Goal: Information Seeking & Learning: Learn about a topic

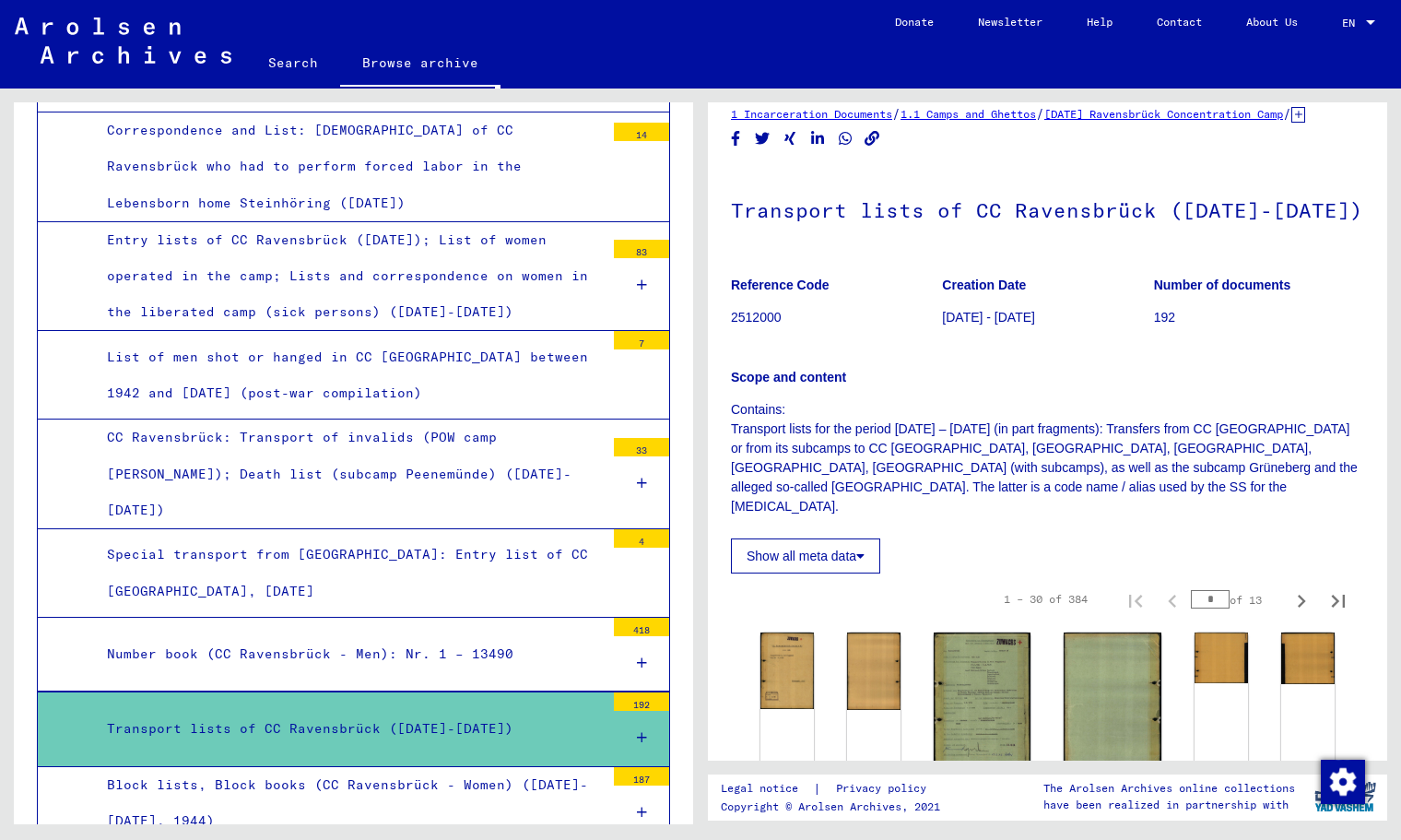
scroll to position [34, 0]
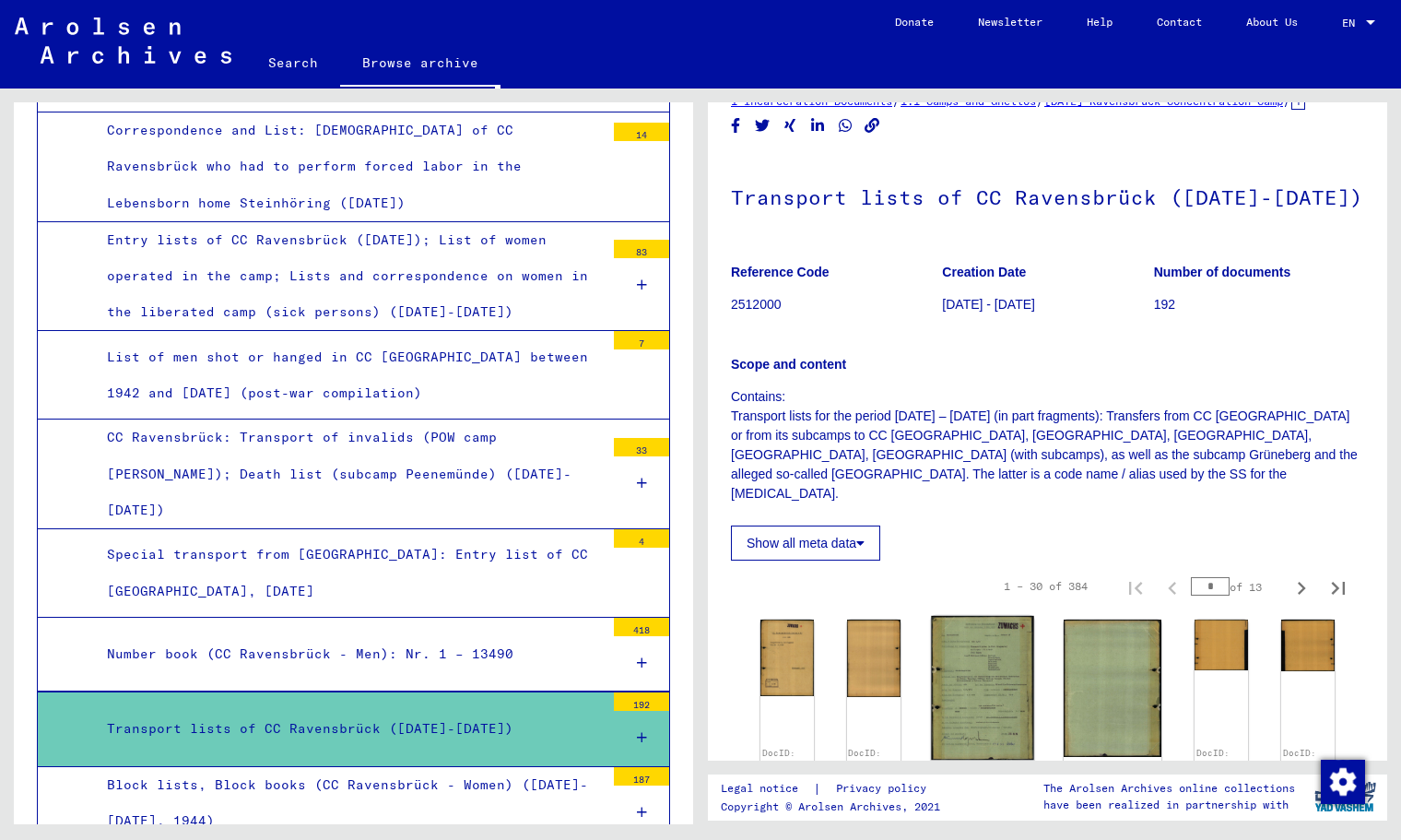
click at [982, 685] on img at bounding box center [981, 688] width 102 height 144
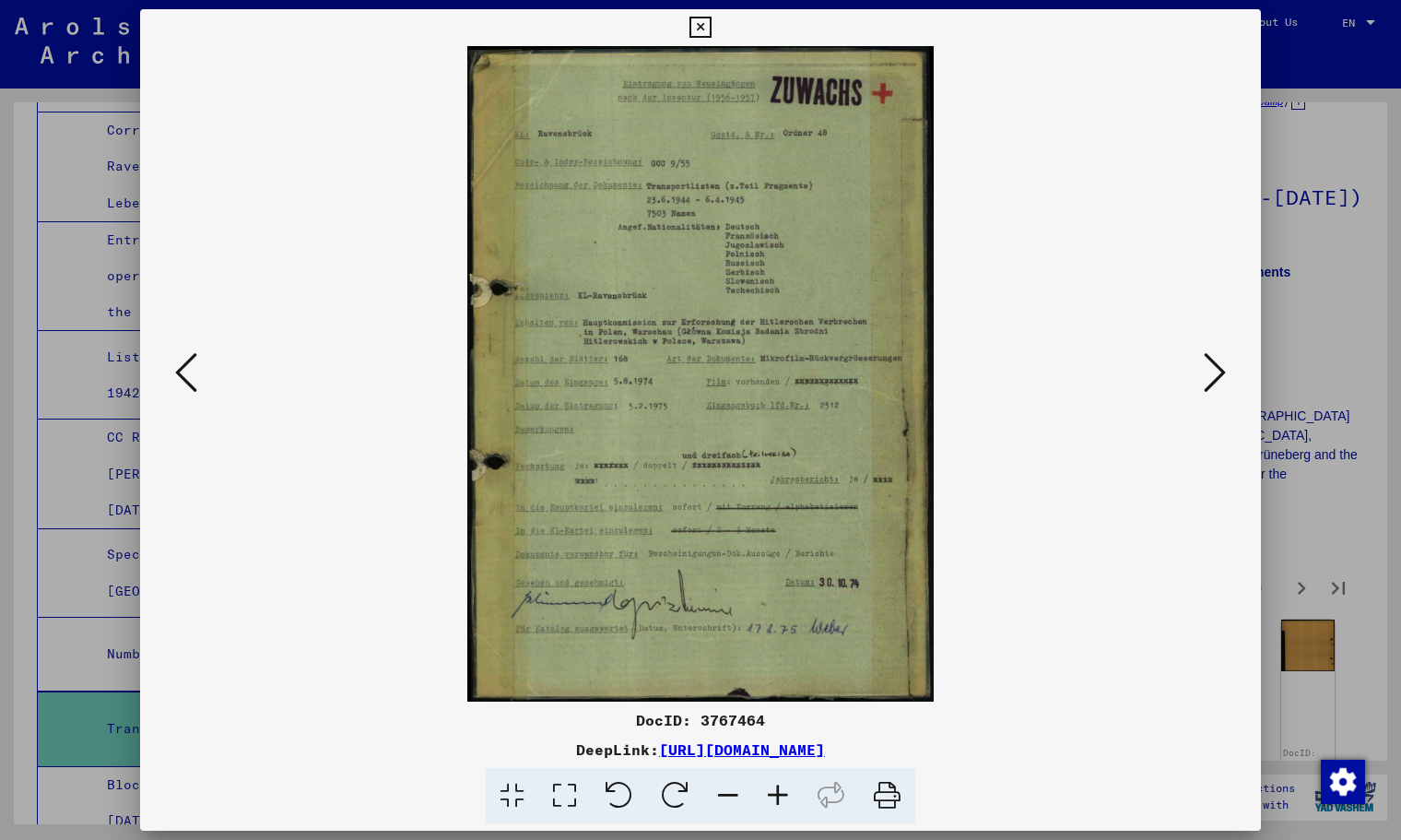
click at [784, 799] on icon at bounding box center [778, 796] width 50 height 56
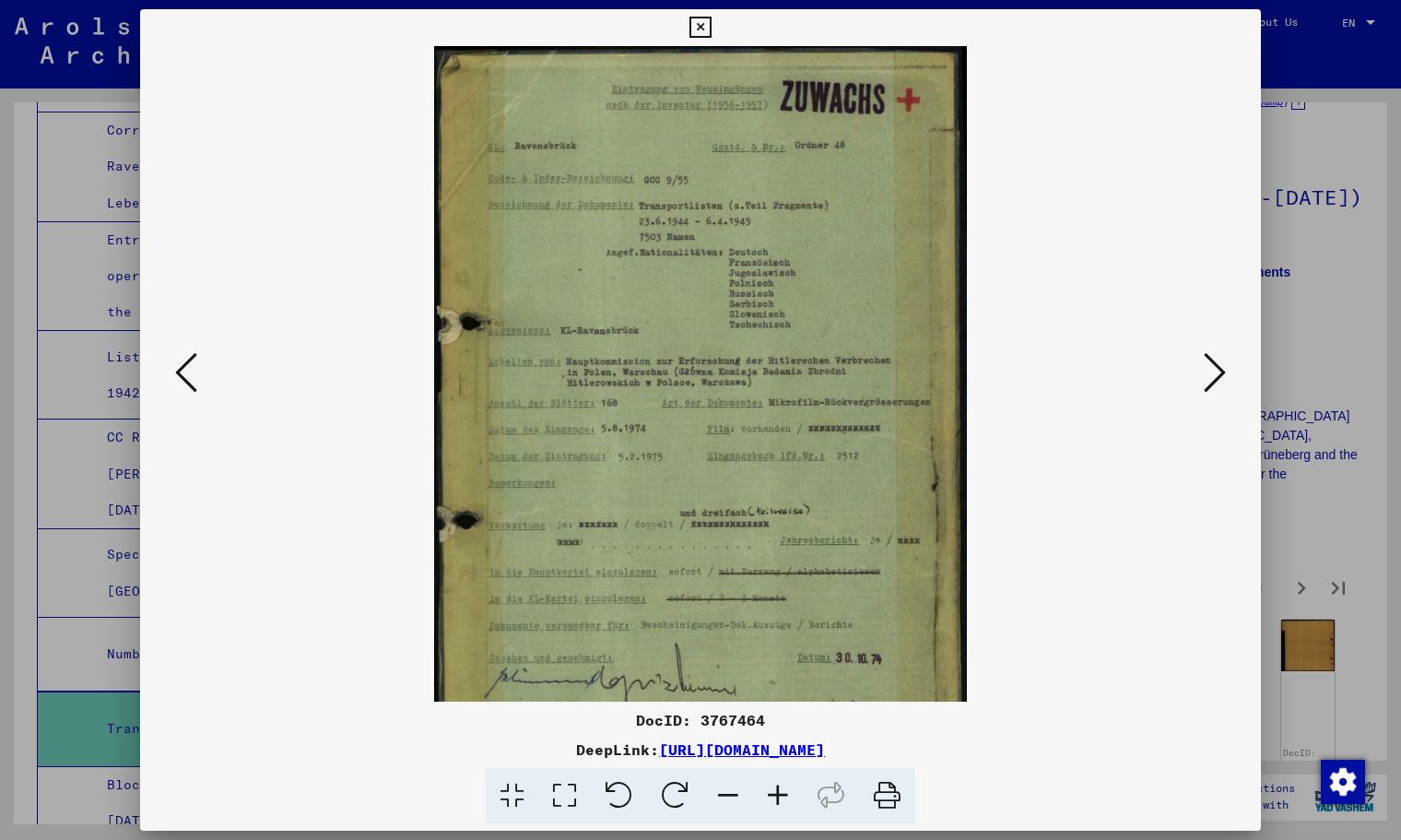
click at [784, 799] on icon at bounding box center [778, 796] width 50 height 56
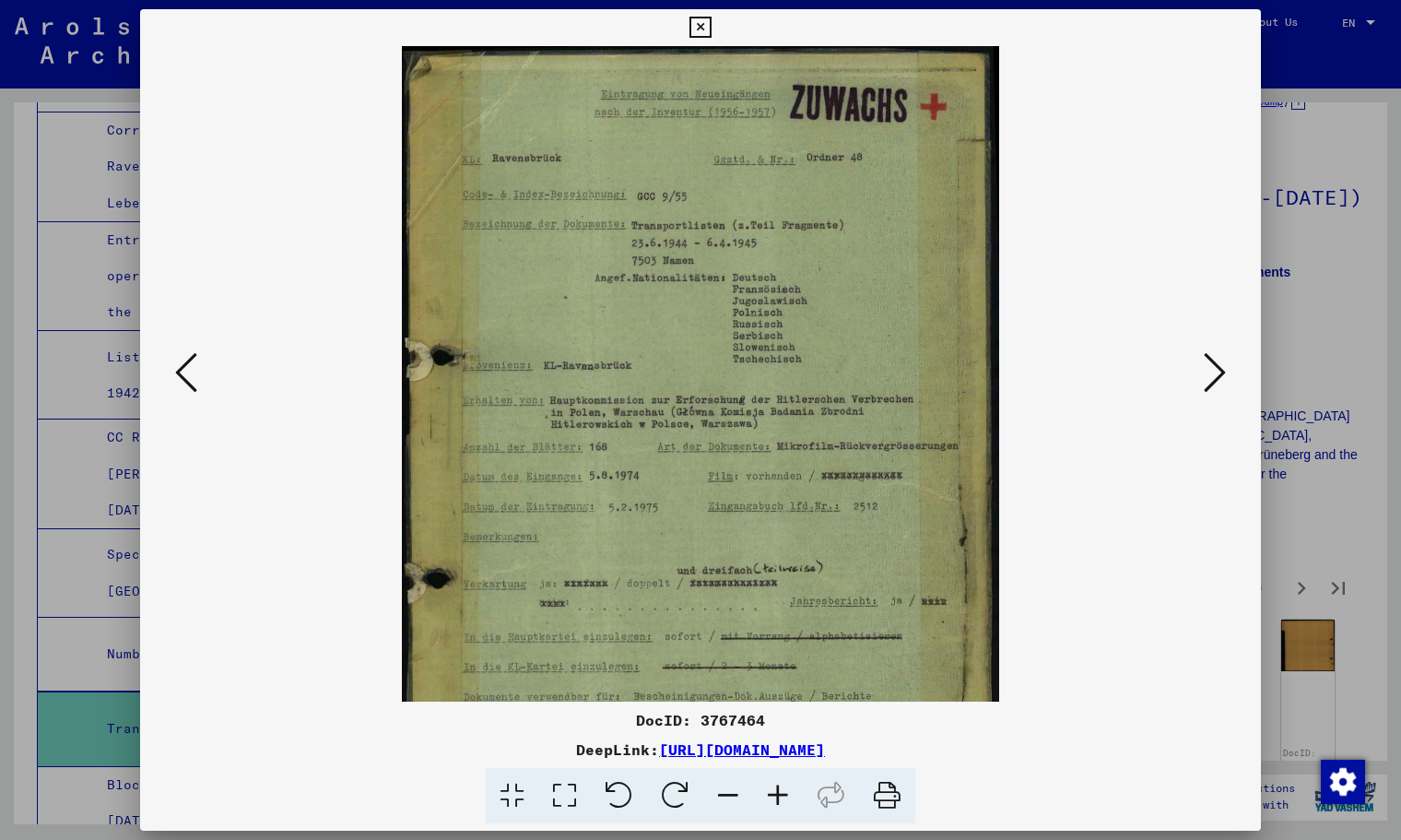
click at [784, 799] on icon at bounding box center [778, 796] width 50 height 56
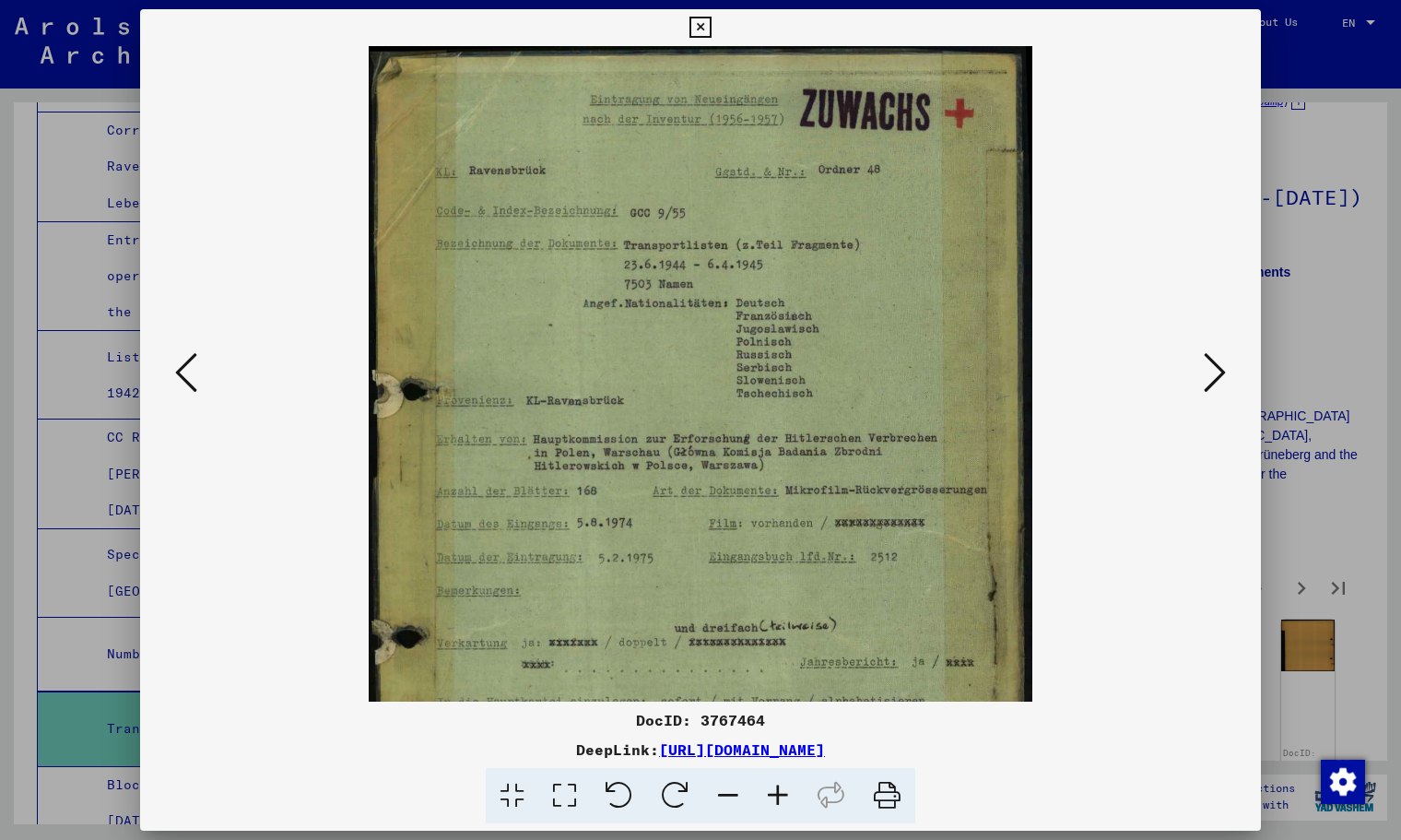
click at [784, 799] on icon at bounding box center [778, 796] width 50 height 56
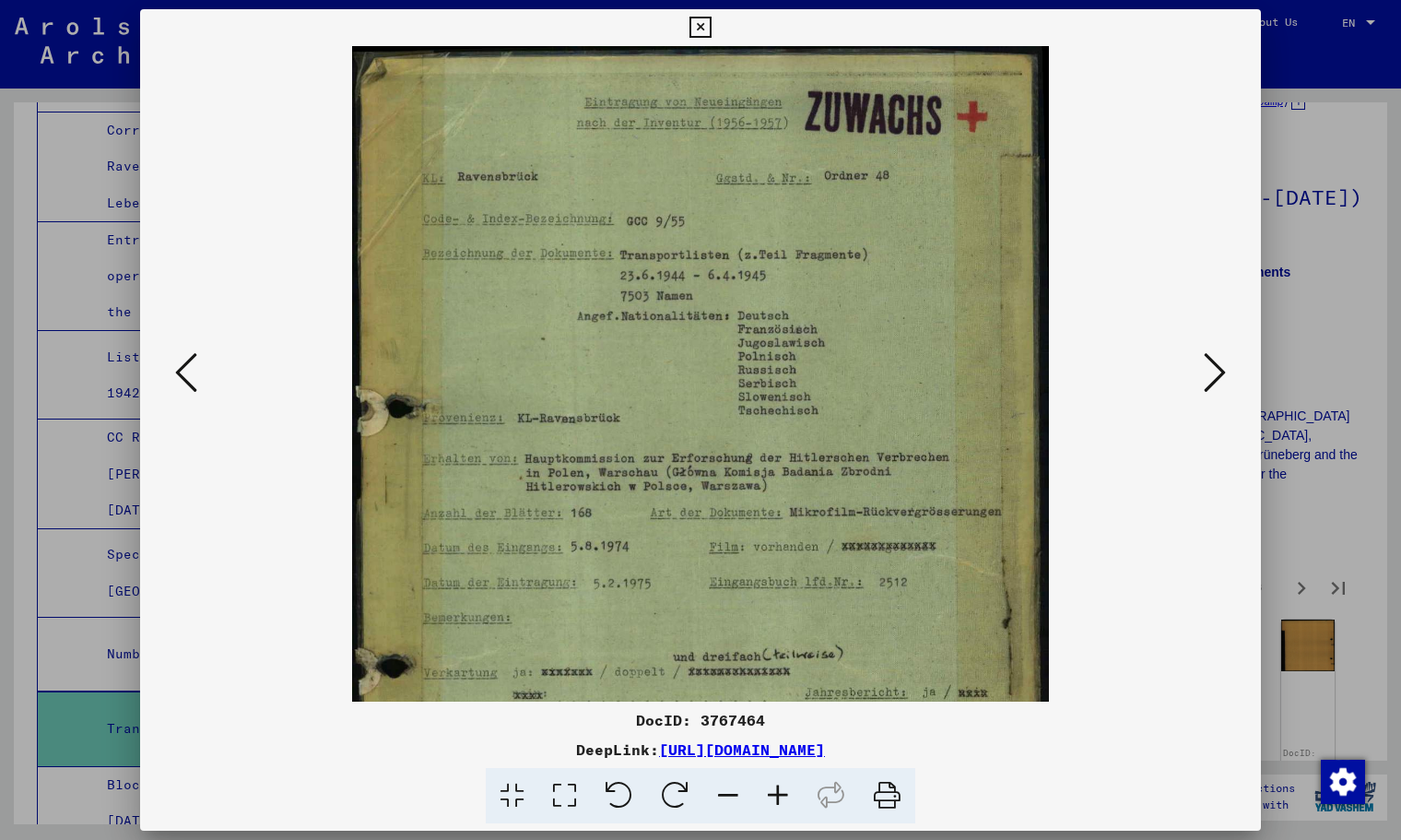
click at [784, 799] on icon at bounding box center [778, 796] width 50 height 56
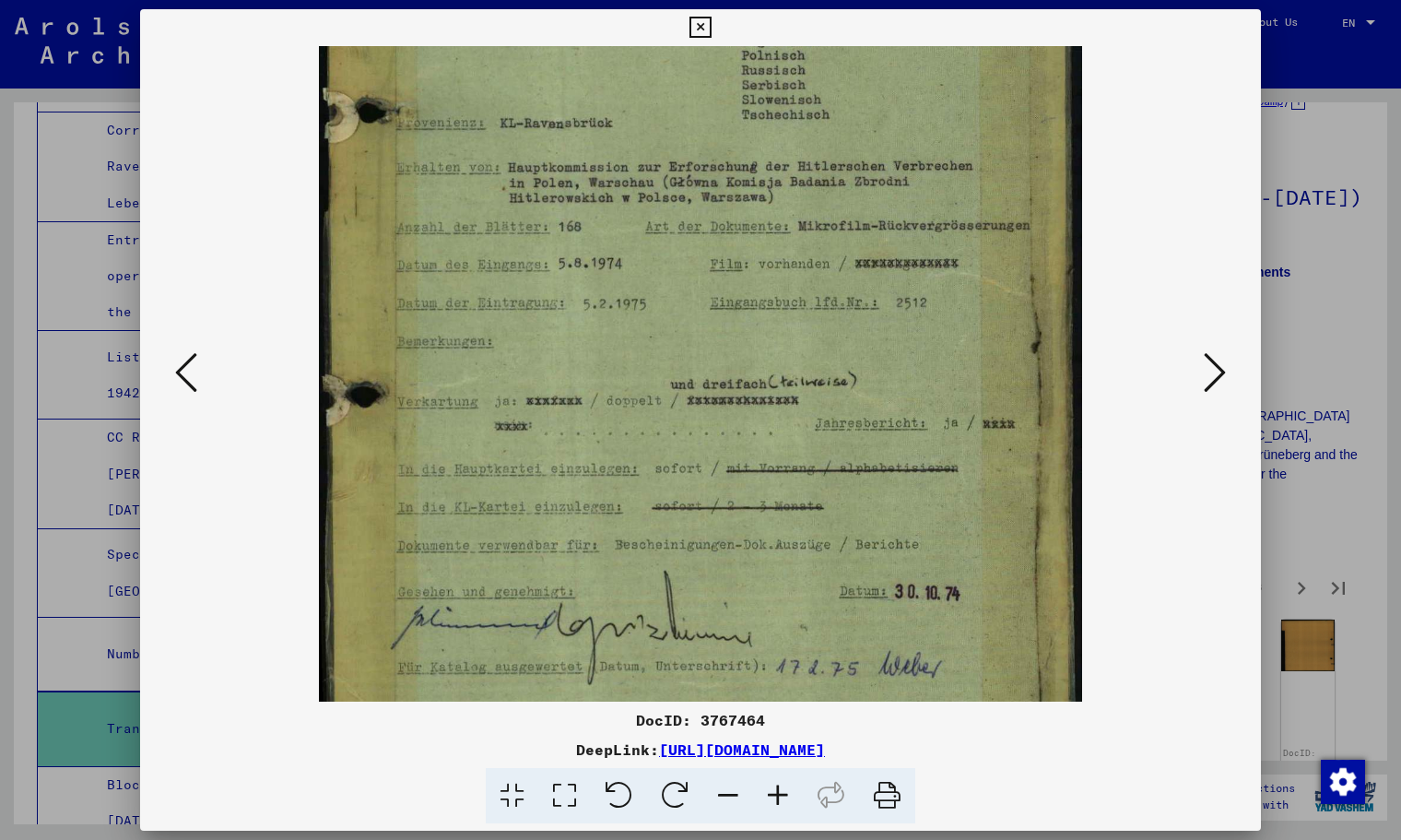
scroll to position [356, 0]
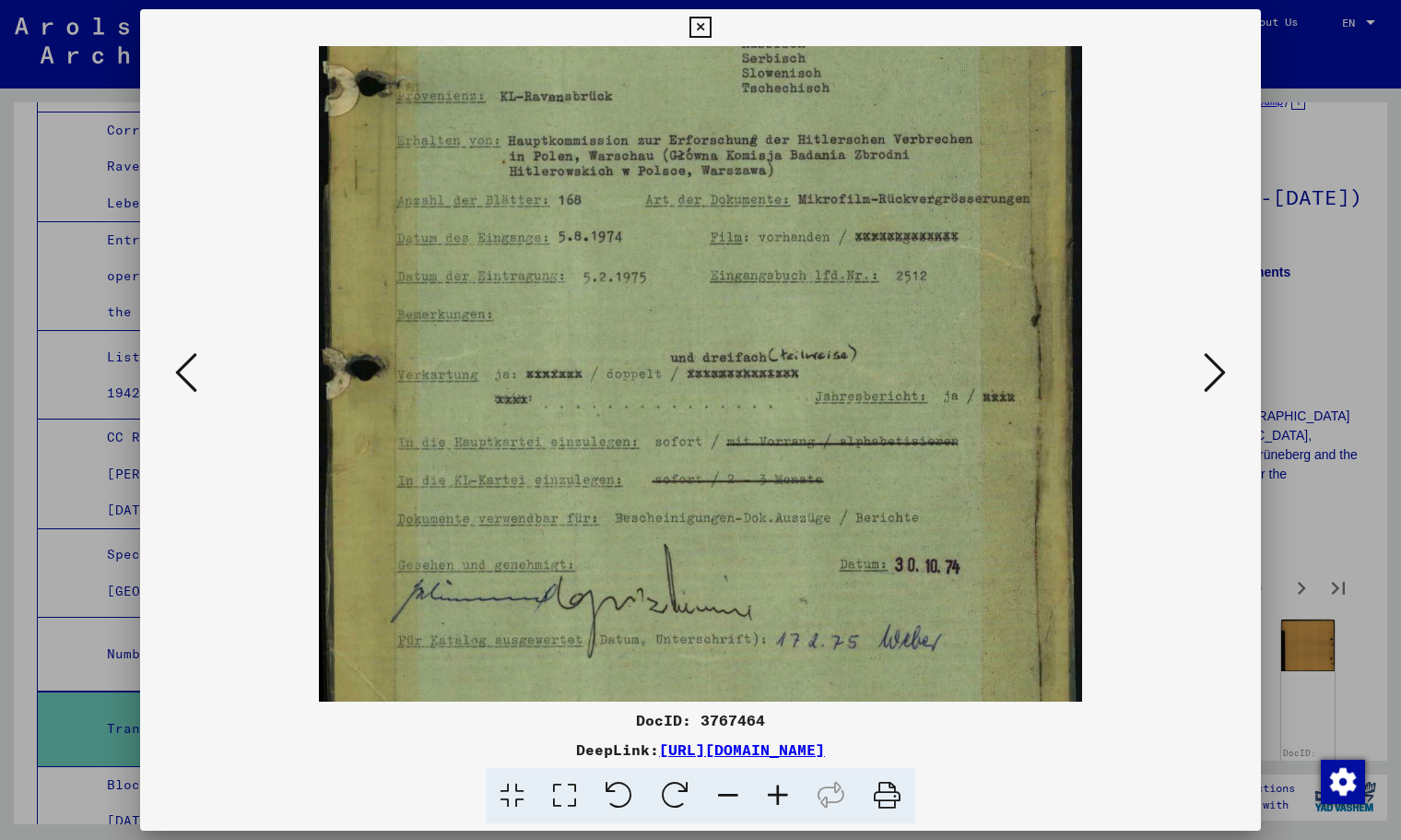
drag, startPoint x: 704, startPoint y: 586, endPoint x: 686, endPoint y: 230, distance: 356.5
click at [686, 230] on img at bounding box center [700, 224] width 762 height 1070
click at [1214, 378] on icon at bounding box center [1215, 372] width 22 height 44
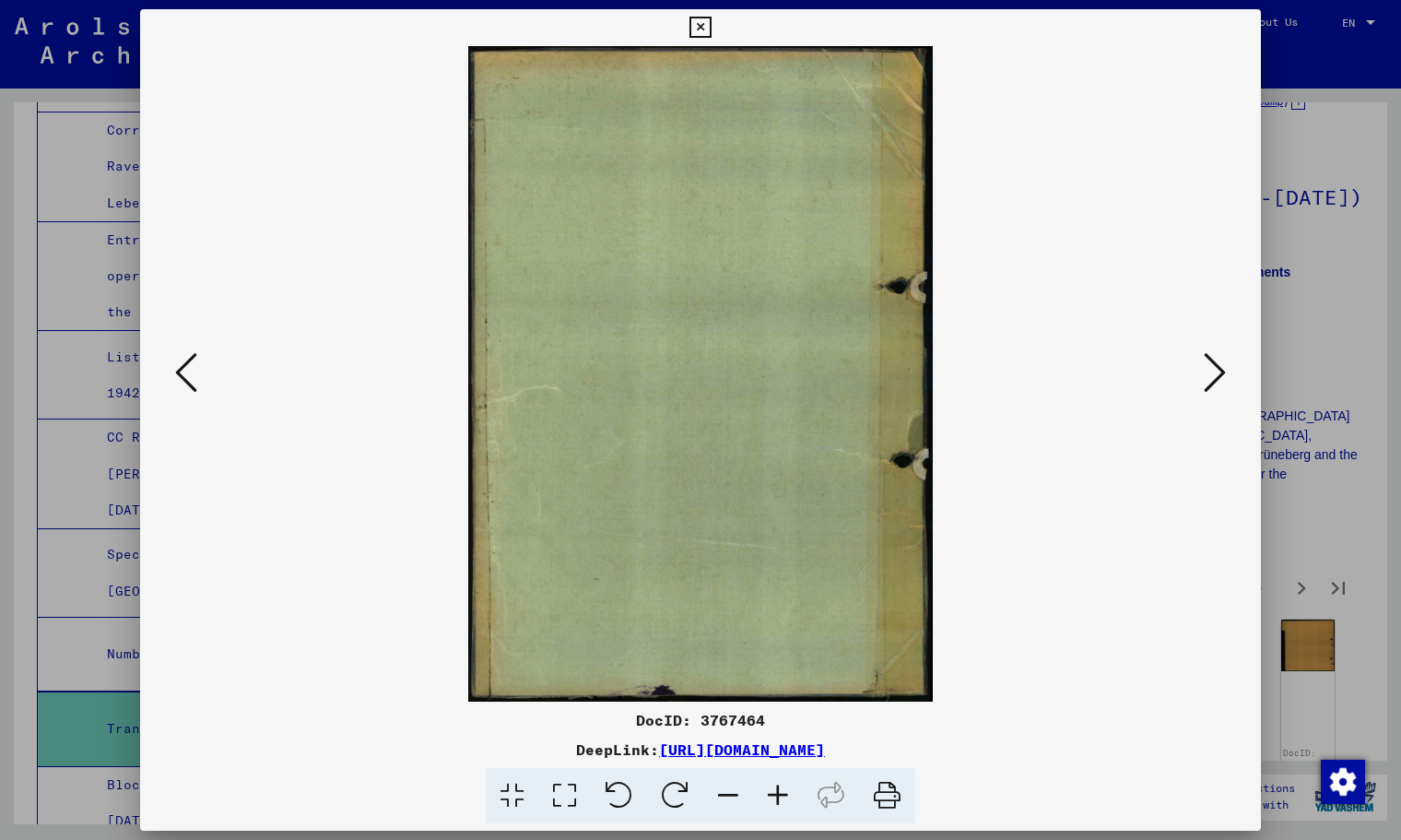
scroll to position [0, 0]
click at [1213, 379] on icon at bounding box center [1215, 372] width 22 height 44
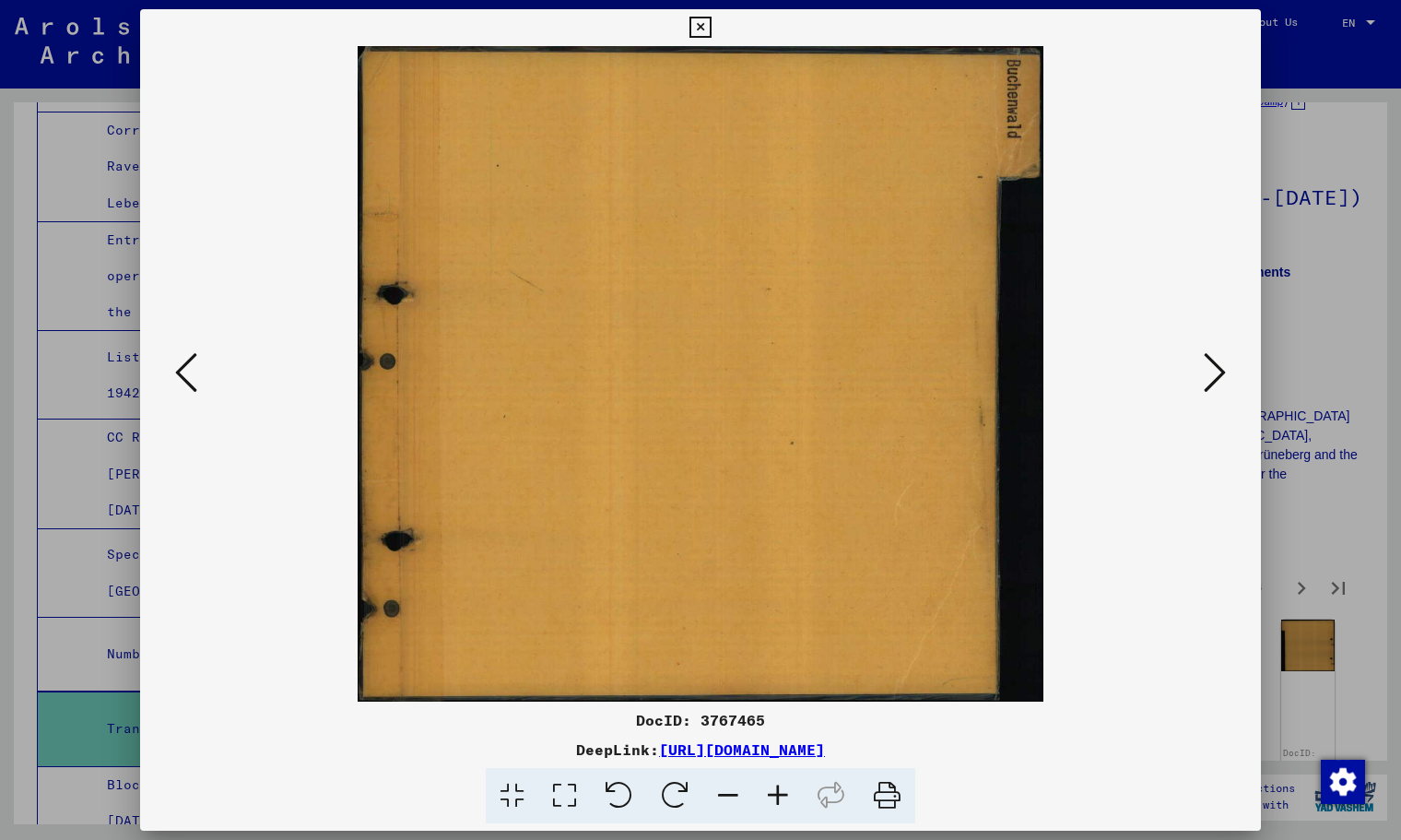
click at [1213, 379] on icon at bounding box center [1215, 372] width 22 height 44
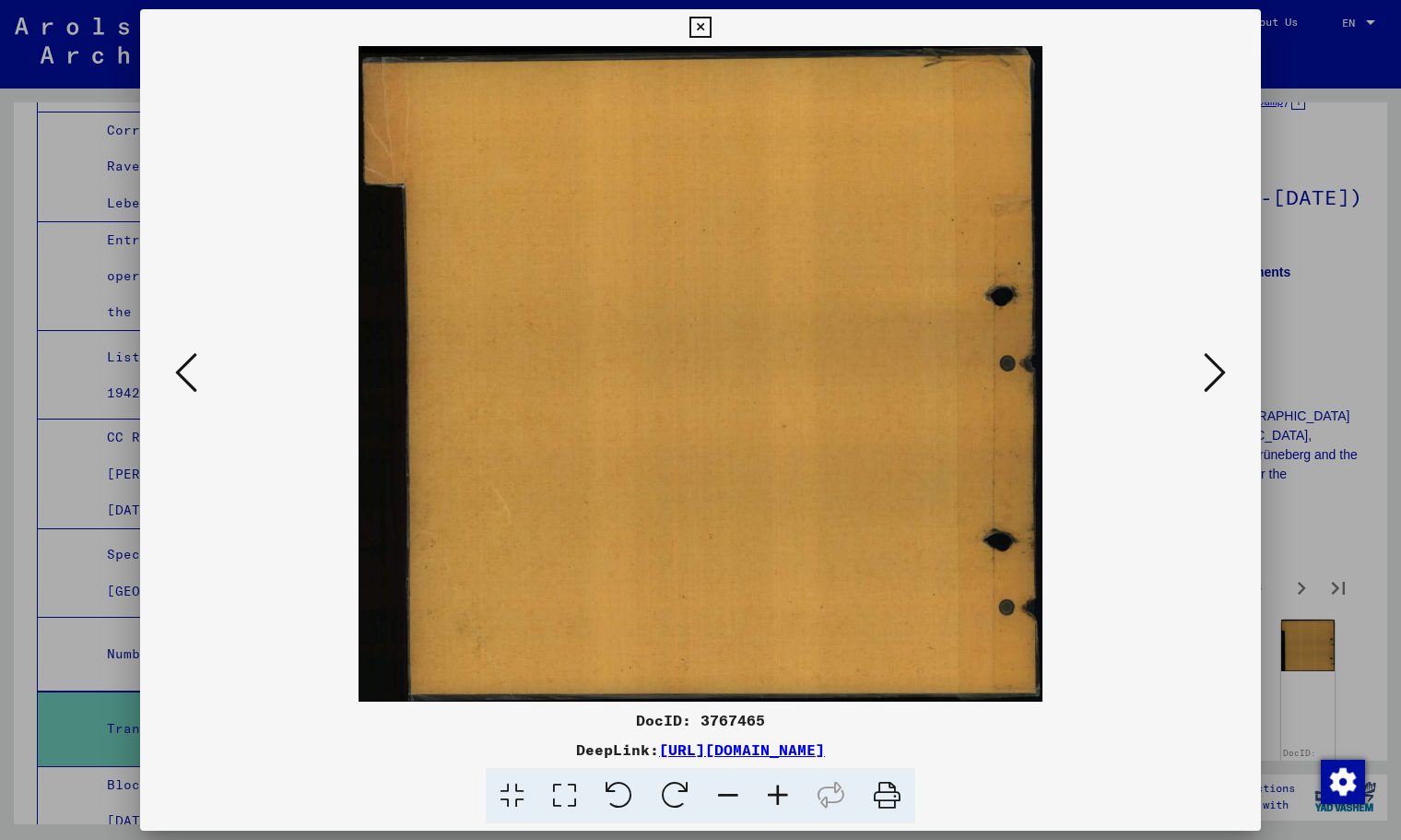
click at [1213, 379] on icon at bounding box center [1215, 372] width 22 height 44
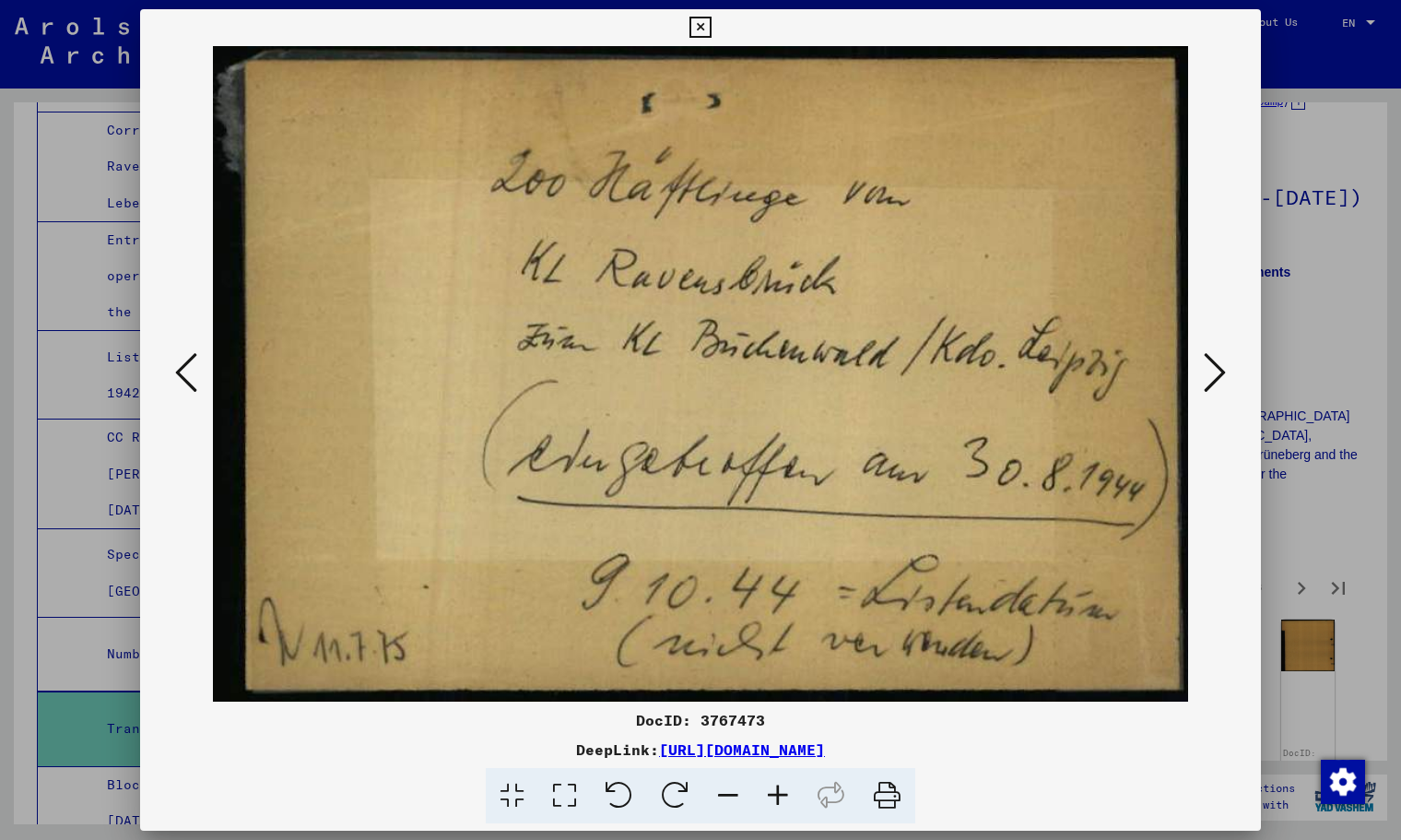
click at [1213, 379] on icon at bounding box center [1215, 372] width 22 height 44
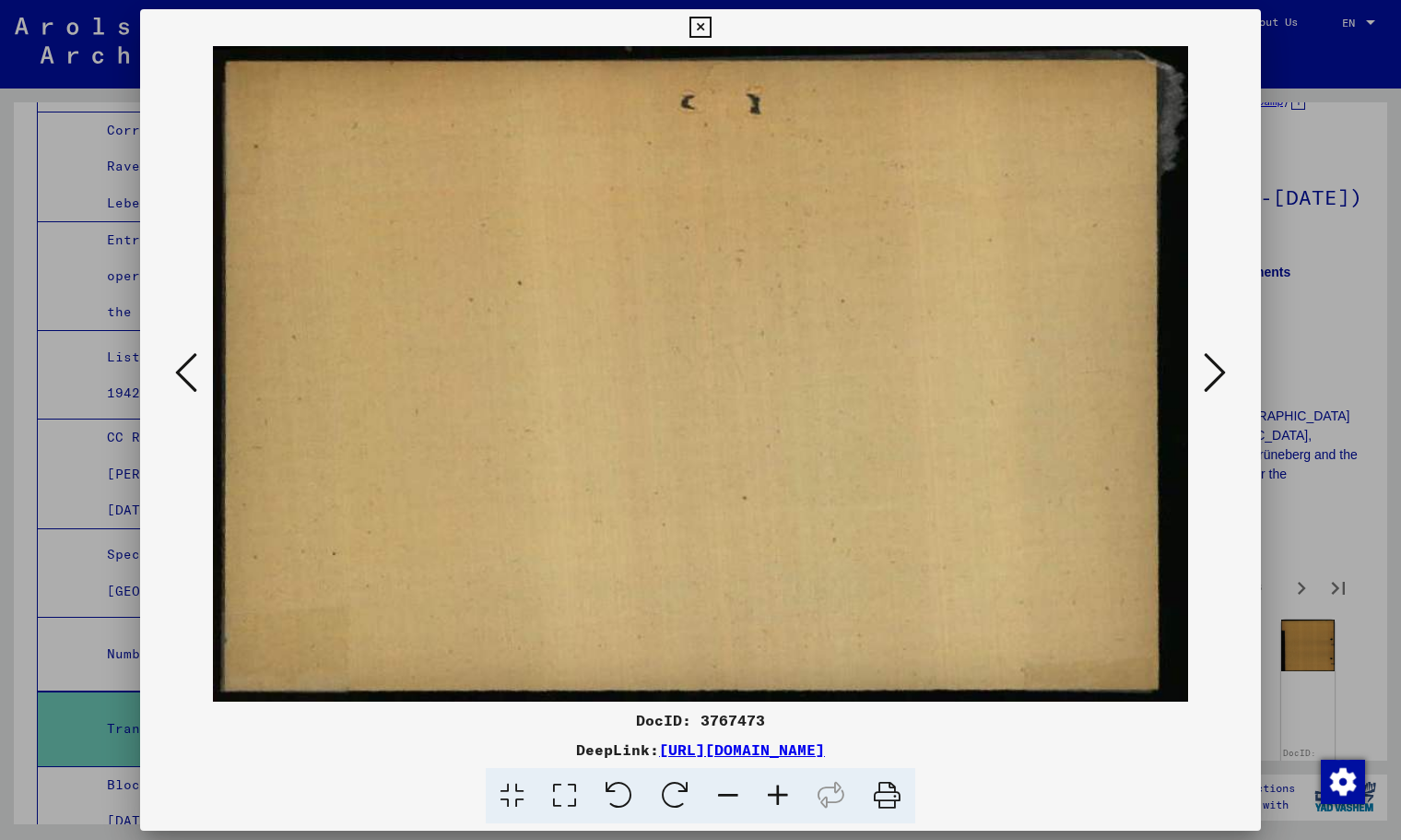
click at [1213, 379] on icon at bounding box center [1215, 372] width 22 height 44
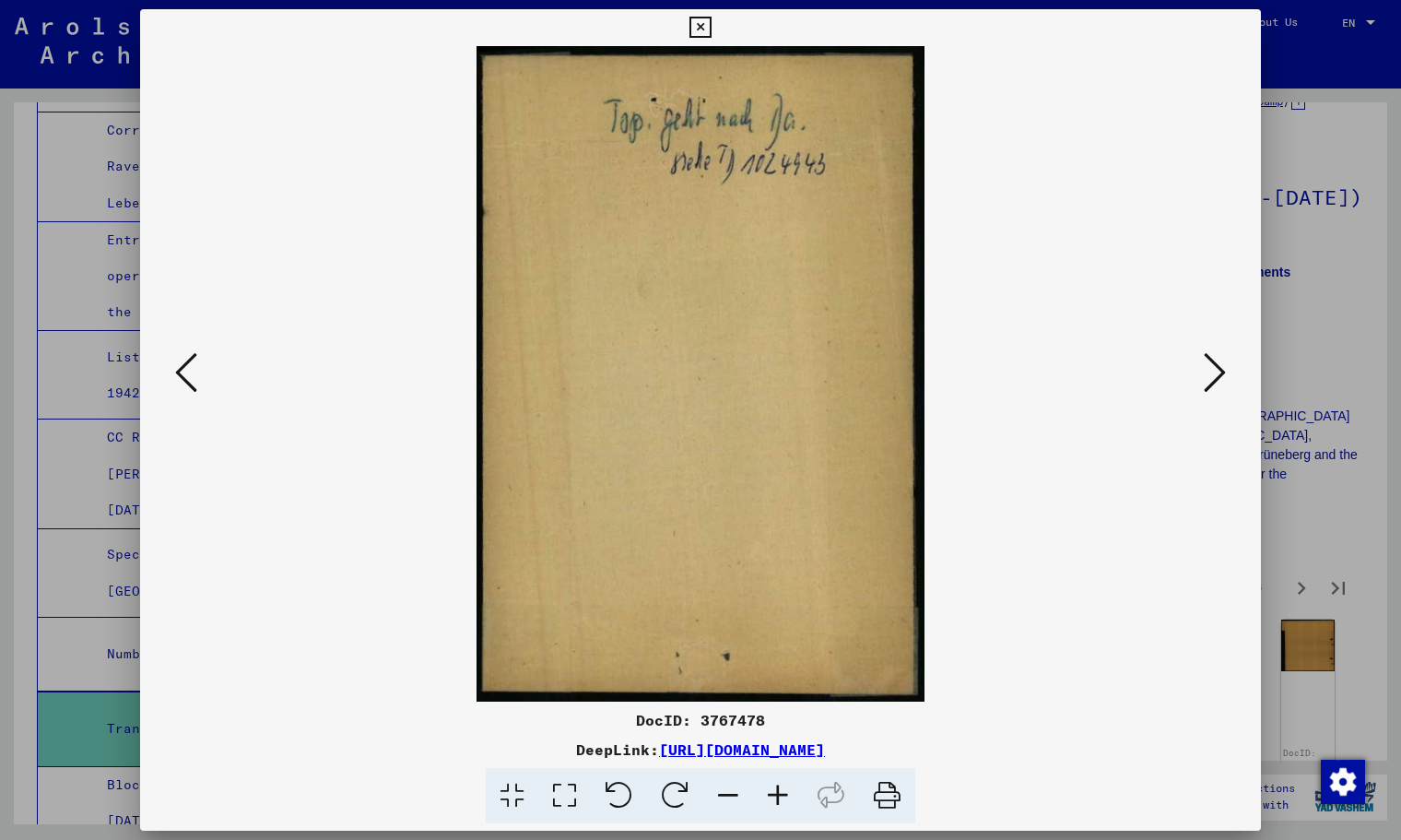
click at [1212, 379] on icon at bounding box center [1215, 372] width 22 height 44
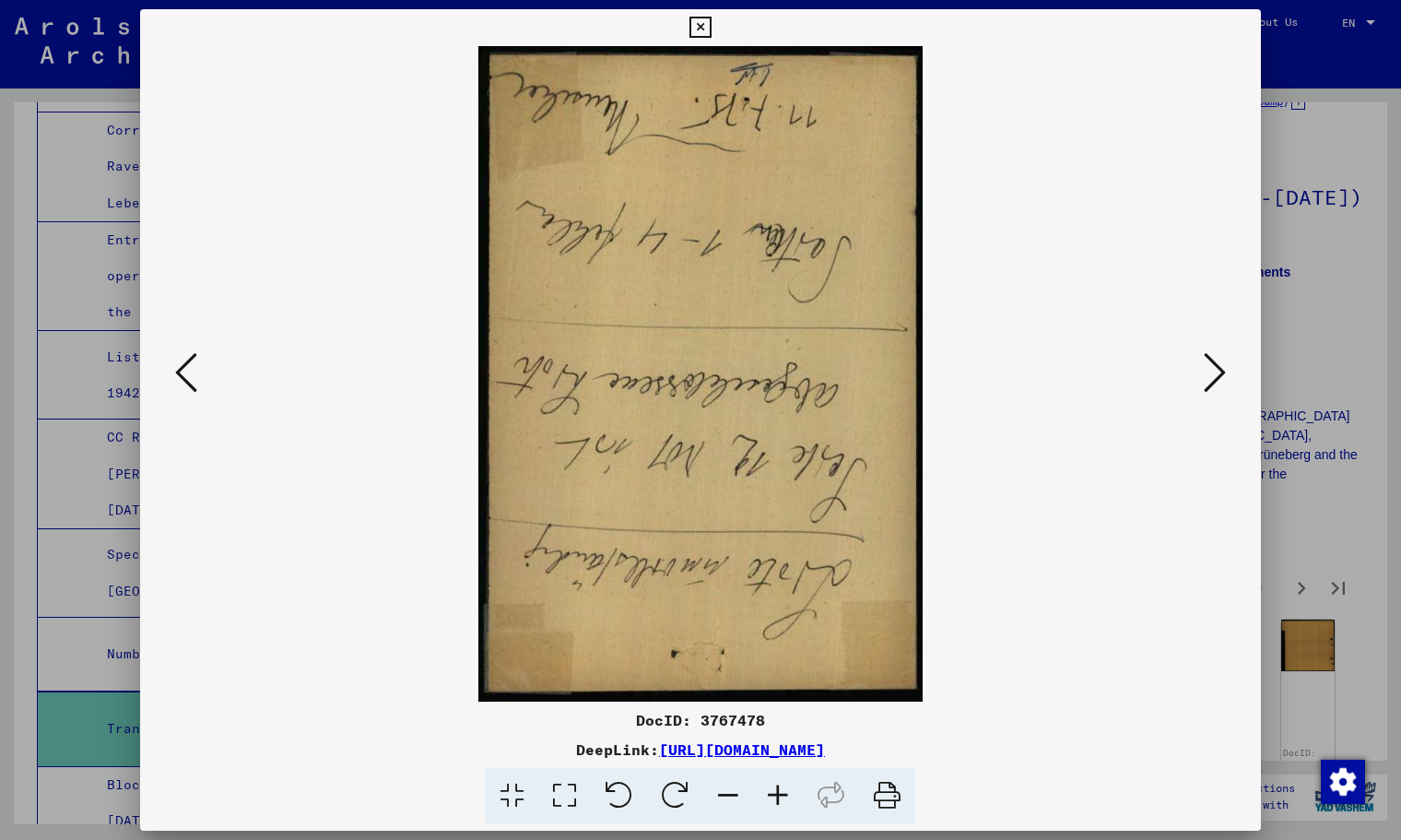
click at [1212, 379] on icon at bounding box center [1215, 372] width 22 height 44
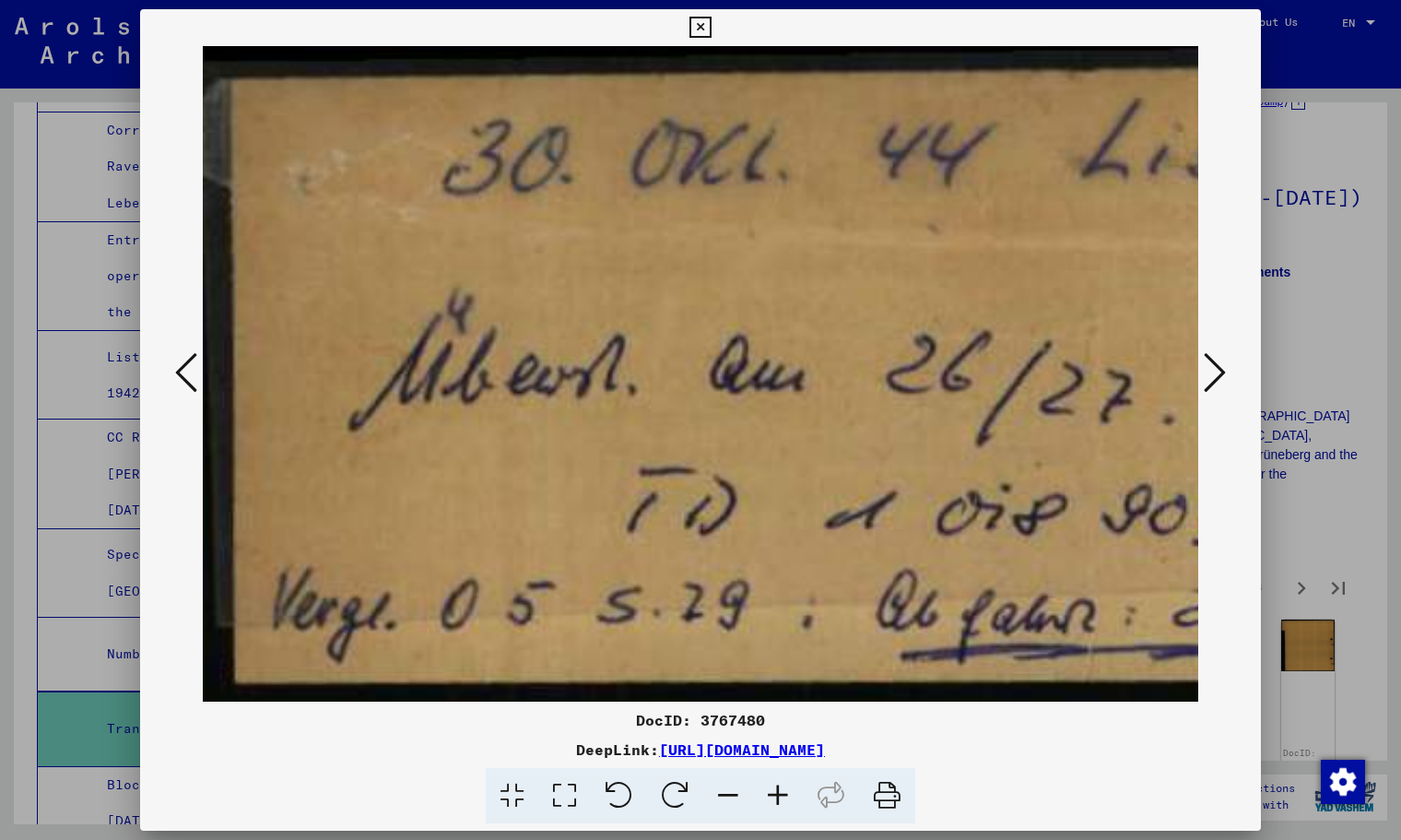
click at [1212, 379] on icon at bounding box center [1215, 372] width 22 height 44
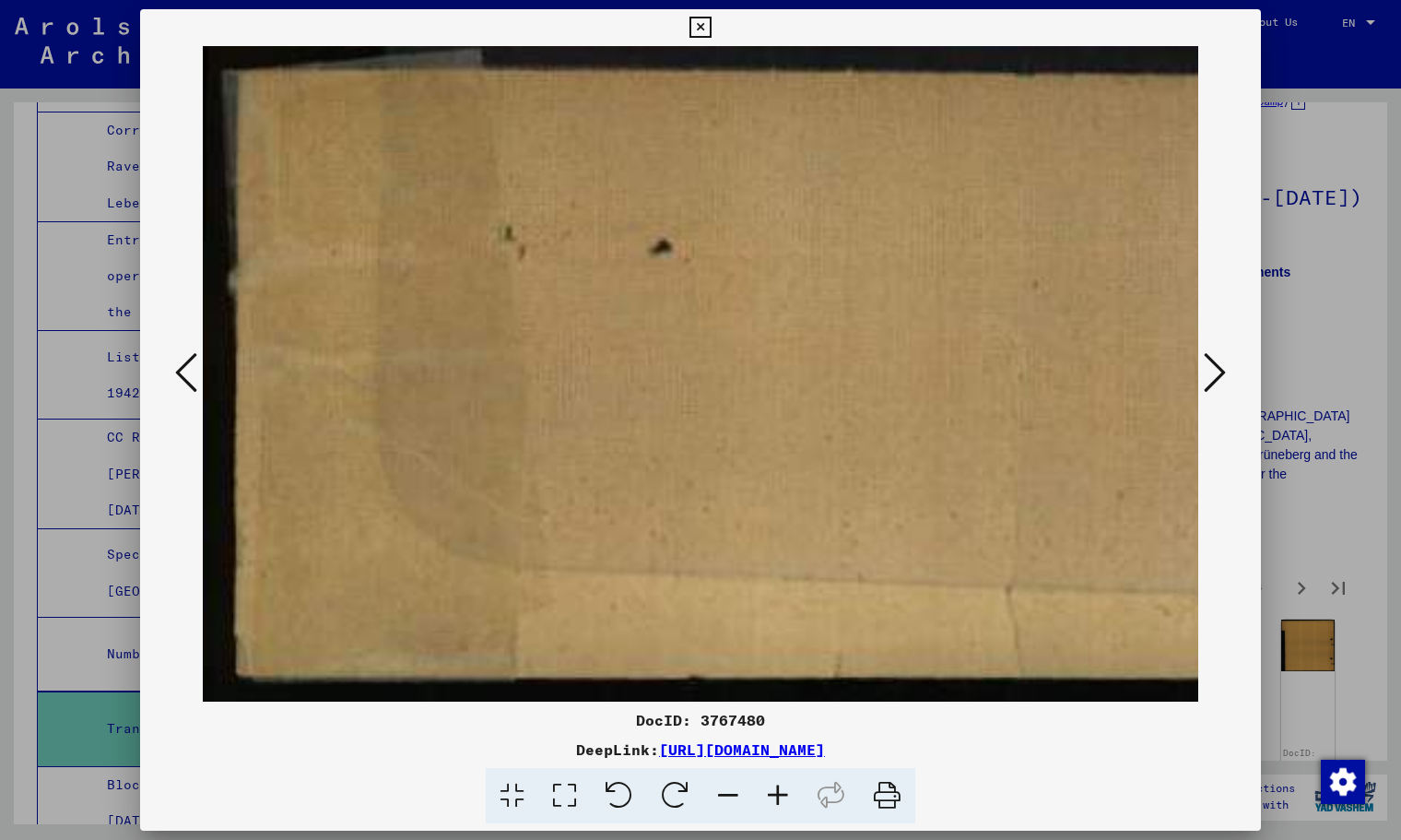
click at [1212, 379] on icon at bounding box center [1215, 372] width 22 height 44
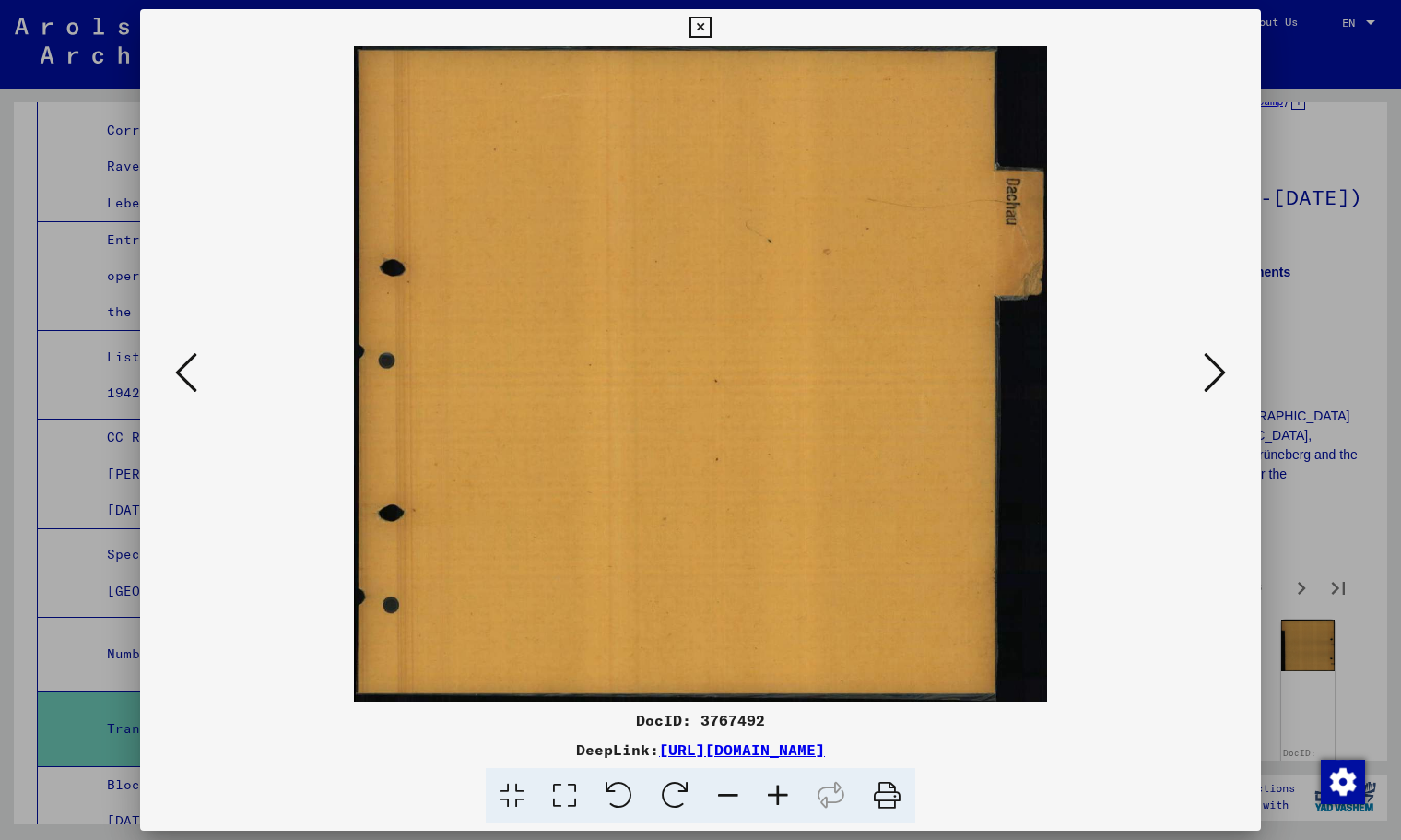
click at [1210, 379] on icon at bounding box center [1215, 372] width 22 height 44
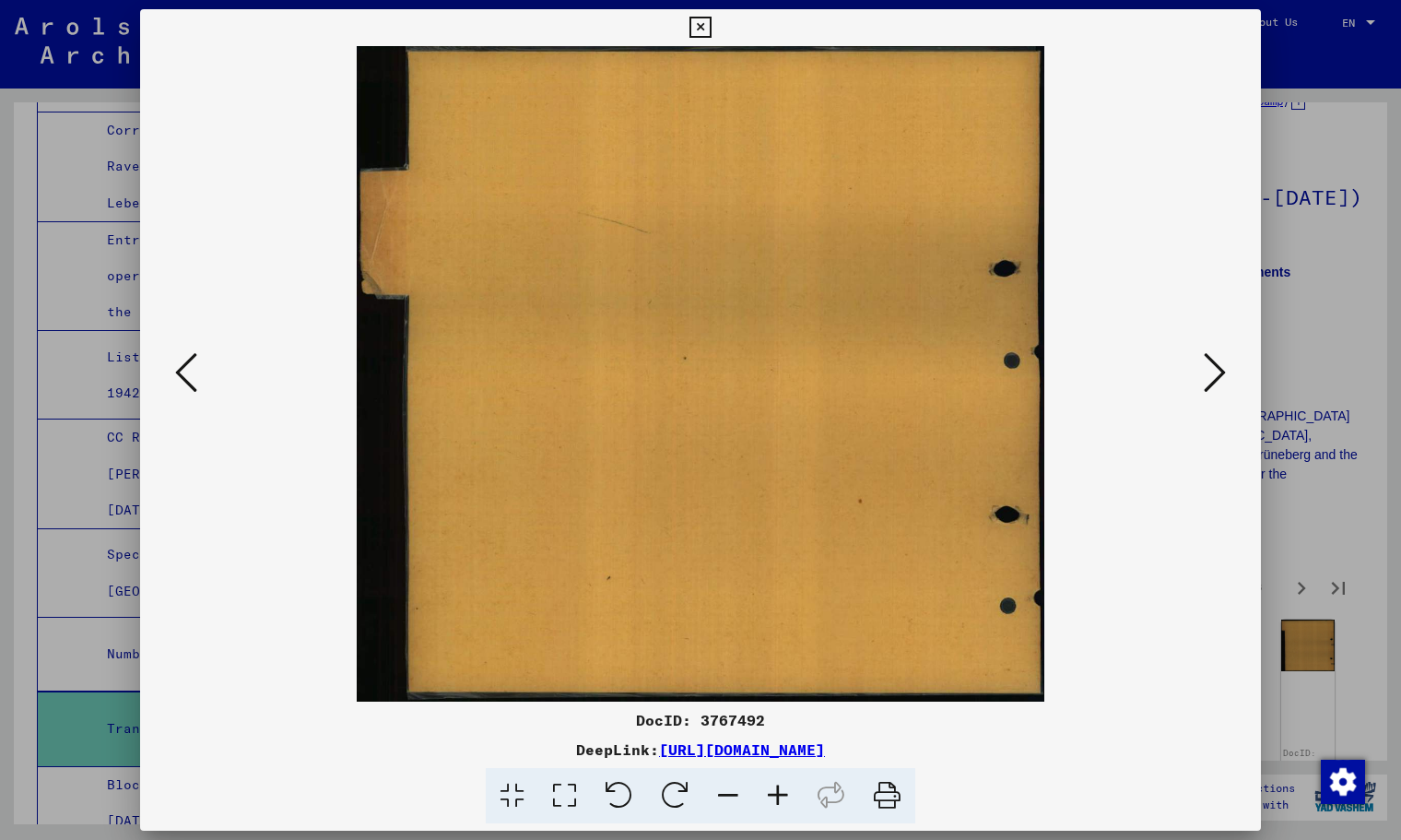
click at [1210, 379] on icon at bounding box center [1215, 372] width 22 height 44
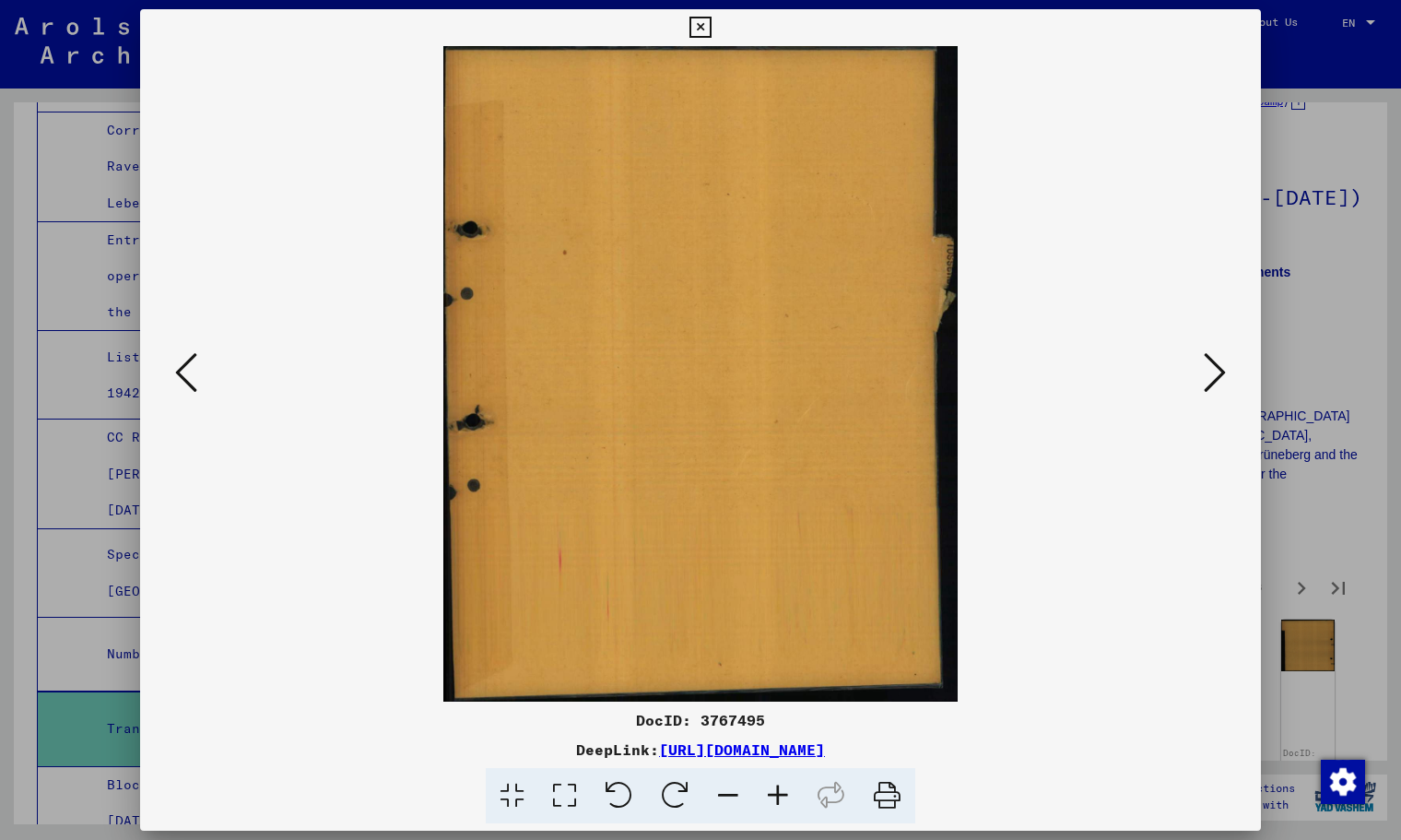
click at [1209, 379] on icon at bounding box center [1215, 372] width 22 height 44
click at [1208, 380] on icon at bounding box center [1215, 372] width 22 height 44
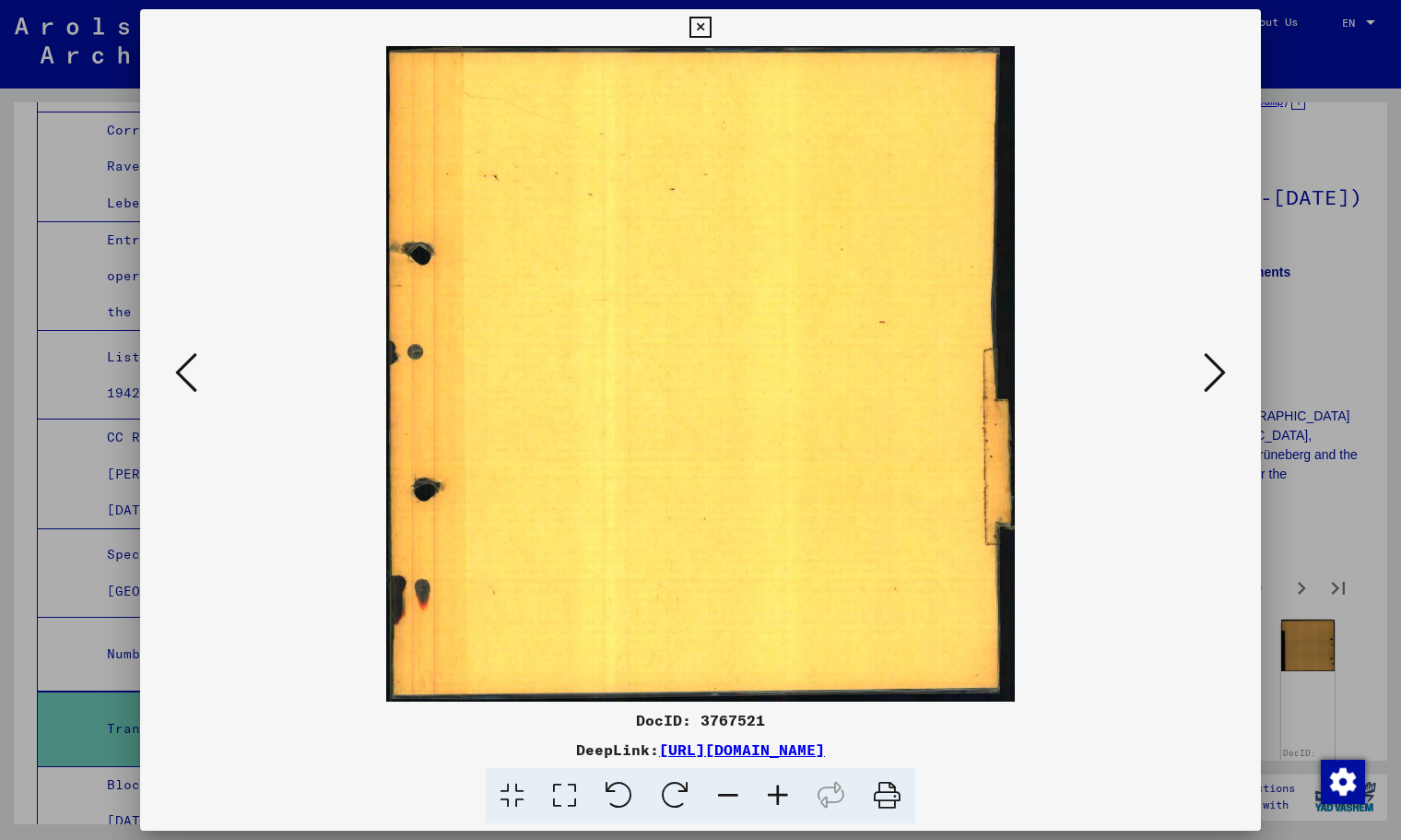
click at [1208, 380] on icon at bounding box center [1215, 372] width 22 height 44
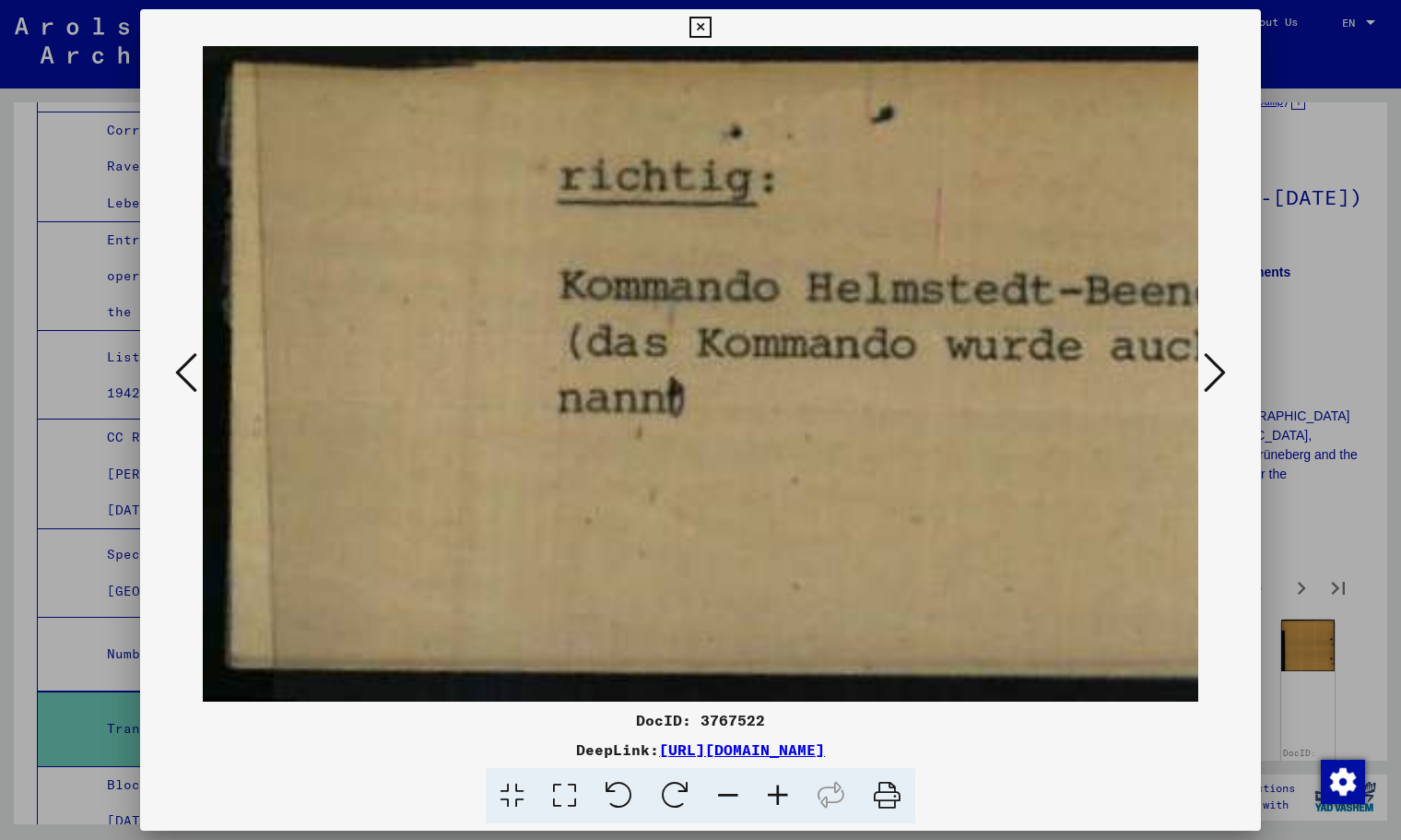
click at [1208, 380] on icon at bounding box center [1215, 372] width 22 height 44
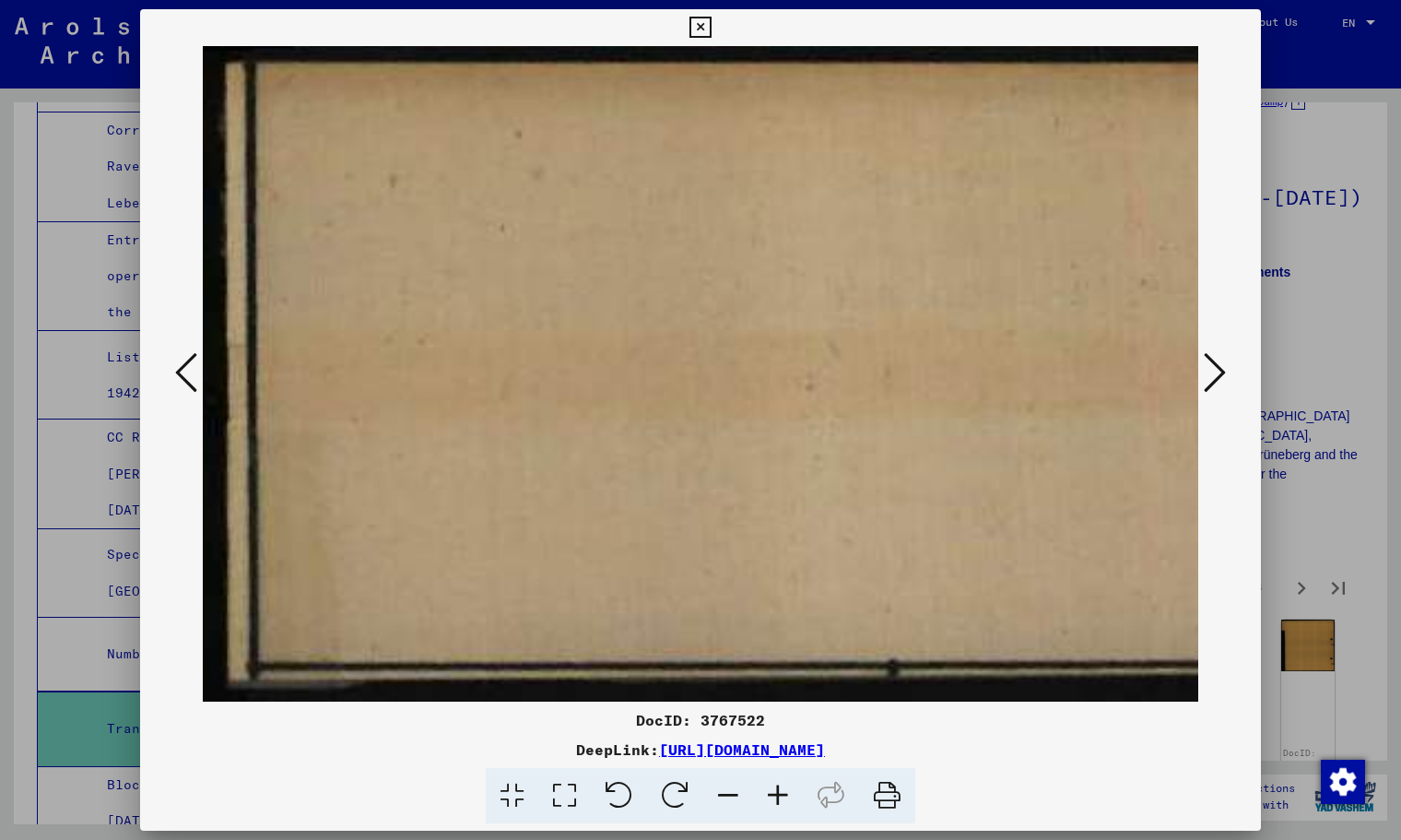
click at [1208, 380] on icon at bounding box center [1215, 372] width 22 height 44
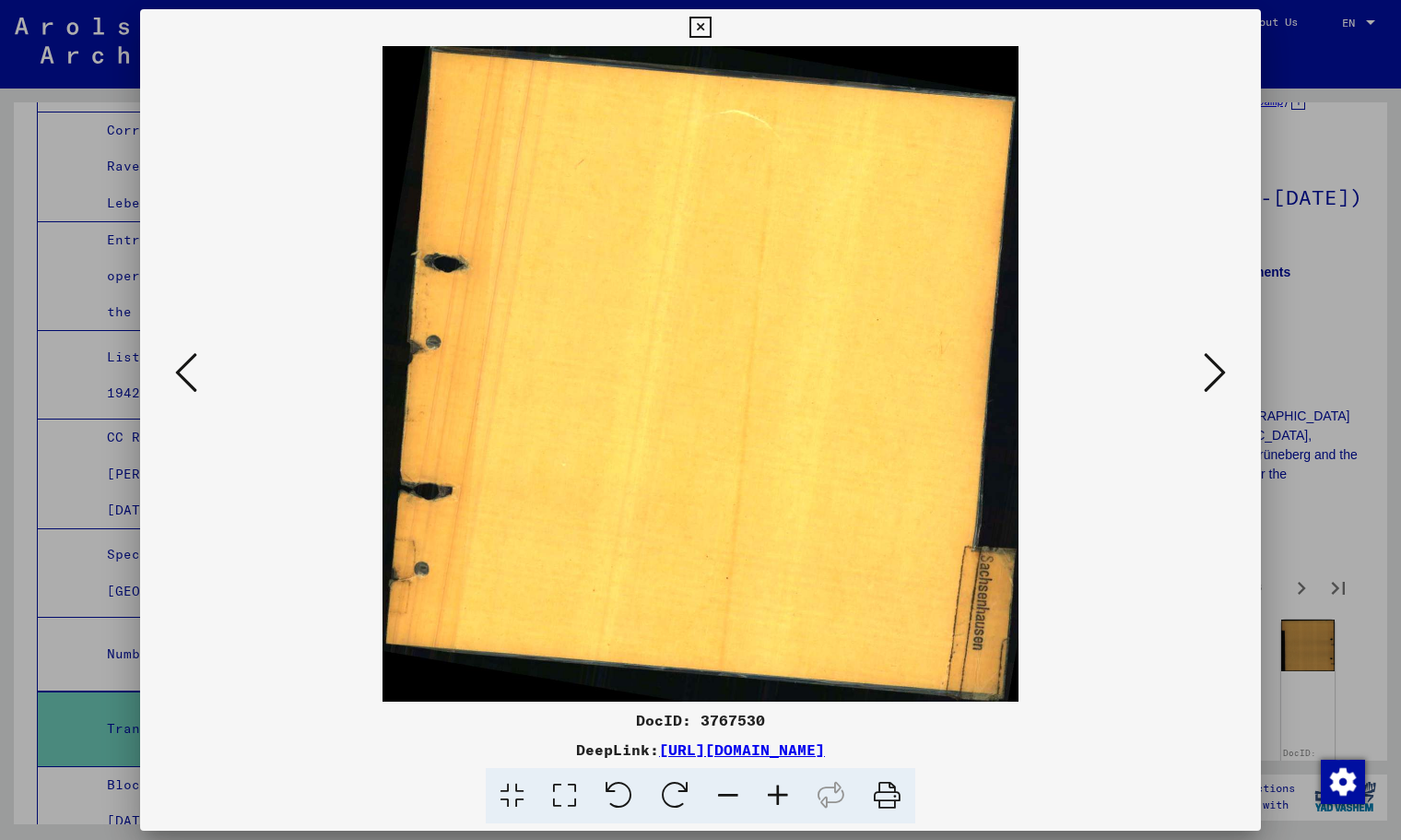
click at [1208, 380] on icon at bounding box center [1215, 372] width 22 height 44
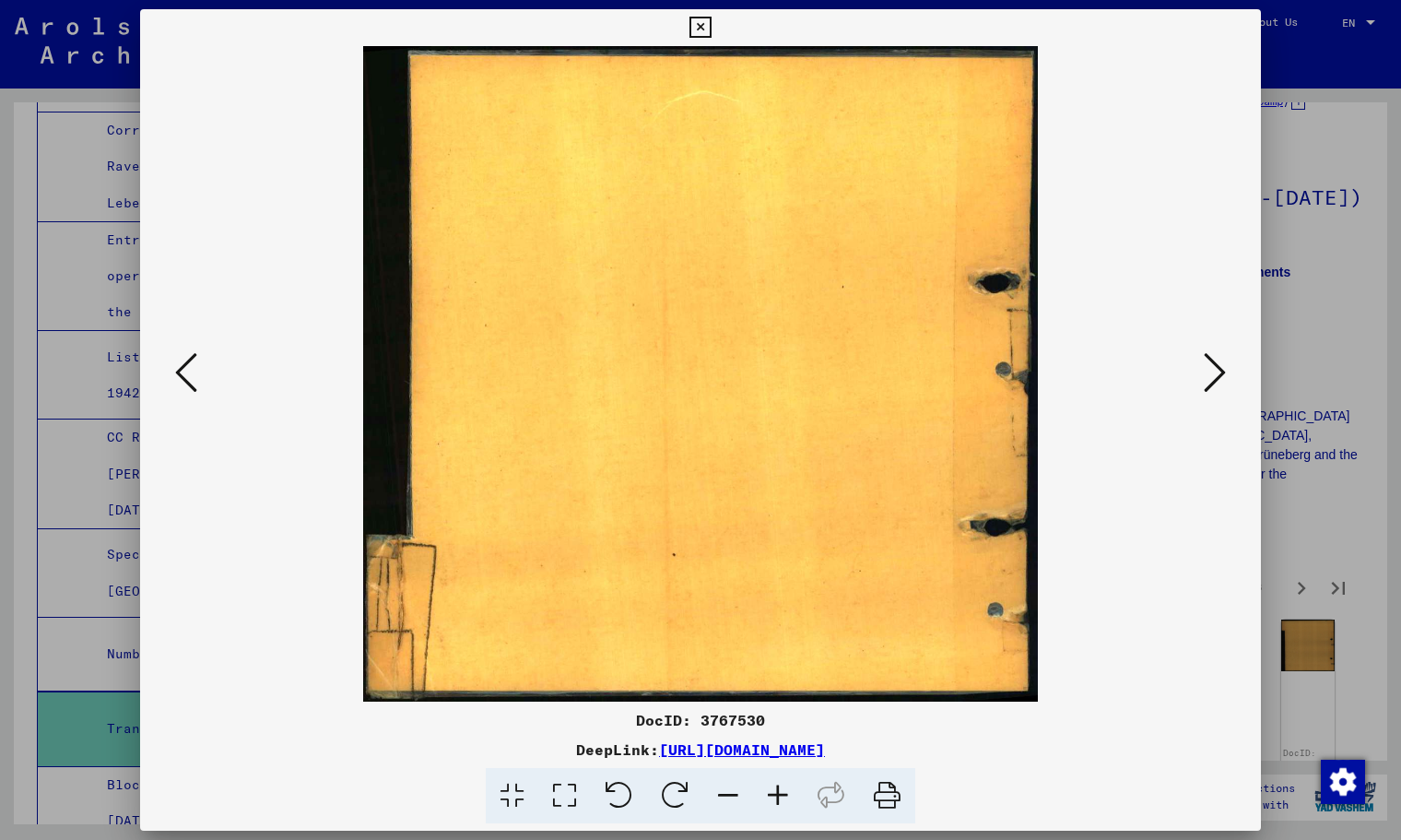
click at [1208, 380] on icon at bounding box center [1215, 372] width 22 height 44
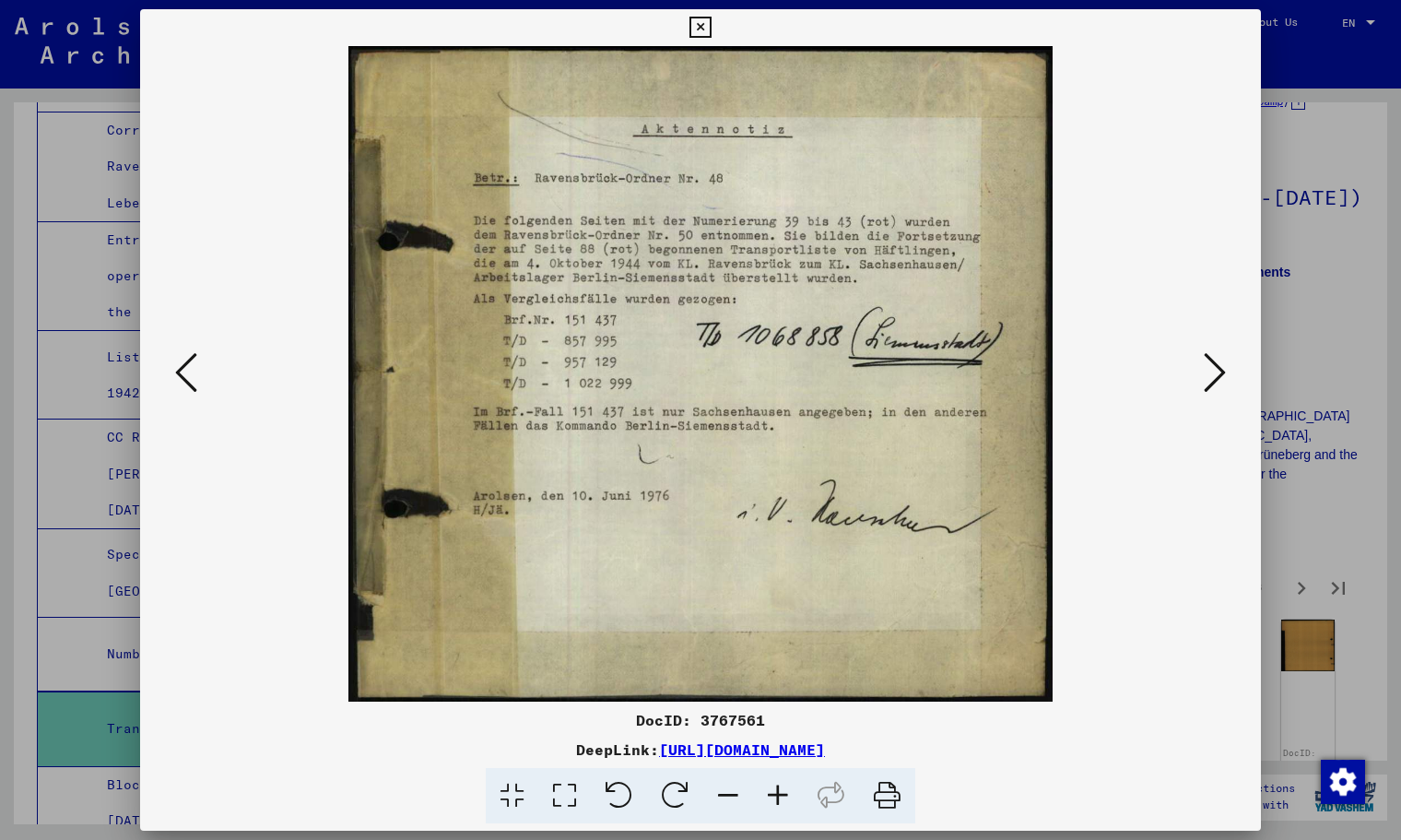
click at [1208, 380] on icon at bounding box center [1215, 372] width 22 height 44
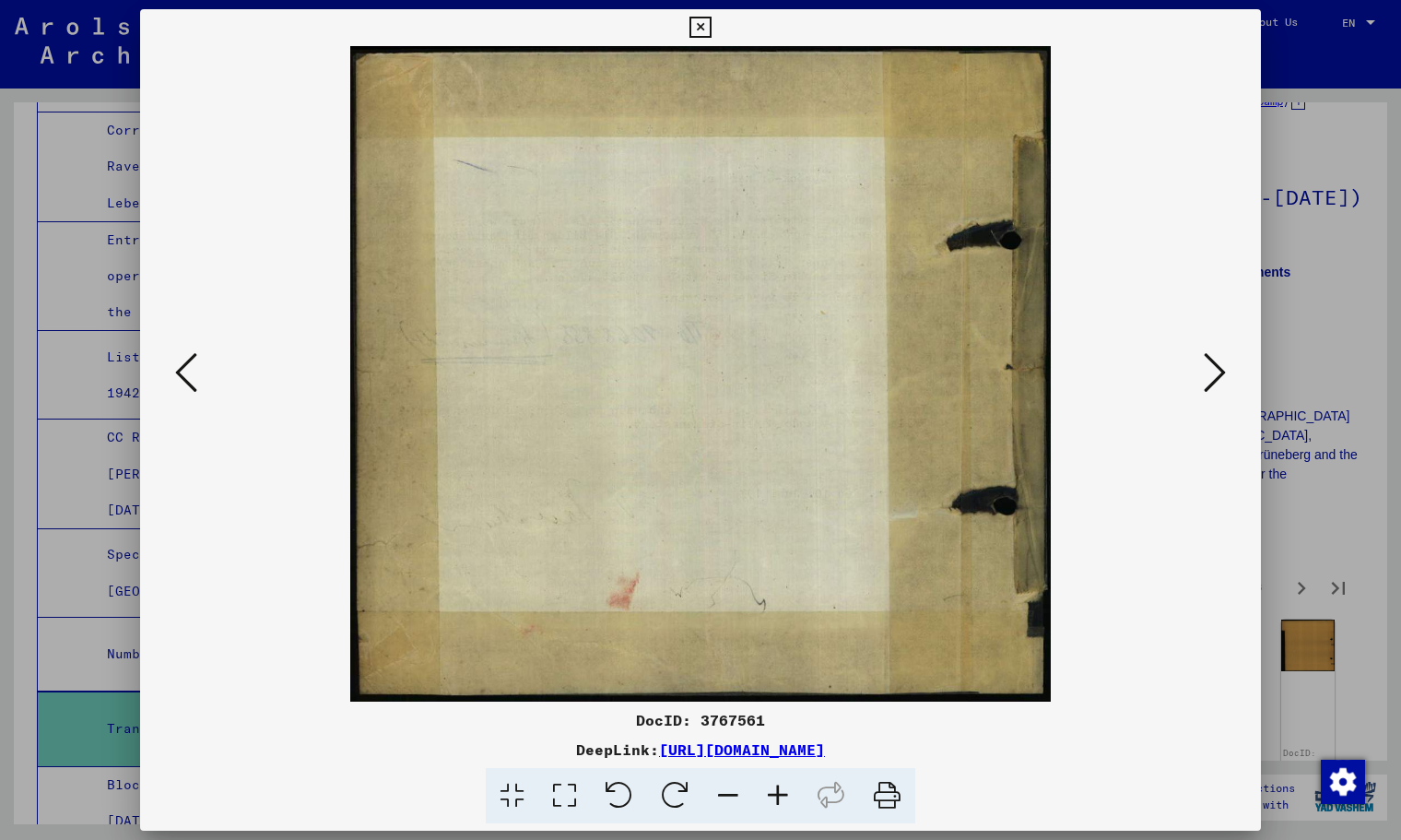
click at [1208, 380] on icon at bounding box center [1215, 372] width 22 height 44
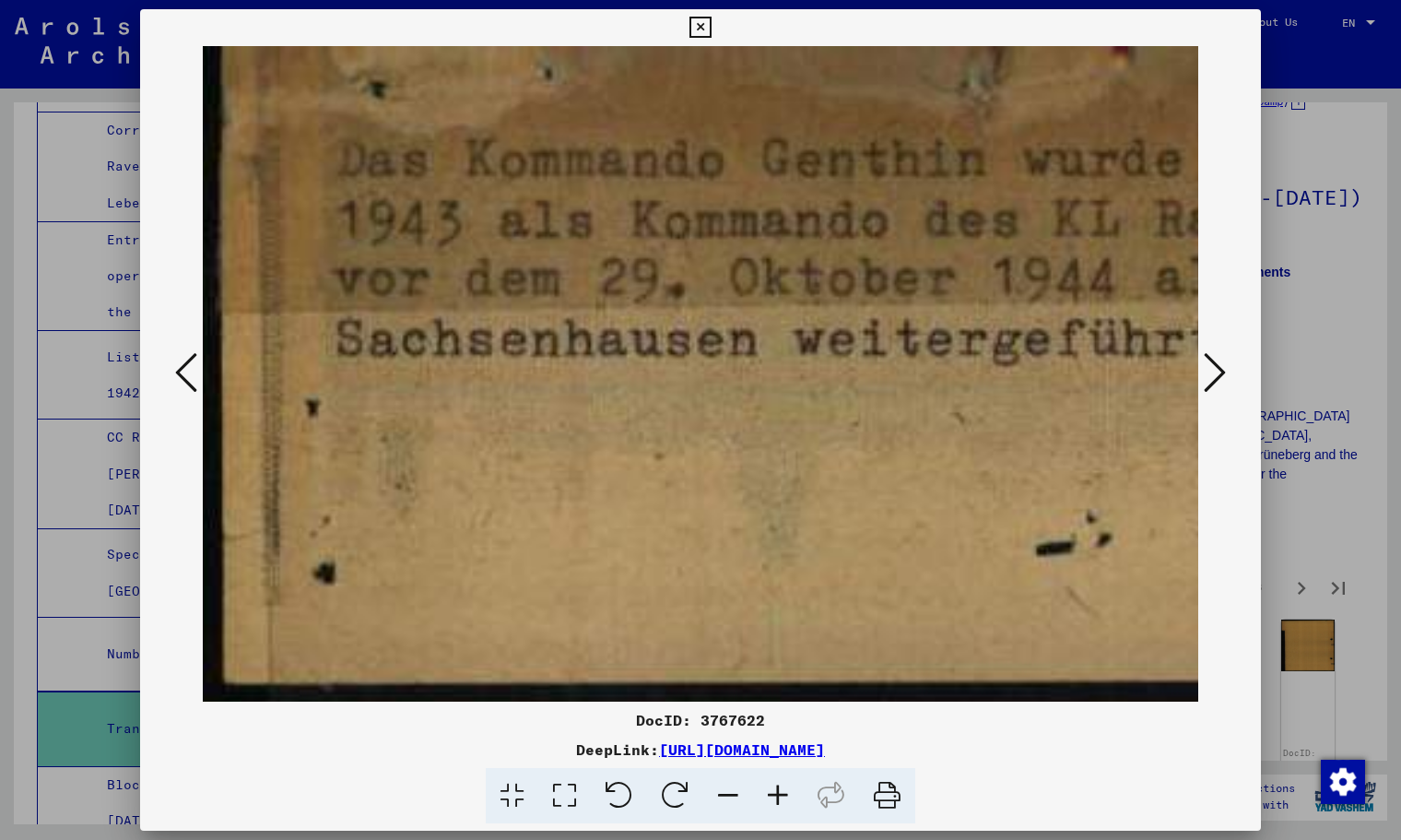
click at [1205, 380] on icon at bounding box center [1215, 372] width 22 height 44
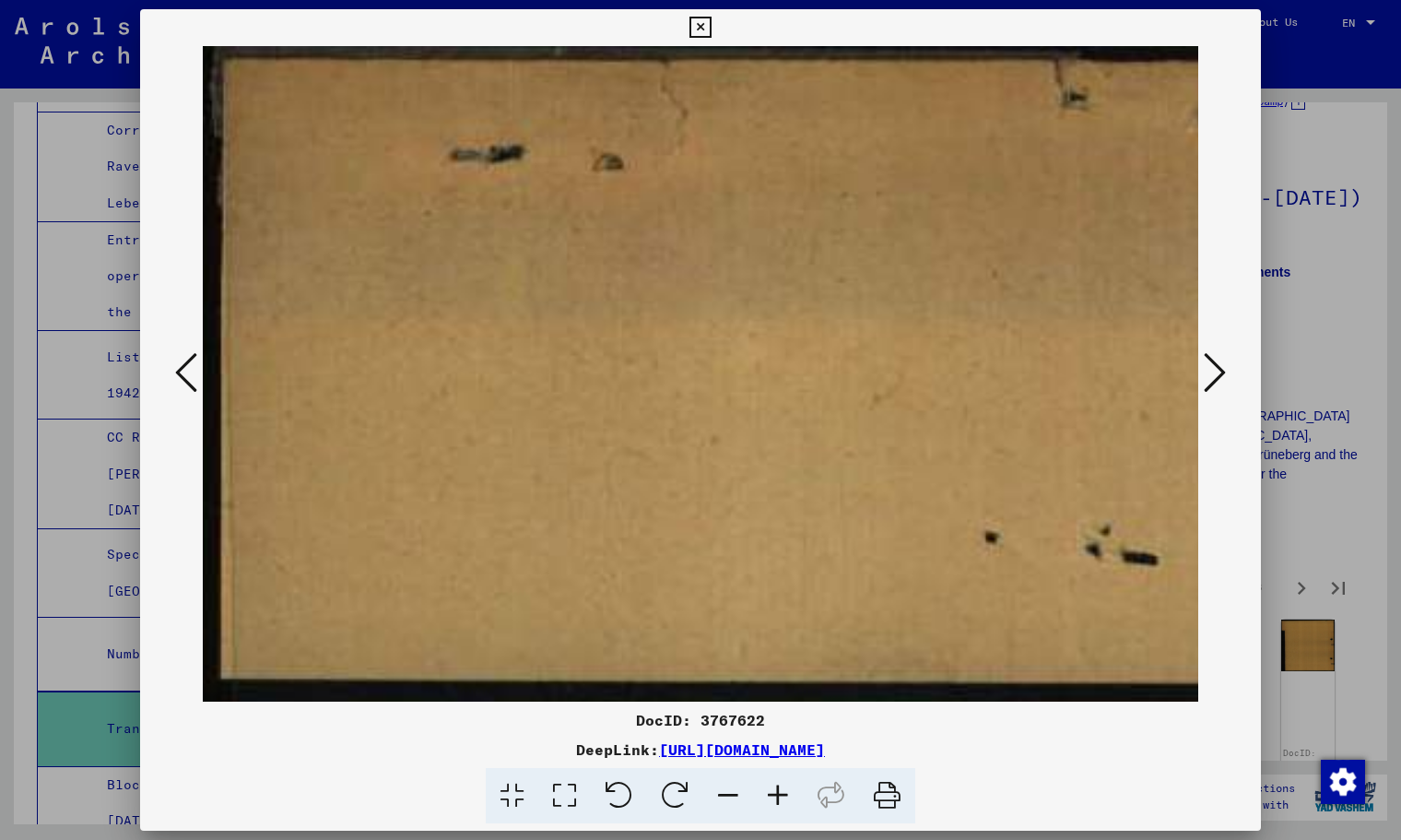
click at [1205, 380] on icon at bounding box center [1215, 372] width 22 height 44
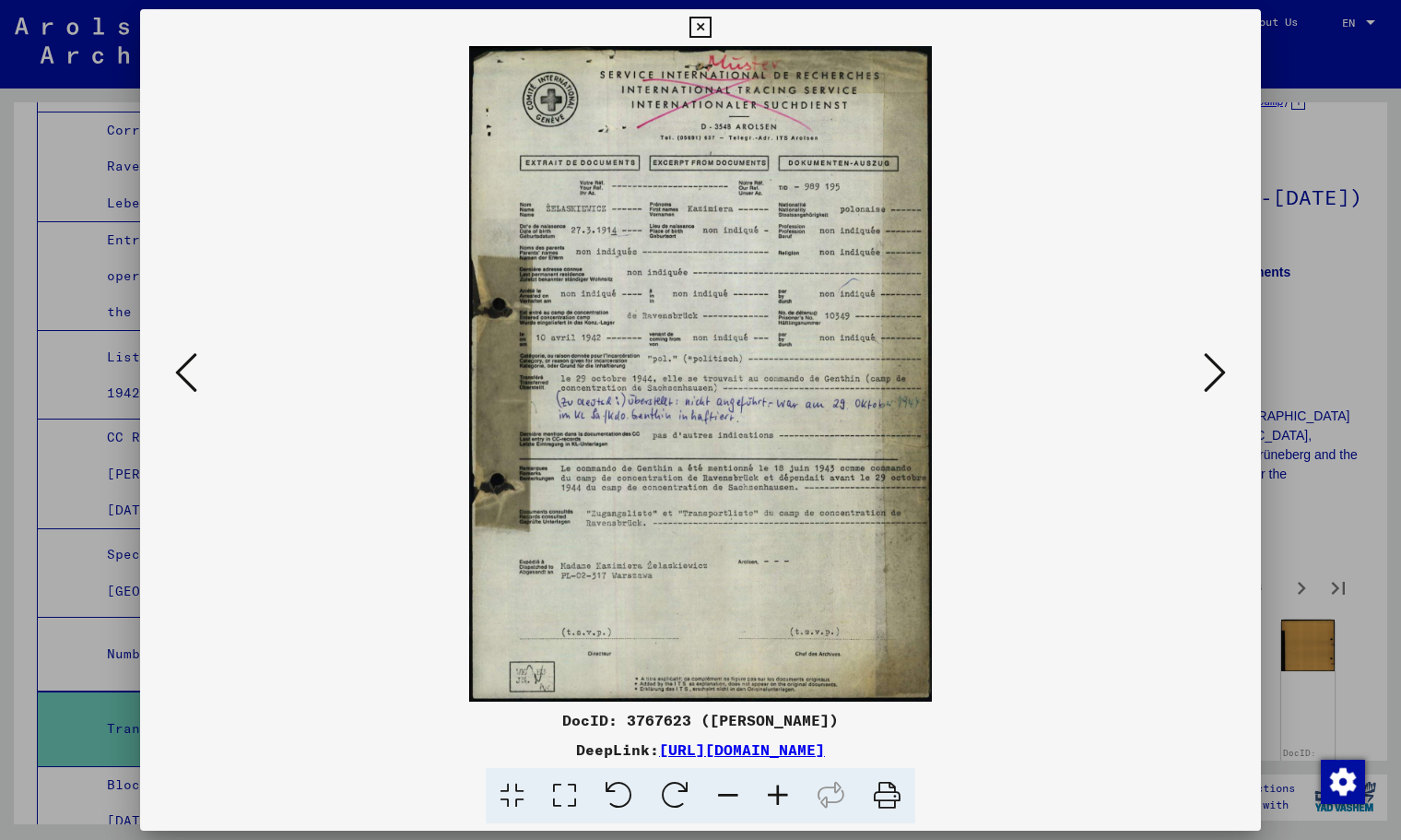
click at [1205, 380] on icon at bounding box center [1215, 372] width 22 height 44
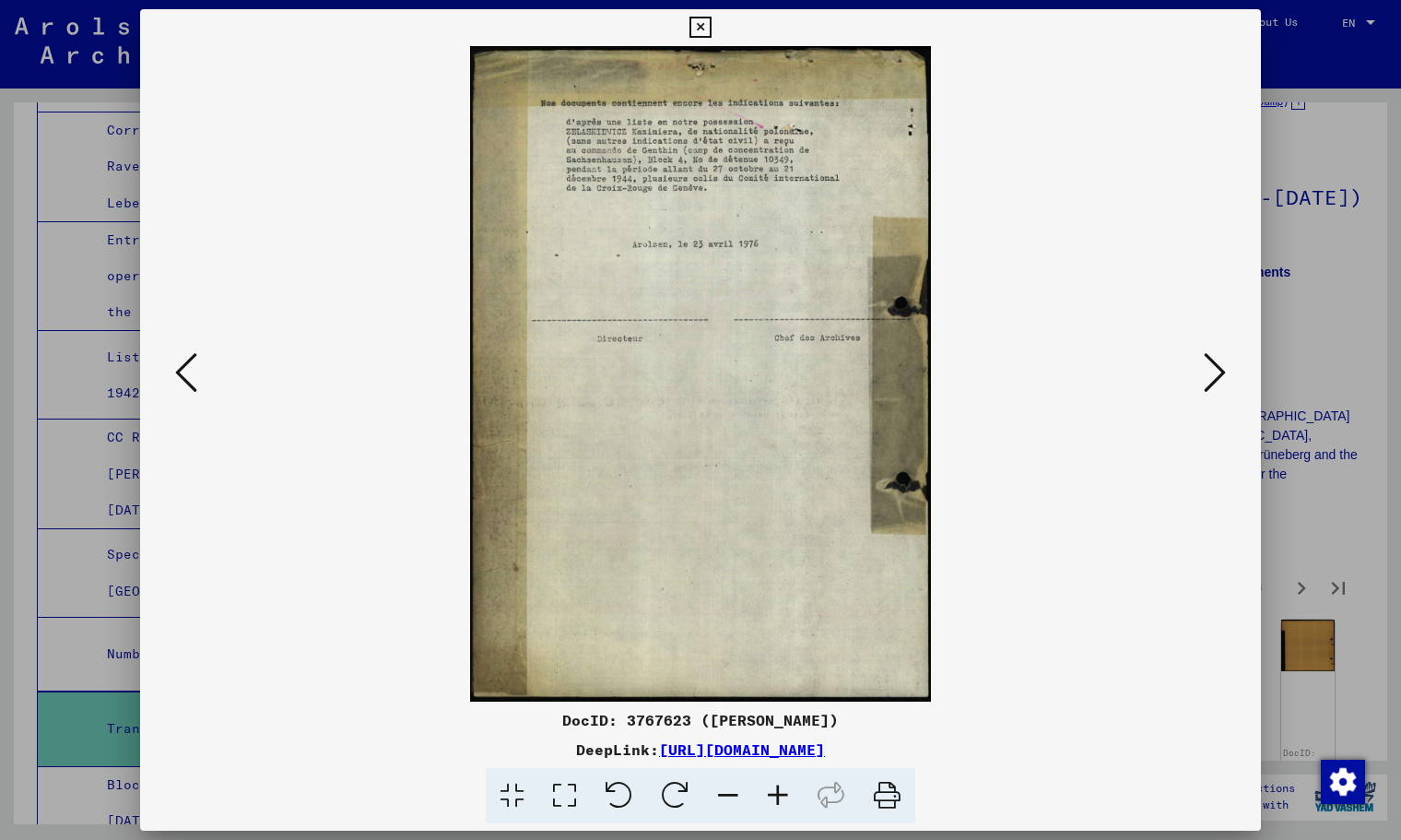
click at [1205, 380] on icon at bounding box center [1215, 372] width 22 height 44
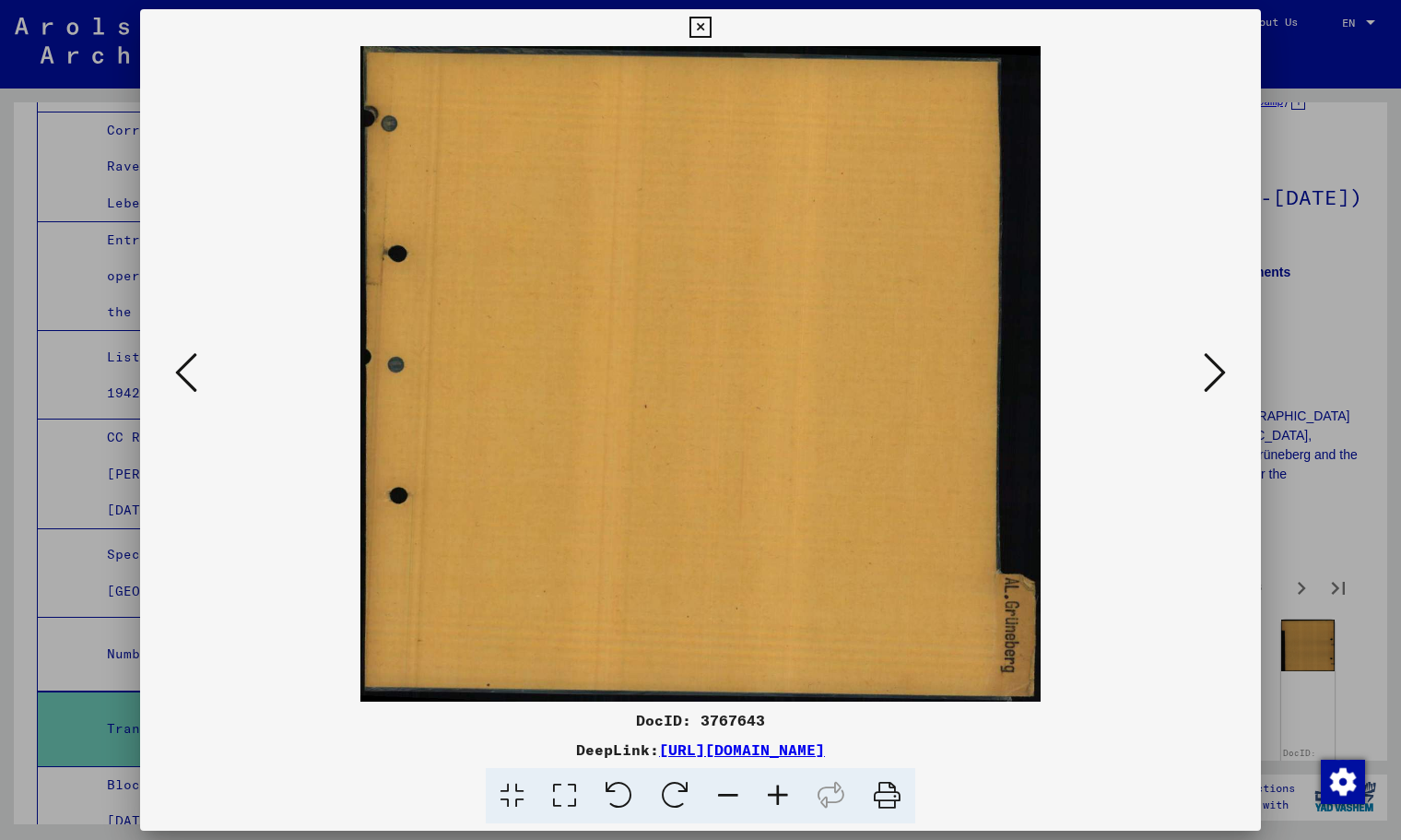
click at [1205, 380] on icon at bounding box center [1215, 372] width 22 height 44
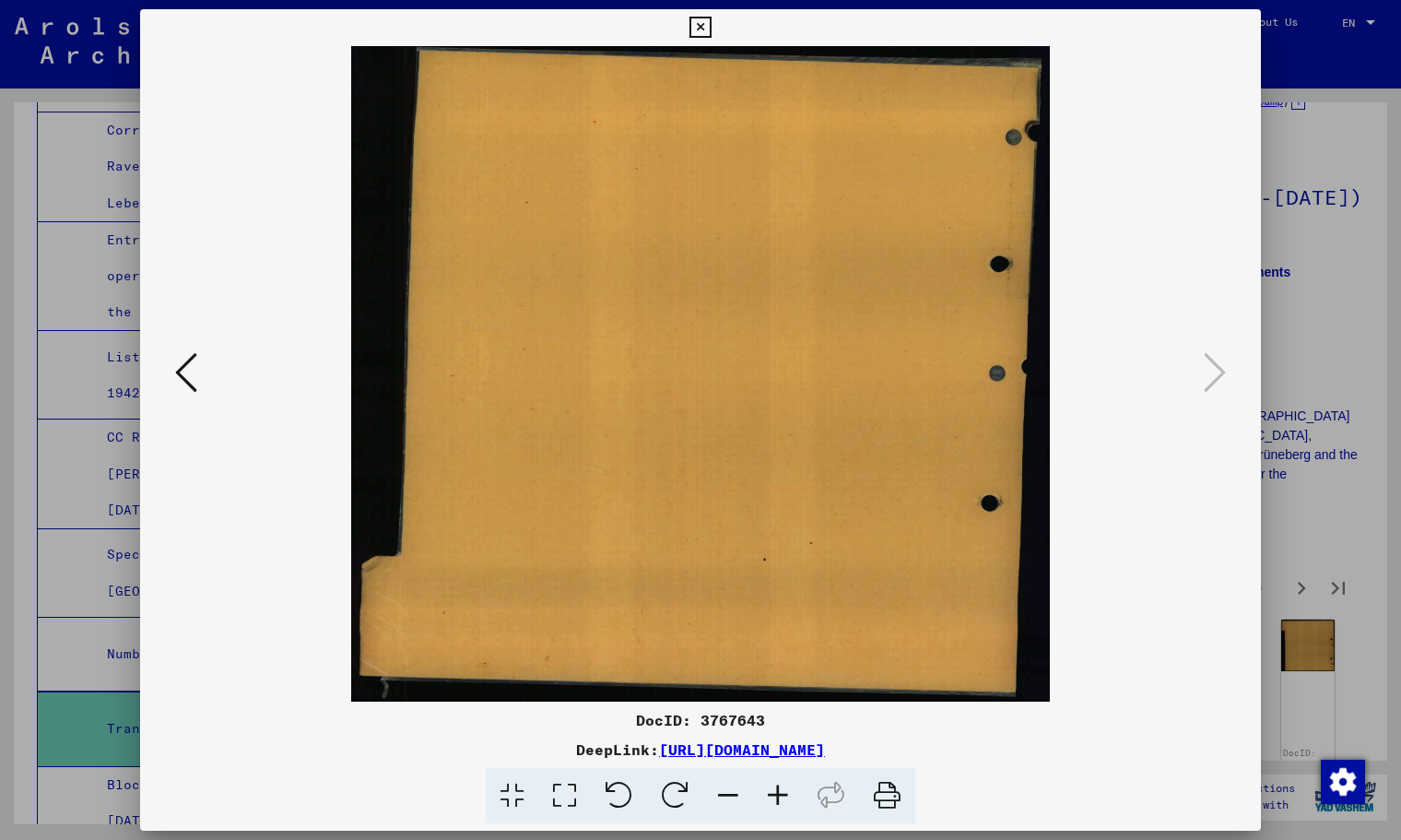
click at [706, 20] on icon at bounding box center [700, 27] width 21 height 22
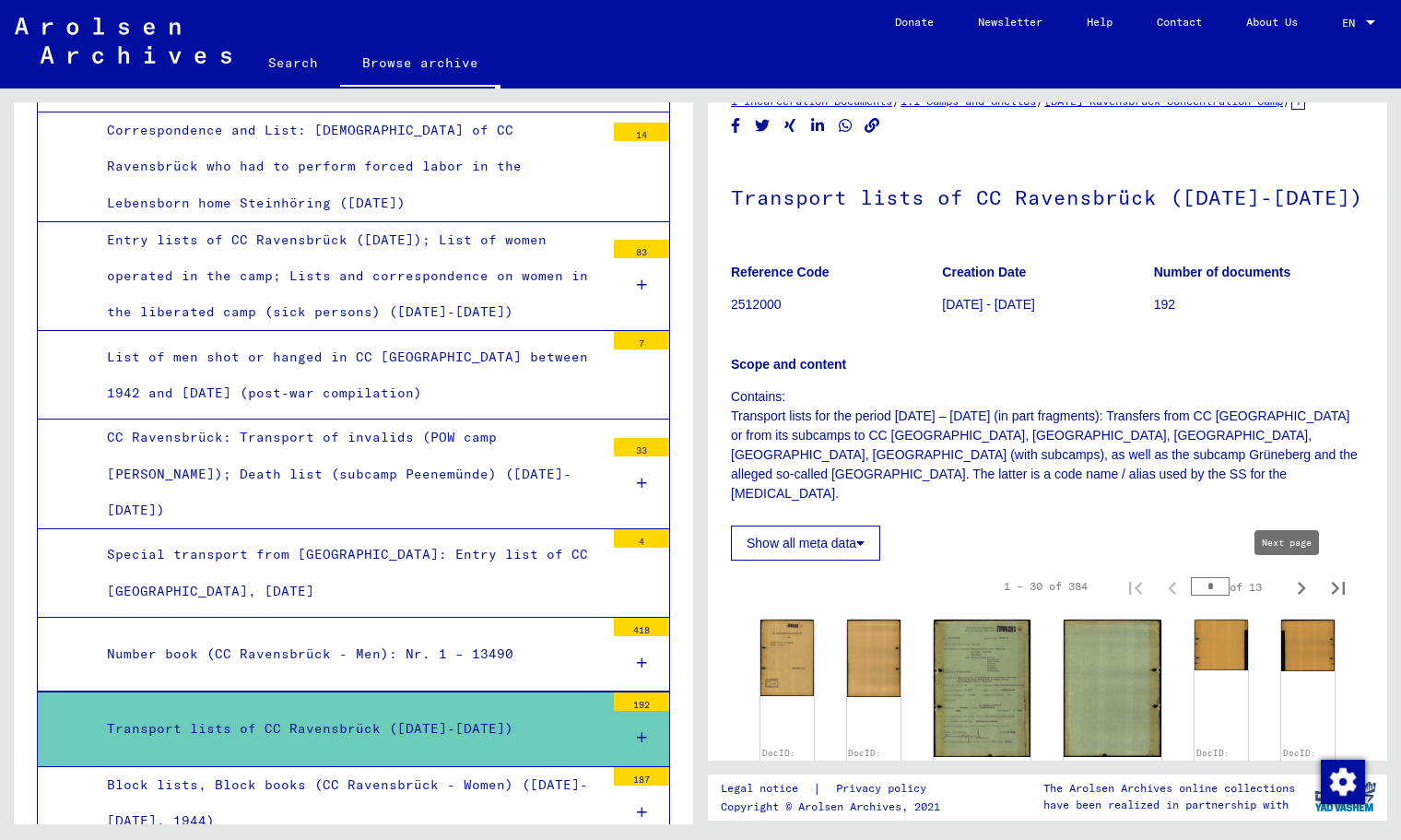
click at [1293, 591] on icon "Next page" at bounding box center [1302, 588] width 26 height 26
type input "*"
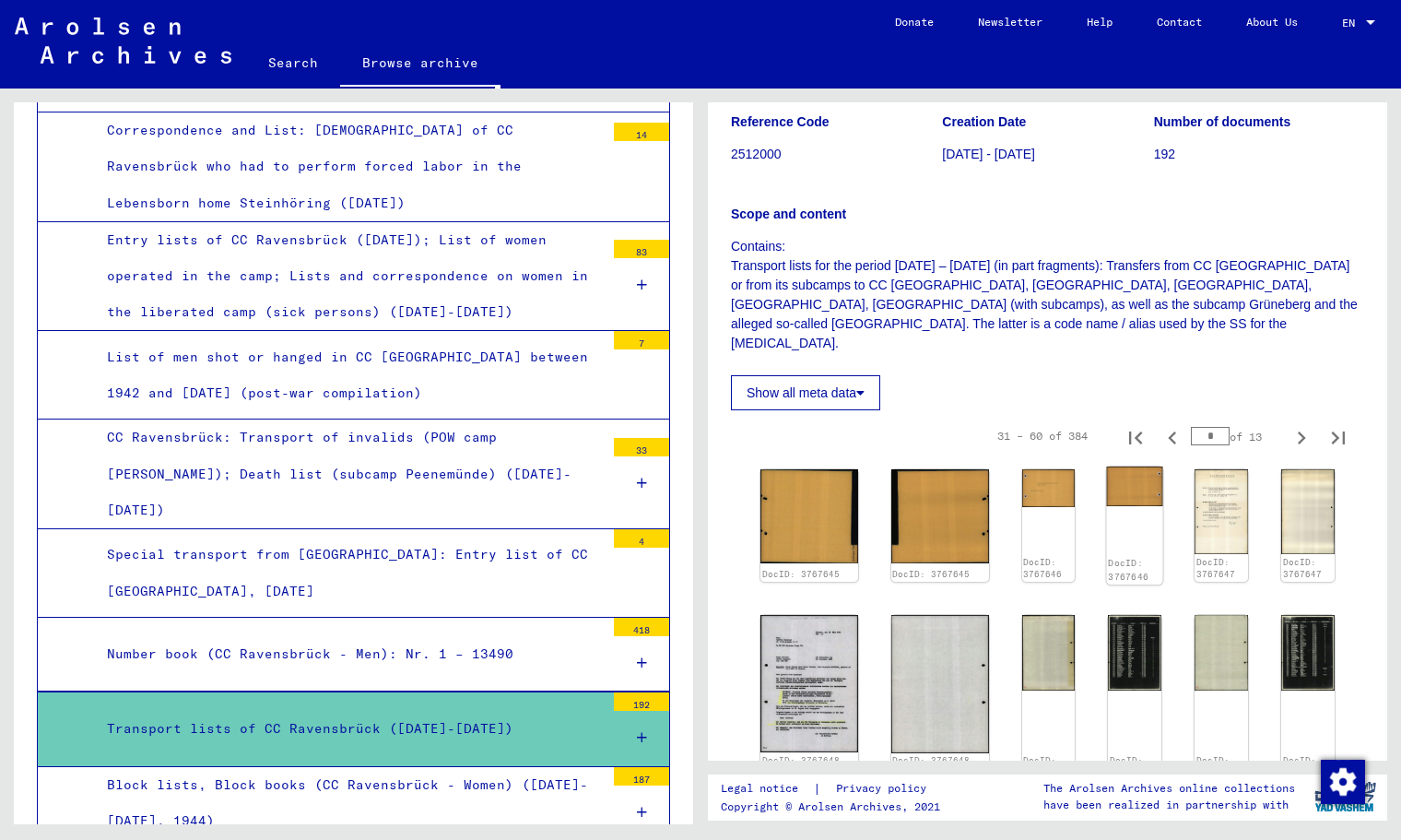
scroll to position [210, 0]
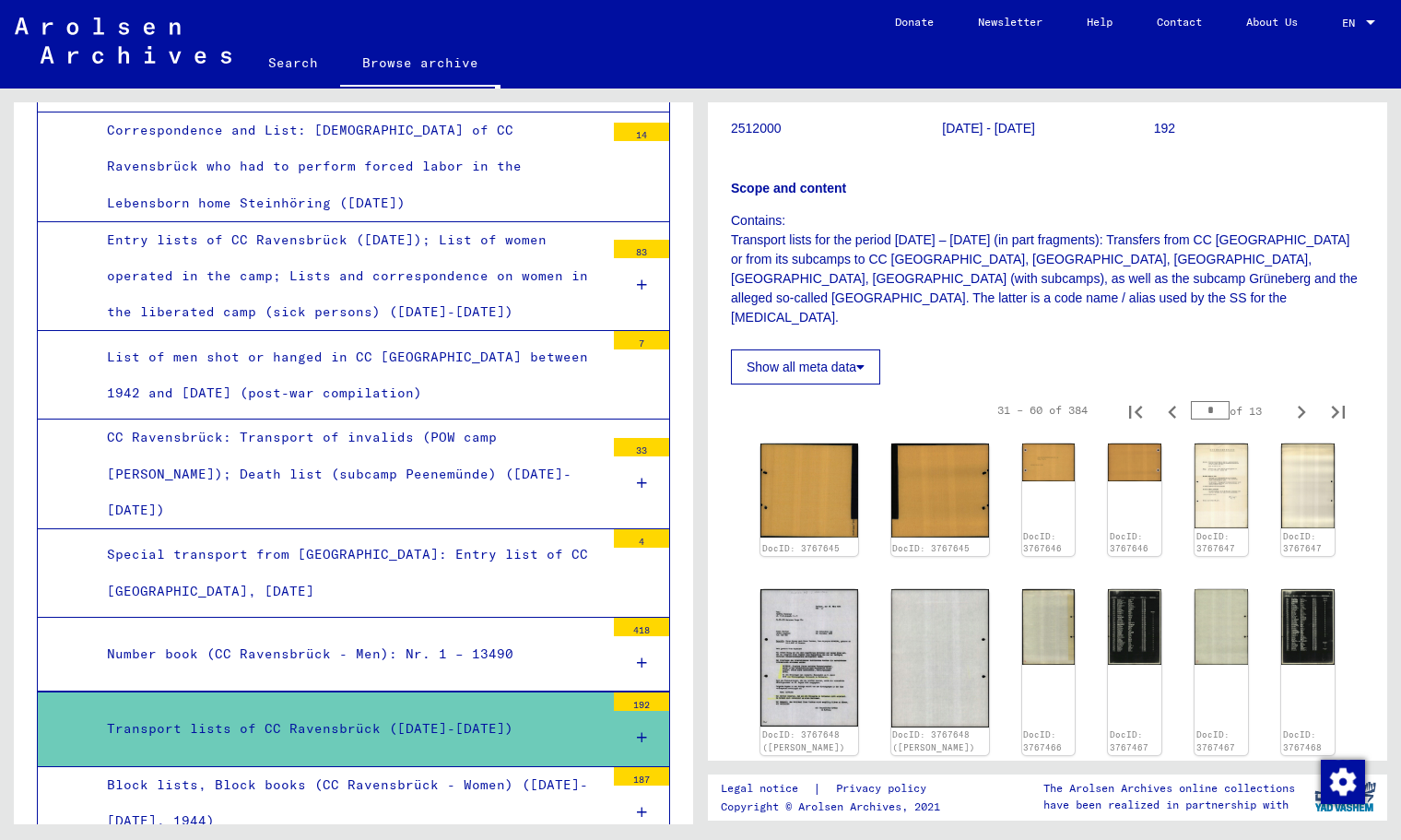
click at [794, 654] on img at bounding box center [808, 657] width 102 height 144
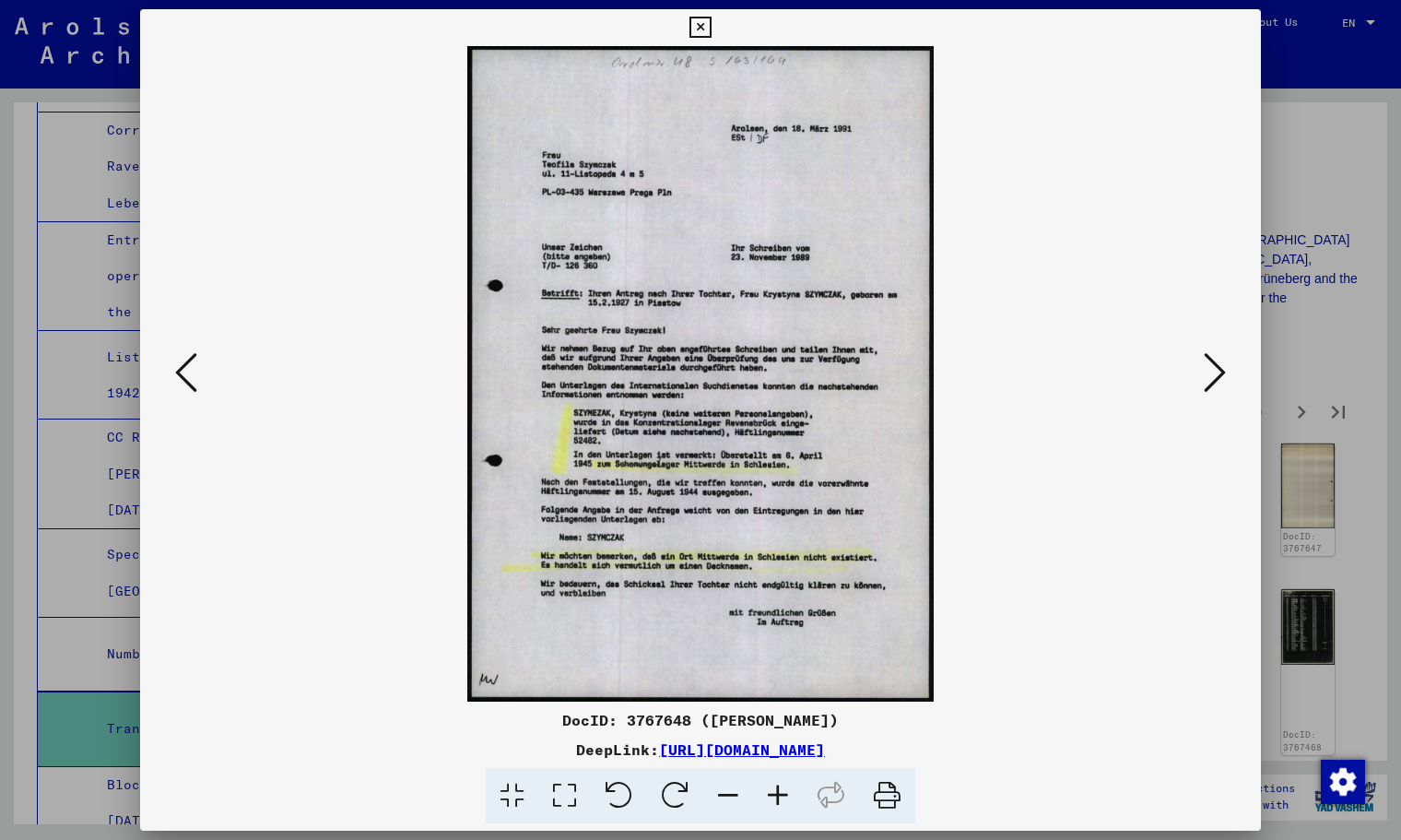
click at [1215, 371] on icon at bounding box center [1215, 372] width 22 height 44
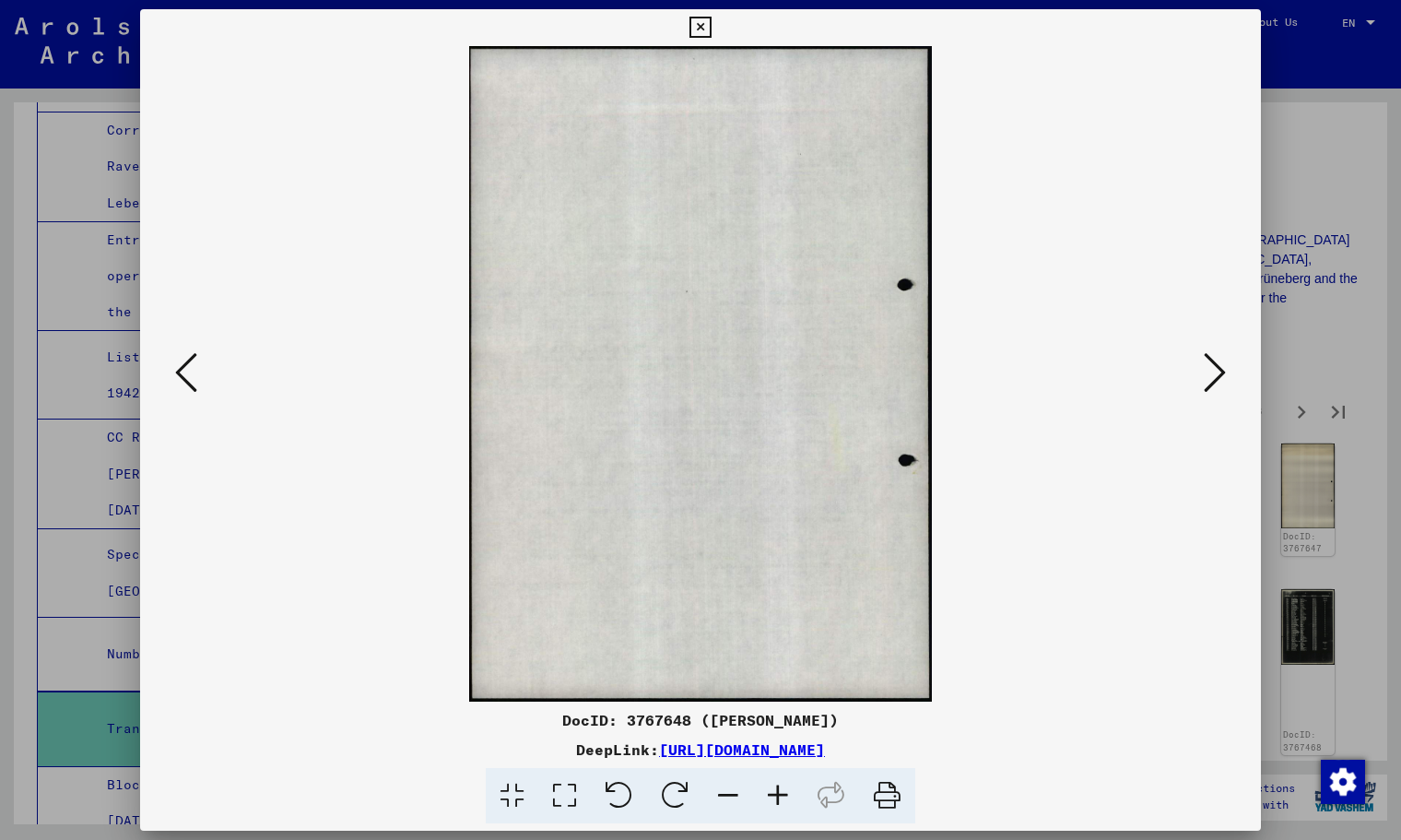
click at [1215, 371] on icon at bounding box center [1215, 372] width 22 height 44
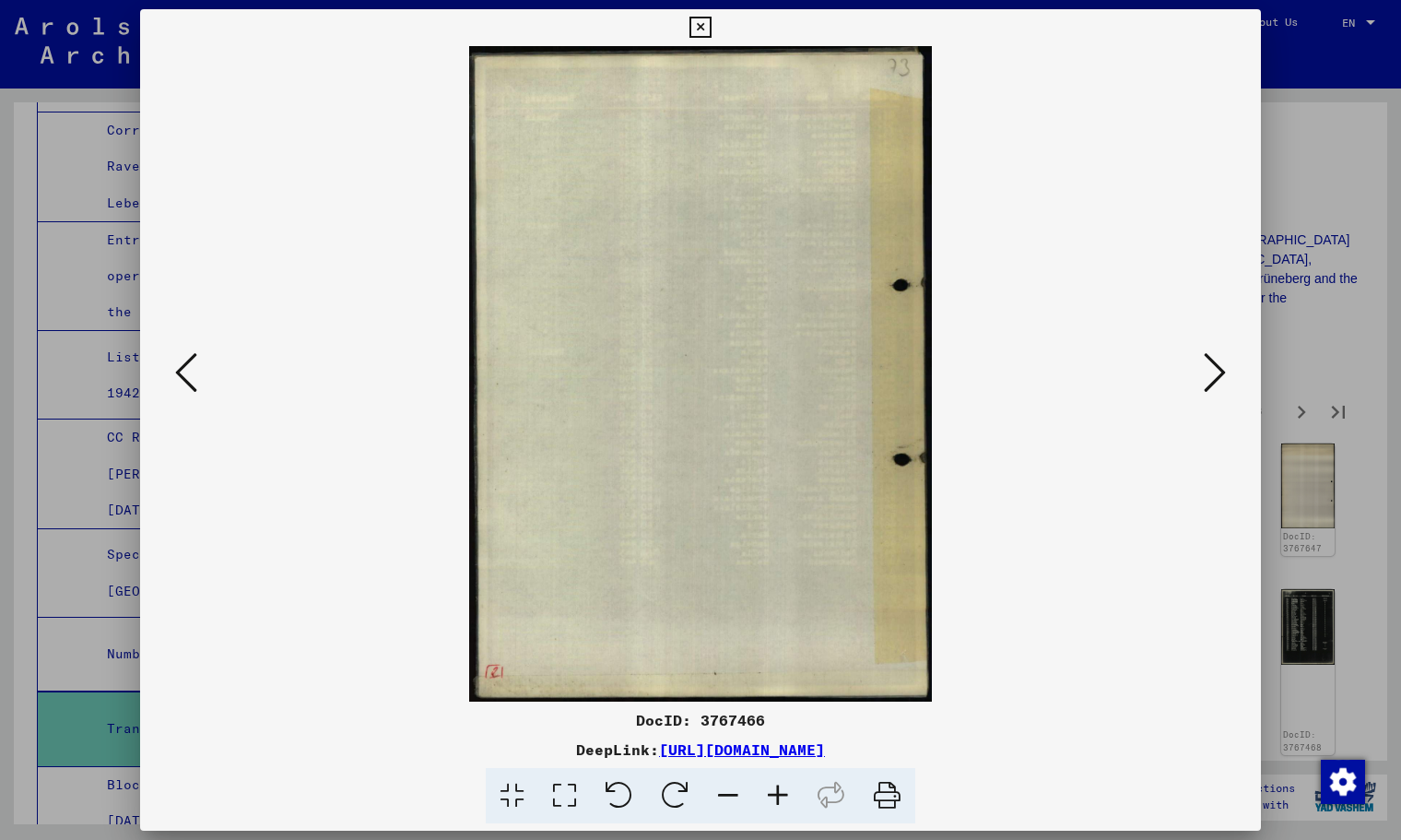
click at [1215, 371] on icon at bounding box center [1215, 372] width 22 height 44
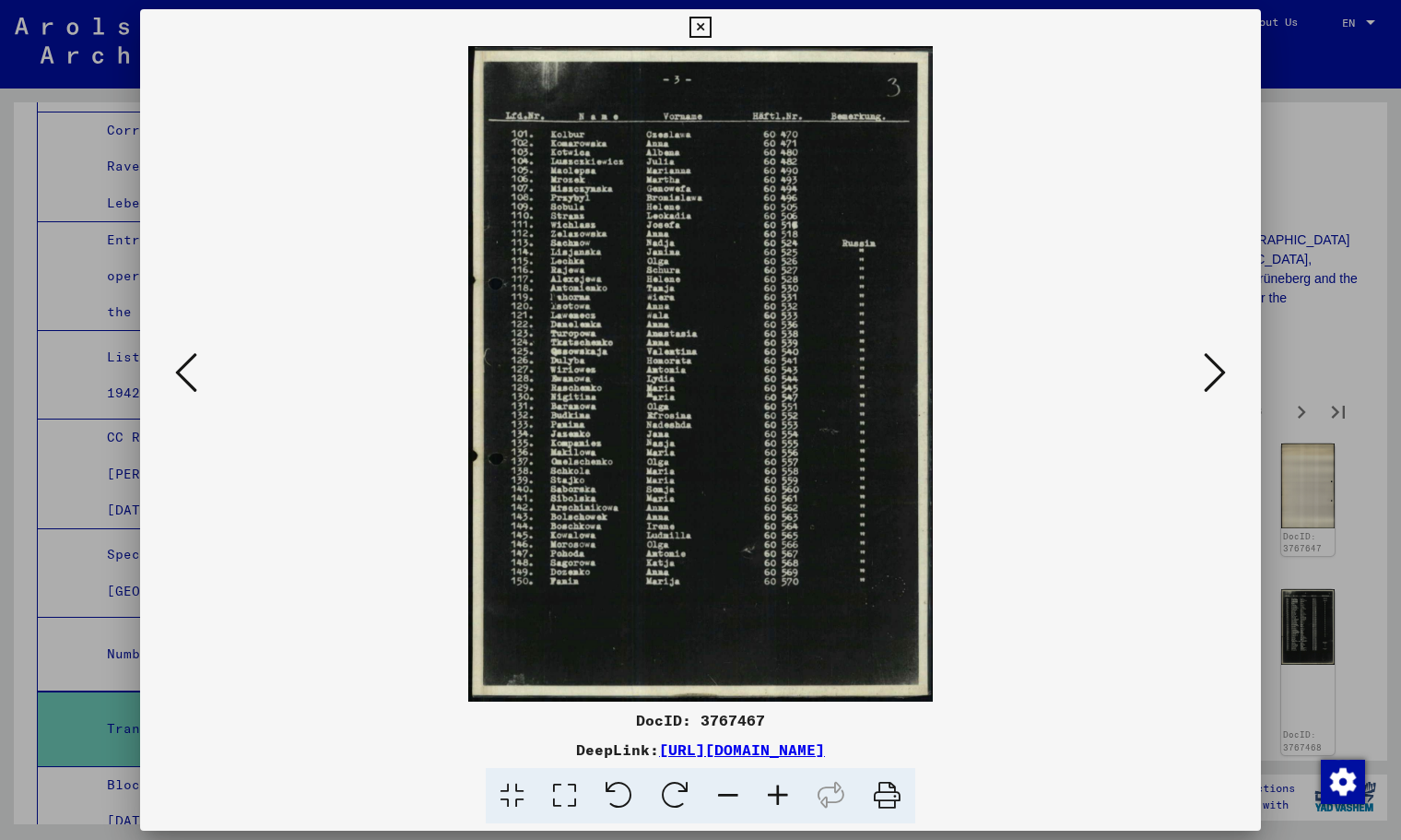
click at [1215, 370] on icon at bounding box center [1215, 372] width 22 height 44
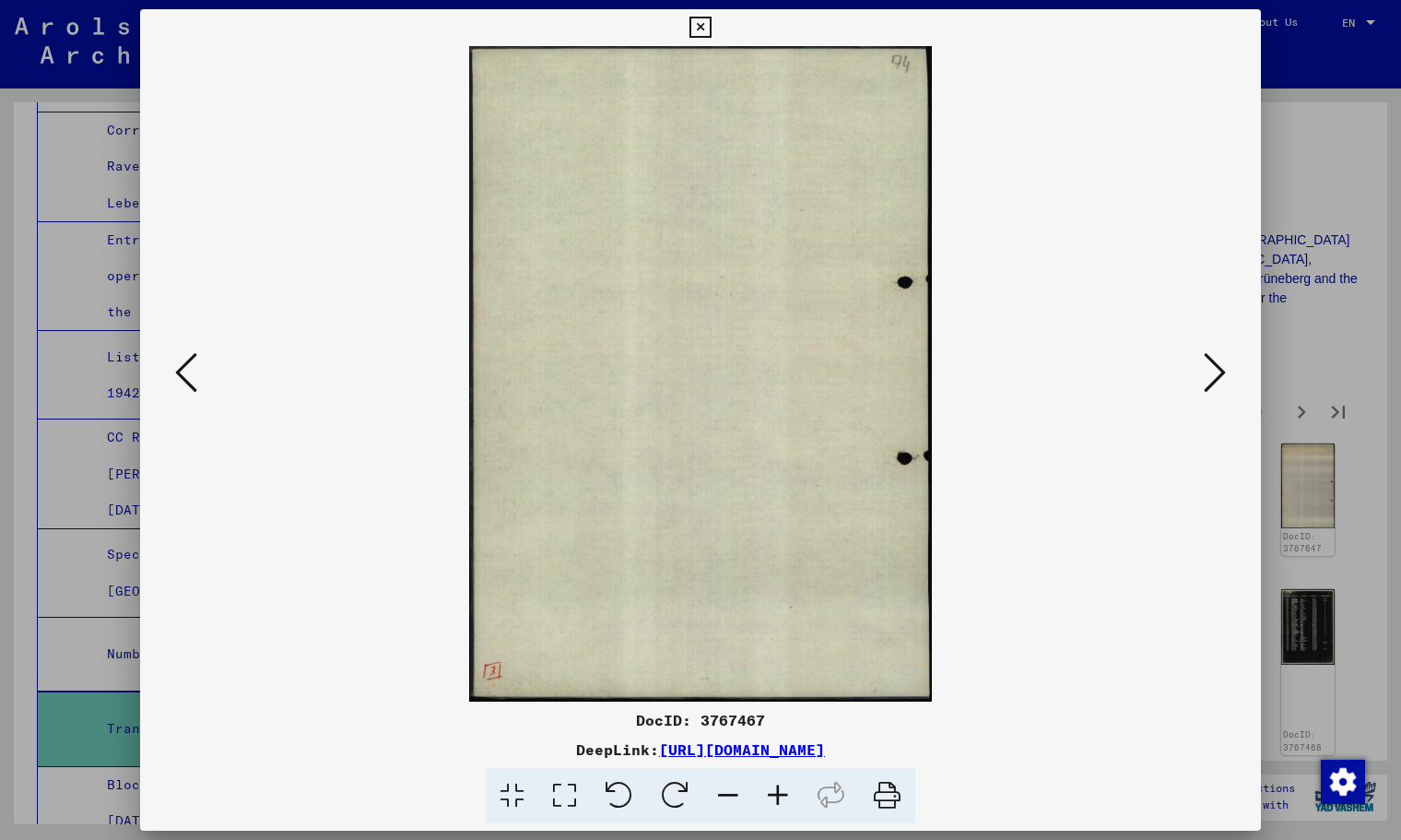
click at [1204, 373] on icon at bounding box center [1215, 372] width 22 height 44
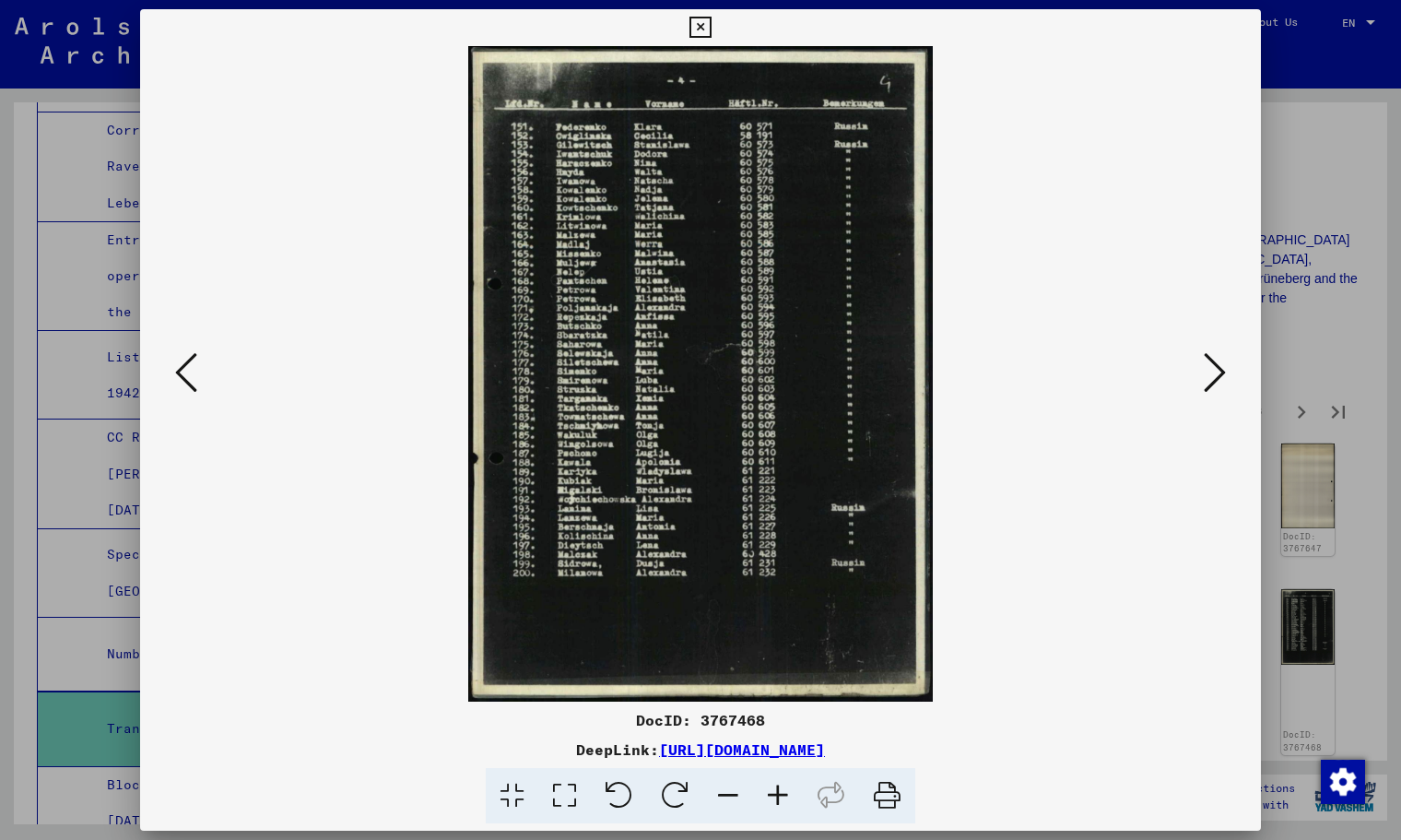
click at [1204, 374] on icon at bounding box center [1215, 372] width 22 height 44
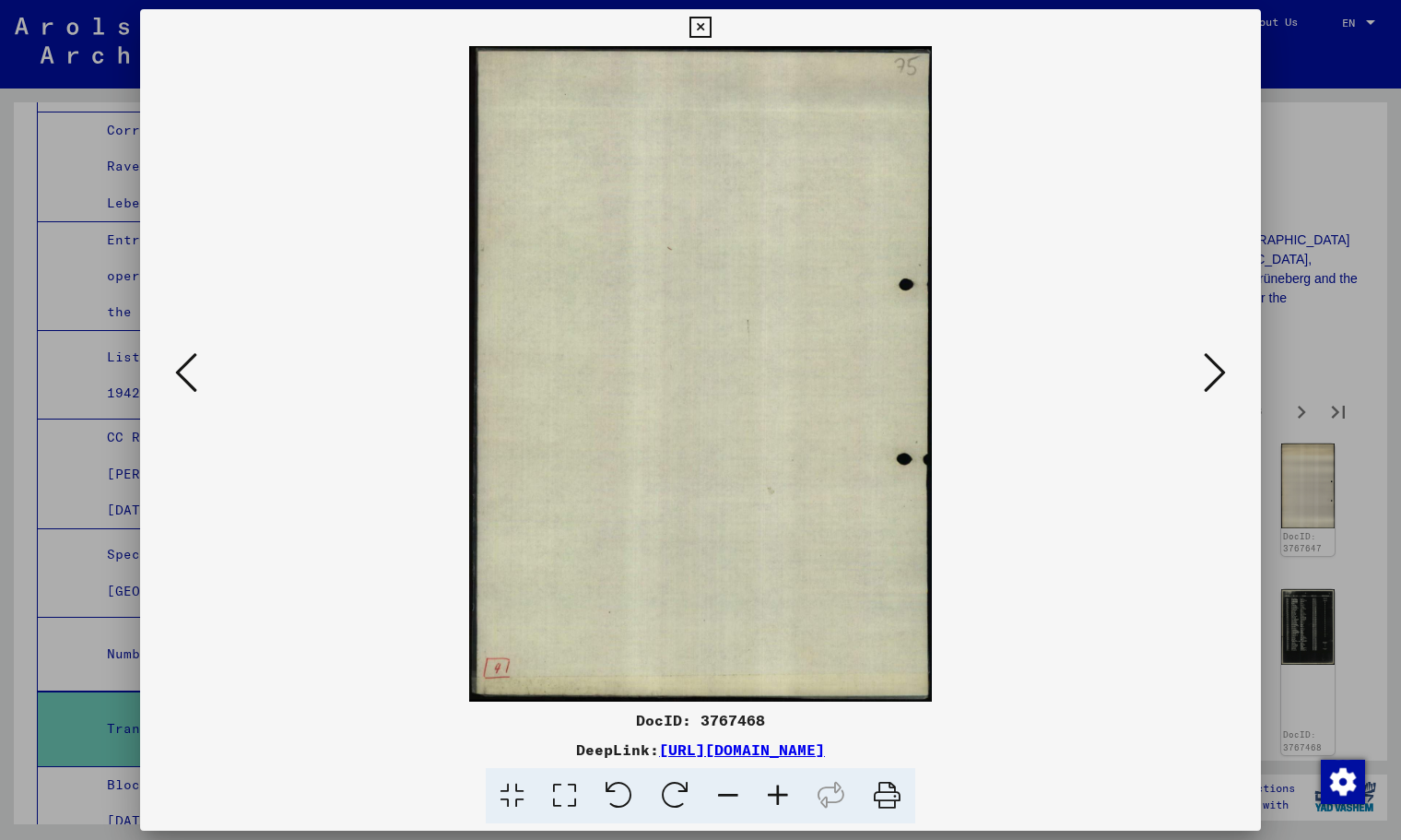
click at [1204, 374] on icon at bounding box center [1215, 372] width 22 height 44
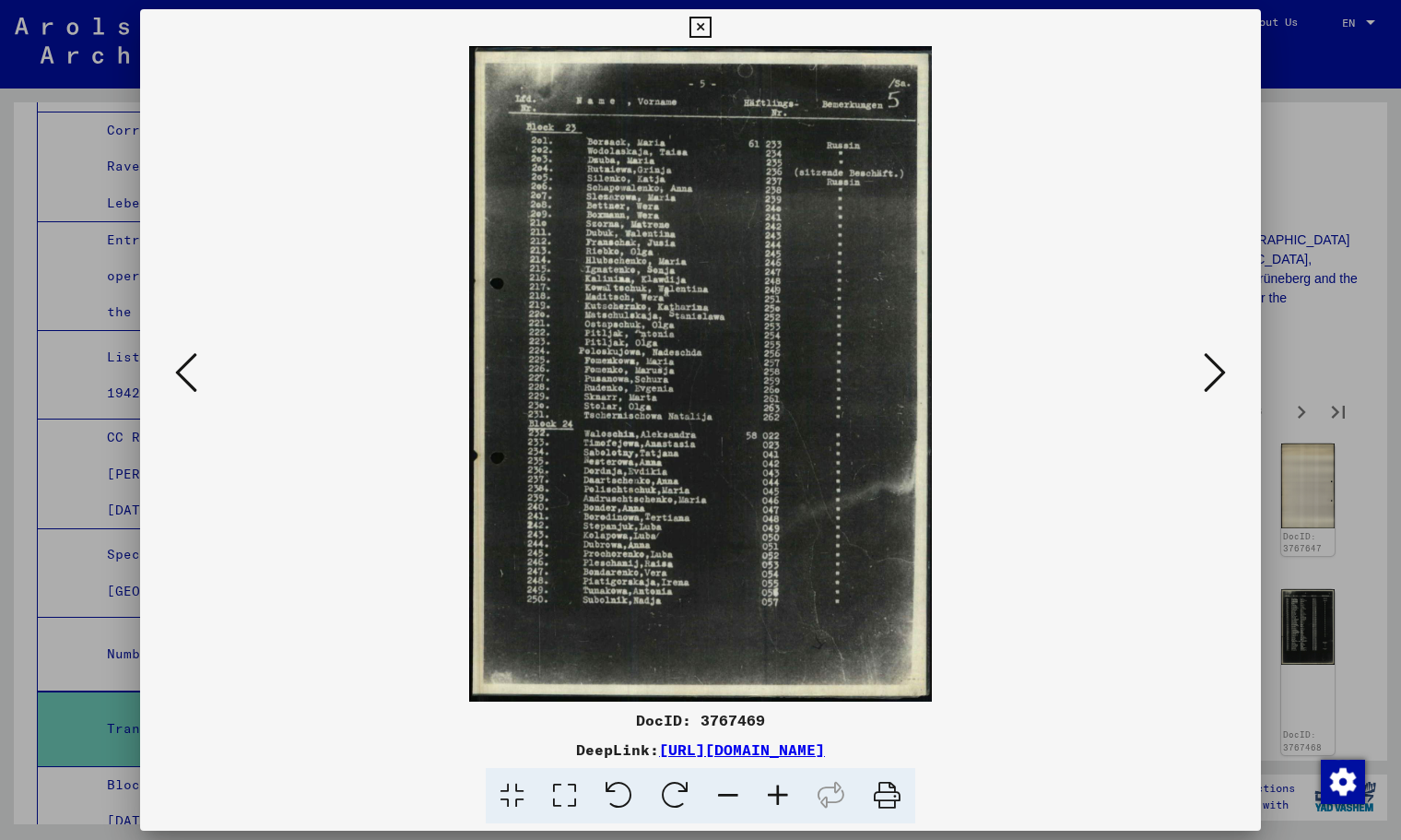
click at [1204, 374] on icon at bounding box center [1215, 372] width 22 height 44
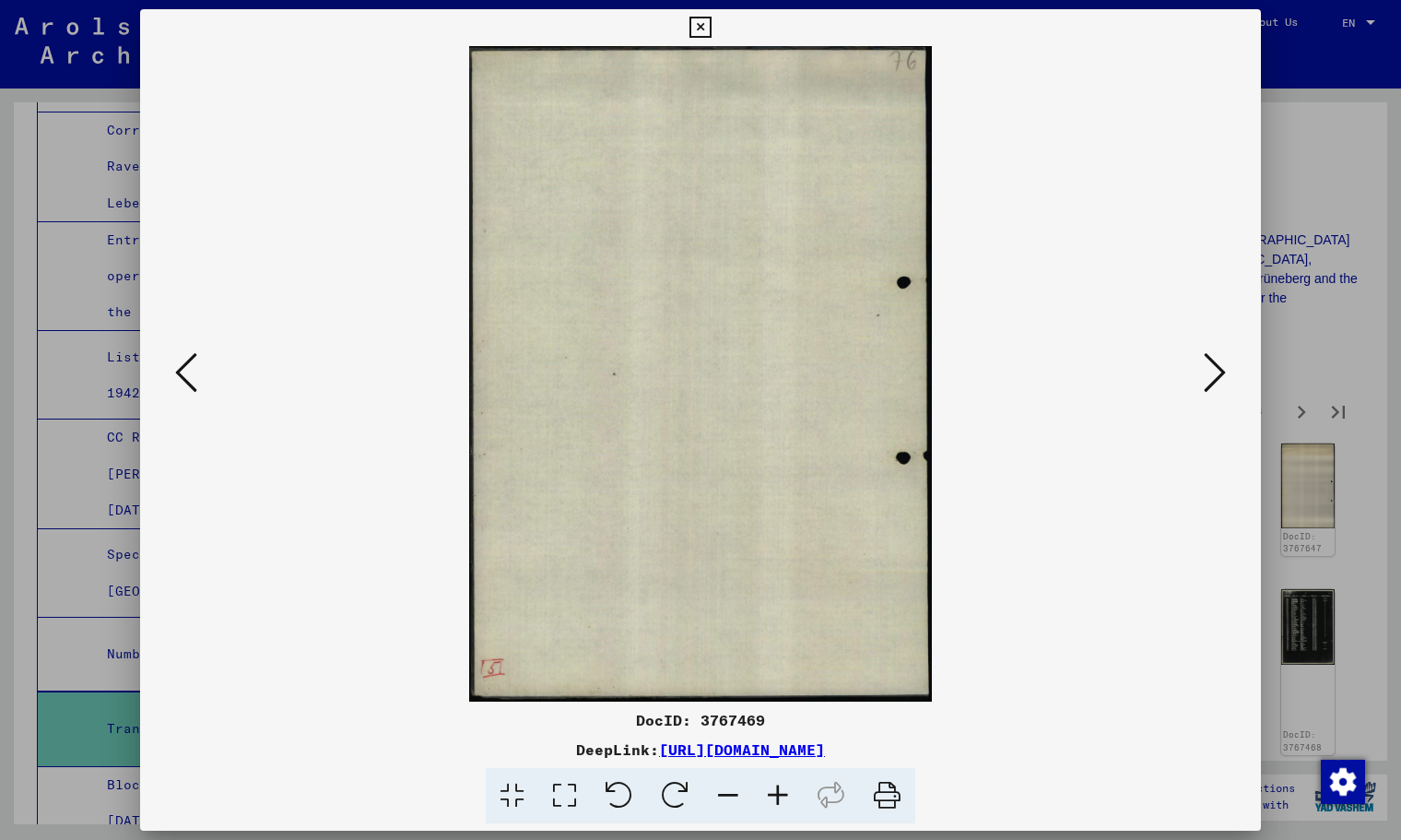
click at [1204, 374] on icon at bounding box center [1215, 372] width 22 height 44
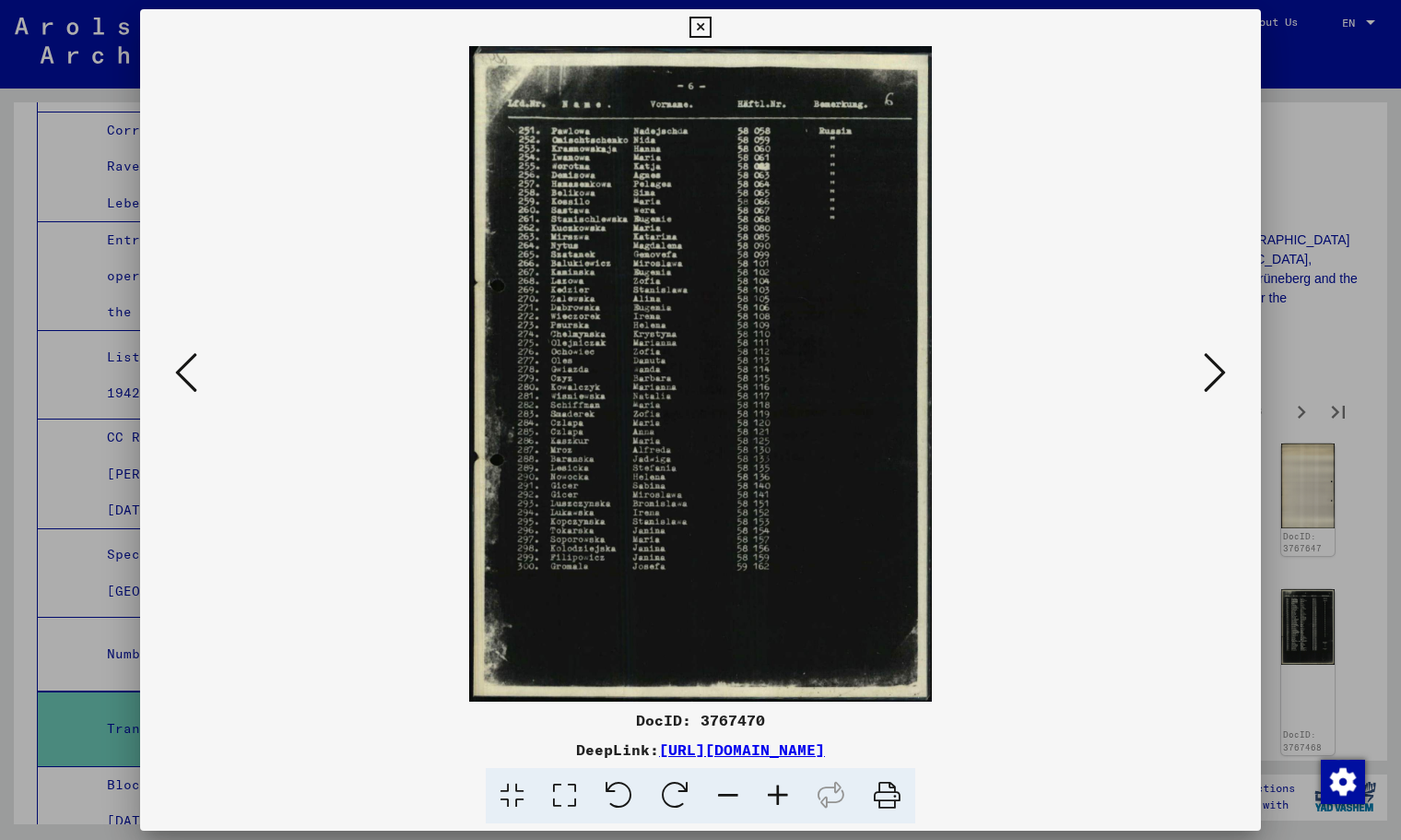
click at [1204, 374] on icon at bounding box center [1215, 372] width 22 height 44
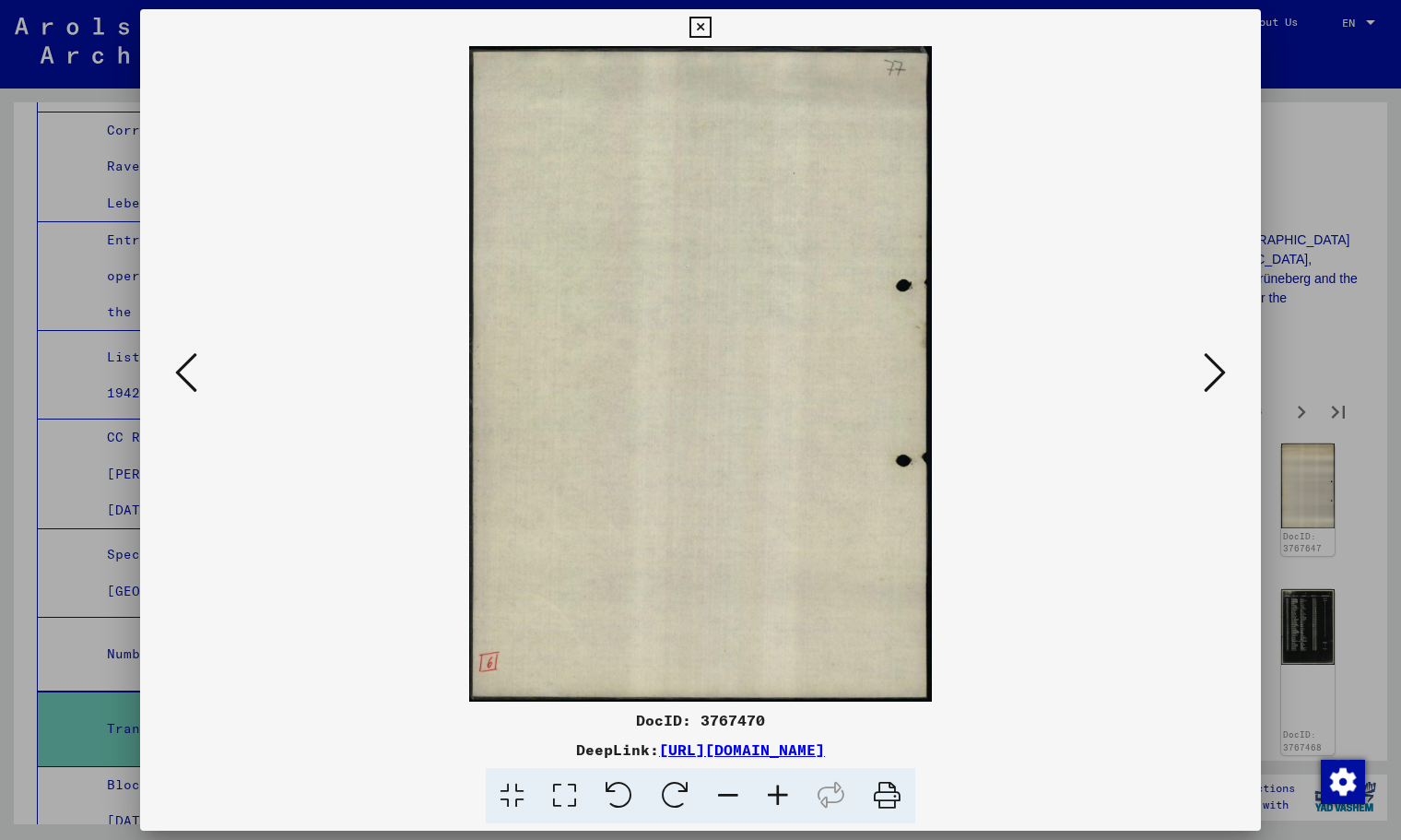
click at [1204, 374] on icon at bounding box center [1215, 372] width 22 height 44
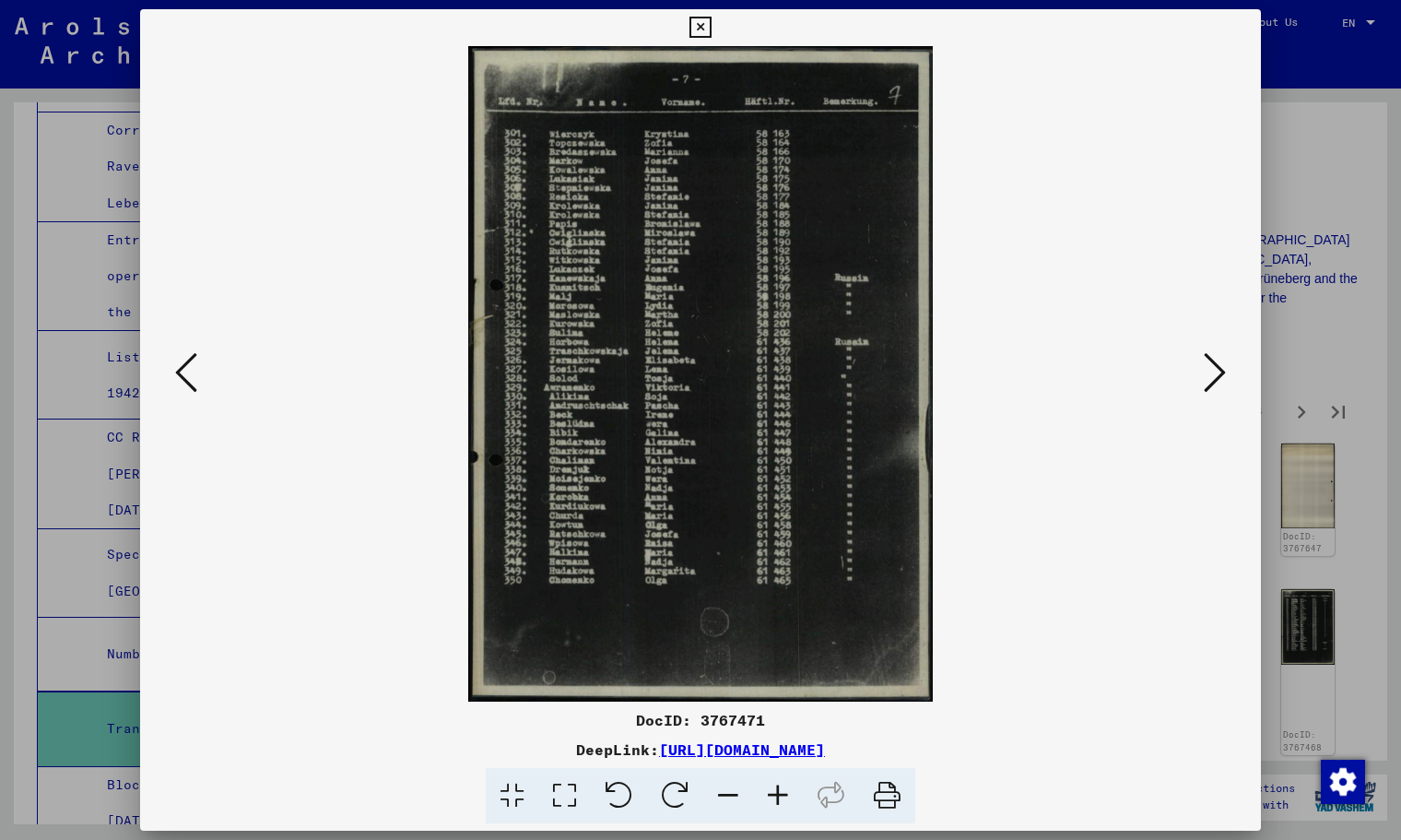
click at [1204, 374] on icon at bounding box center [1215, 372] width 22 height 44
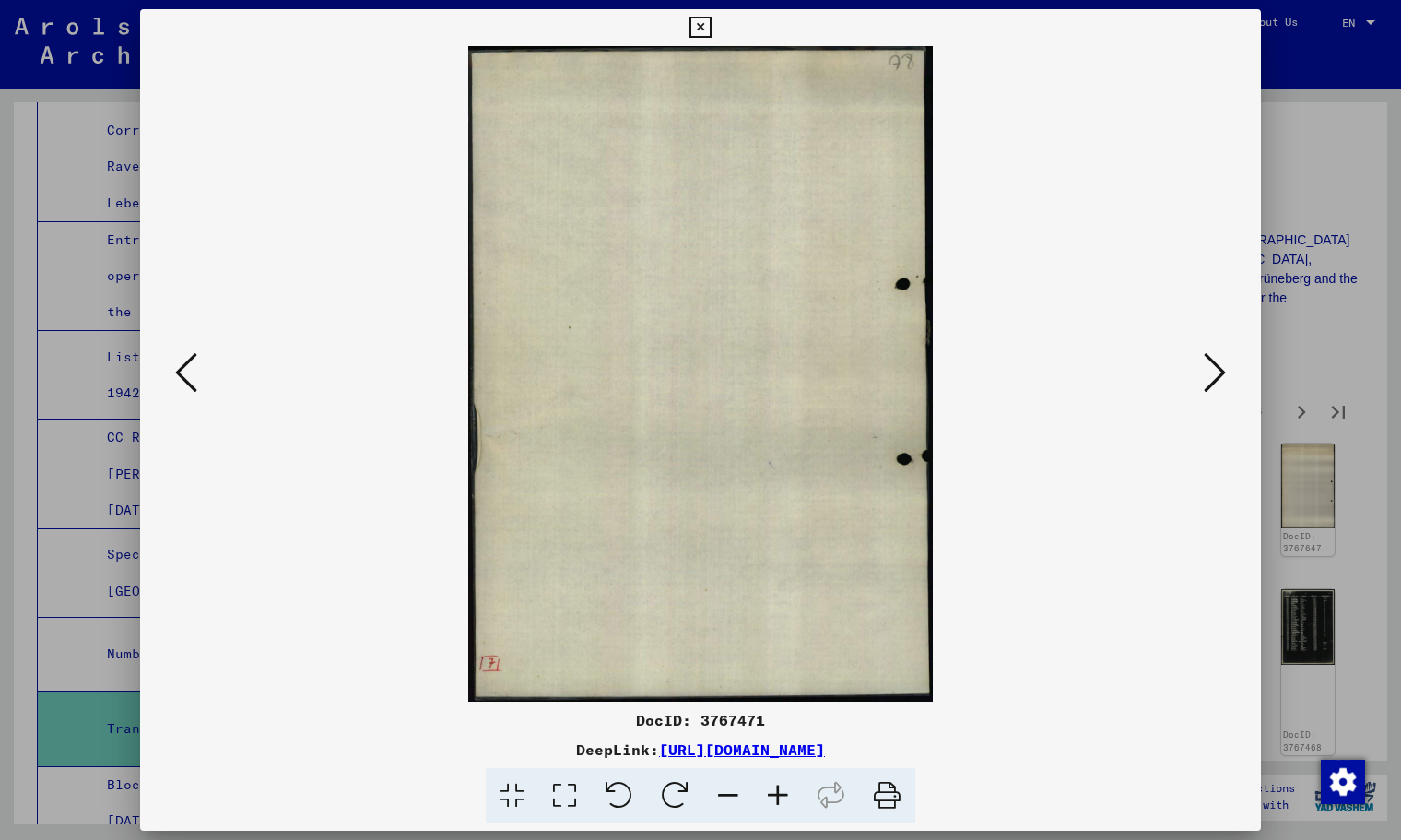
click at [1204, 374] on icon at bounding box center [1215, 372] width 22 height 44
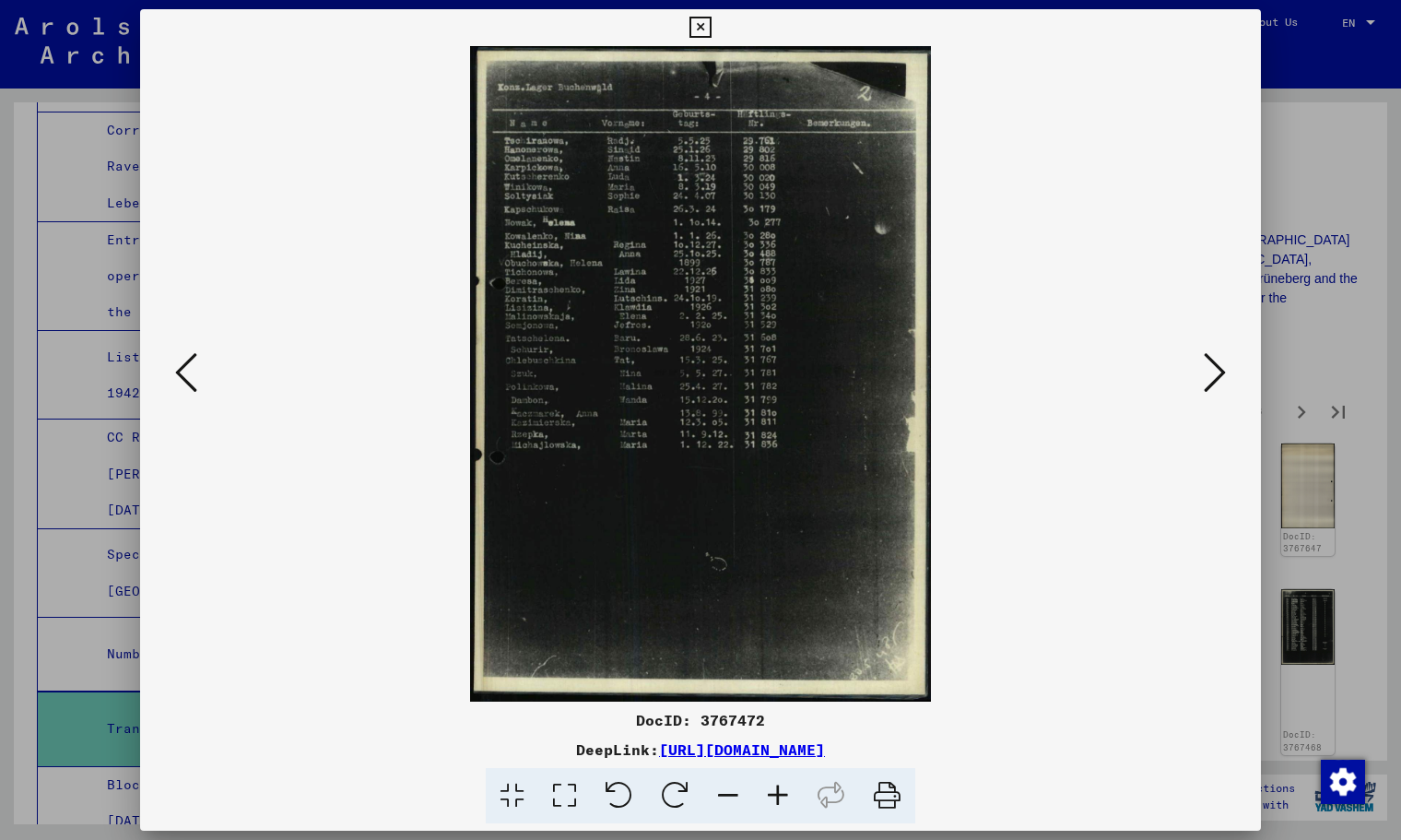
click at [1204, 374] on icon at bounding box center [1215, 372] width 22 height 44
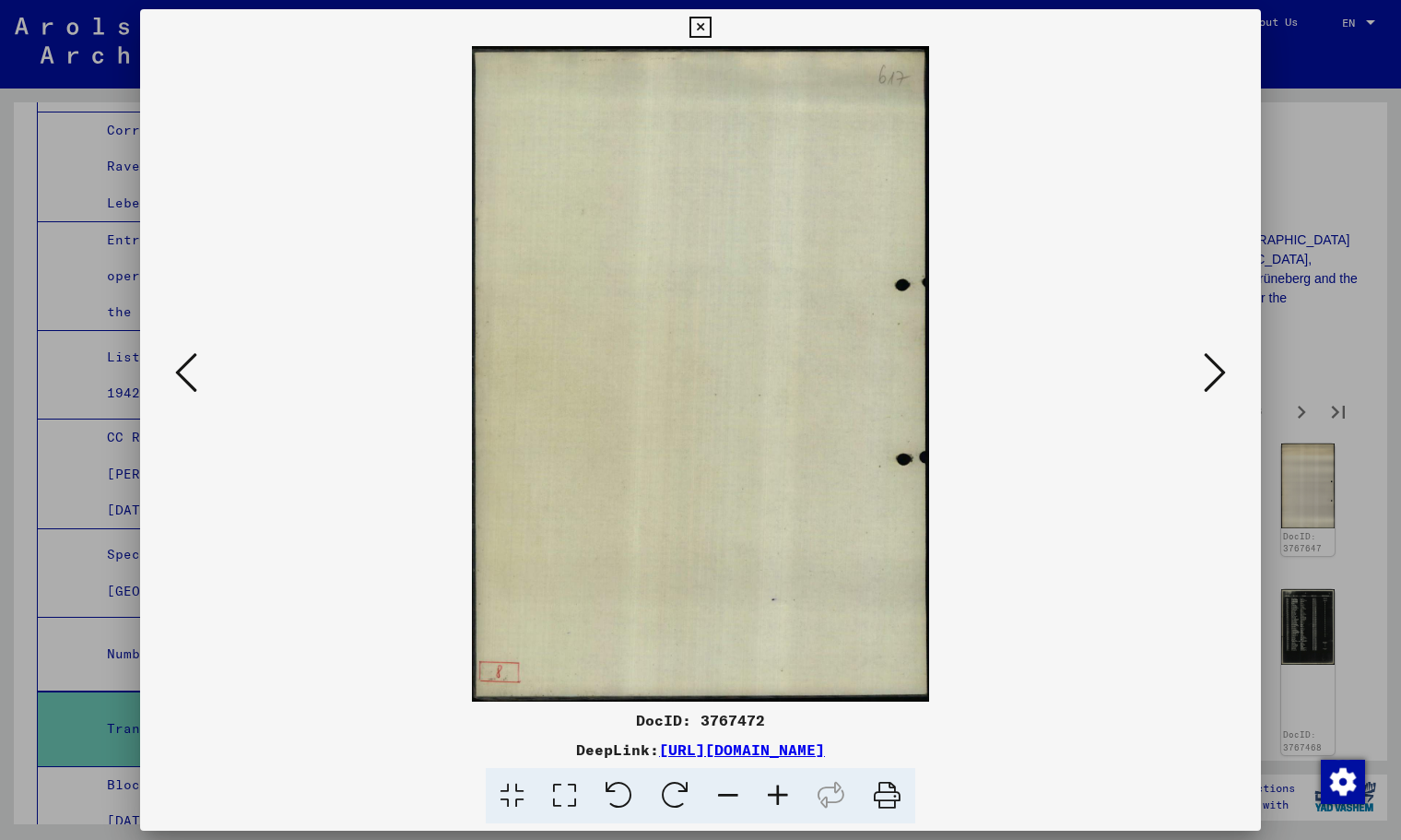
click at [1204, 374] on icon at bounding box center [1215, 372] width 22 height 44
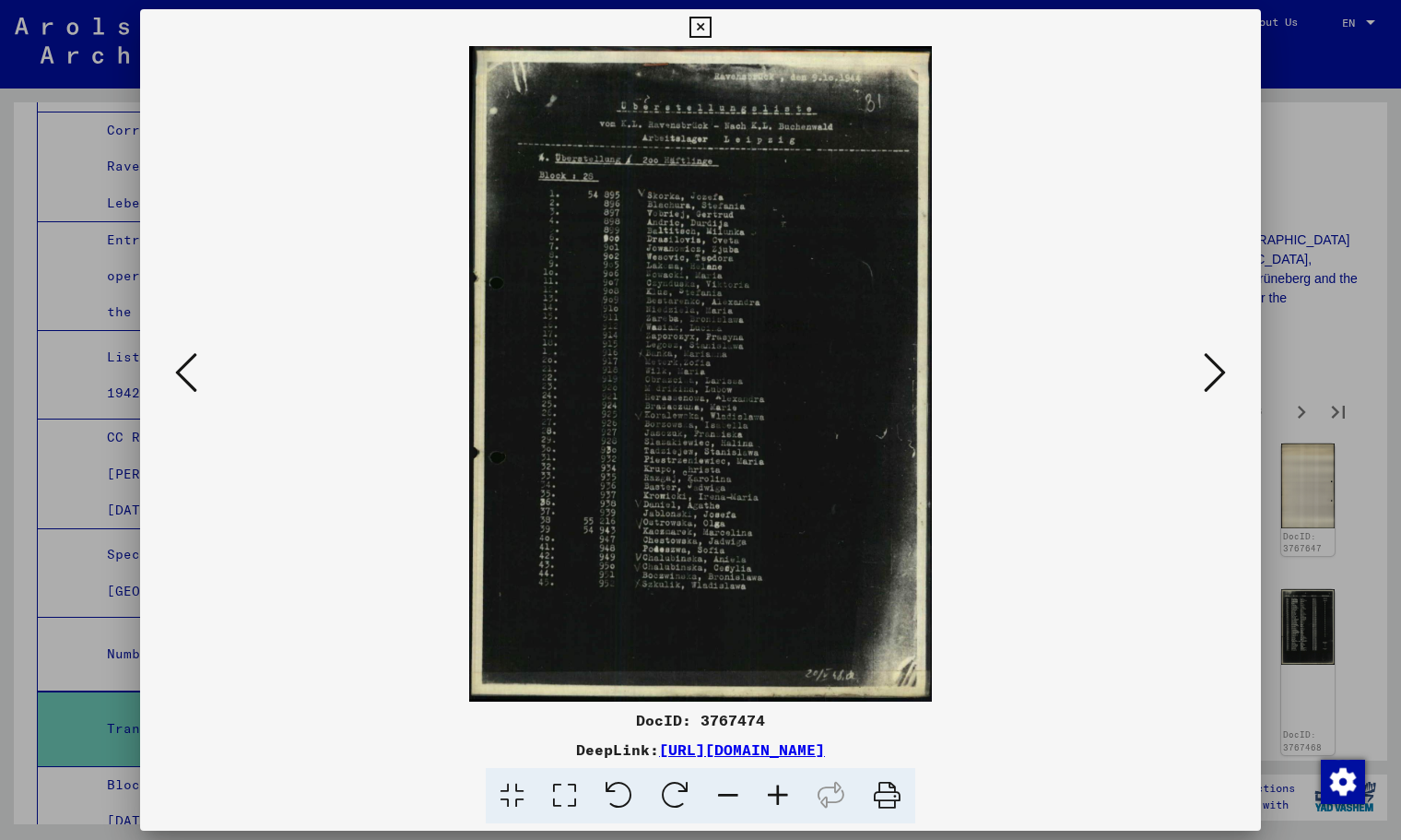
click at [175, 374] on icon at bounding box center [186, 372] width 22 height 44
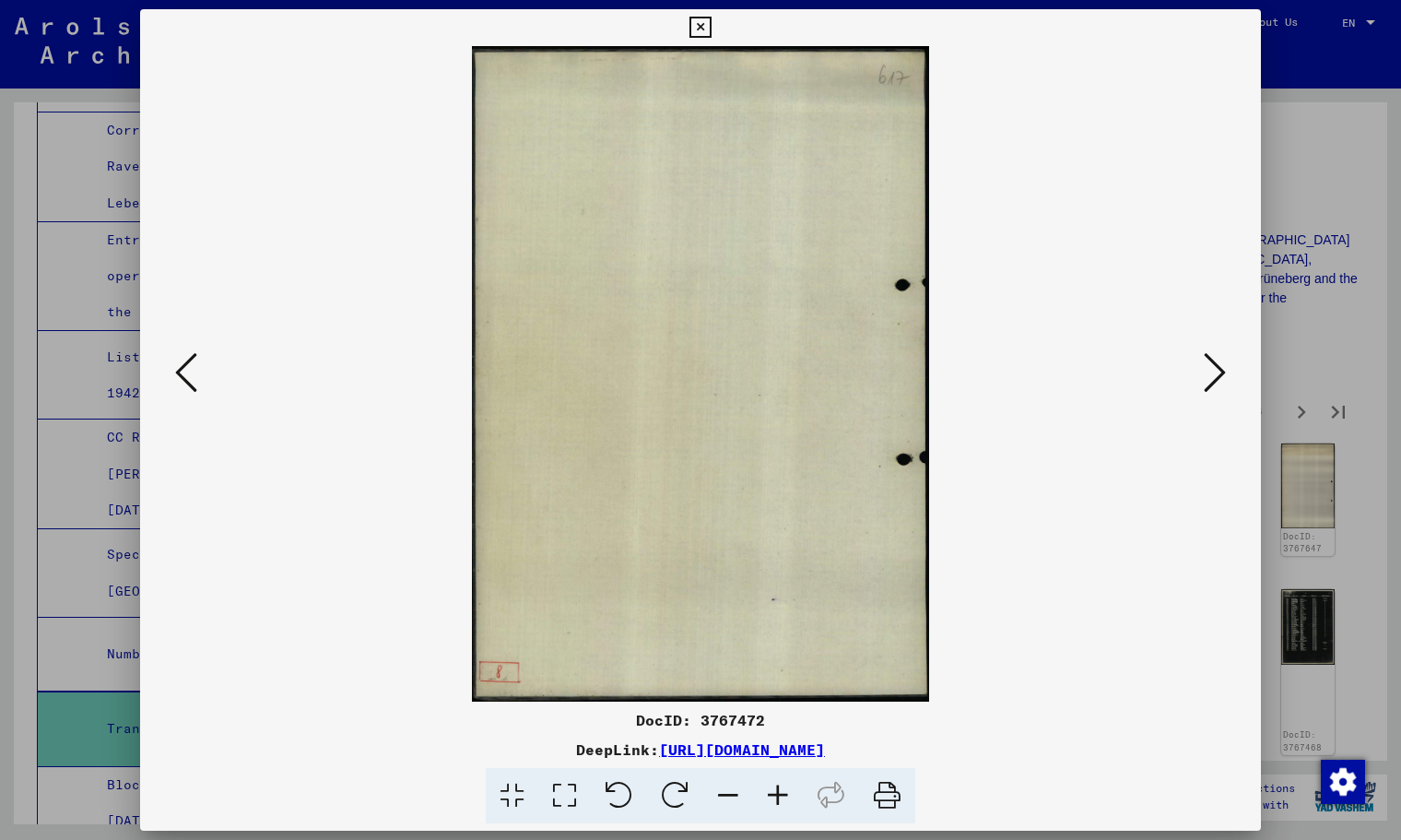
click at [1225, 366] on icon at bounding box center [1215, 372] width 22 height 44
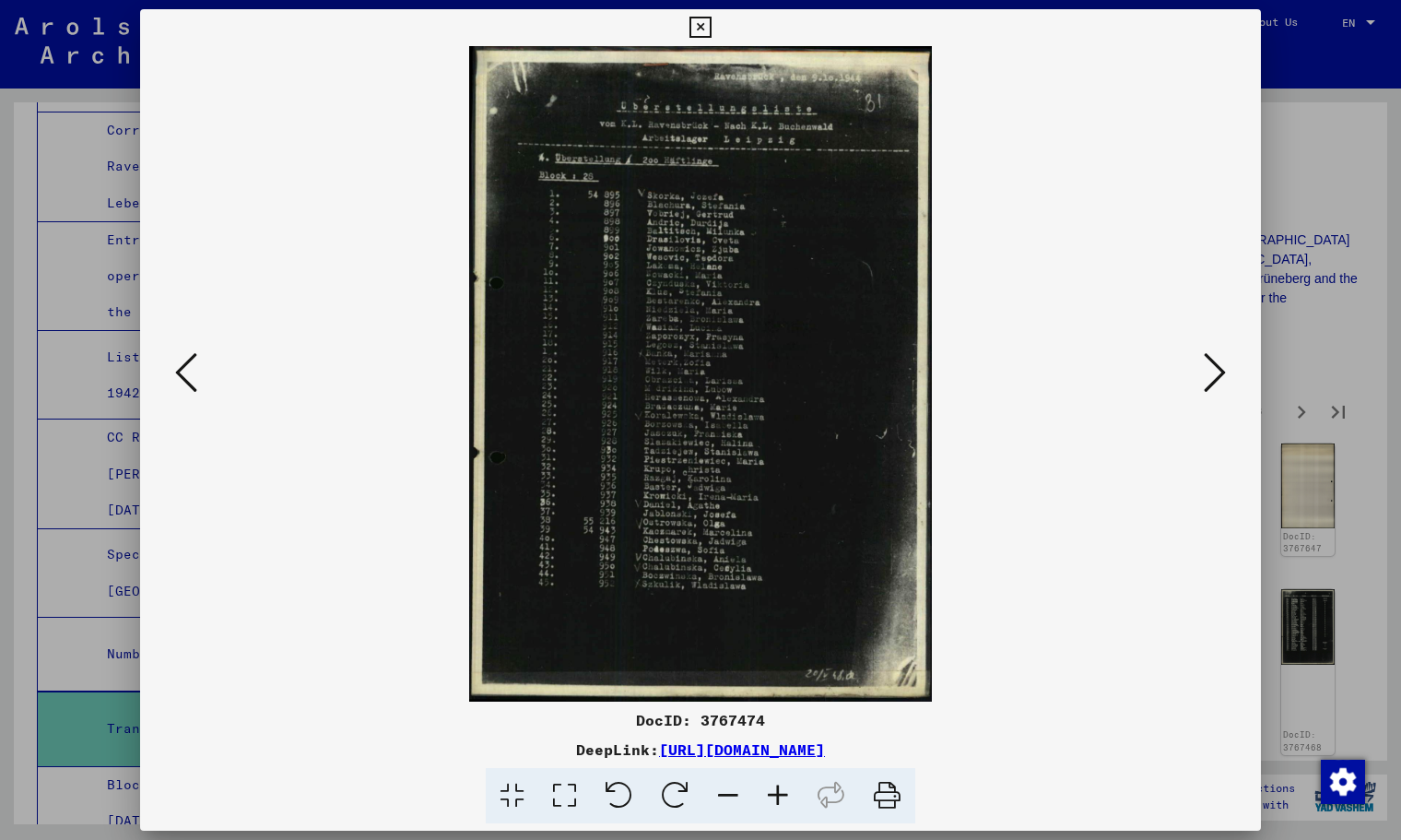
click at [1222, 367] on icon at bounding box center [1215, 372] width 22 height 44
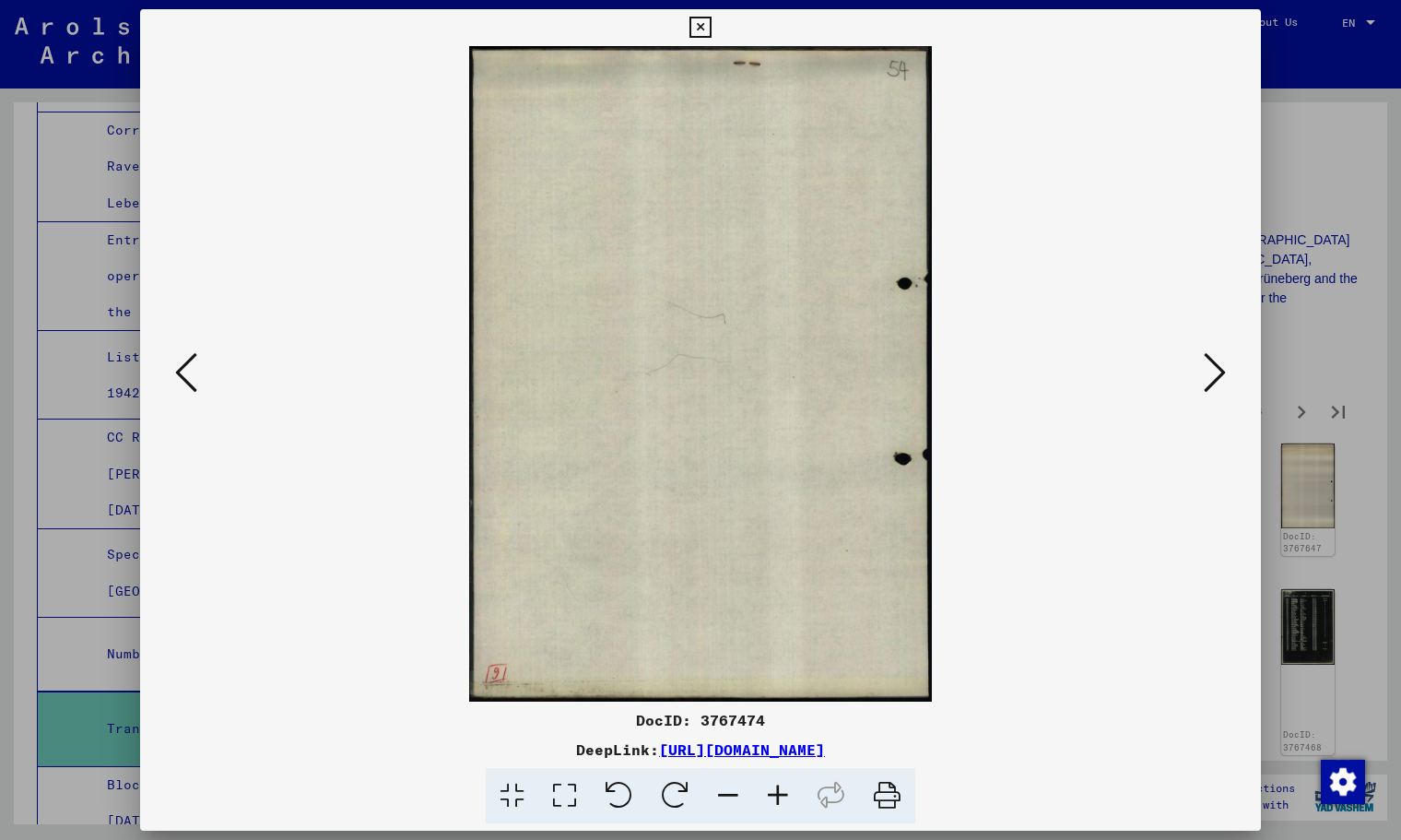
click at [1222, 367] on icon at bounding box center [1215, 372] width 22 height 44
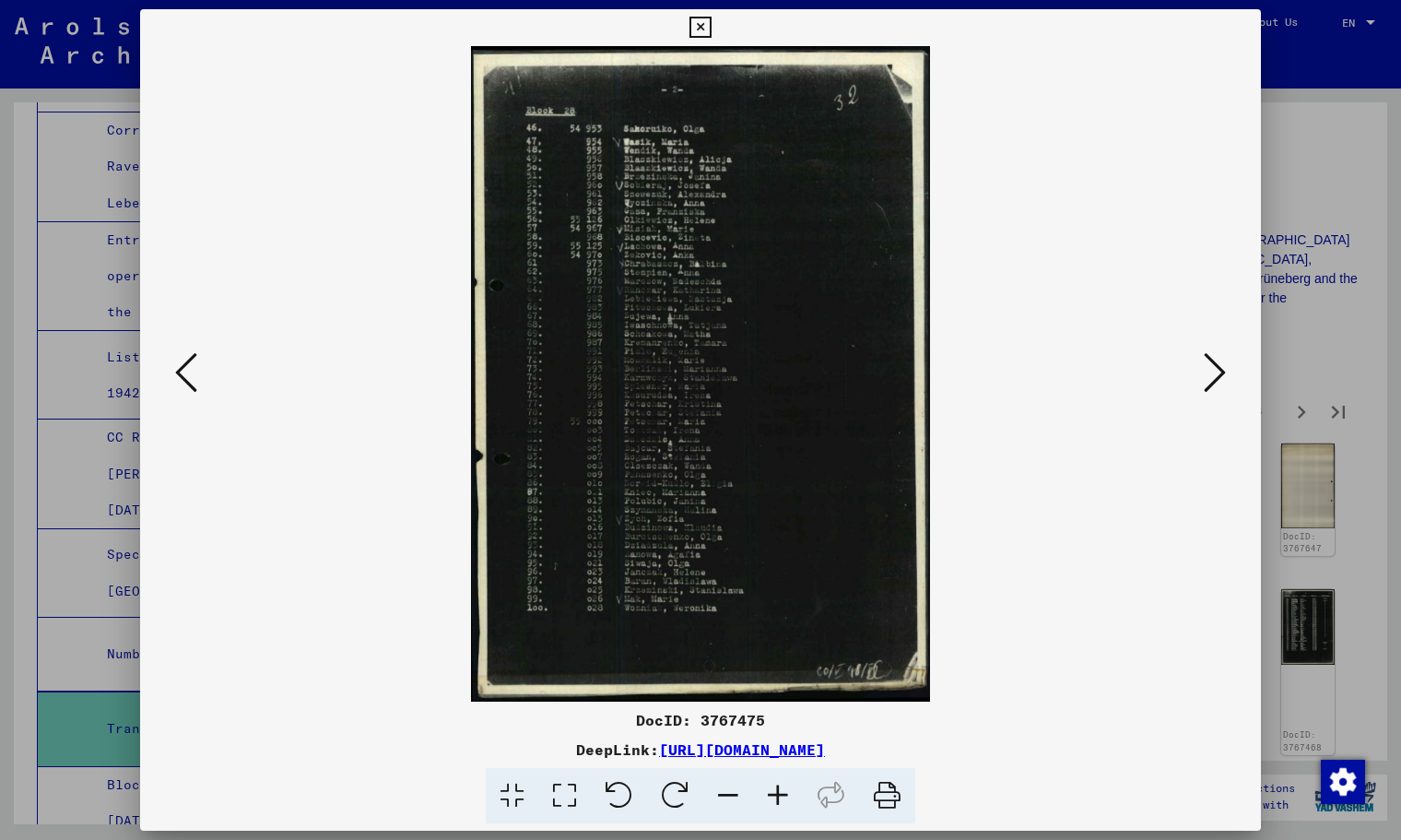
click at [180, 373] on icon at bounding box center [186, 372] width 22 height 44
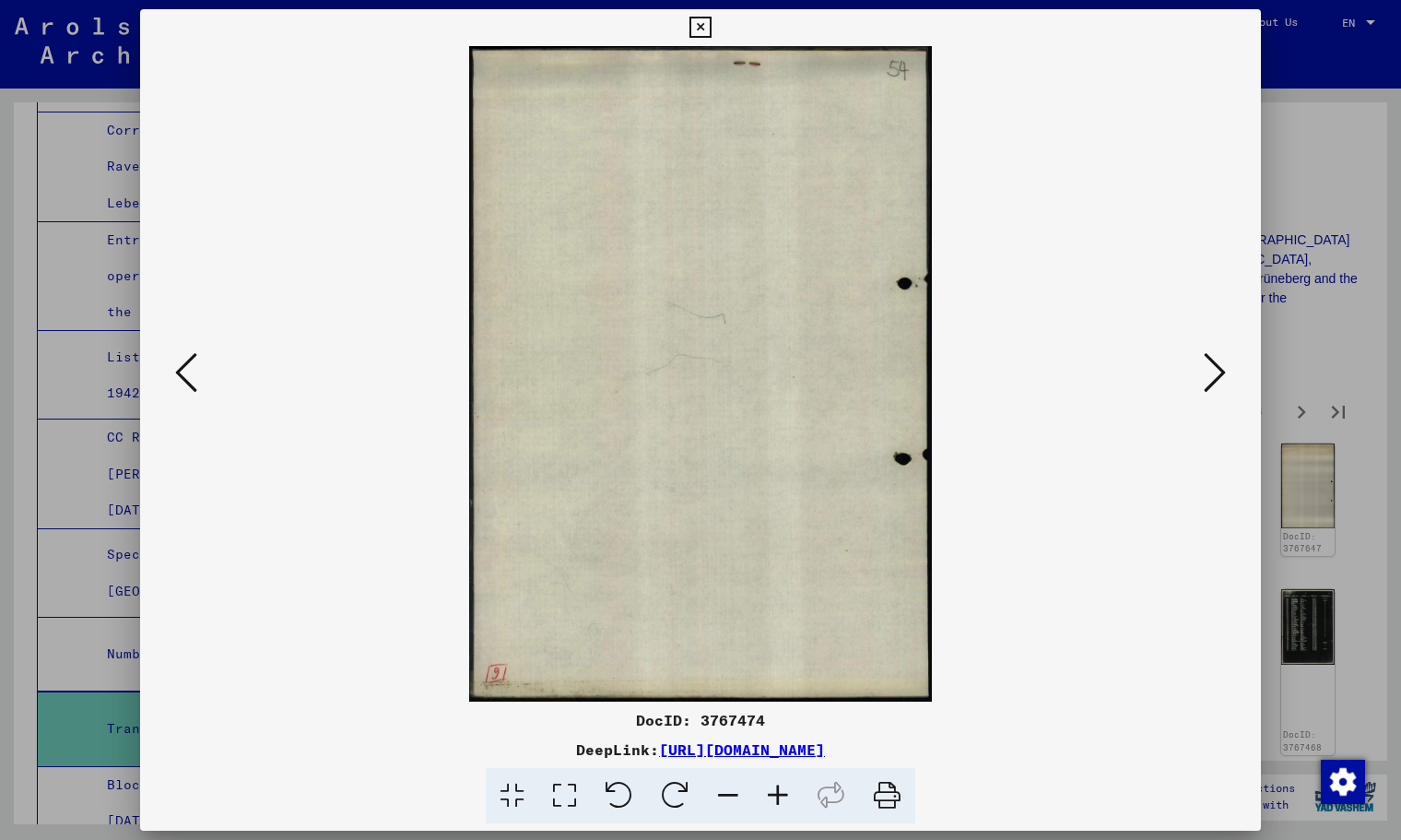
click at [180, 373] on icon at bounding box center [186, 372] width 22 height 44
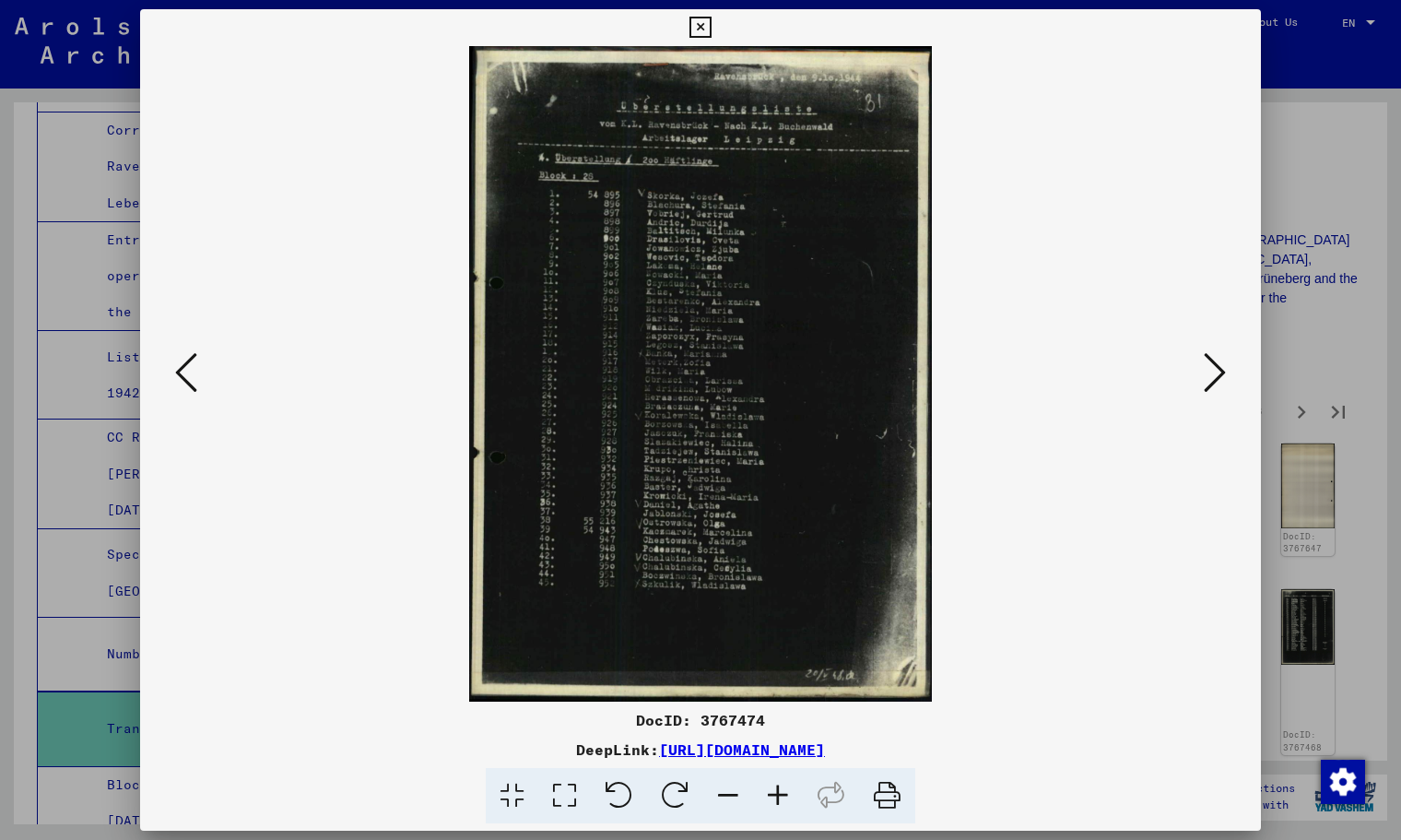
click at [783, 794] on icon at bounding box center [778, 796] width 50 height 56
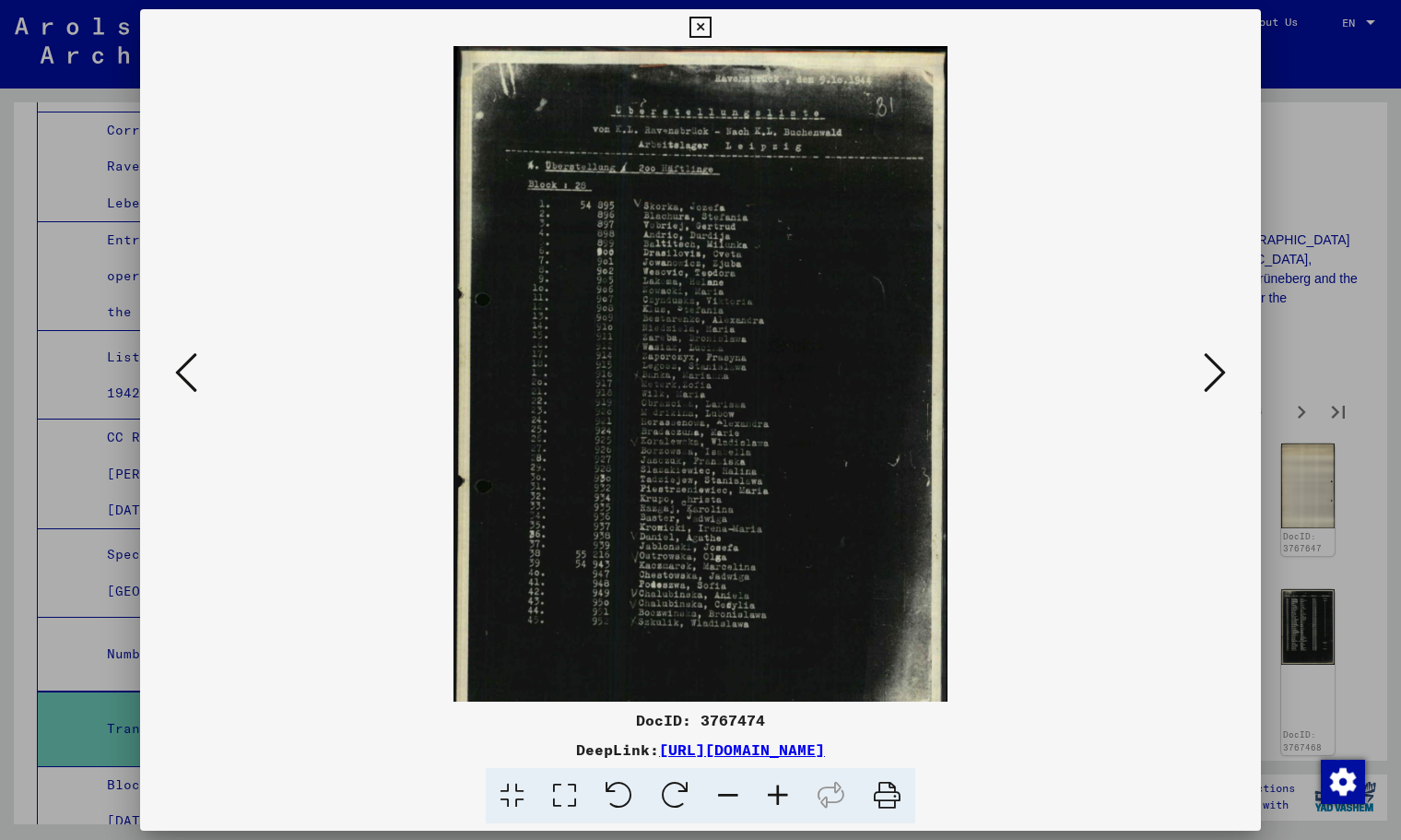
click at [783, 794] on icon at bounding box center [778, 796] width 50 height 56
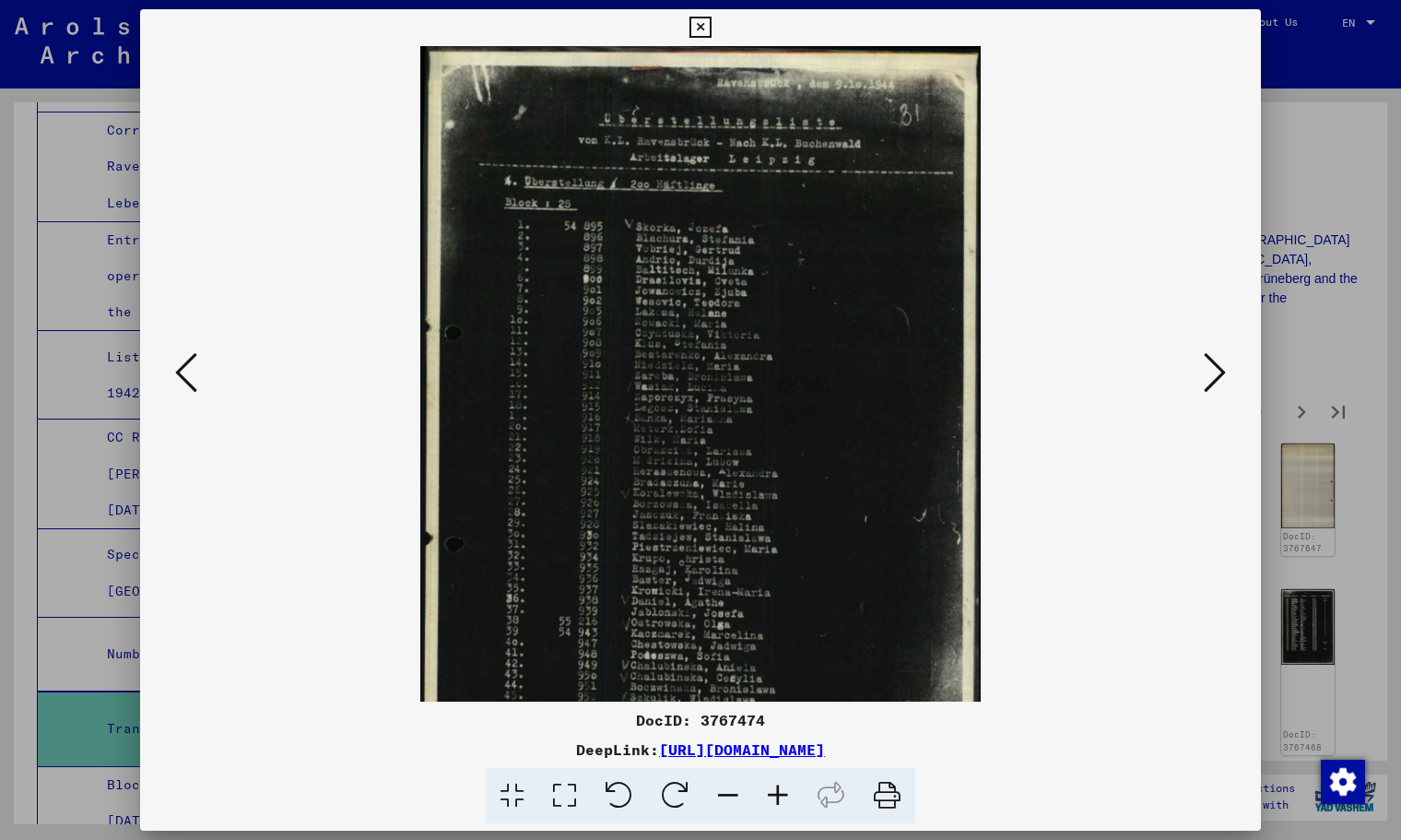
click at [783, 794] on icon at bounding box center [778, 796] width 50 height 56
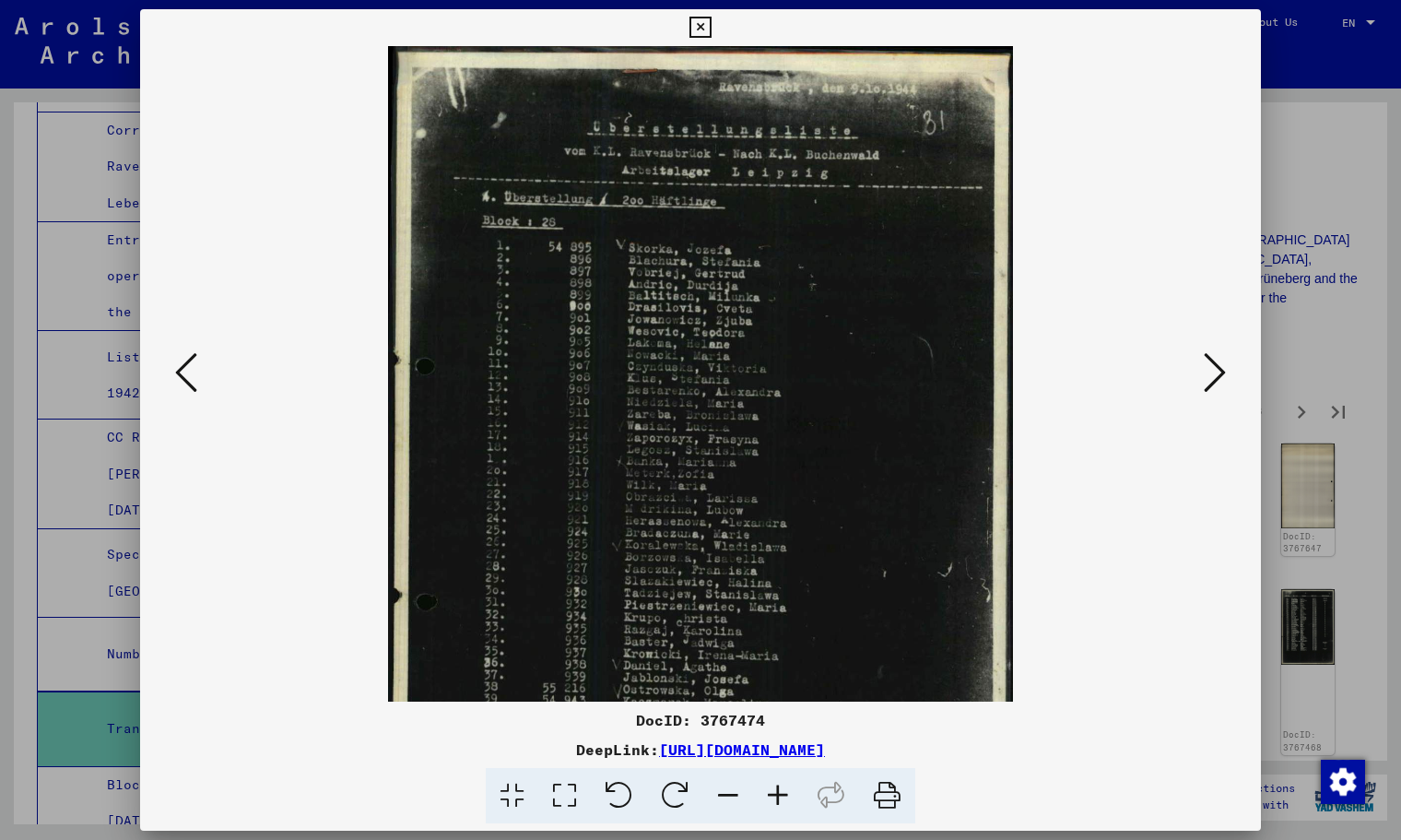
click at [783, 794] on icon at bounding box center [778, 796] width 50 height 56
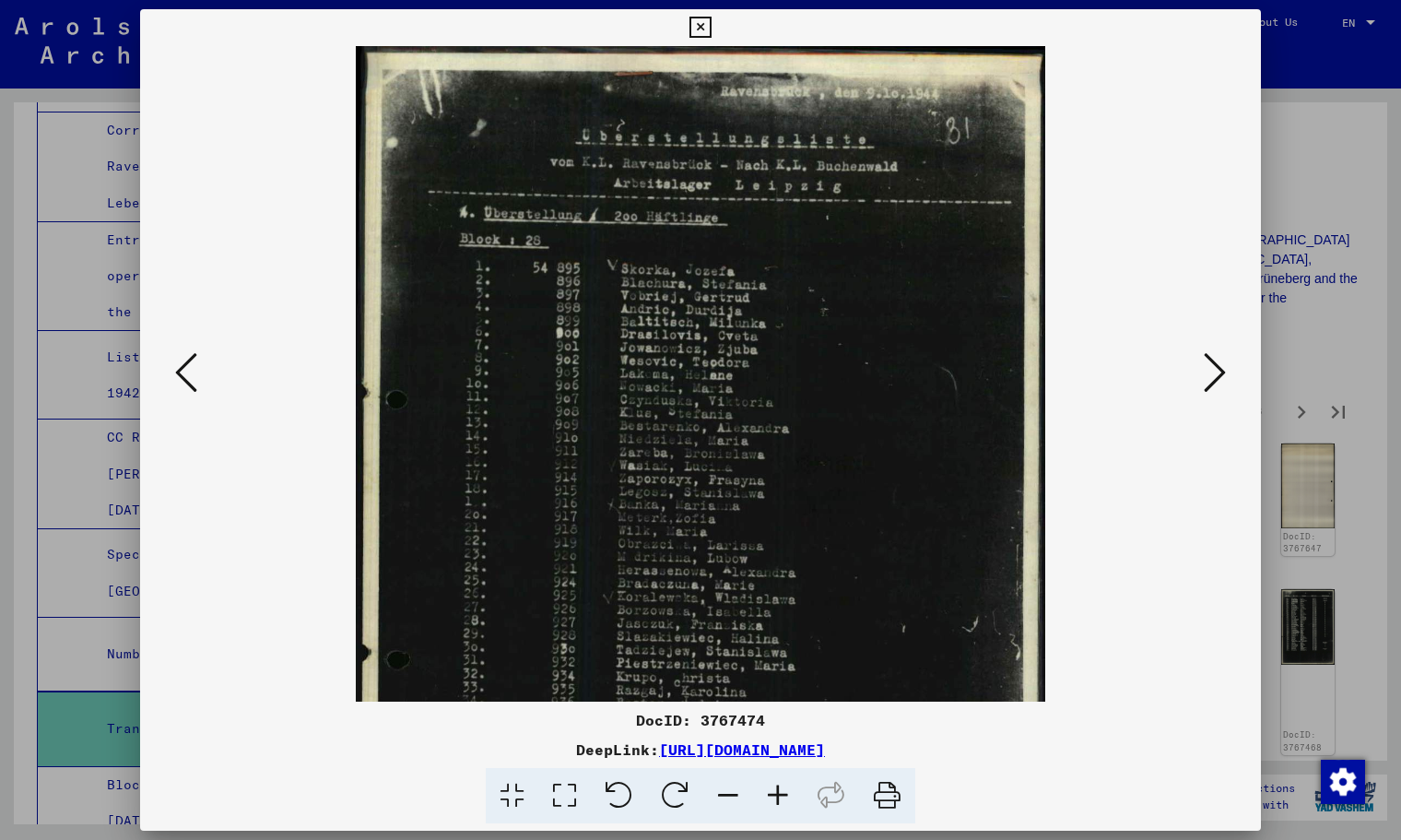
click at [783, 794] on icon at bounding box center [778, 796] width 50 height 56
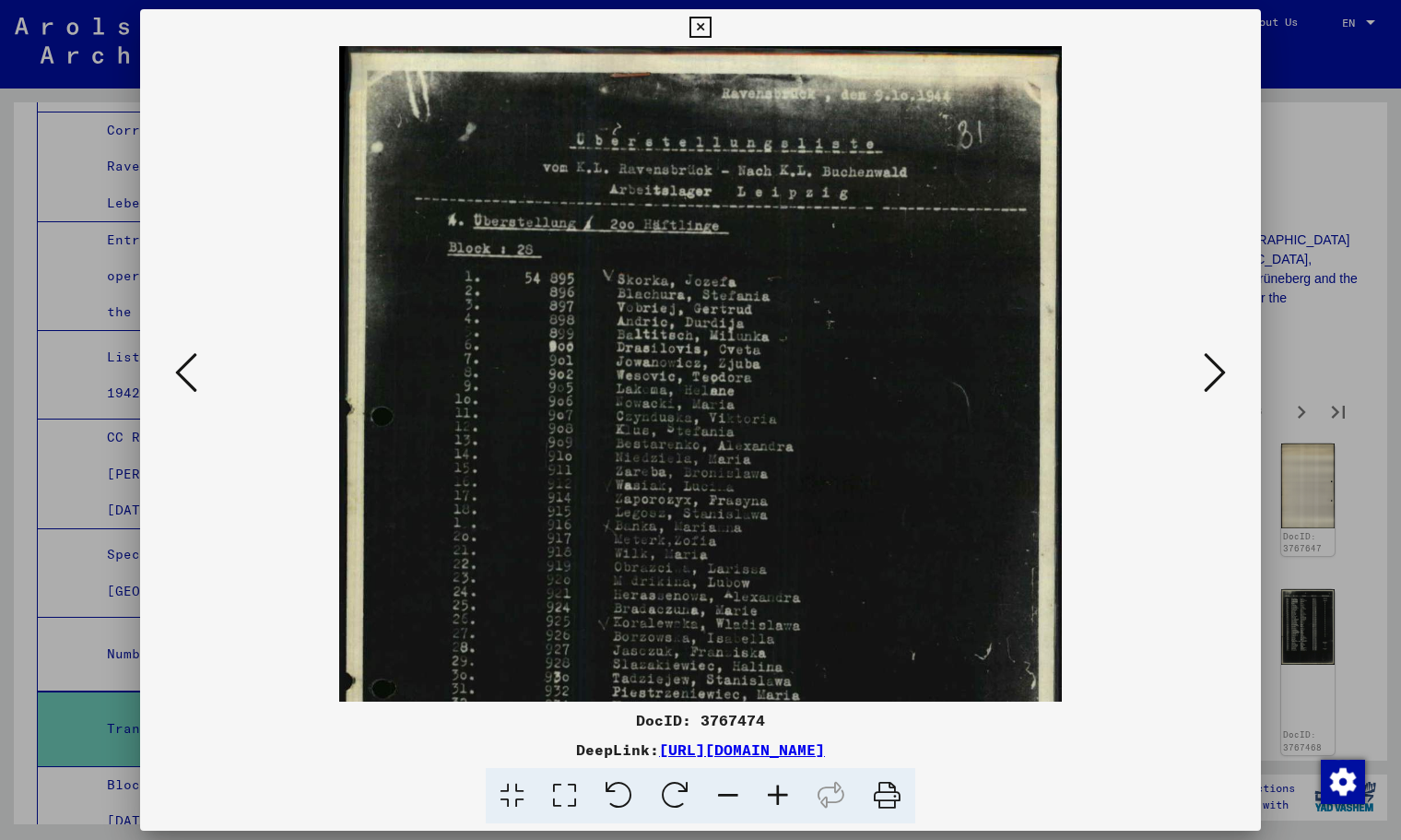
scroll to position [347, 0]
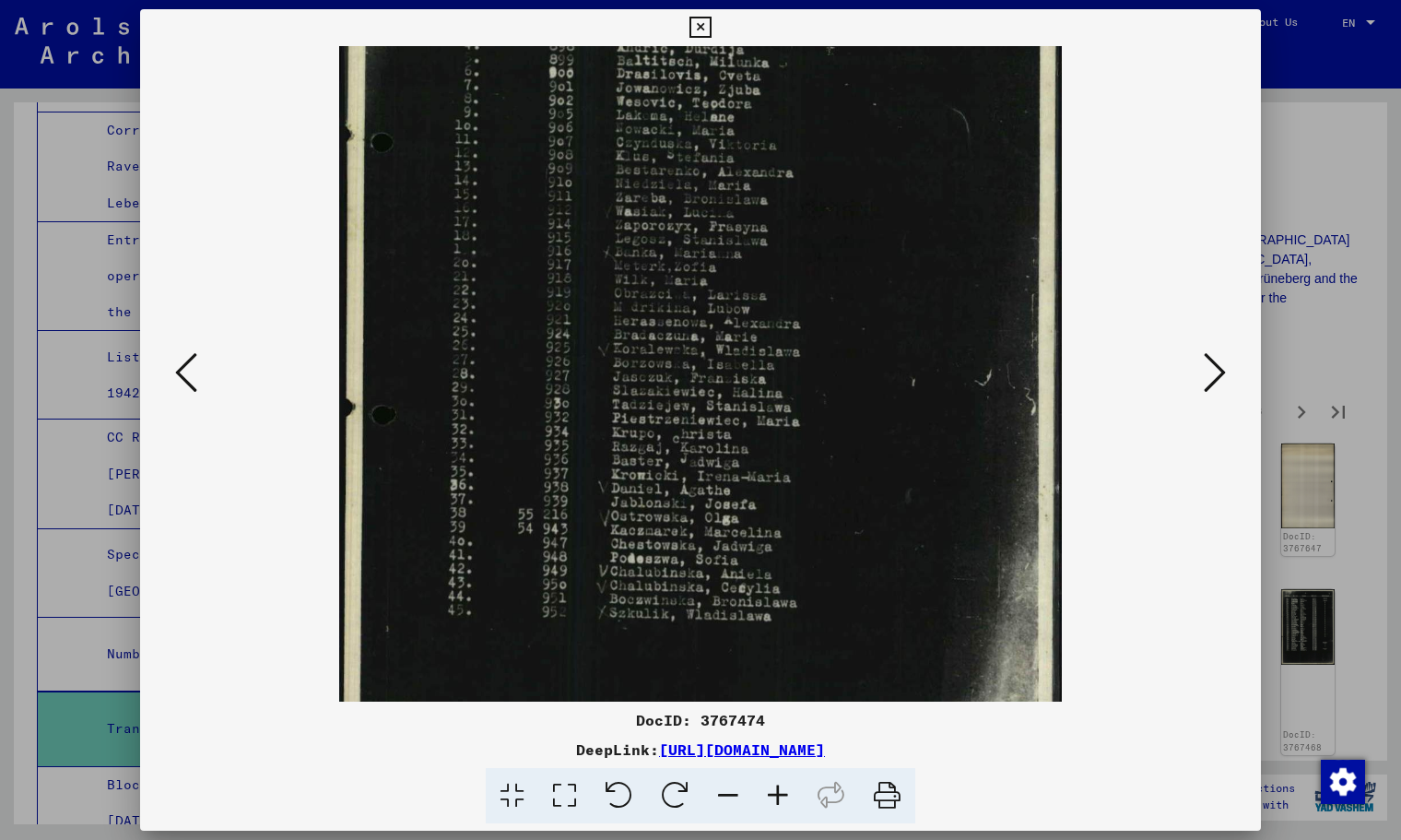
drag, startPoint x: 715, startPoint y: 464, endPoint x: 710, endPoint y: 130, distance: 334.0
click at [716, 216] on img at bounding box center [700, 282] width 722 height 1024
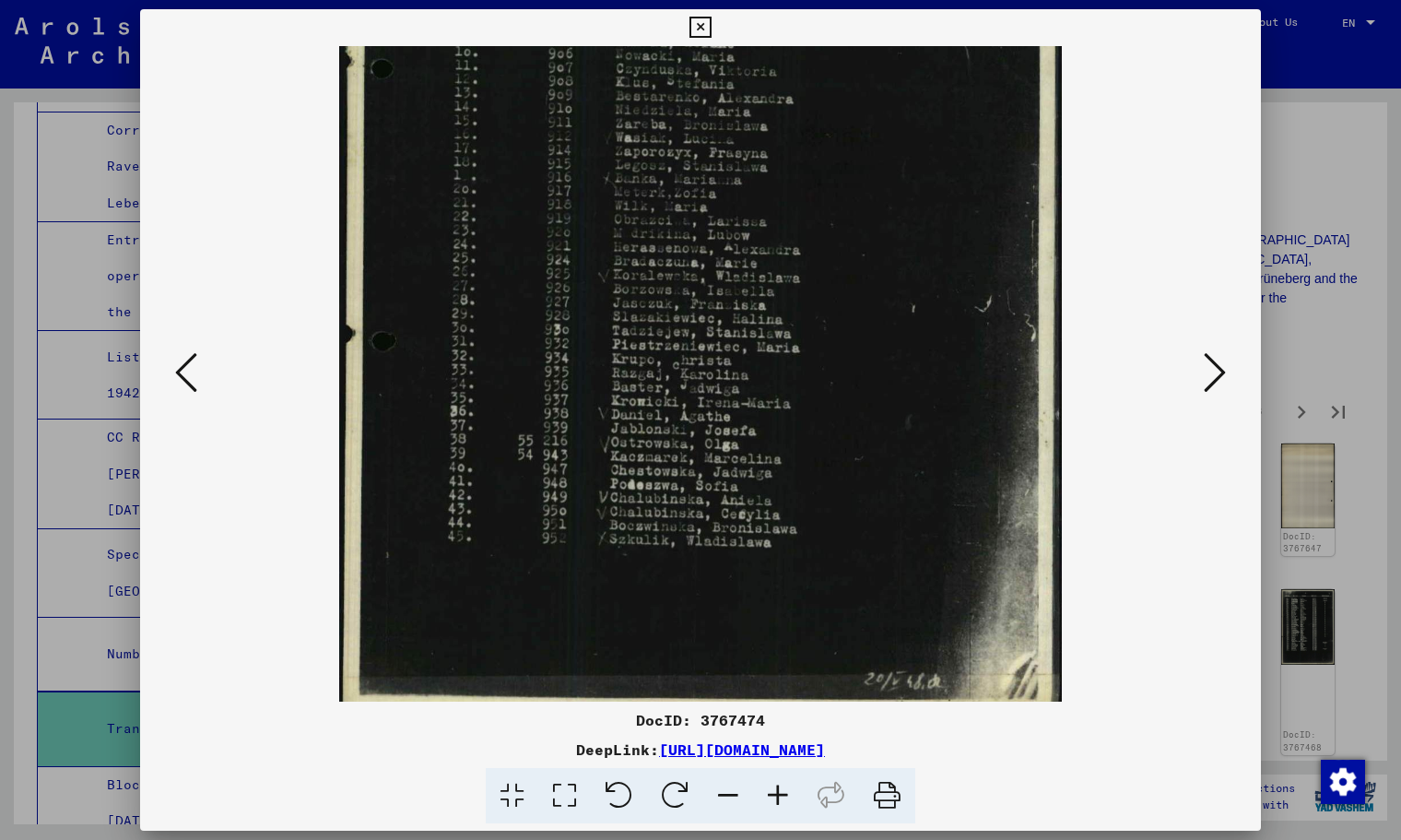
click at [1211, 366] on icon at bounding box center [1215, 372] width 22 height 44
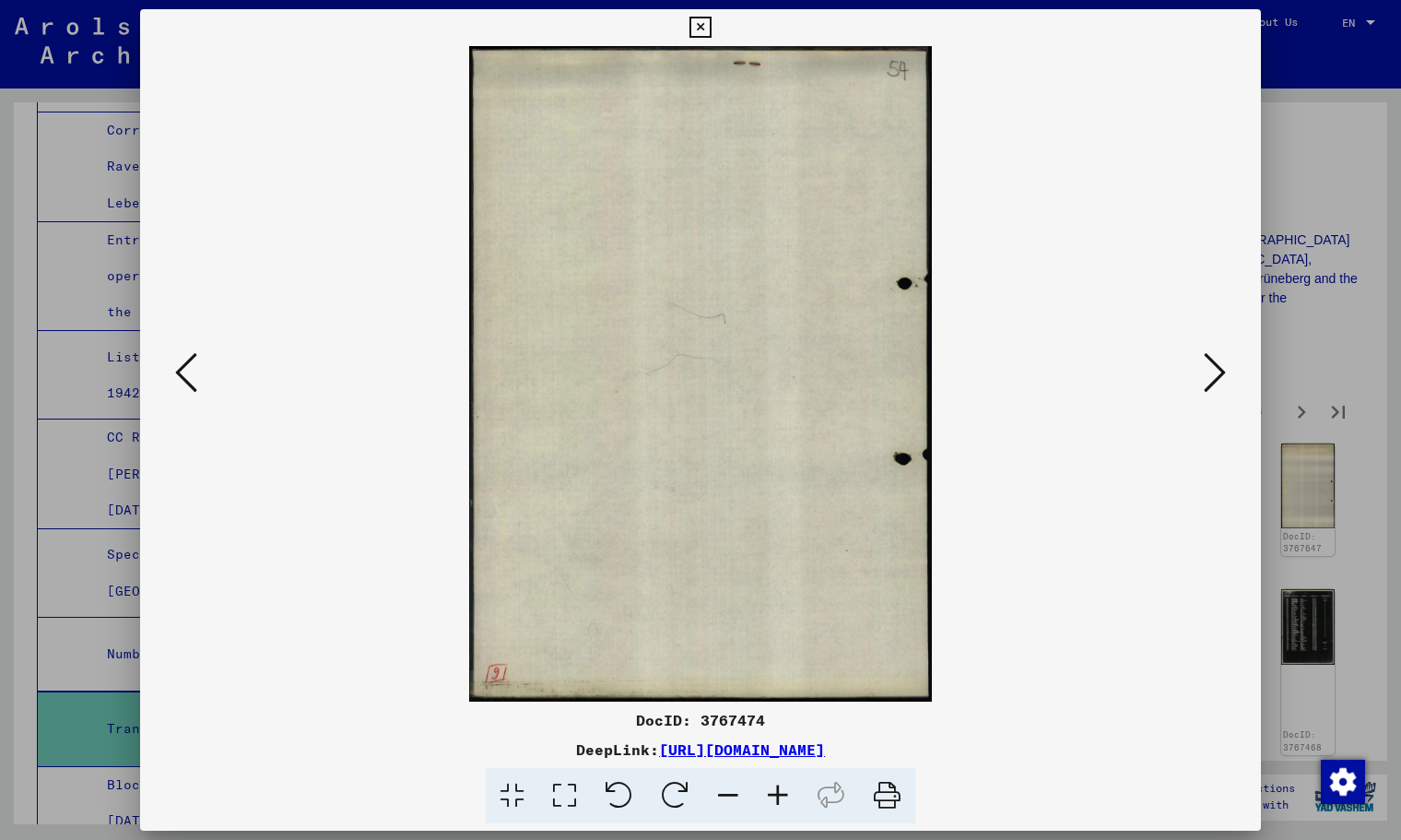
scroll to position [0, 0]
click at [1211, 366] on icon at bounding box center [1215, 372] width 22 height 44
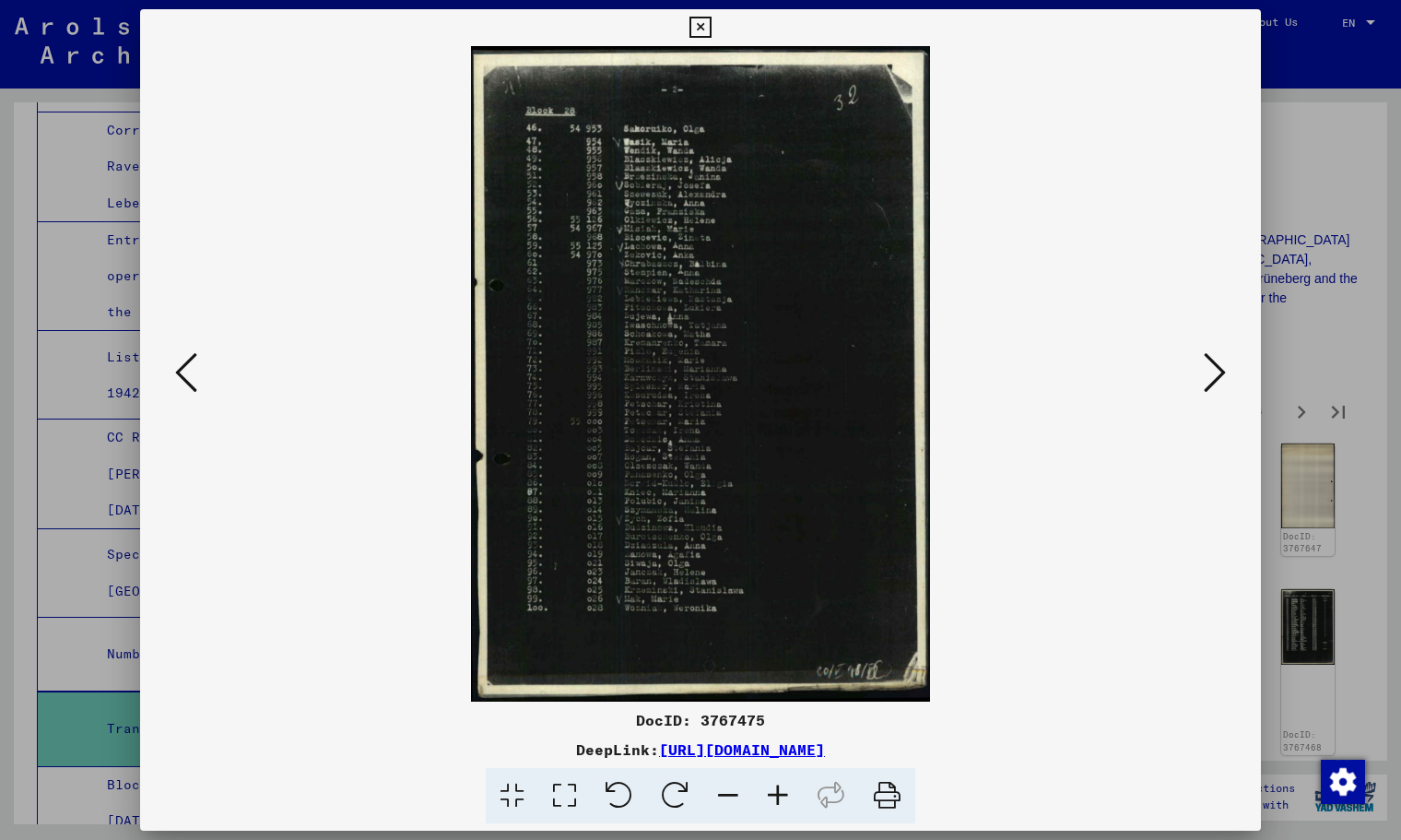
click at [1211, 366] on icon at bounding box center [1215, 372] width 22 height 44
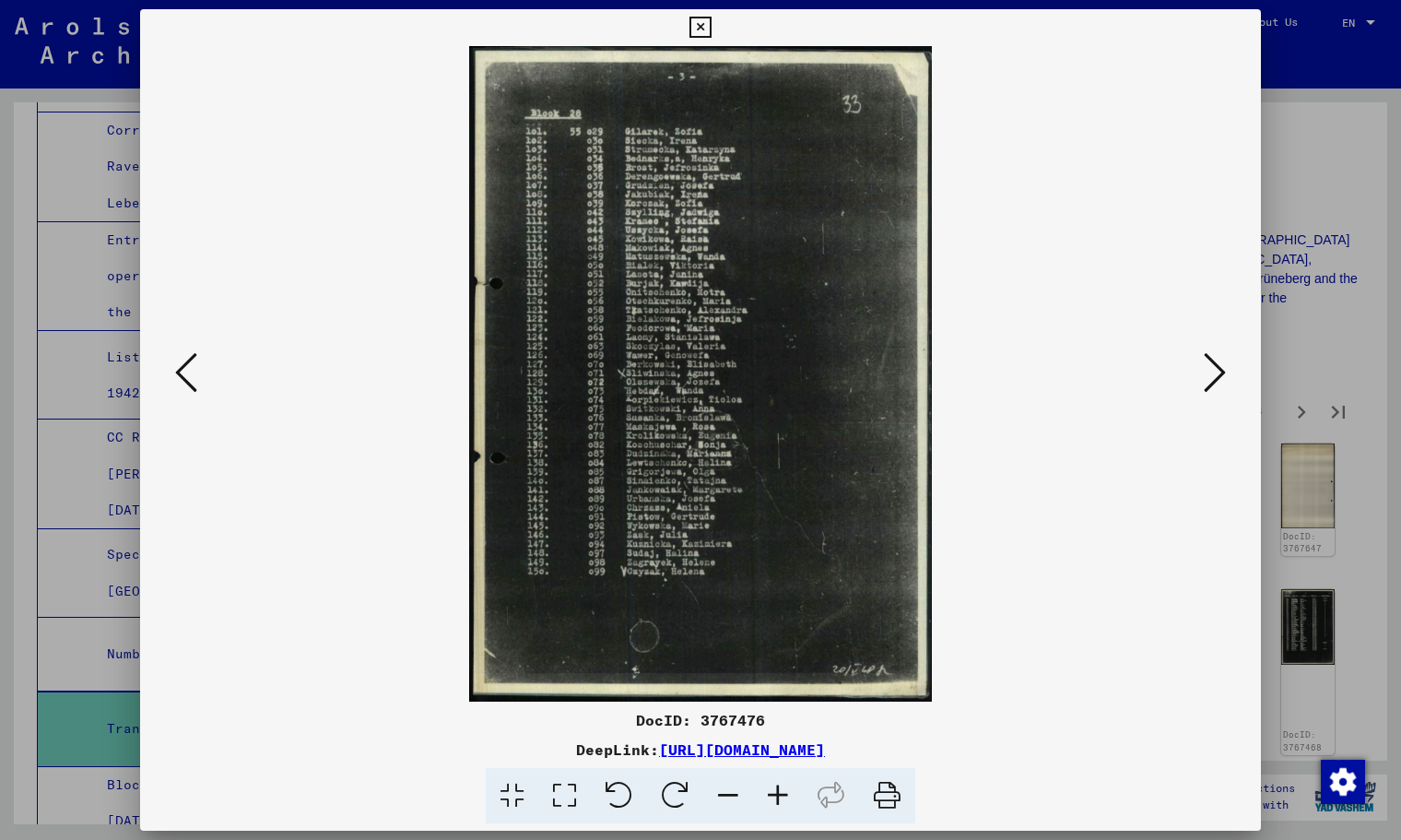
click at [1211, 366] on icon at bounding box center [1215, 372] width 22 height 44
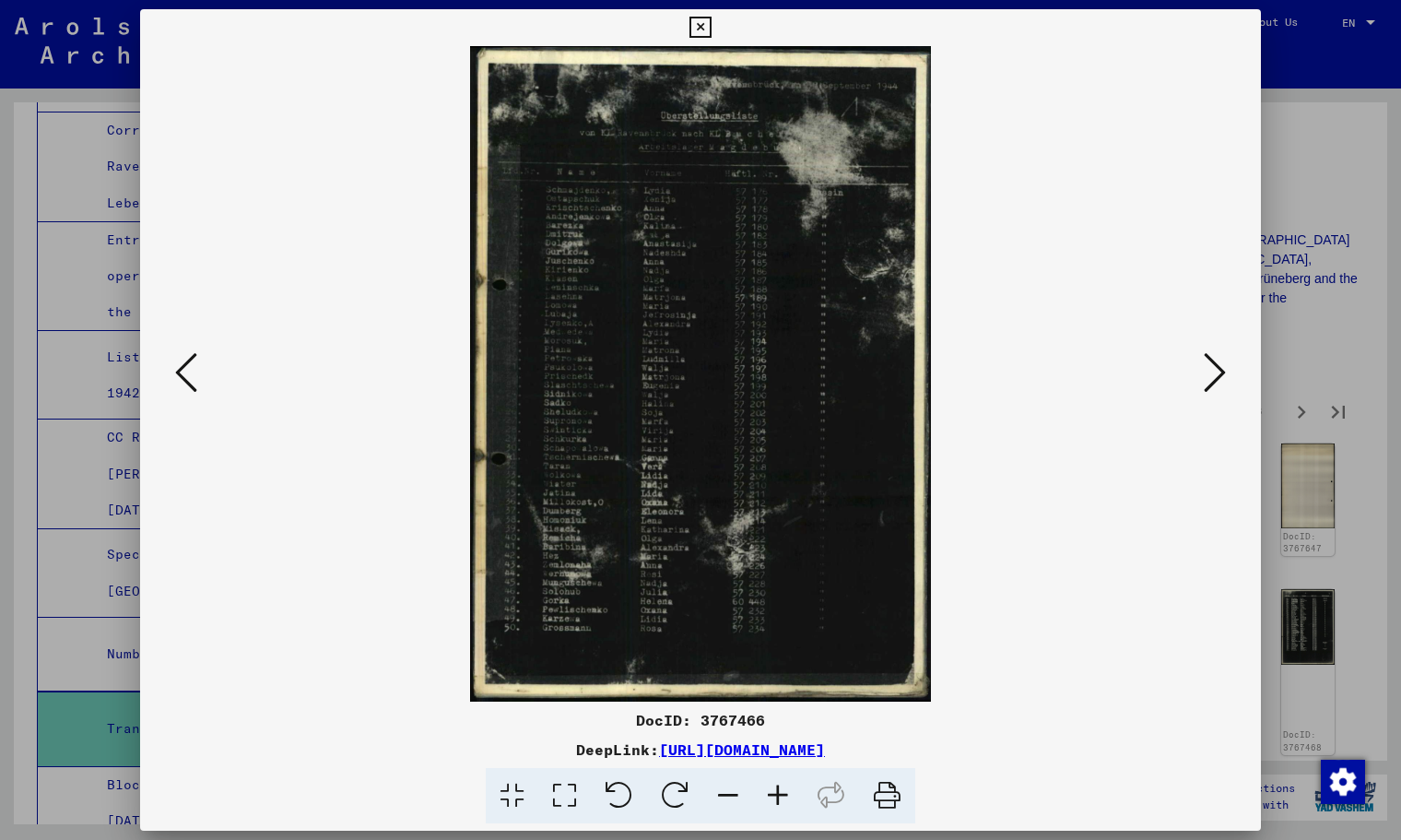
click at [1211, 366] on icon at bounding box center [1215, 372] width 22 height 44
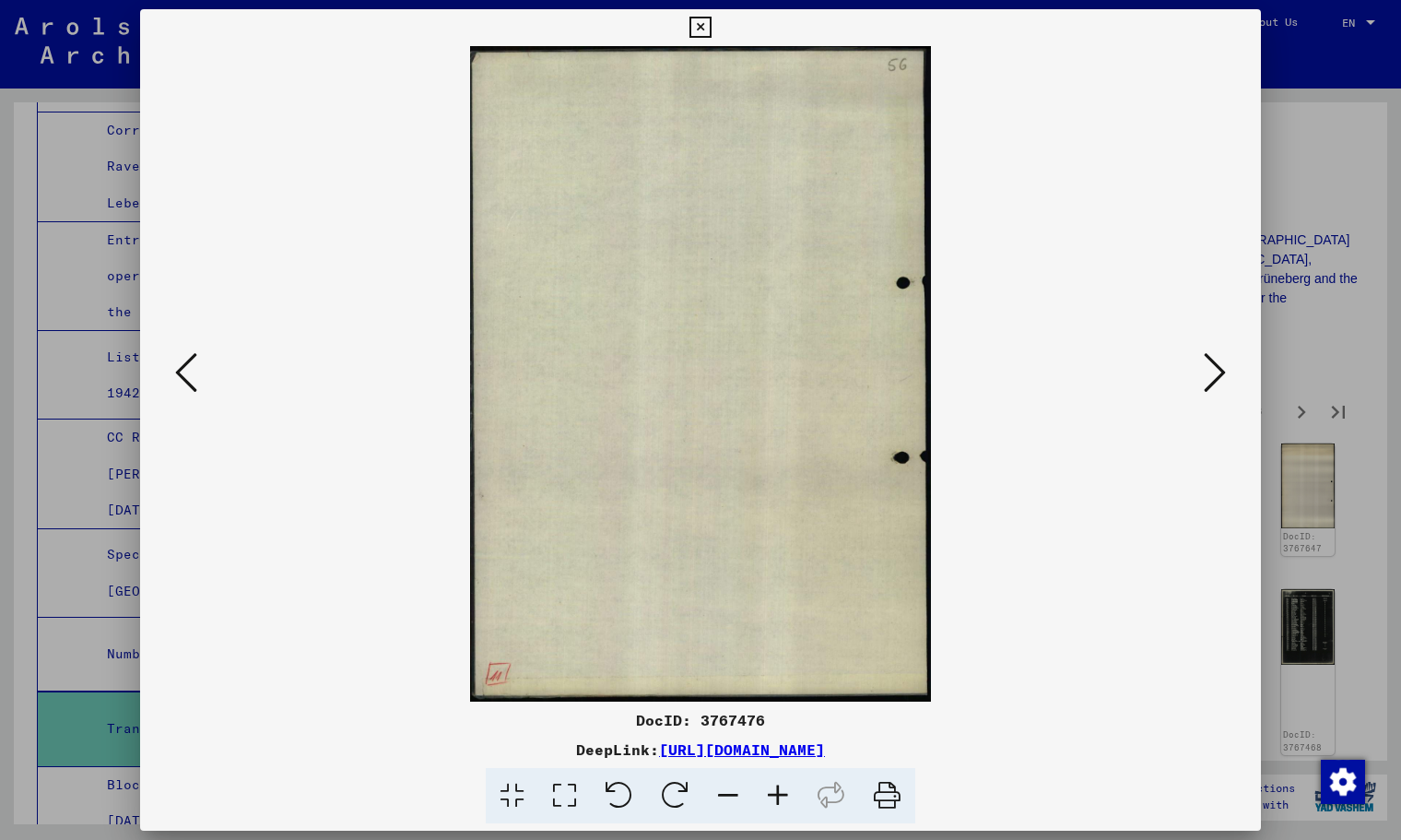
click at [1211, 366] on icon at bounding box center [1215, 372] width 22 height 44
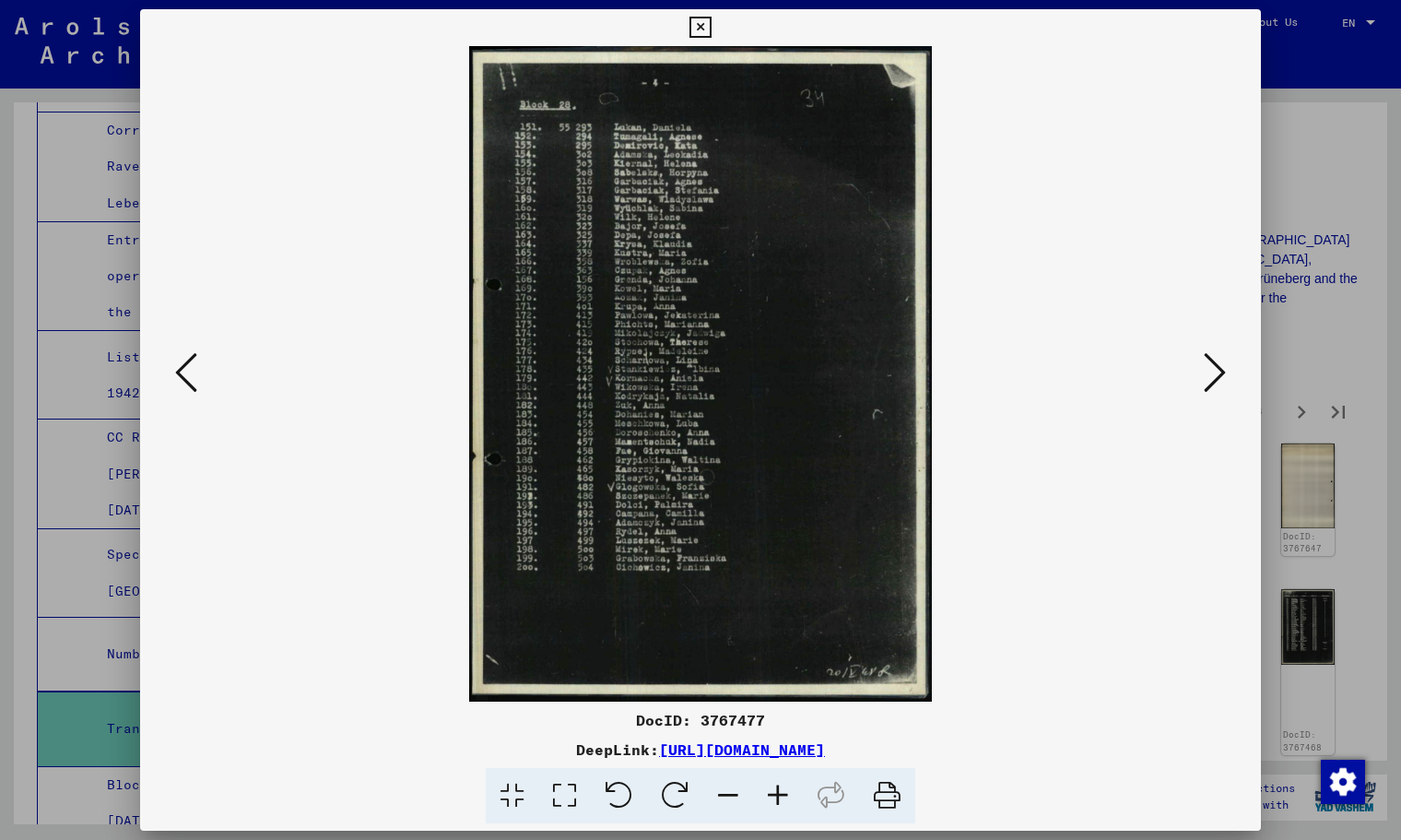
click at [1211, 366] on icon at bounding box center [1215, 372] width 22 height 44
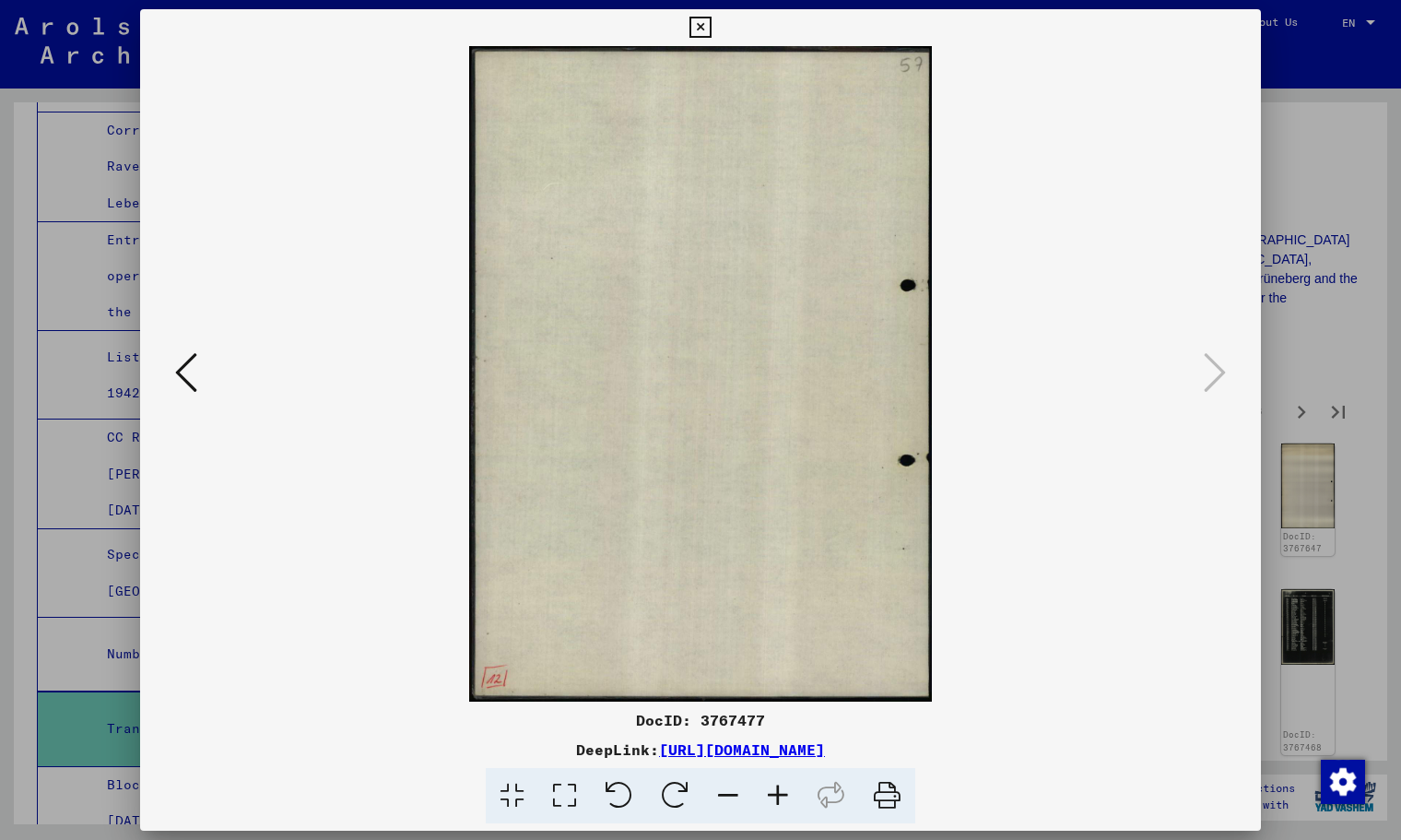
click at [695, 37] on icon at bounding box center [700, 27] width 21 height 22
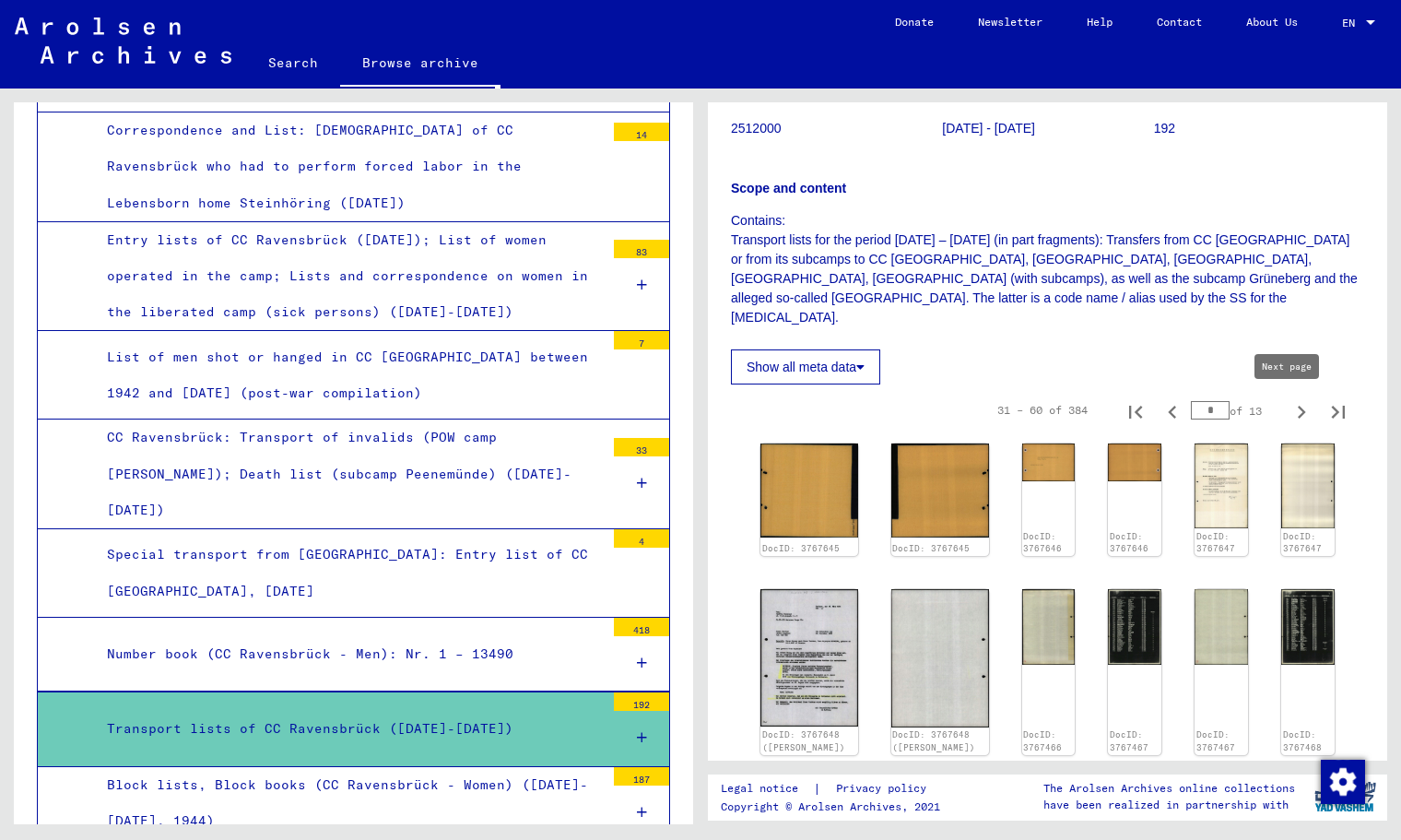
click at [1289, 413] on icon "Next page" at bounding box center [1302, 412] width 26 height 26
type input "*"
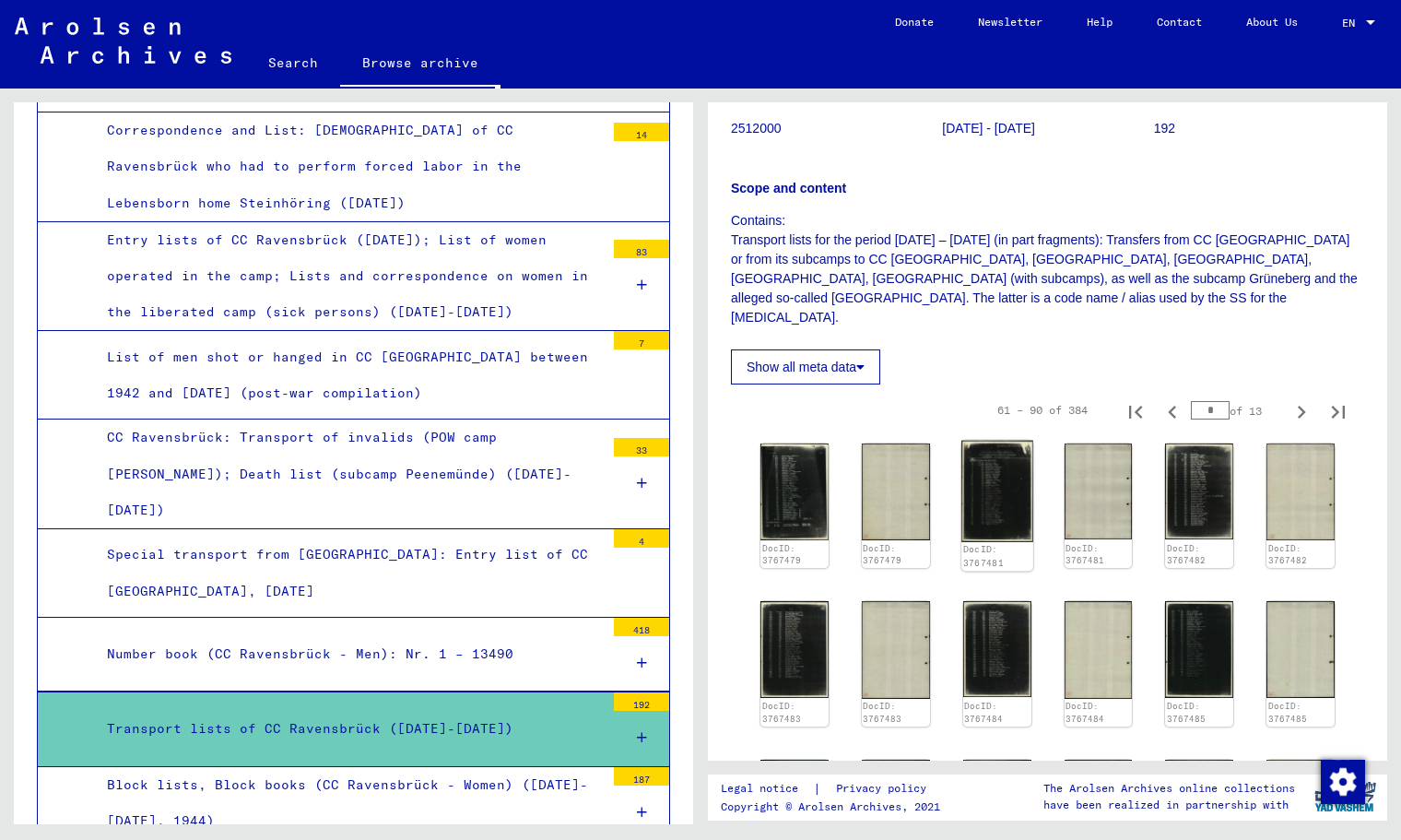
click at [989, 490] on img at bounding box center [998, 492] width 72 height 101
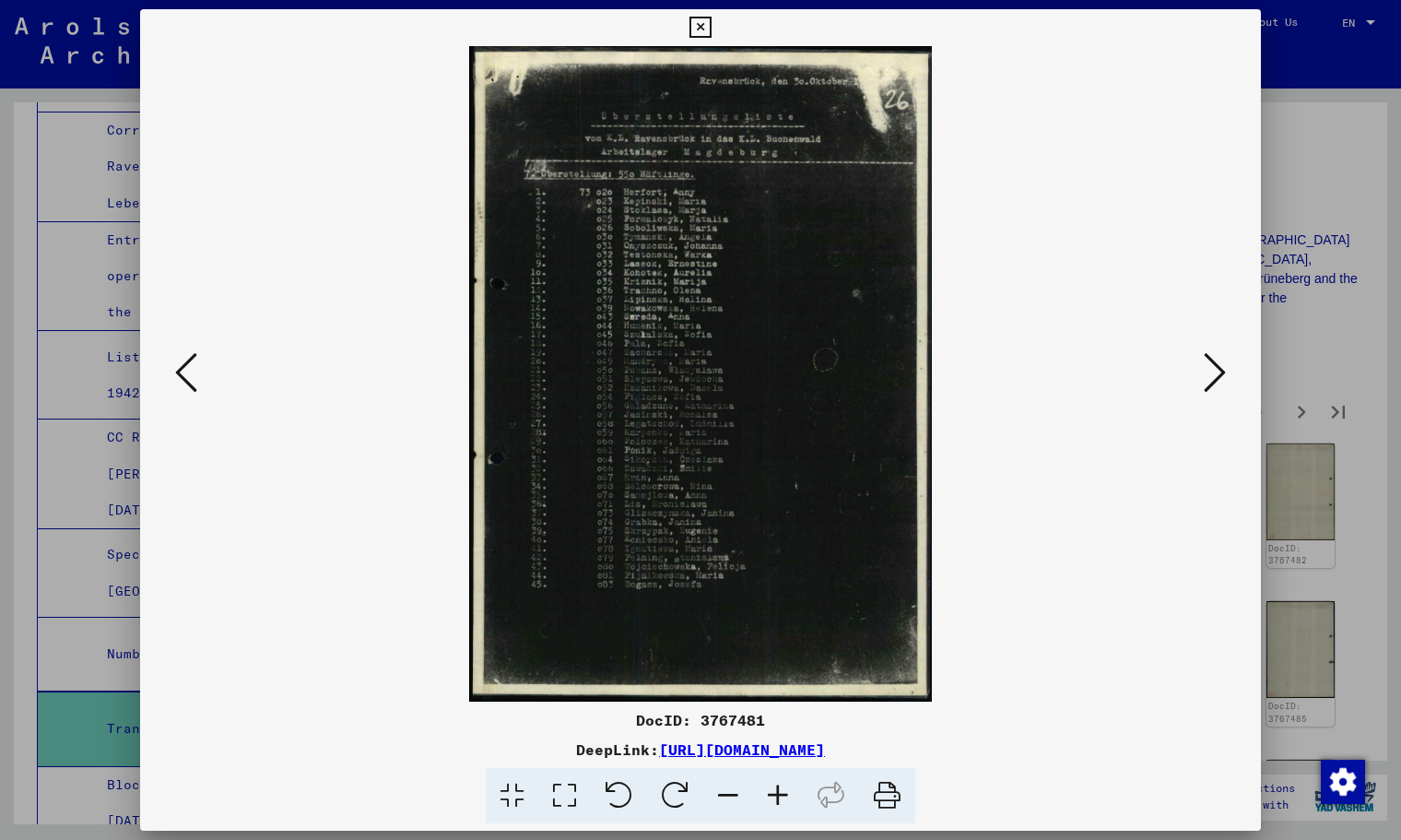
click at [194, 373] on icon at bounding box center [186, 372] width 22 height 44
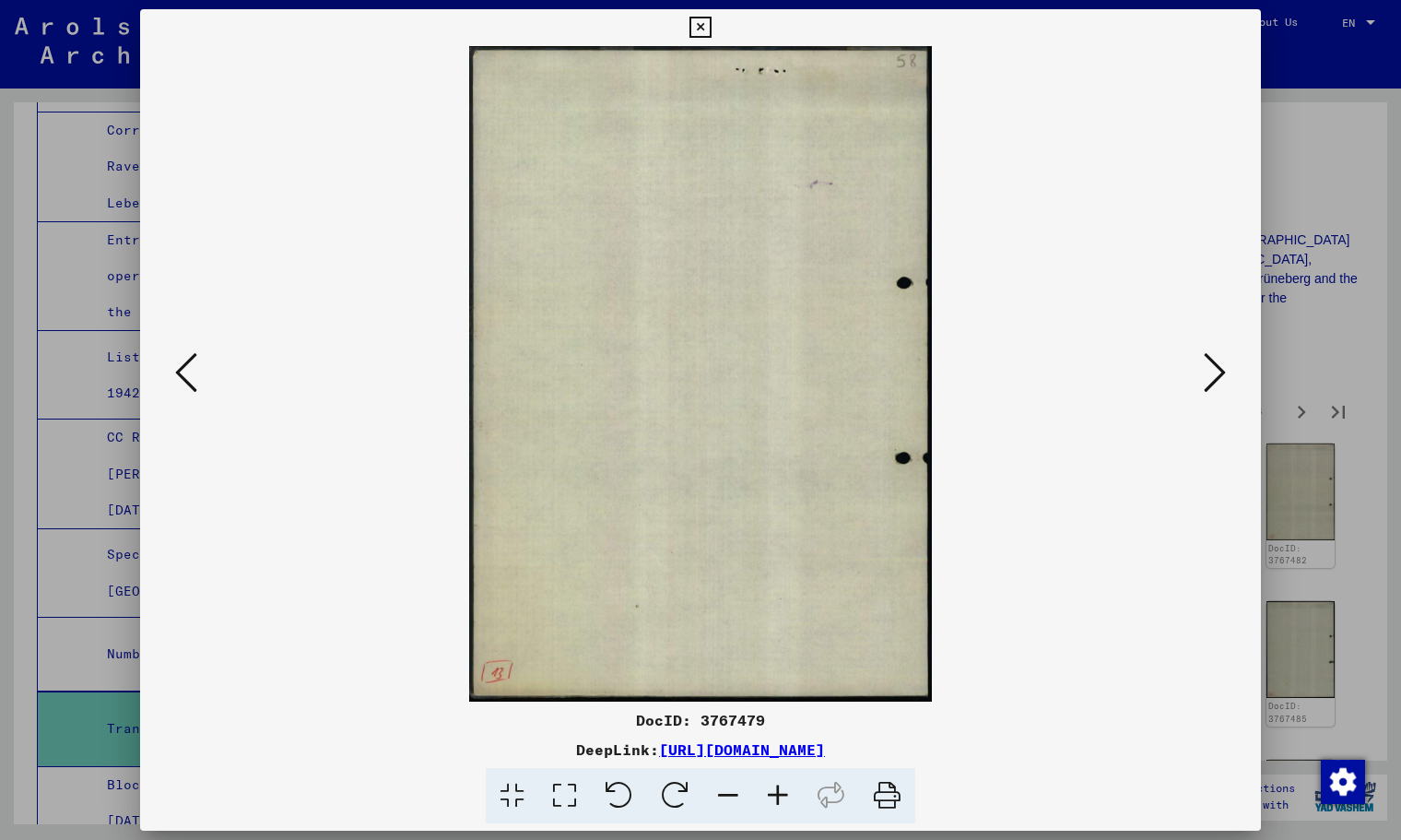
click at [194, 373] on icon at bounding box center [186, 372] width 22 height 44
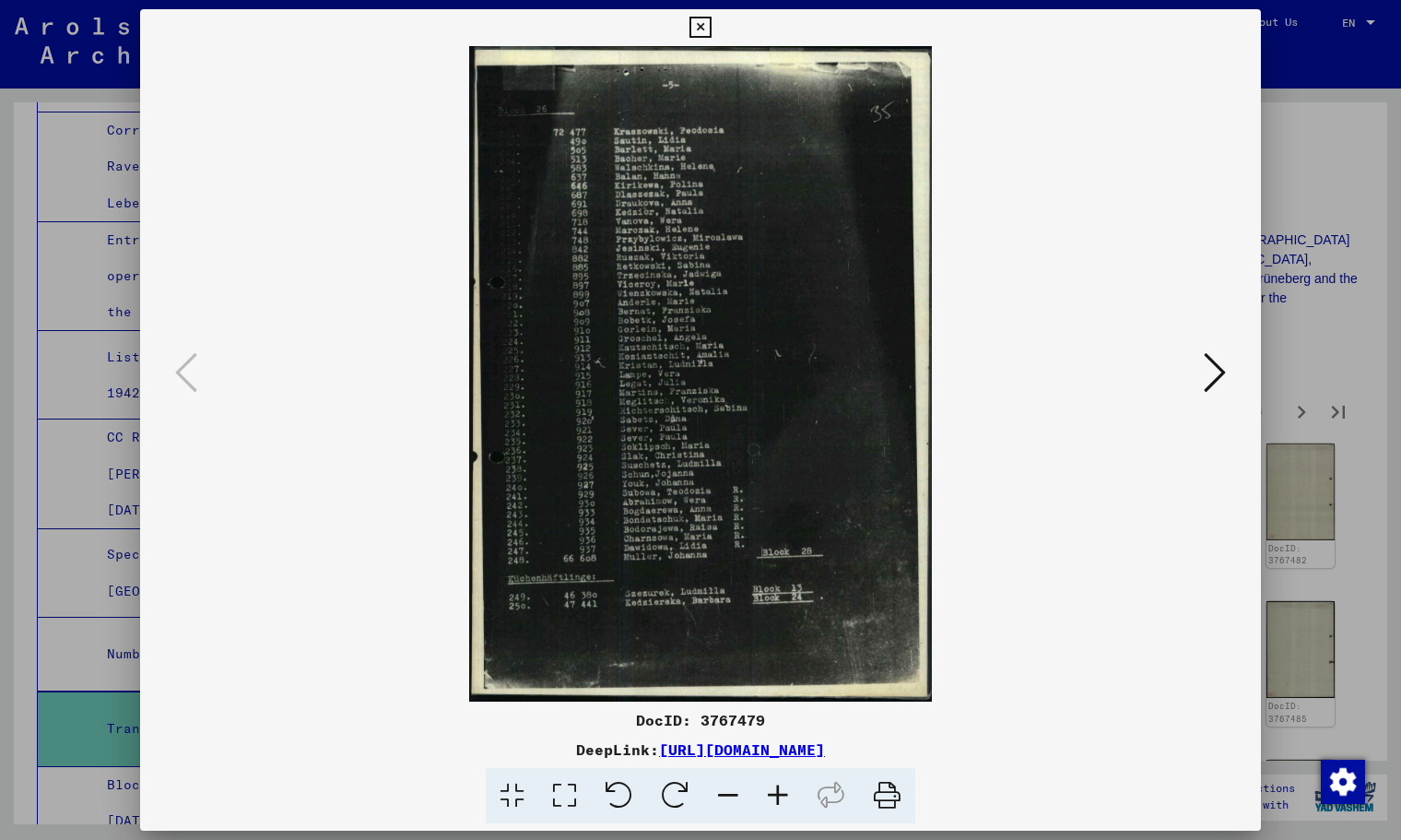
click at [701, 25] on icon at bounding box center [700, 27] width 21 height 22
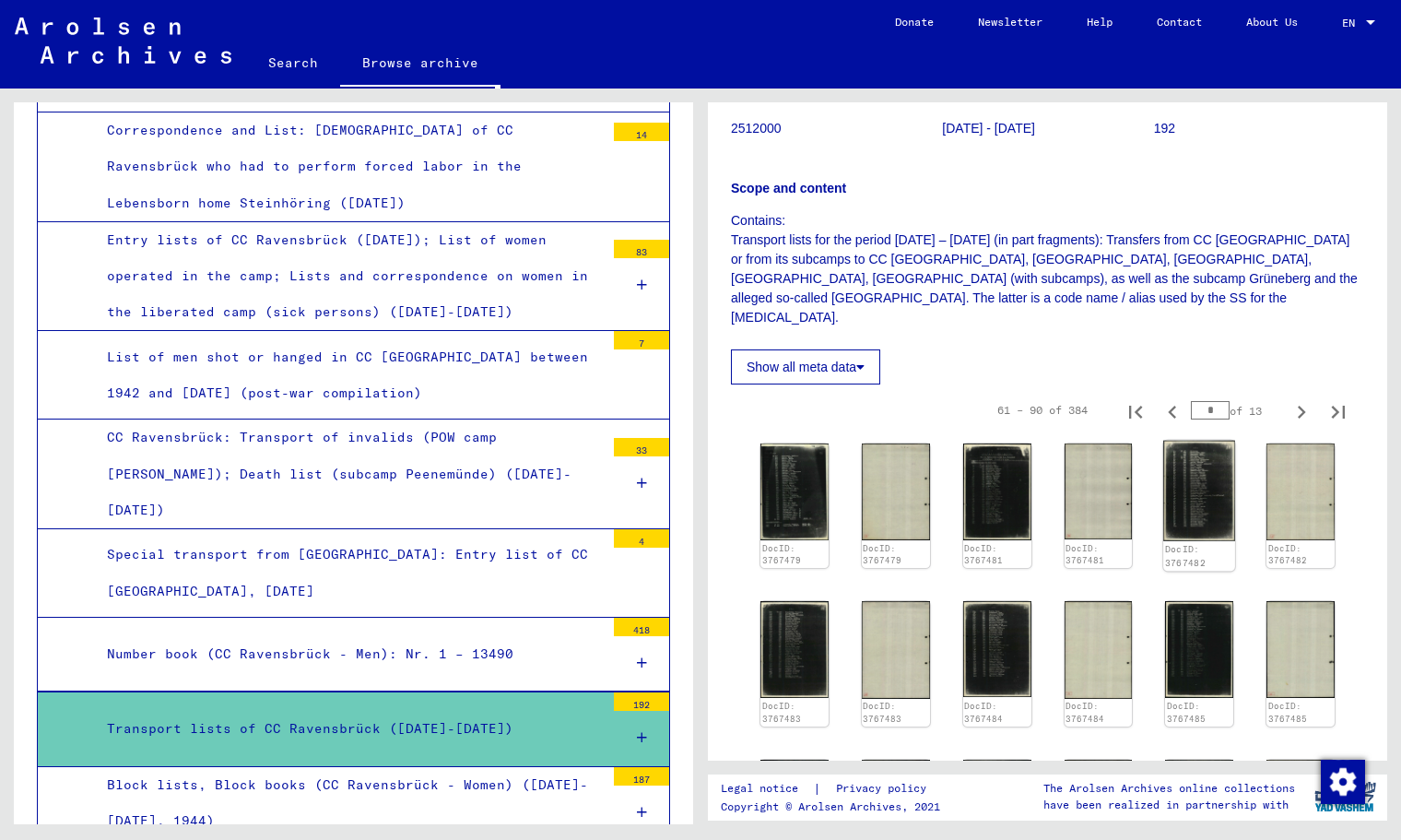
click at [1167, 464] on img at bounding box center [1199, 491] width 72 height 100
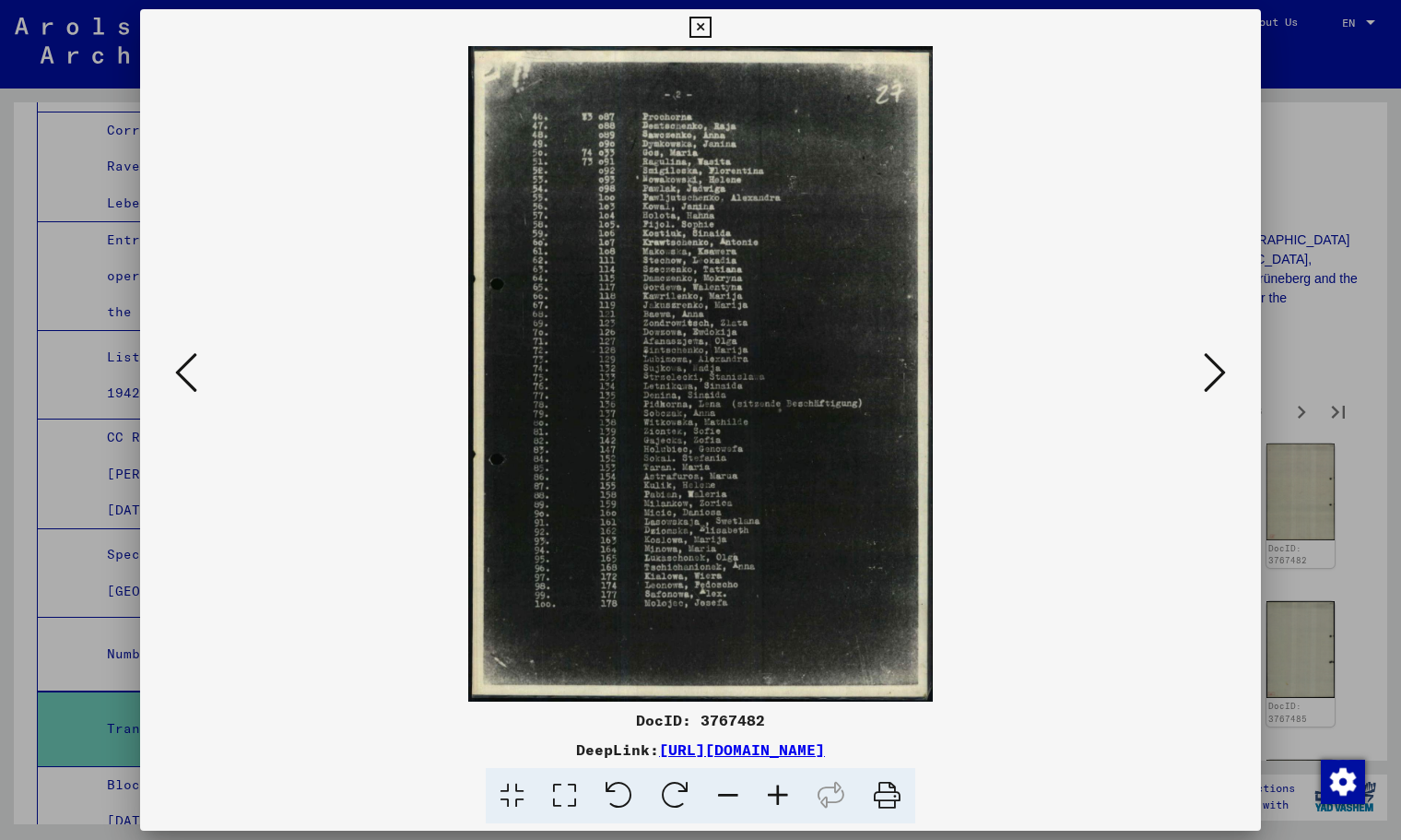
click at [692, 32] on icon at bounding box center [700, 27] width 21 height 22
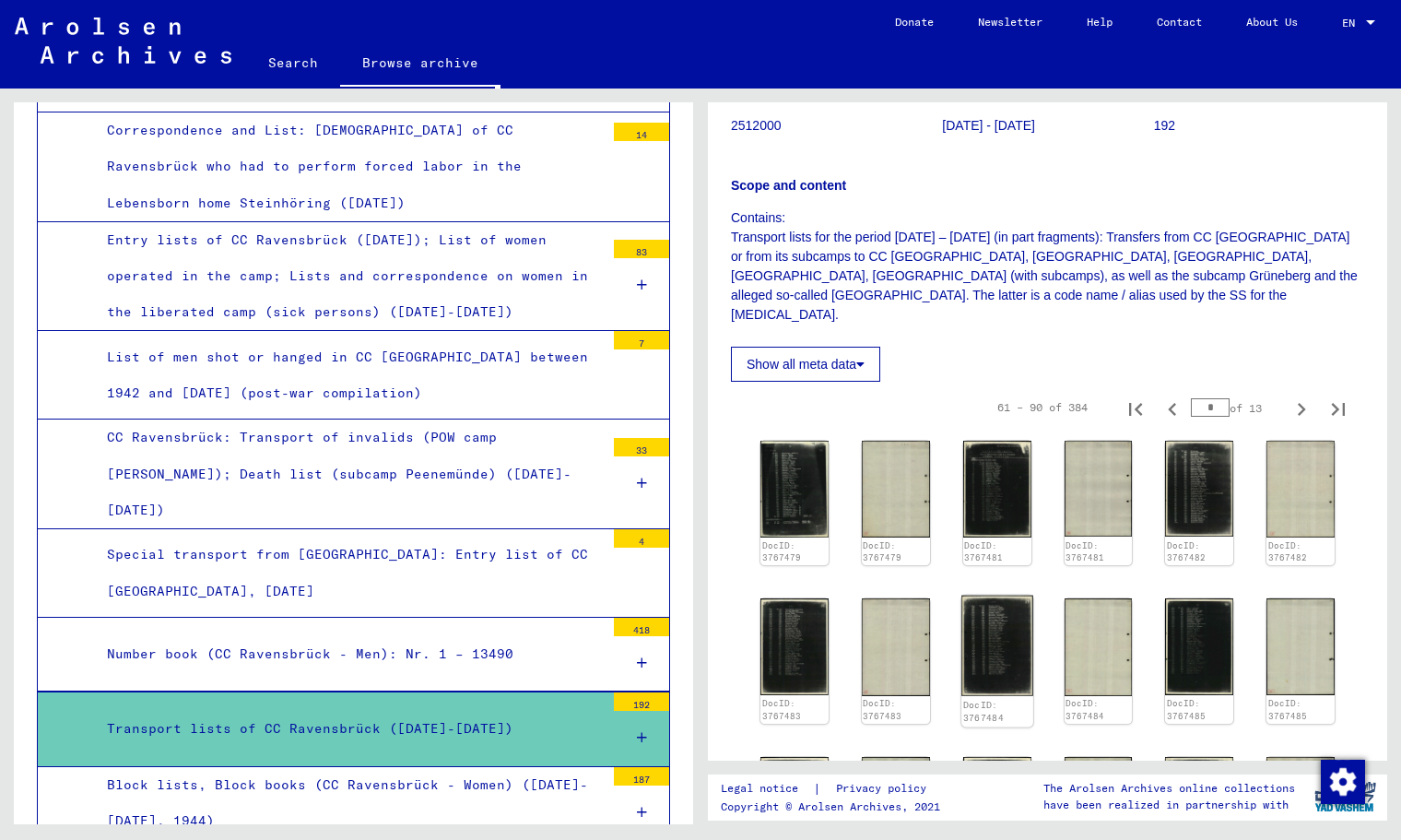
scroll to position [214, 0]
click at [1015, 671] on img at bounding box center [998, 644] width 72 height 100
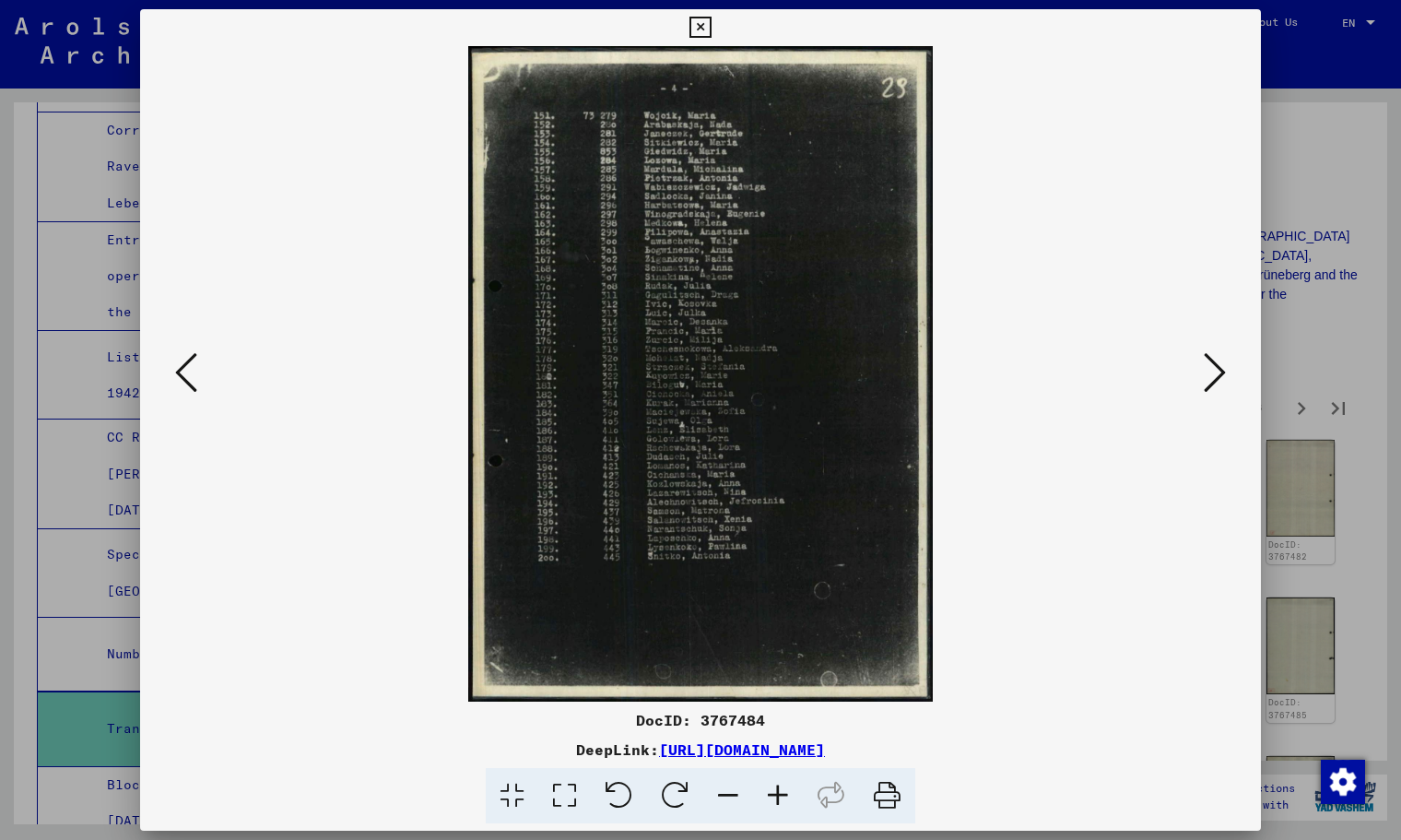
click at [699, 27] on icon at bounding box center [700, 27] width 21 height 22
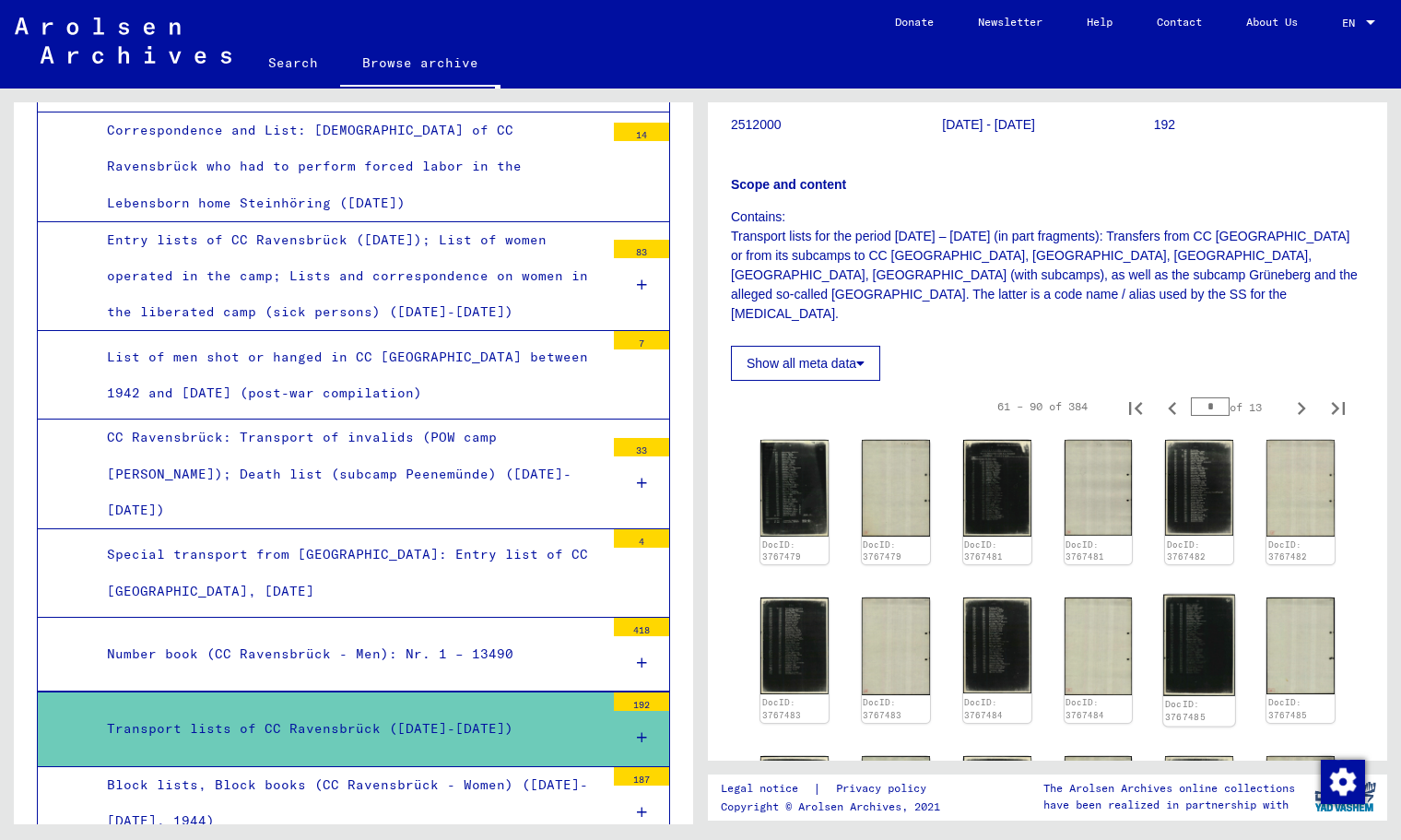
click at [1184, 668] on img at bounding box center [1199, 645] width 72 height 101
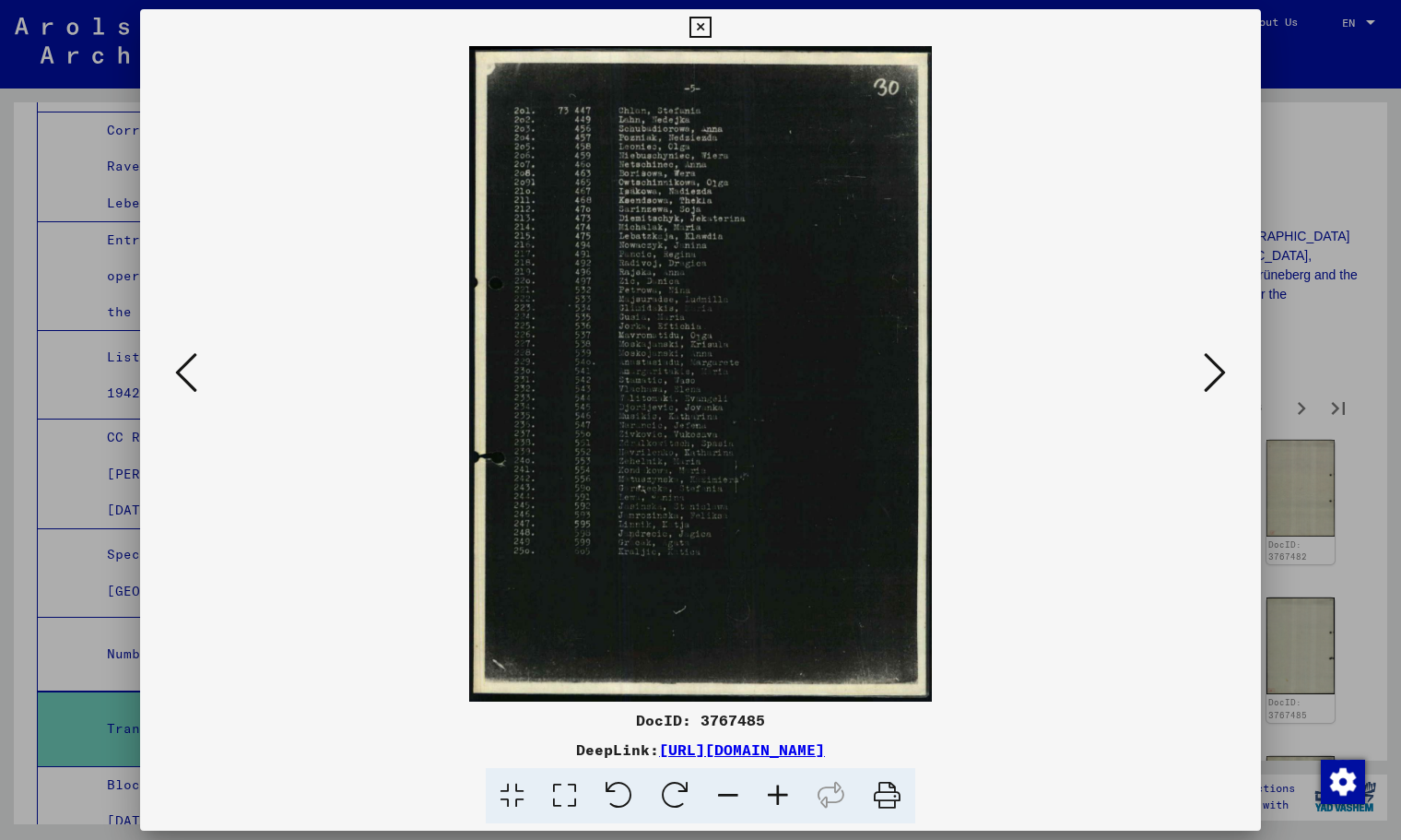
click at [696, 26] on icon at bounding box center [700, 27] width 21 height 22
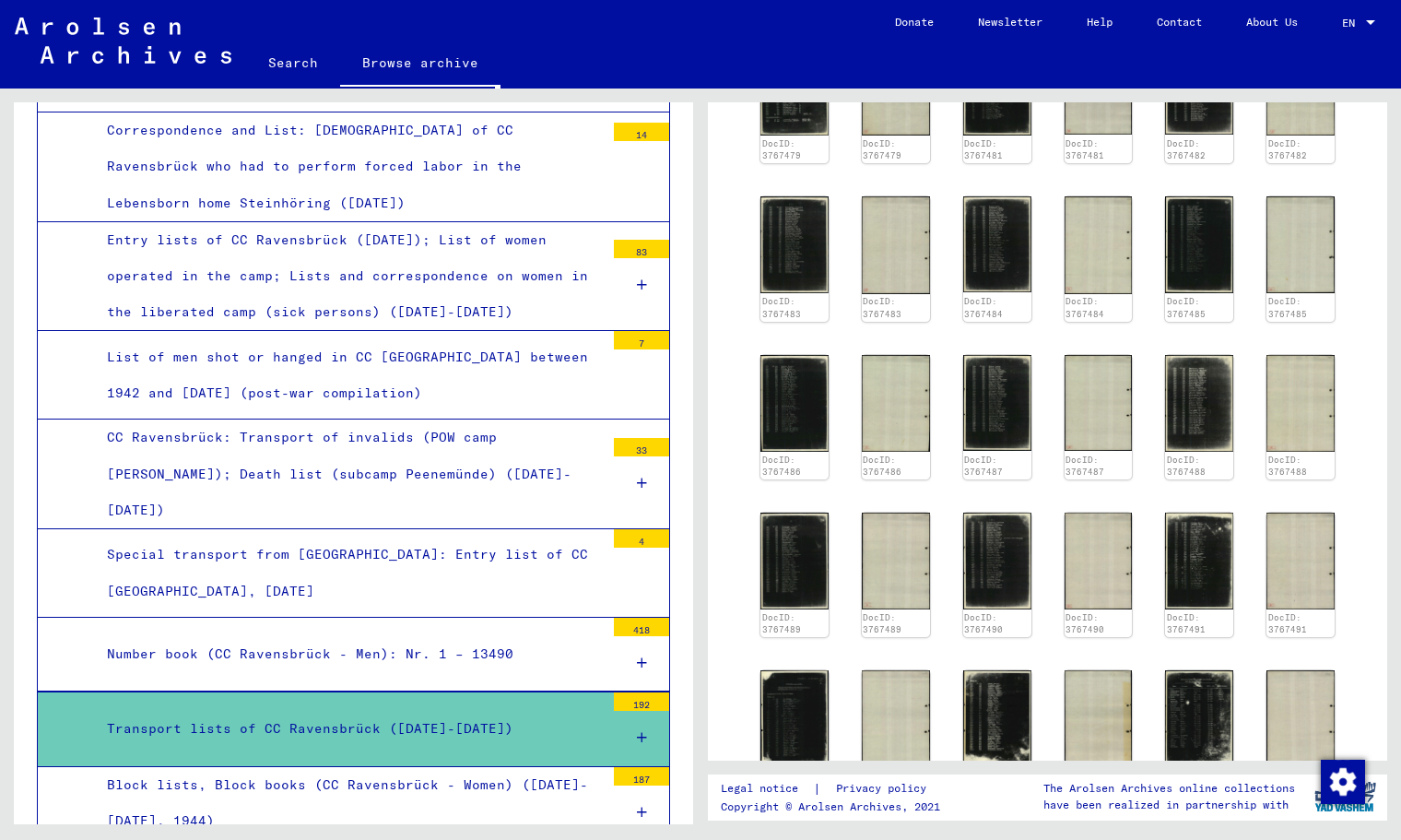
scroll to position [208, 0]
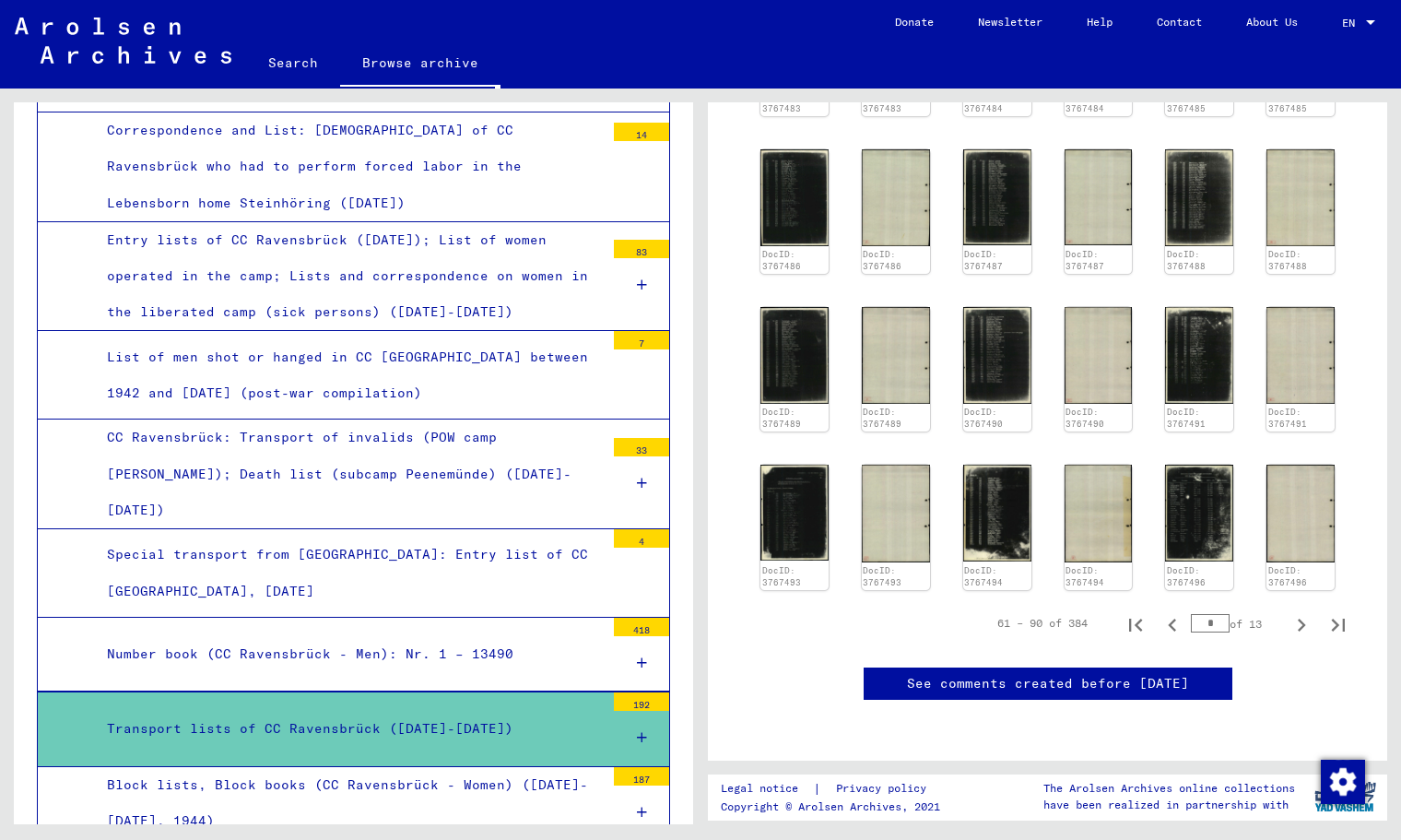
click at [1267, 615] on div "* of 13" at bounding box center [1236, 624] width 92 height 18
click at [1289, 612] on icon "Next page" at bounding box center [1302, 625] width 26 height 26
type input "*"
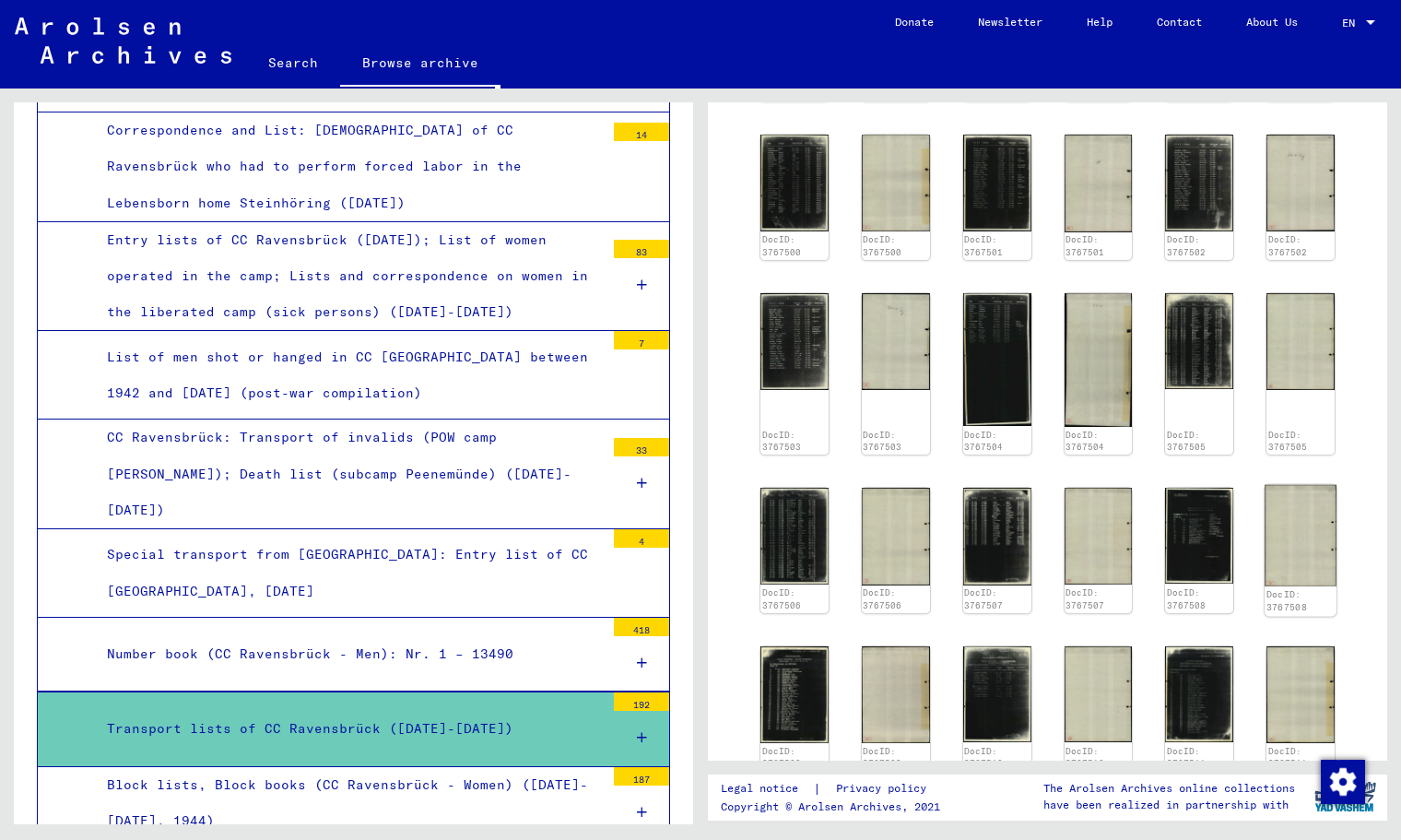
scroll to position [614, 0]
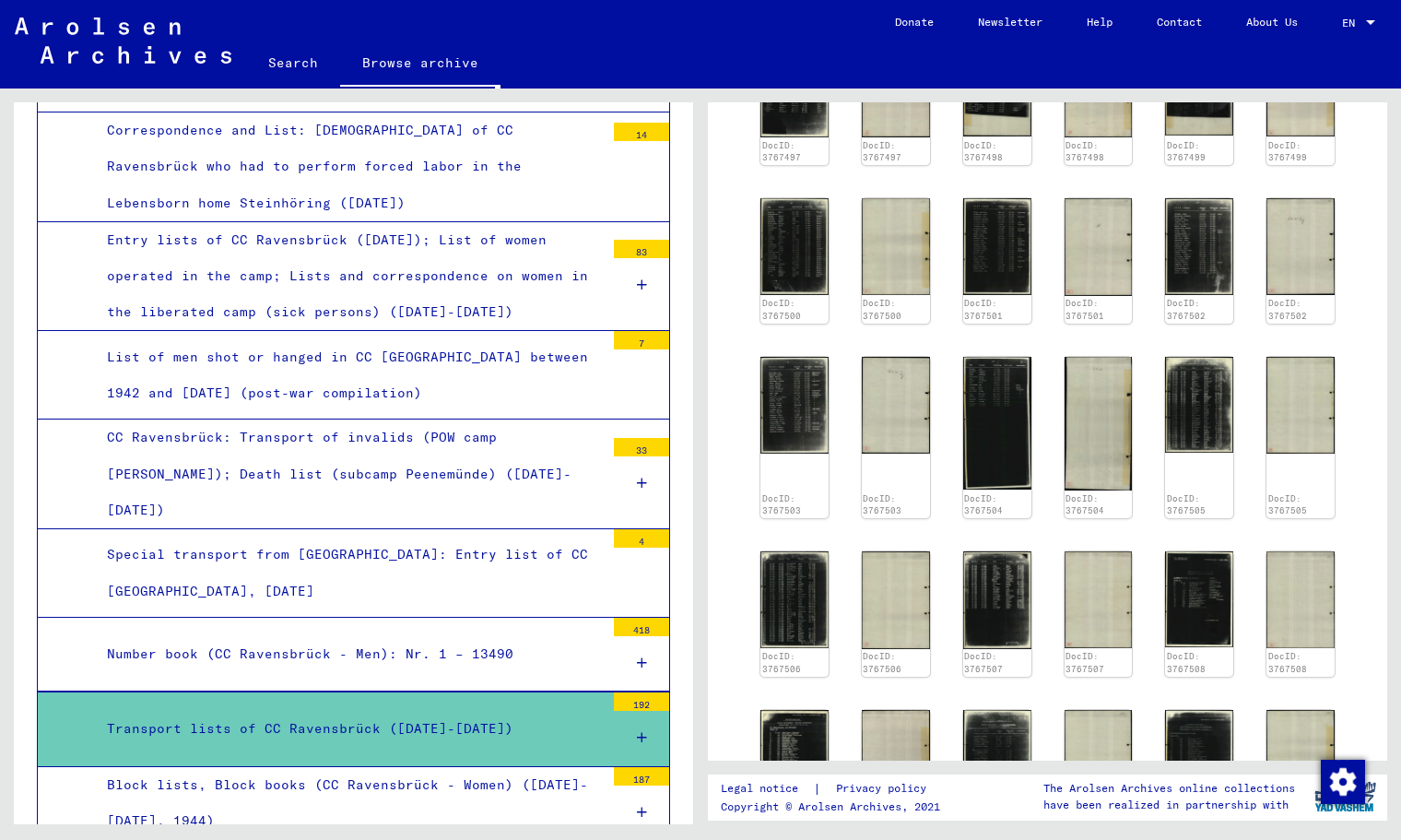
click at [1287, 638] on div "DocID: 3767497 DocID: 3767497 DocID: 3767498 DocID: 3767498 DocID: 3767499 DocI…" at bounding box center [1048, 436] width 589 height 809
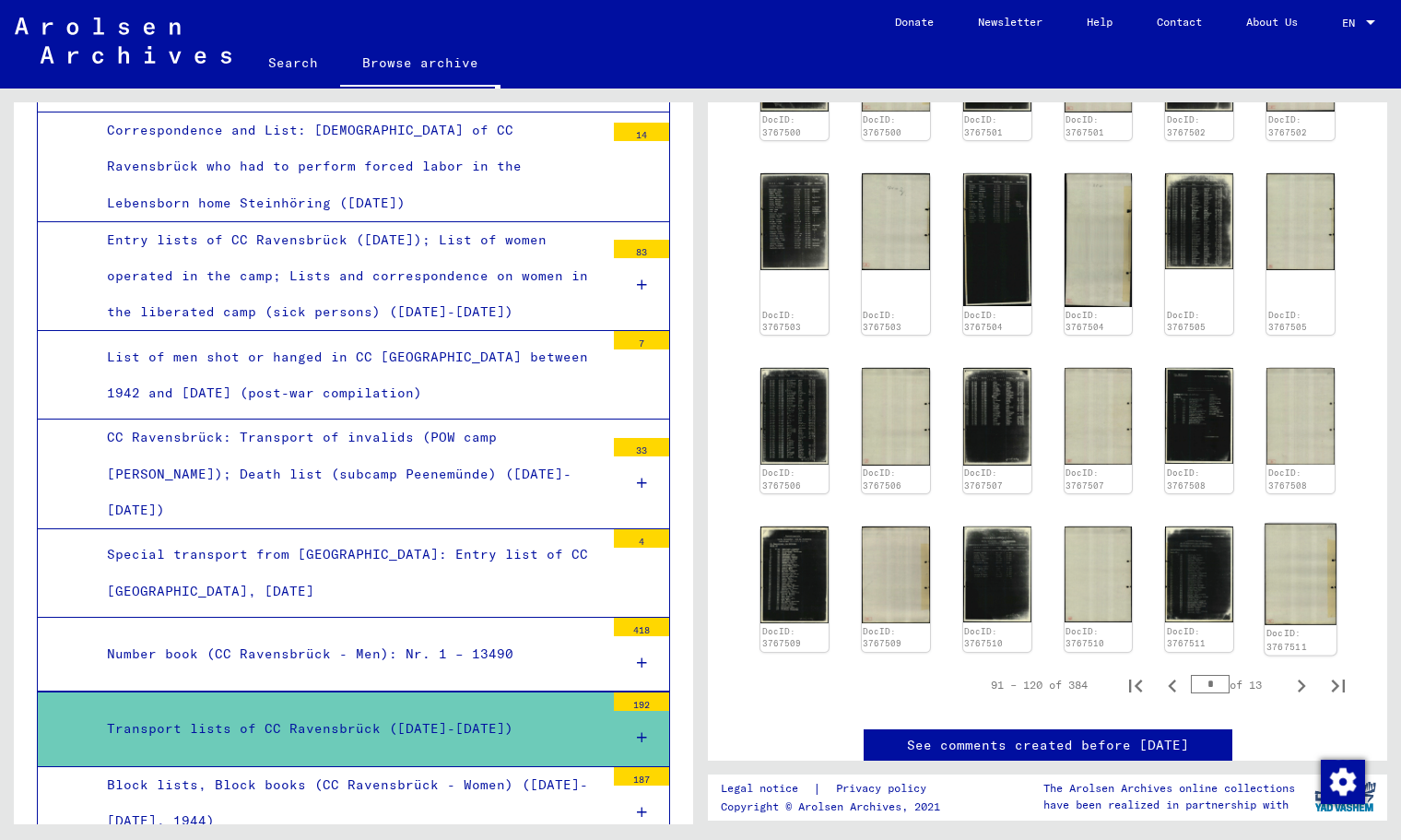
scroll to position [798, 0]
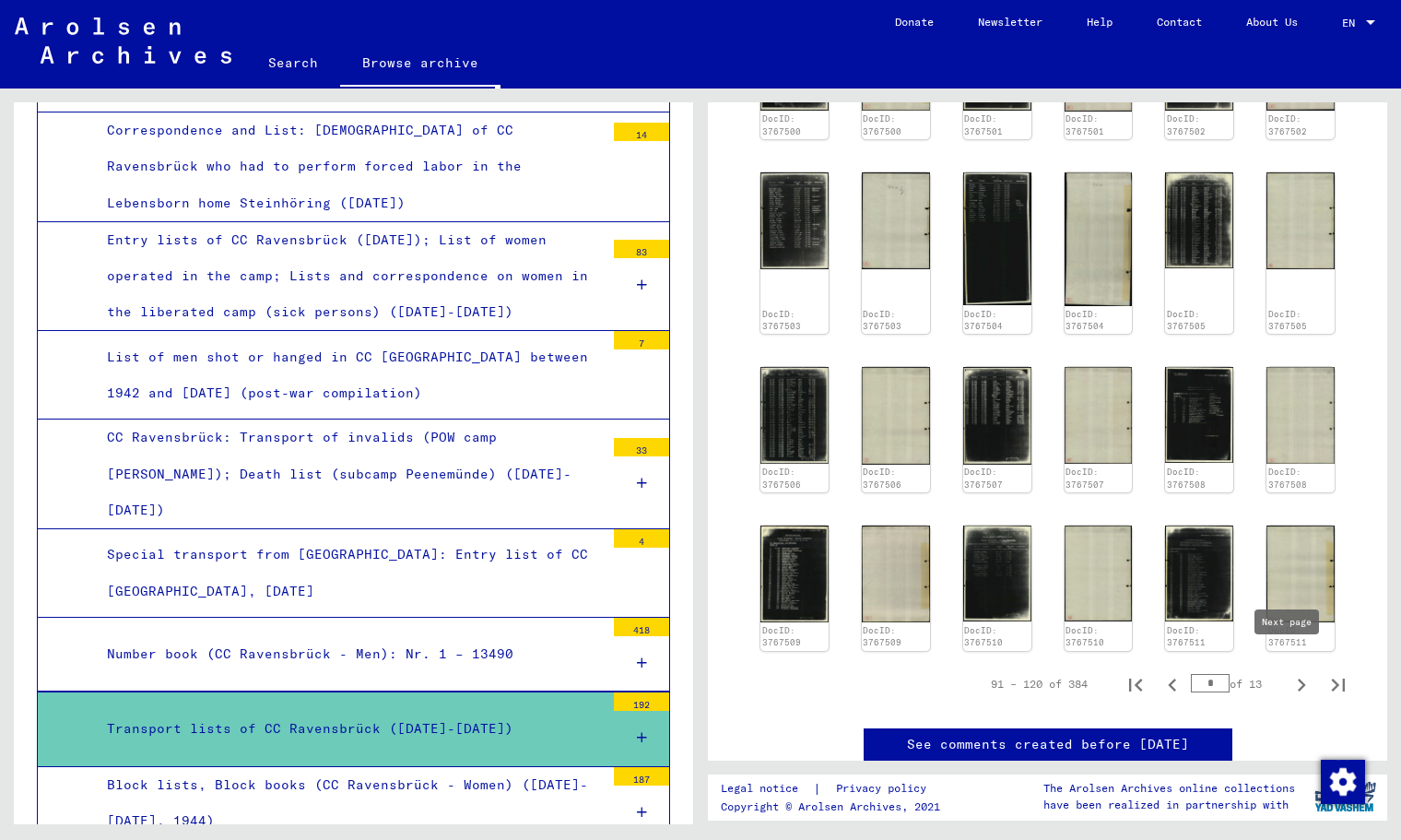
click at [1289, 672] on icon "Next page" at bounding box center [1302, 684] width 26 height 26
type input "*"
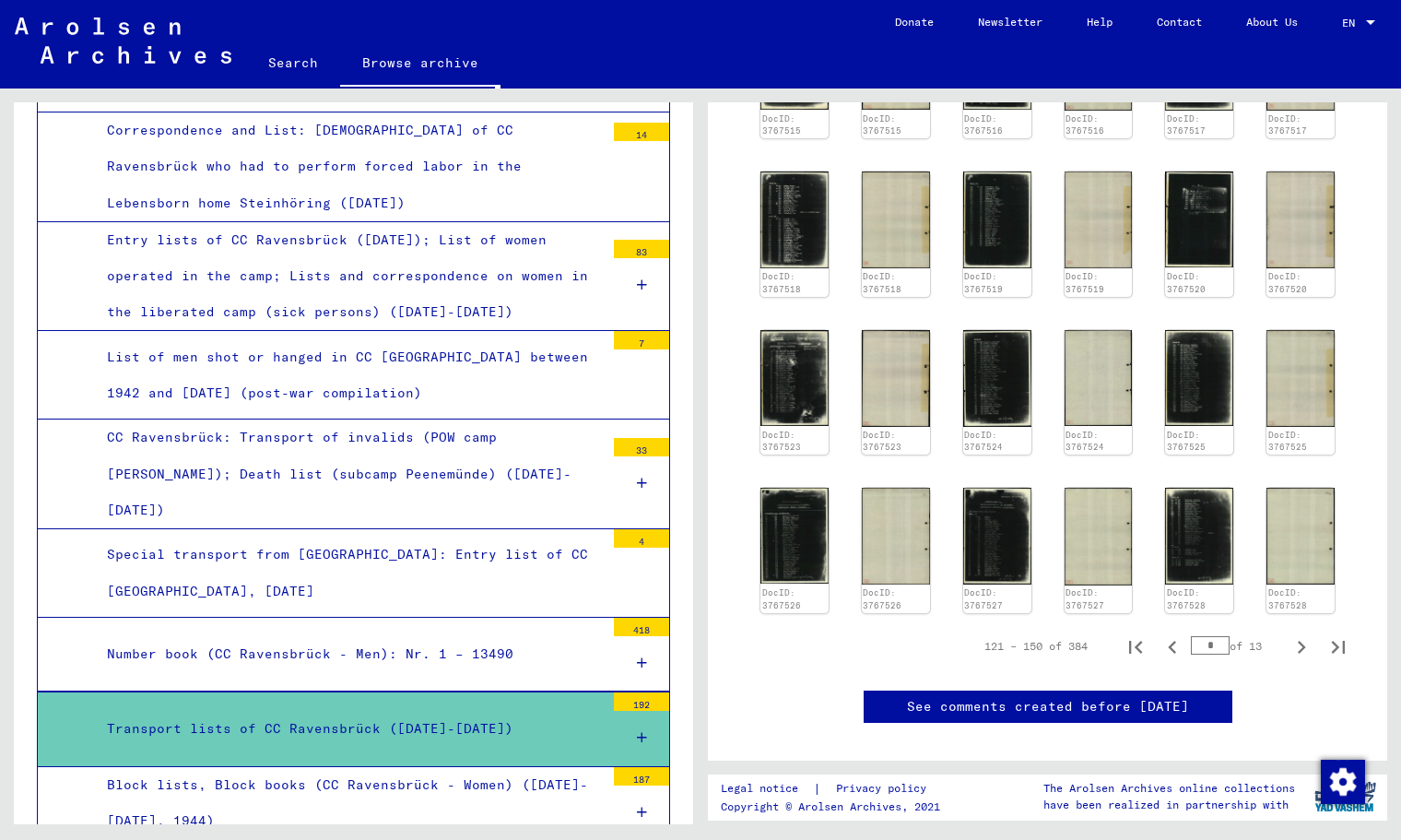
scroll to position [799, 0]
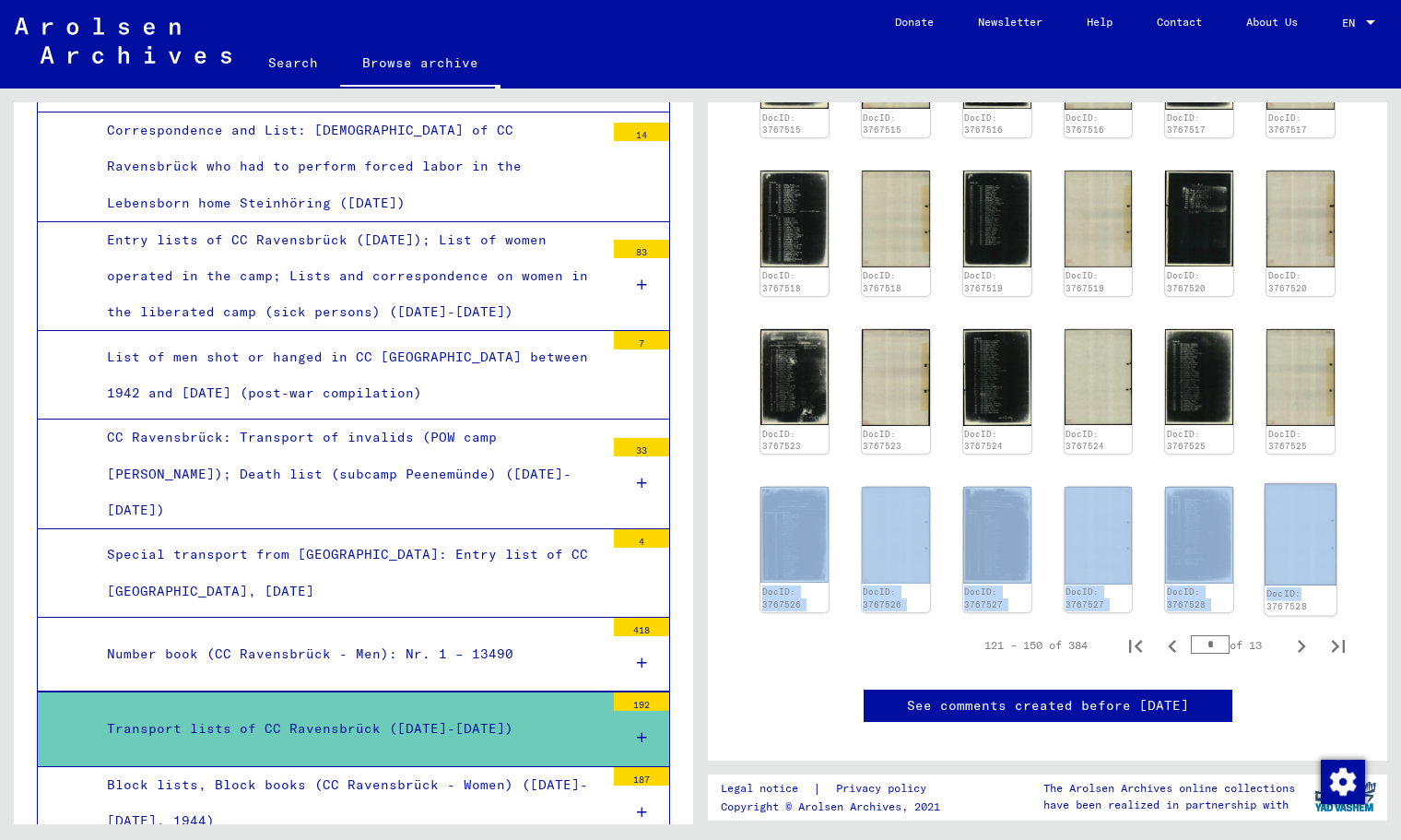
drag, startPoint x: 1287, startPoint y: 452, endPoint x: 1290, endPoint y: 574, distance: 122.0
click at [1290, 574] on div "DocID: 3767512 DocID: 3767512 DocID: 3767513 DocID: 3767513 DocID: 3767514 DocI…" at bounding box center [1048, 233] width 589 height 772
click at [1298, 639] on icon "Next page" at bounding box center [1302, 645] width 9 height 13
type input "*"
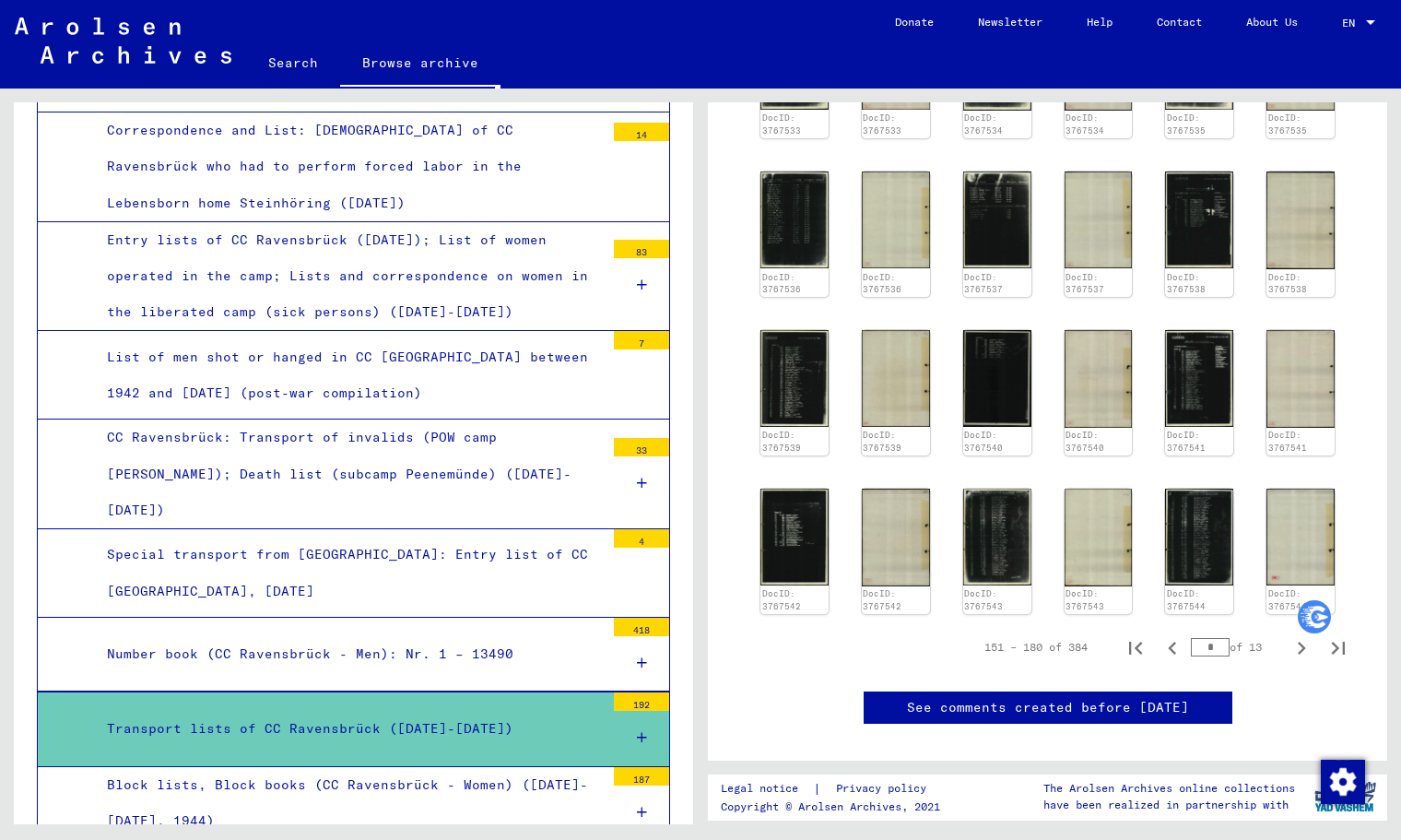
click at [1342, 641] on div "151 – 180 of 384 * of 13" at bounding box center [1160, 647] width 394 height 37
click at [1330, 642] on icon "Last page" at bounding box center [1339, 647] width 26 height 26
type input "**"
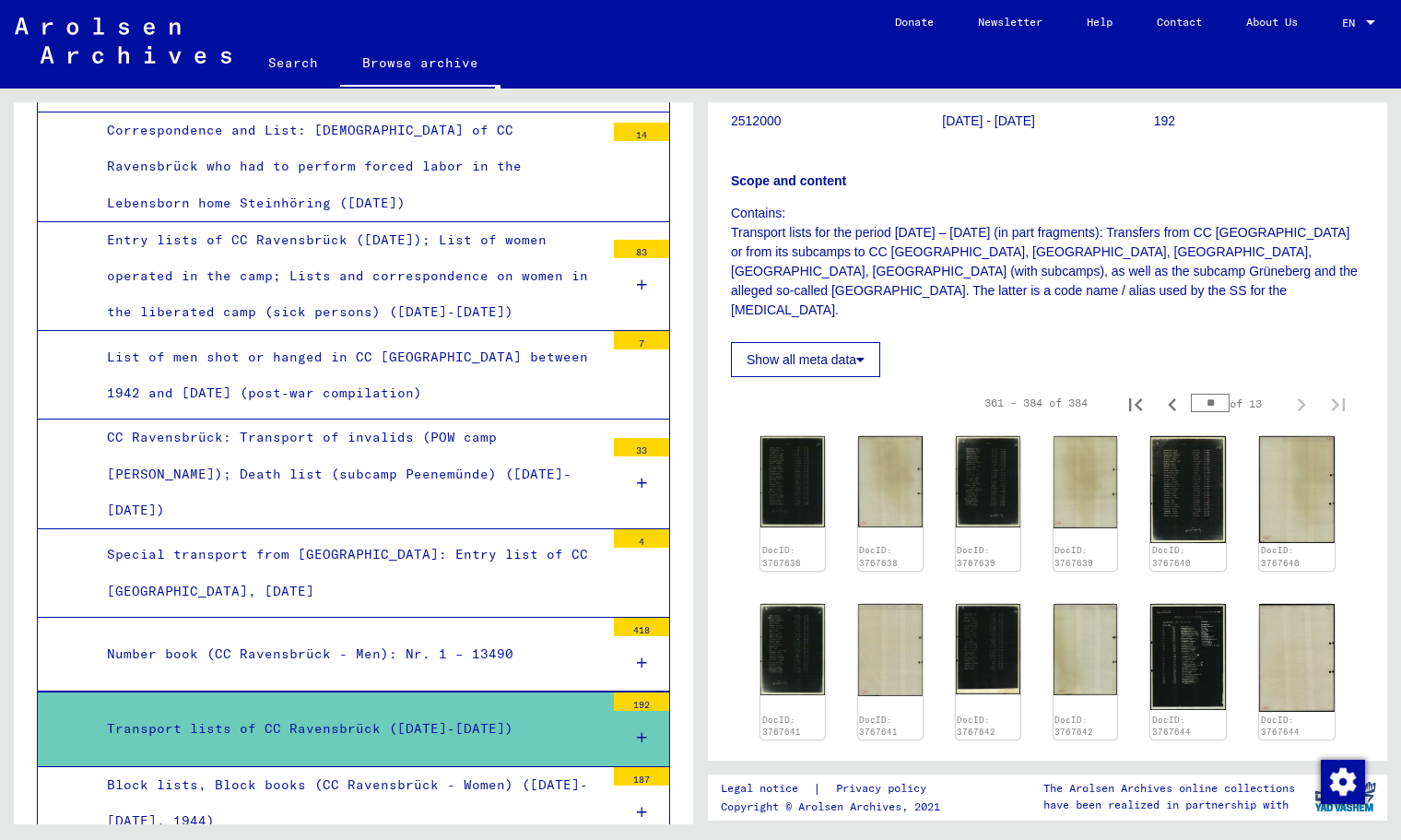
scroll to position [213, 0]
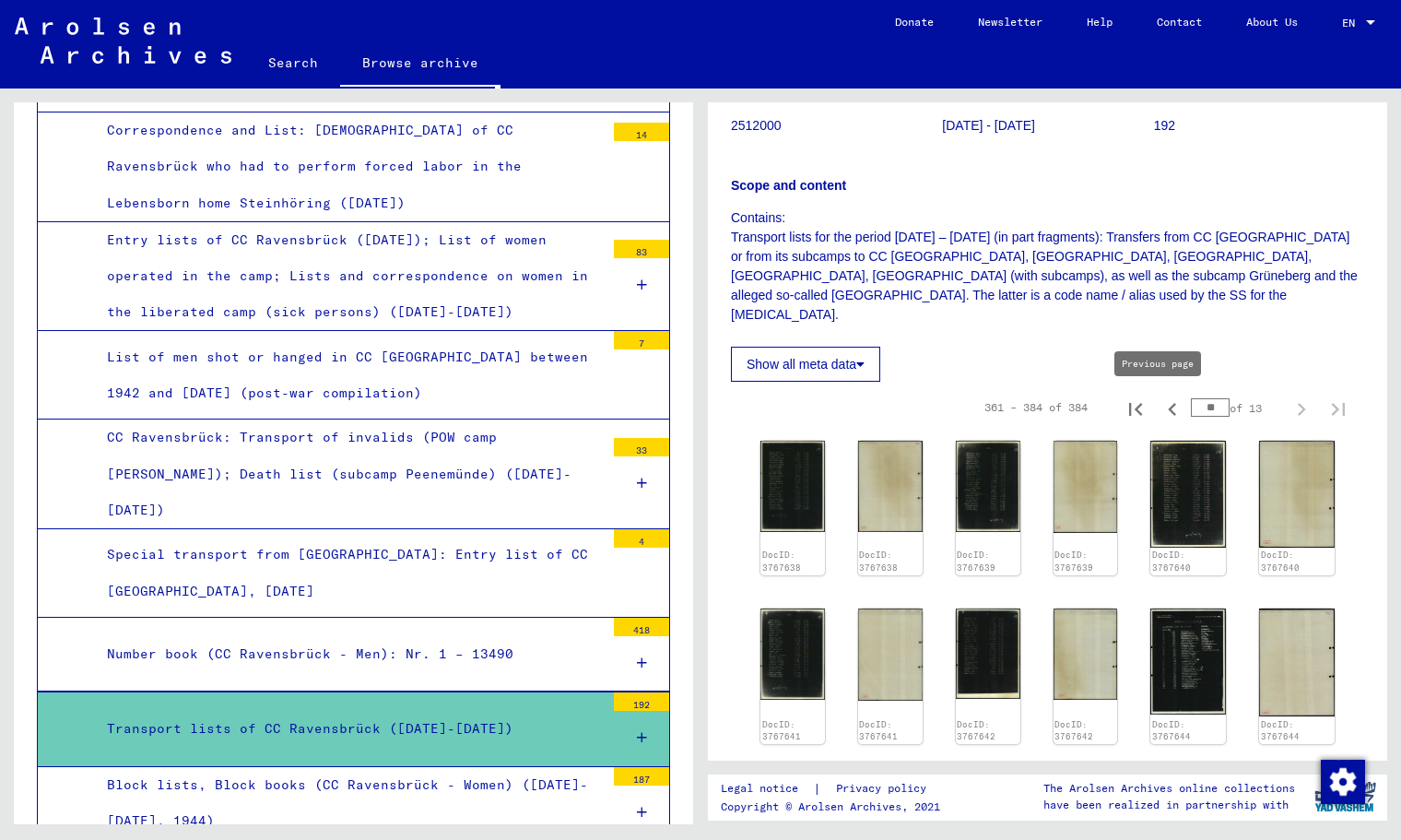
click at [1131, 410] on icon "First page" at bounding box center [1135, 409] width 26 height 26
type input "*"
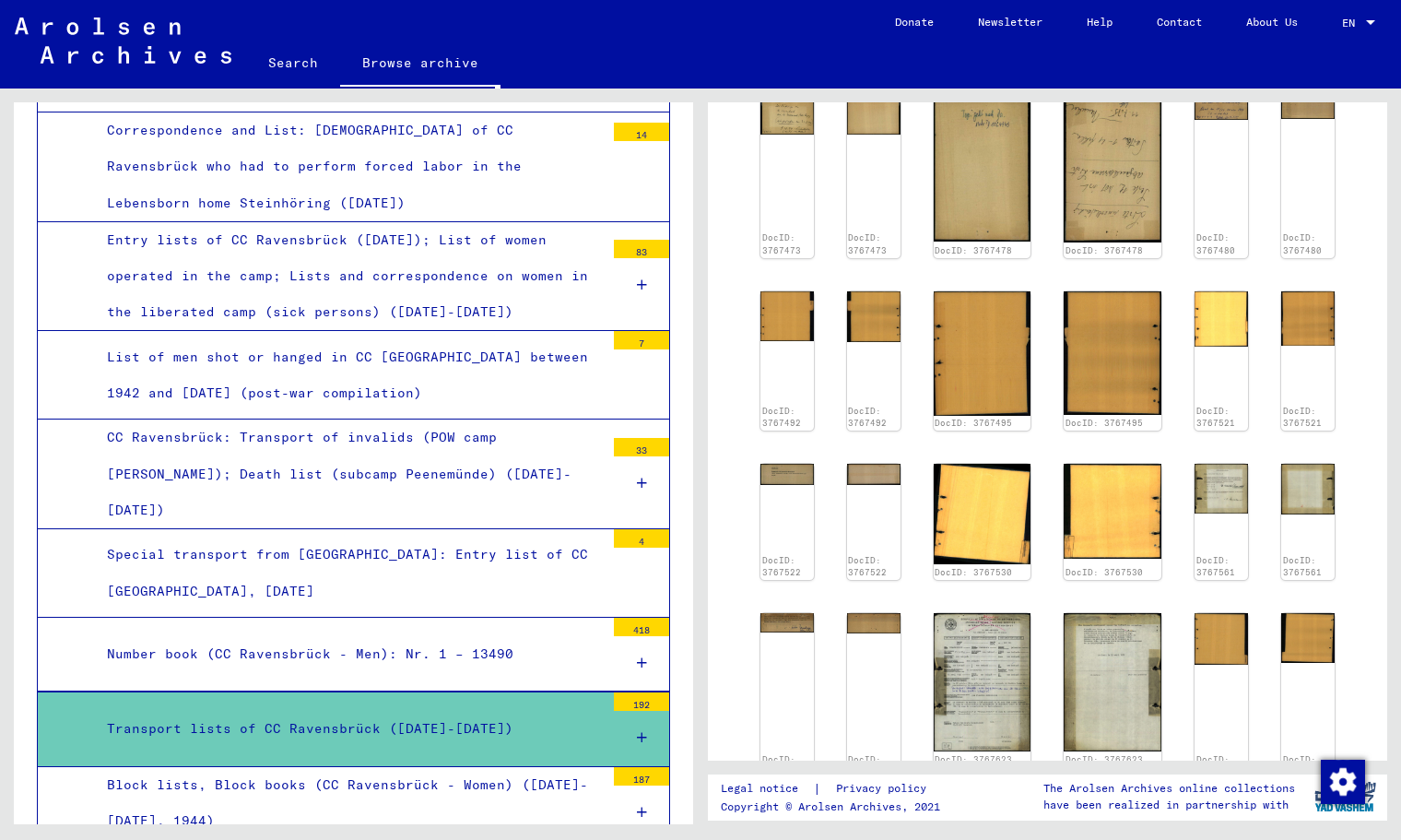
scroll to position [743, 0]
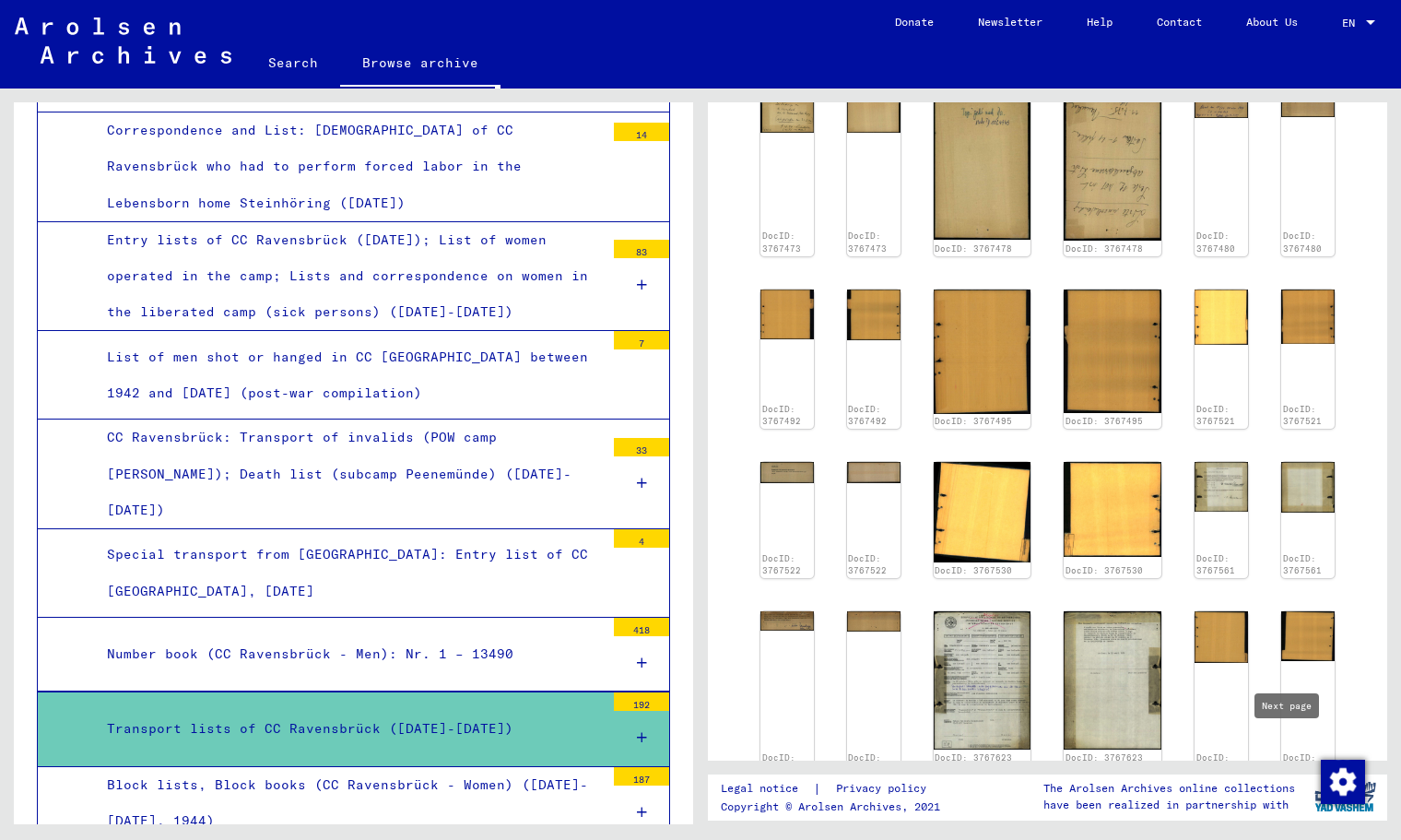
click at [1289, 799] on icon "Next page" at bounding box center [1302, 812] width 26 height 26
type input "*"
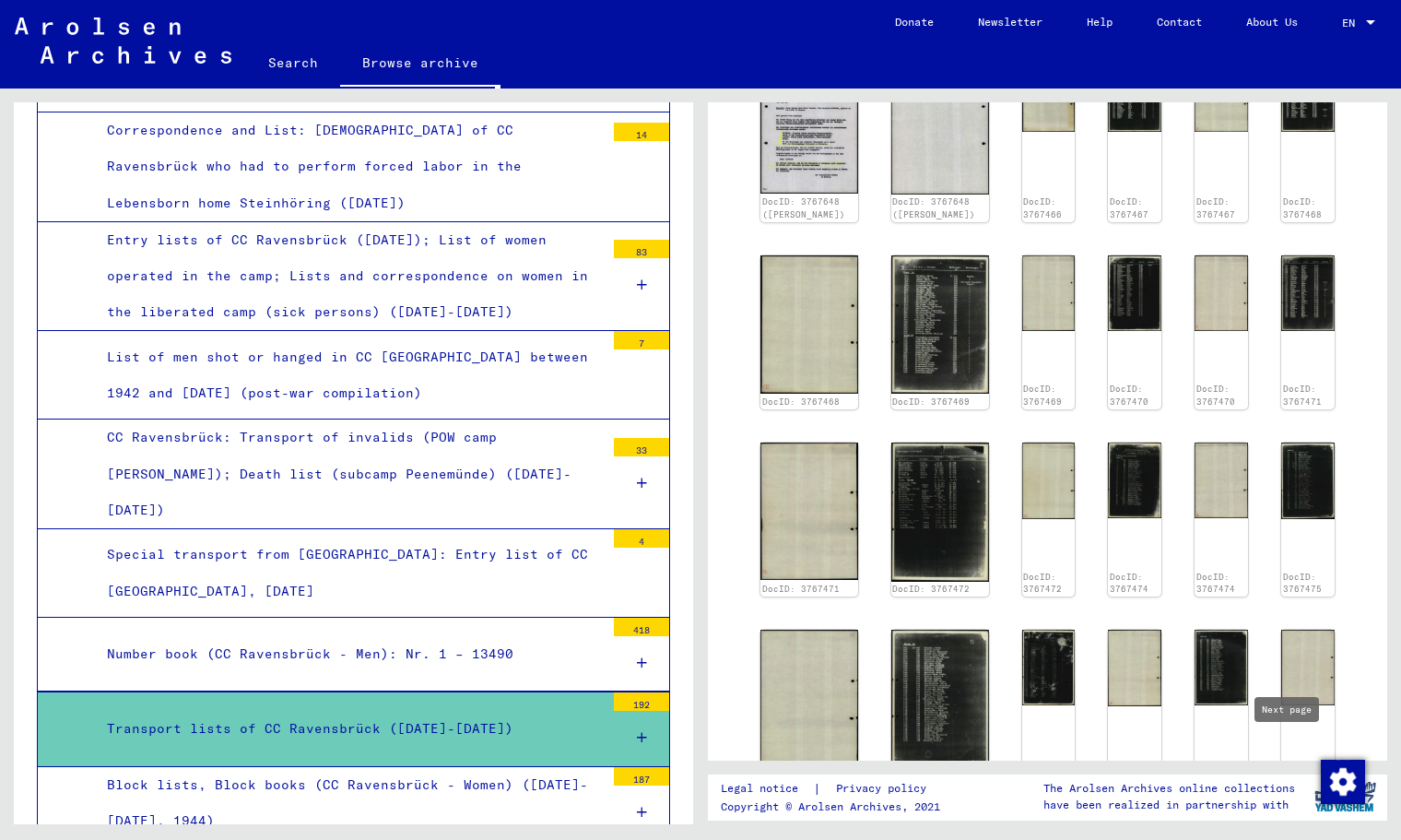
click at [1289, 807] on icon "Next page" at bounding box center [1302, 820] width 26 height 26
type input "*"
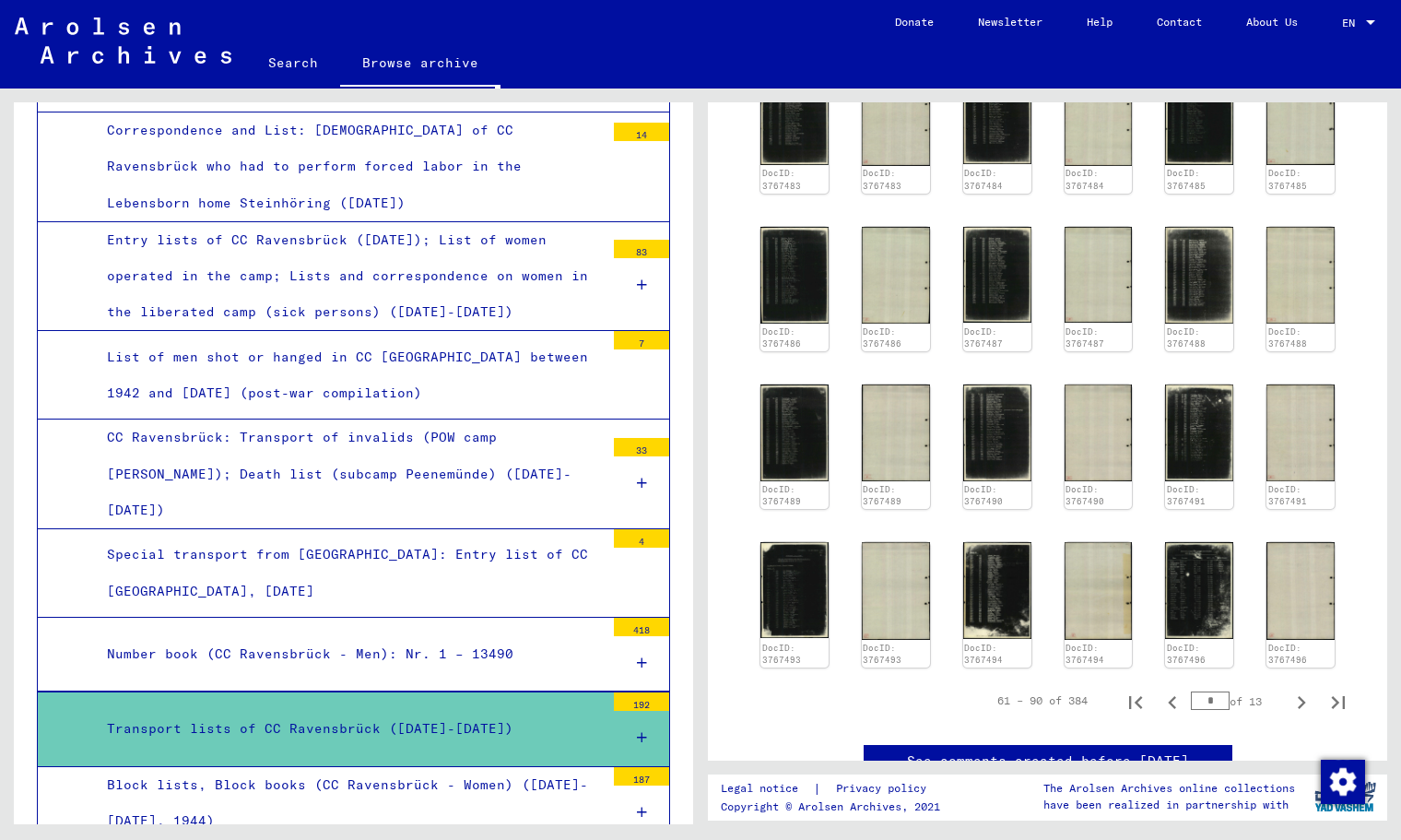
click at [1285, 753] on yv-its-disqus "See comments created before [DATE]" at bounding box center [1048, 780] width 634 height 70
click at [1289, 689] on icon "Next page" at bounding box center [1302, 702] width 26 height 26
type input "*"
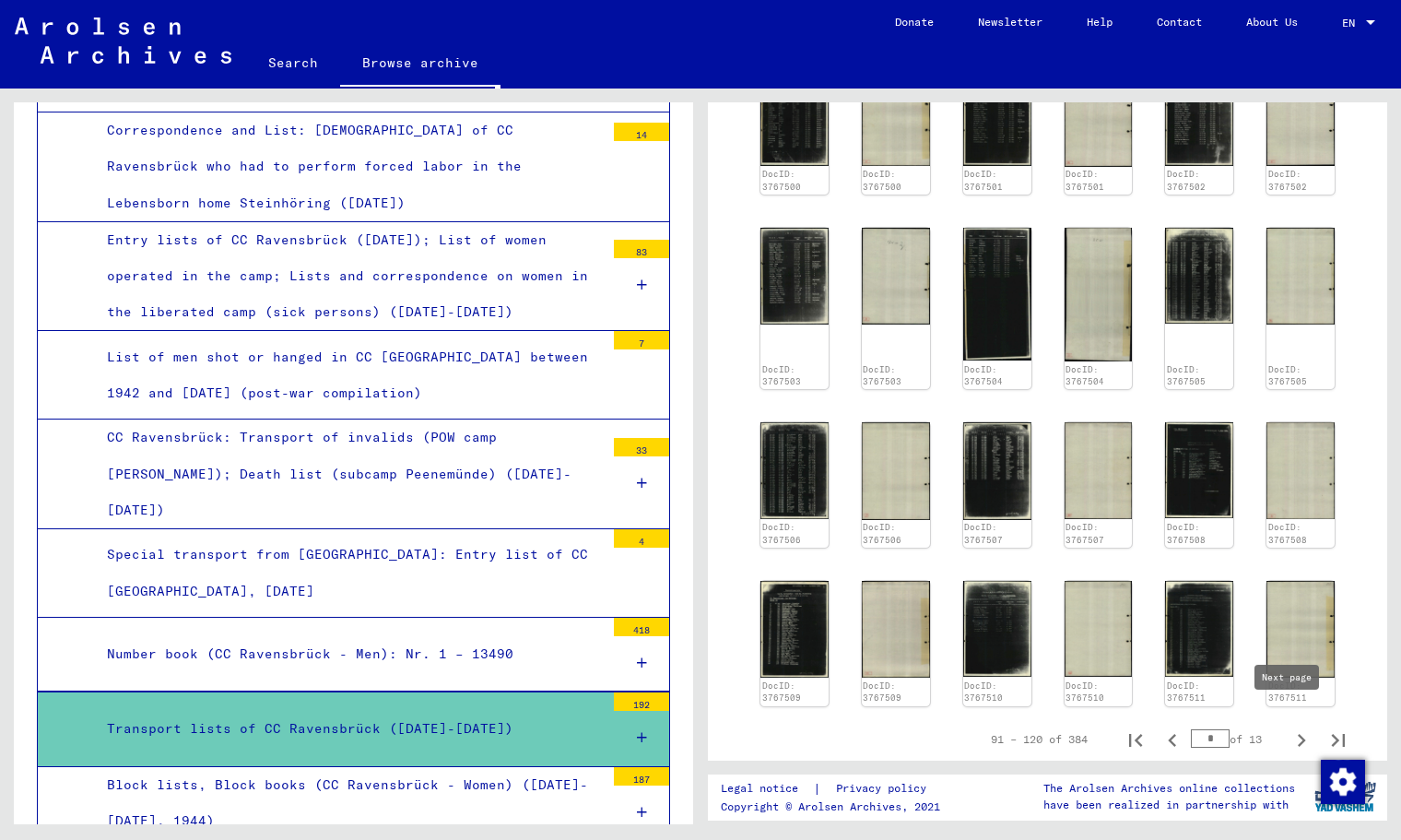
click at [1298, 734] on icon "Next page" at bounding box center [1302, 740] width 9 height 13
type input "*"
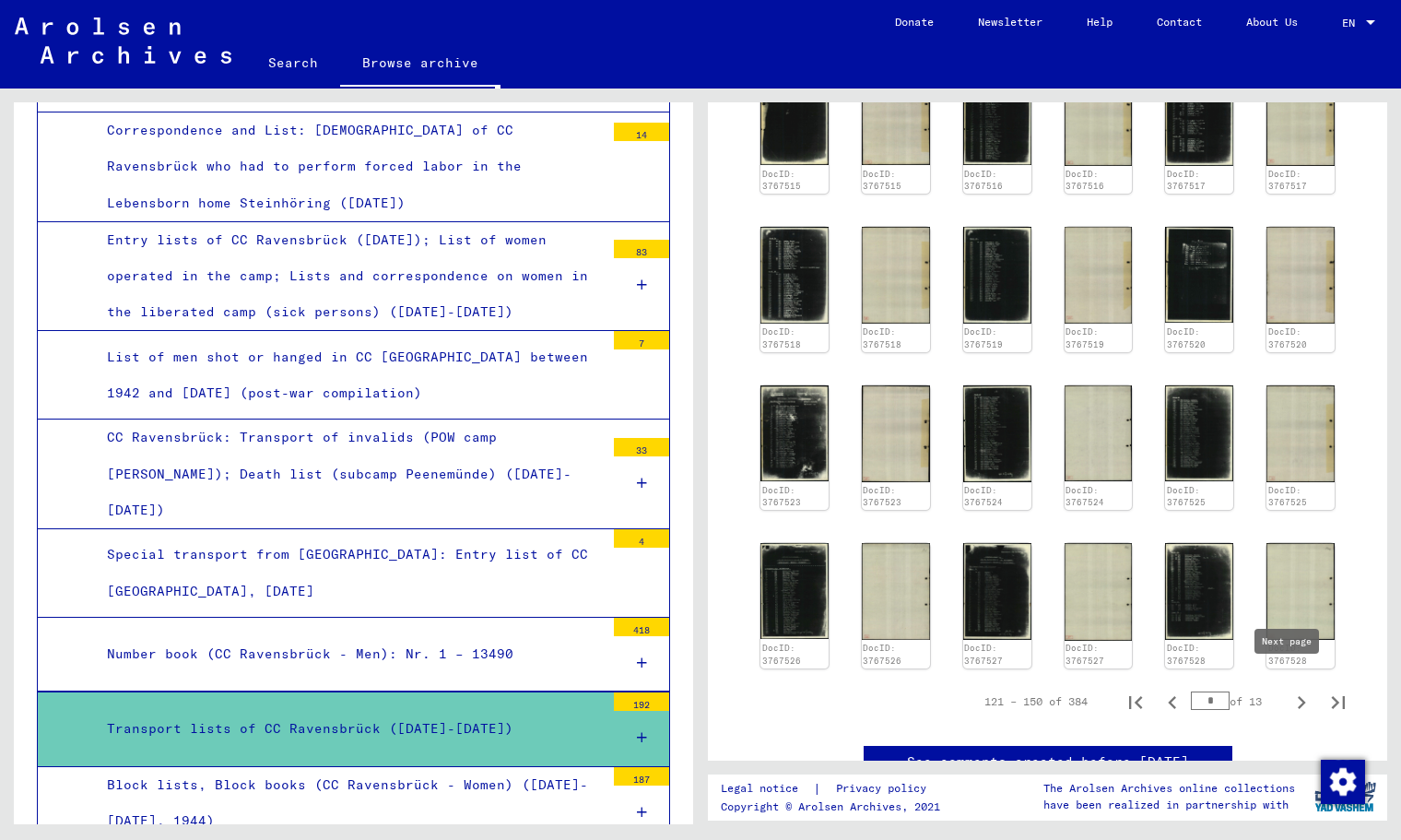
click at [1293, 689] on icon "Next page" at bounding box center [1302, 702] width 26 height 26
type input "*"
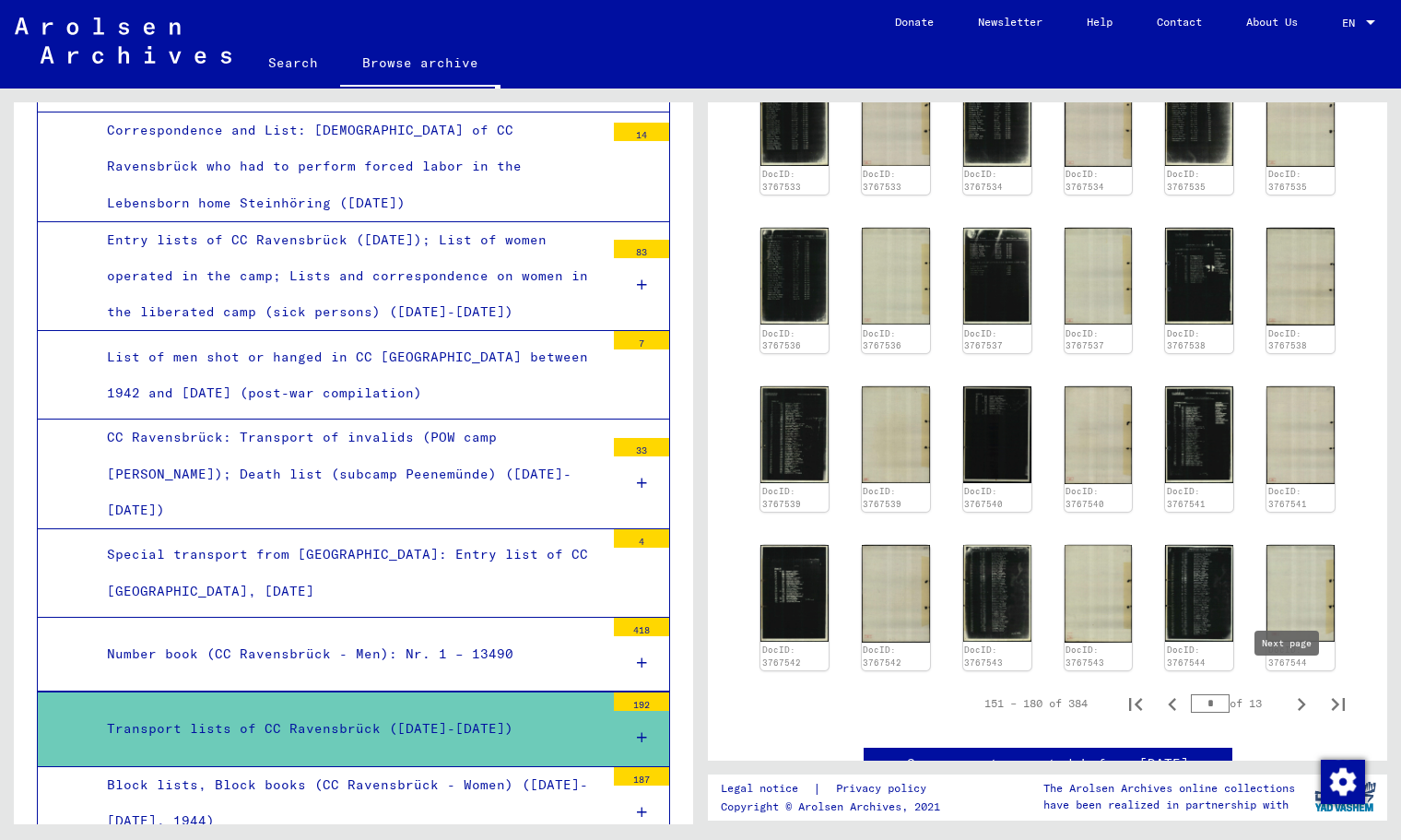
click at [1294, 691] on icon "Next page" at bounding box center [1302, 704] width 26 height 26
type input "*"
click at [1294, 691] on icon "Next page" at bounding box center [1302, 704] width 26 height 26
type input "*"
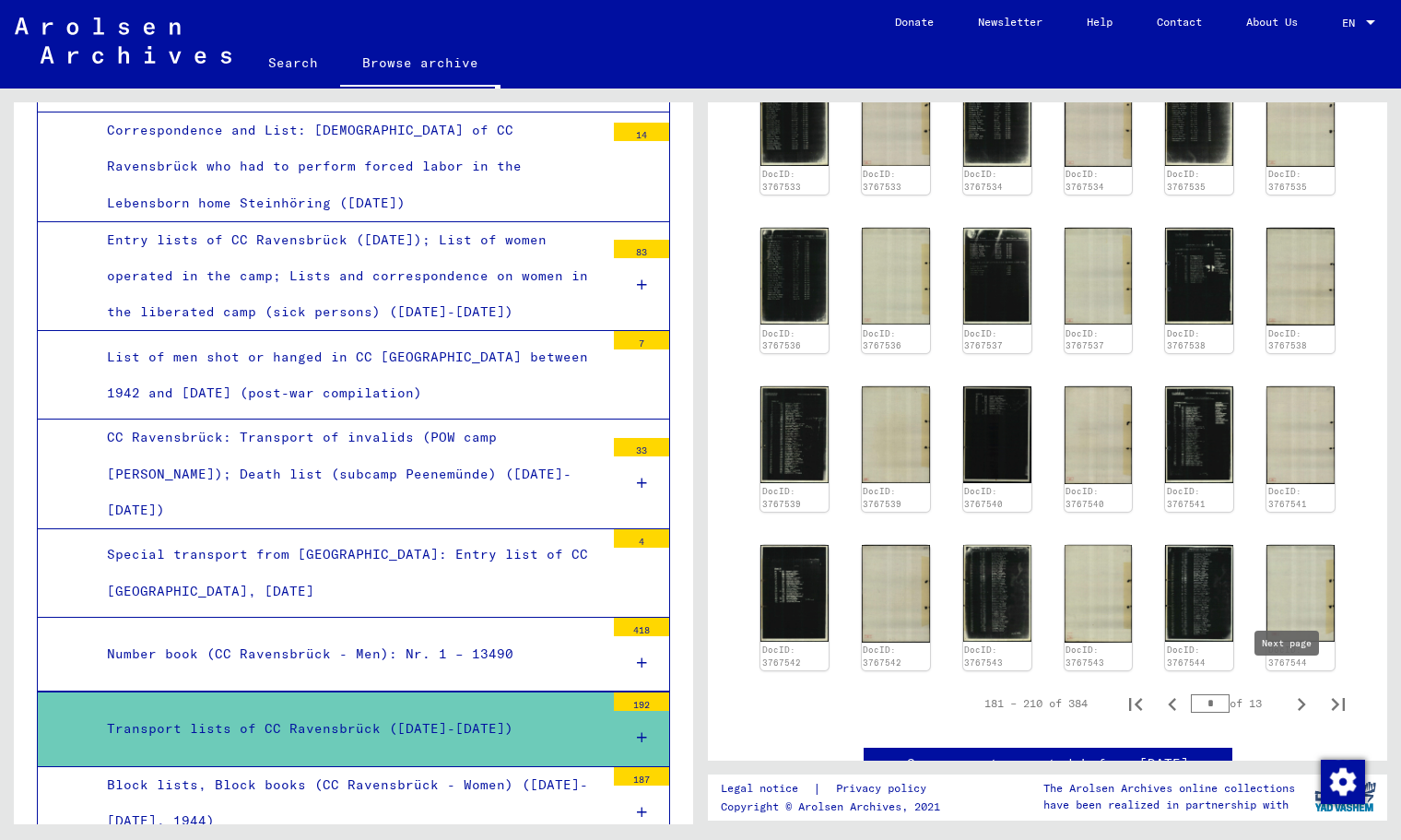
type input "*"
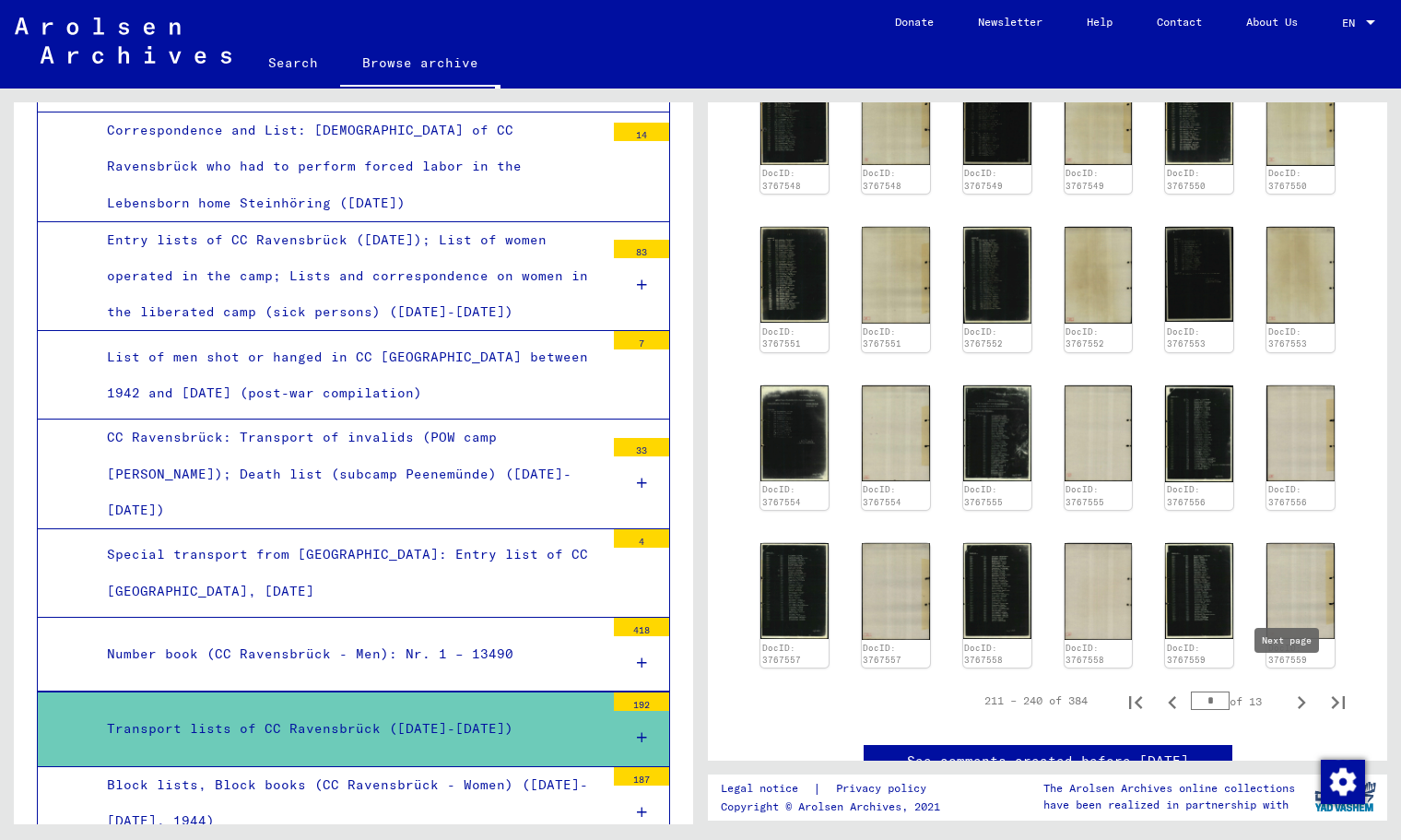
click at [1289, 689] on icon "Next page" at bounding box center [1302, 702] width 26 height 26
type input "*"
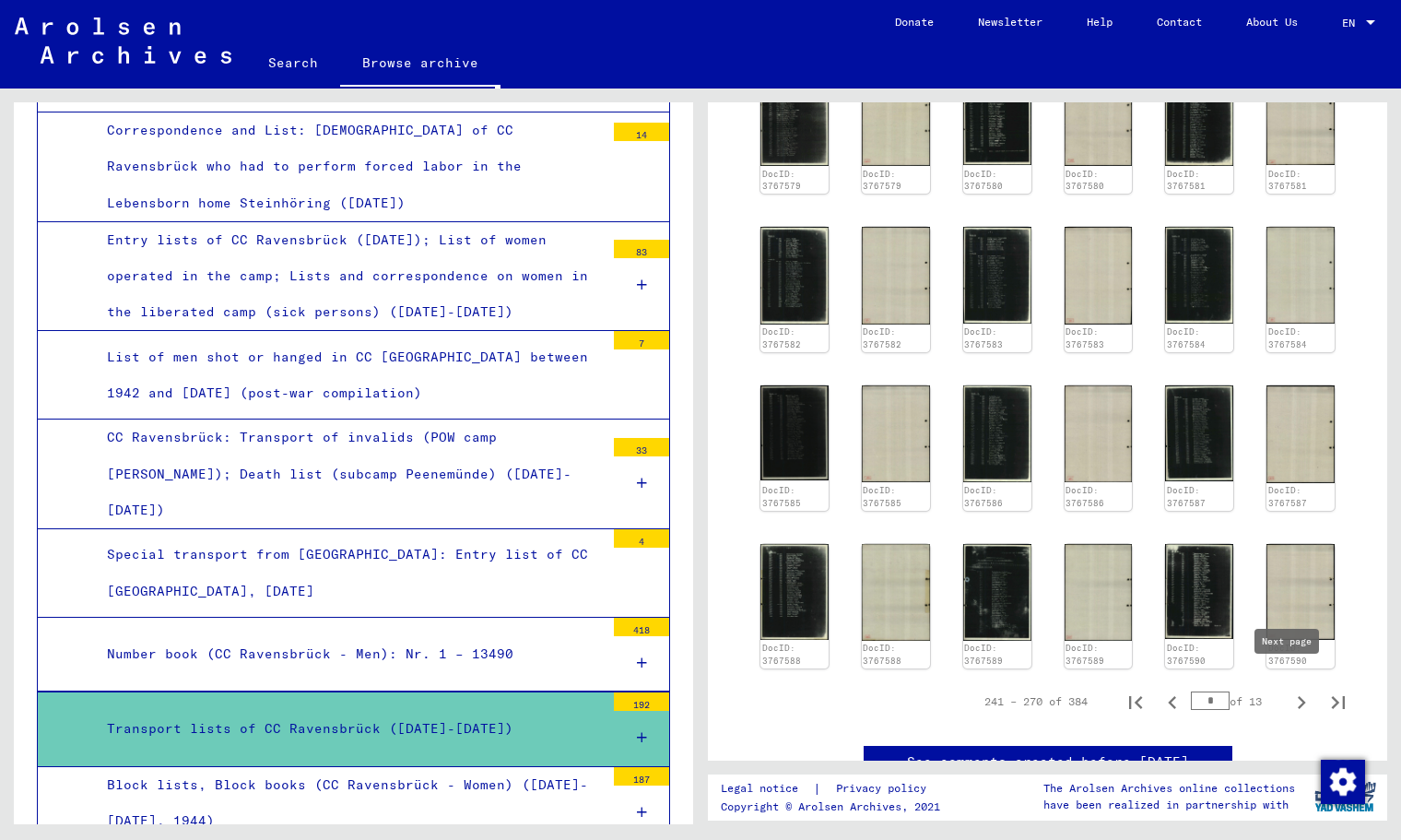
click at [1289, 689] on icon "Next page" at bounding box center [1302, 702] width 26 height 26
type input "**"
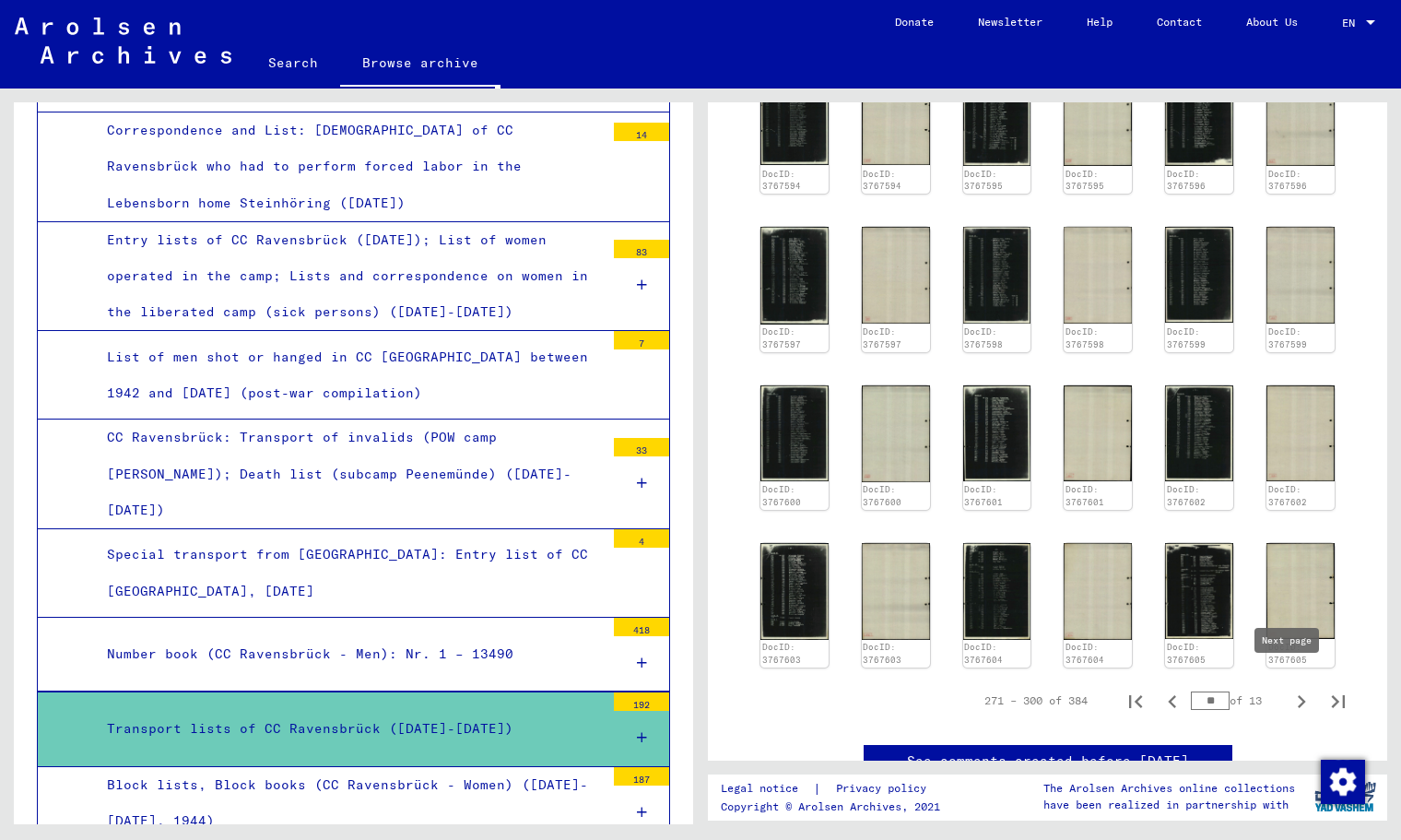
click at [1291, 692] on icon "Next page" at bounding box center [1302, 701] width 26 height 26
type input "**"
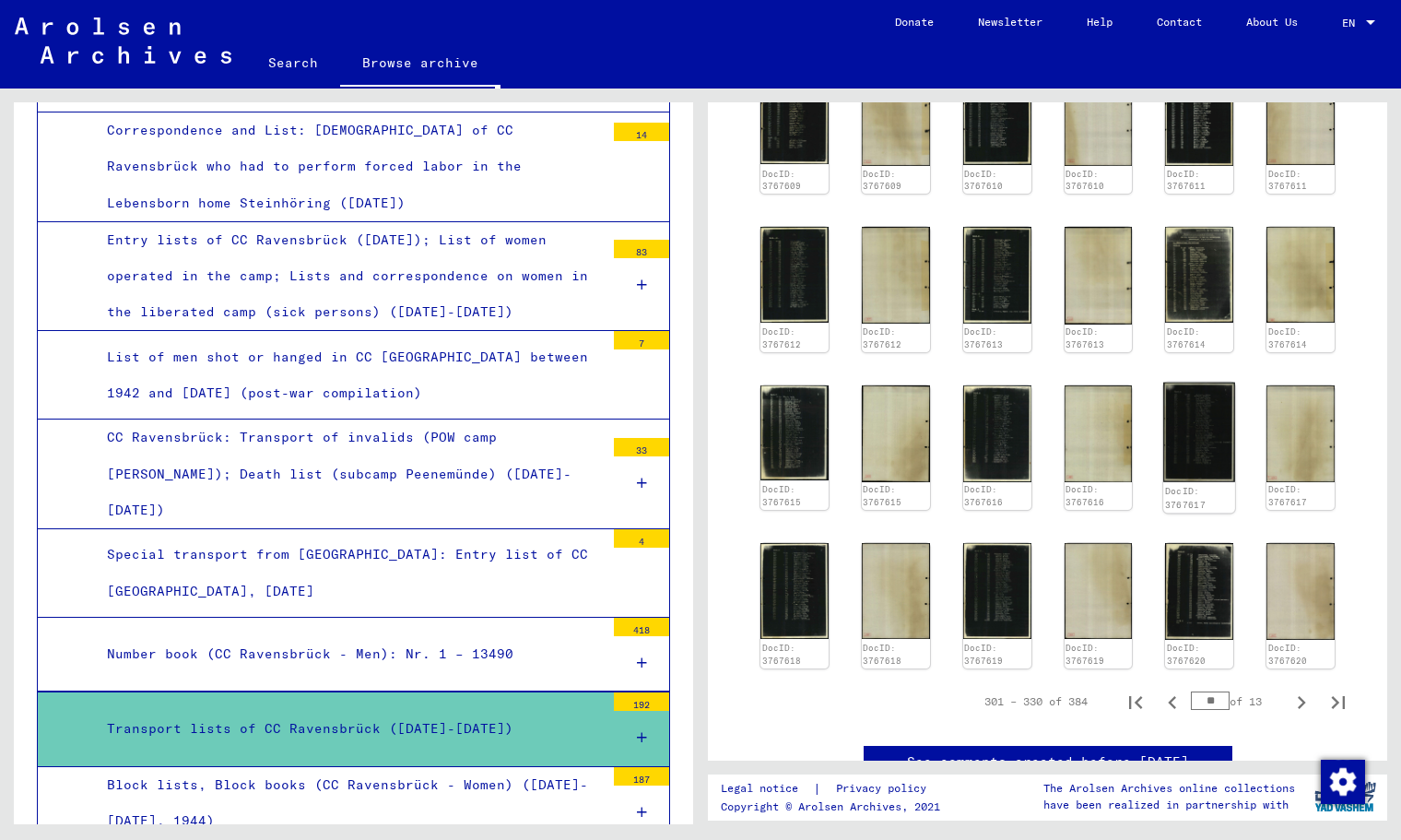
click at [1187, 419] on img at bounding box center [1199, 432] width 72 height 100
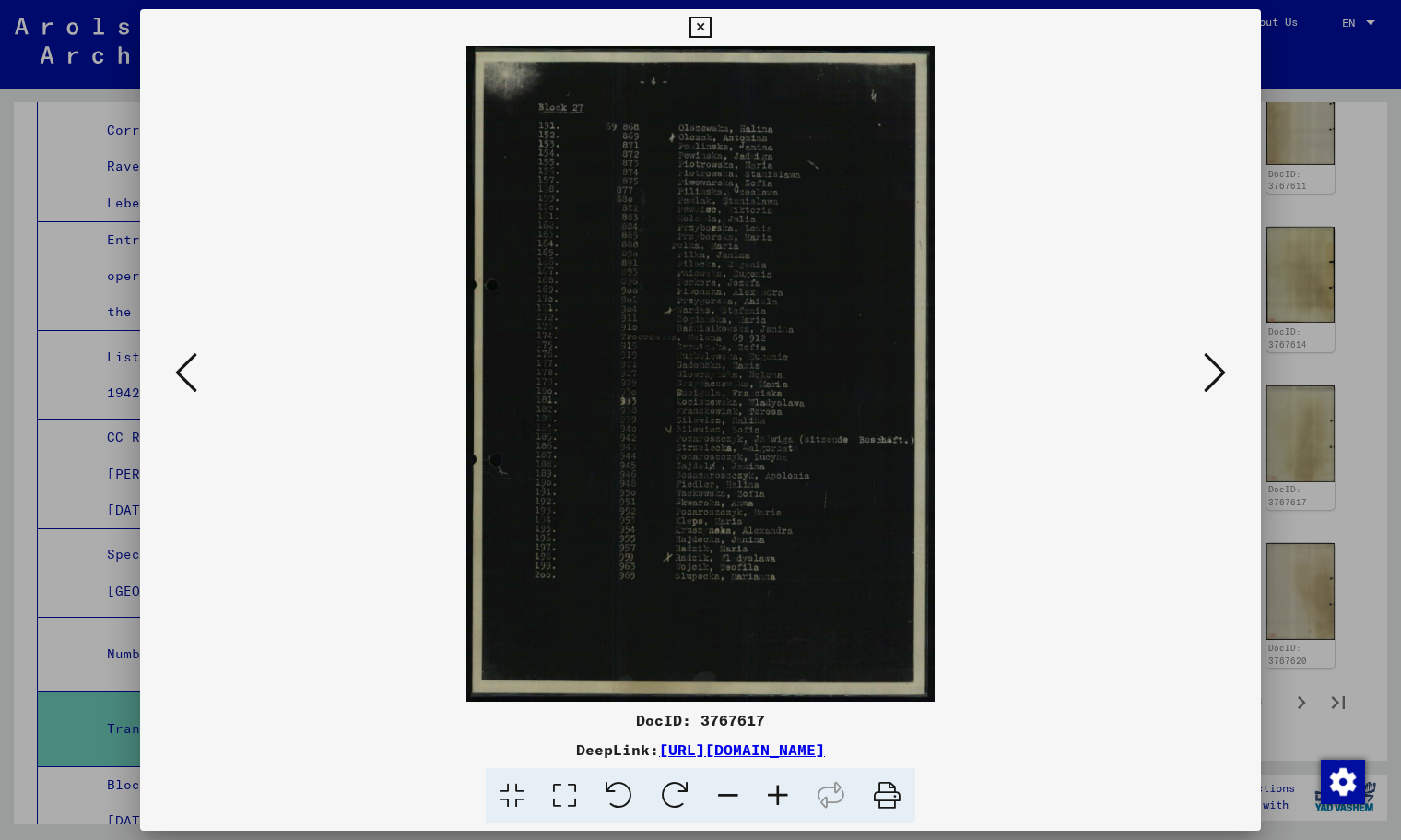
click at [773, 795] on icon at bounding box center [778, 796] width 50 height 56
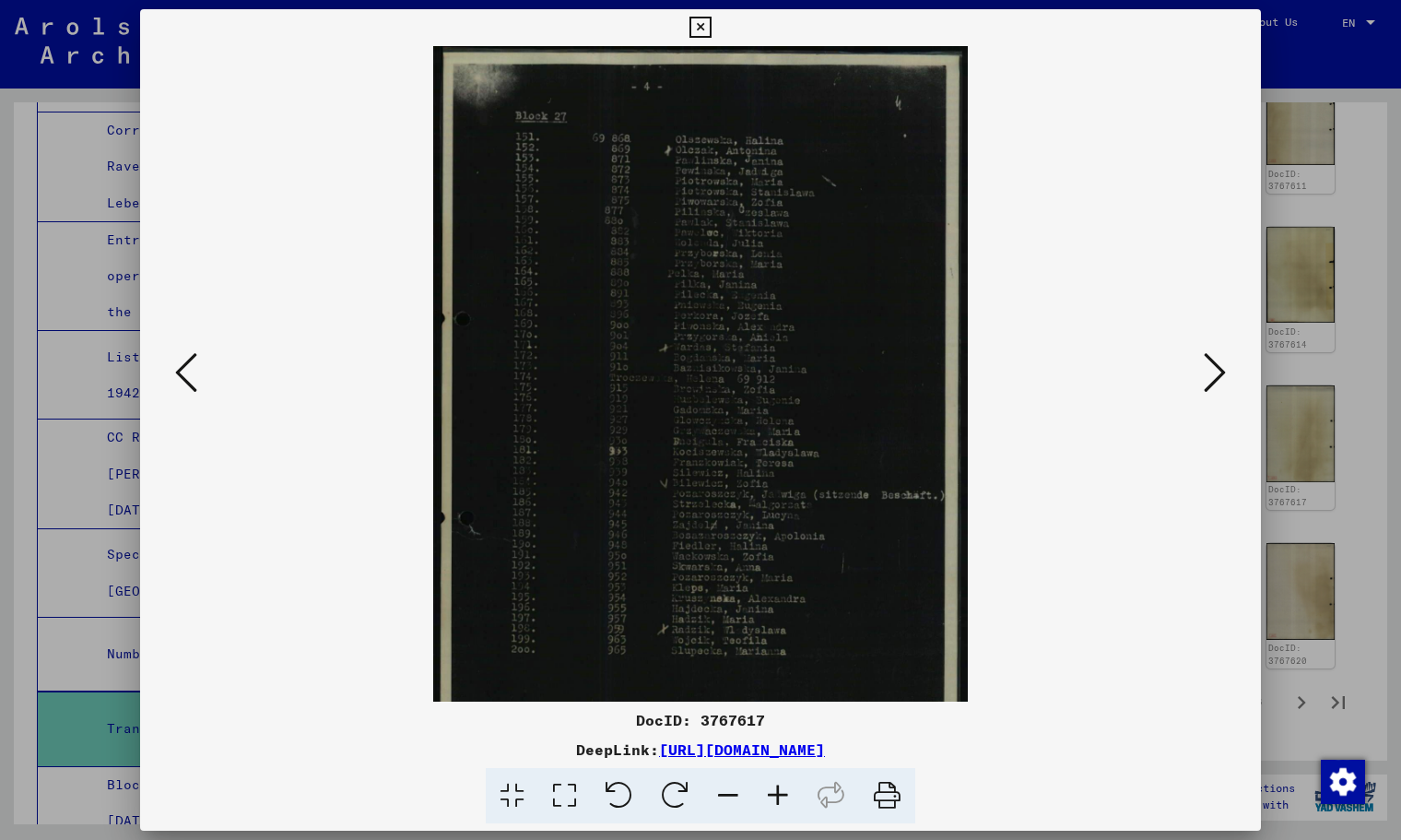
click at [773, 795] on icon at bounding box center [778, 796] width 50 height 56
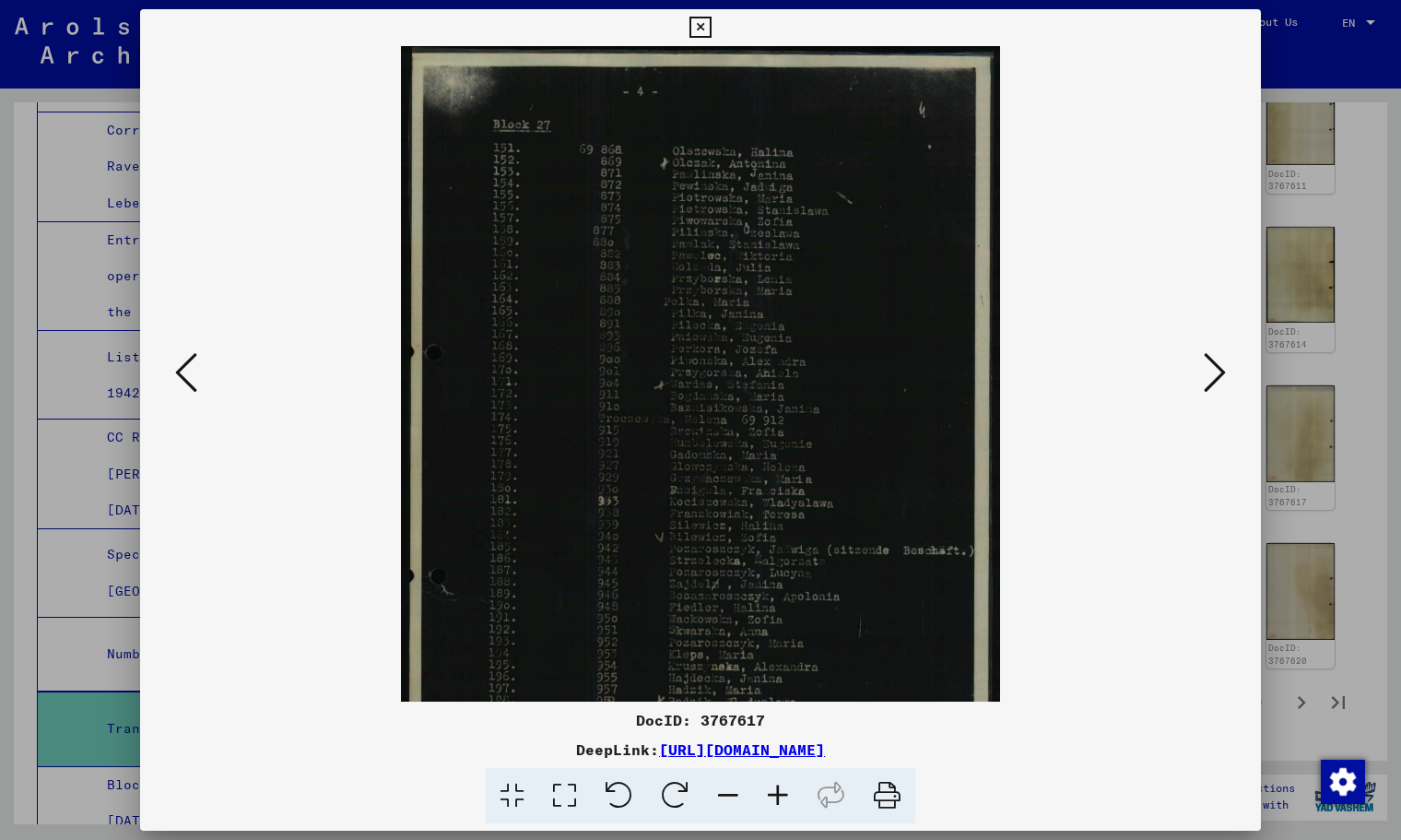
click at [773, 795] on icon at bounding box center [778, 796] width 50 height 56
click at [773, 794] on icon at bounding box center [778, 796] width 50 height 56
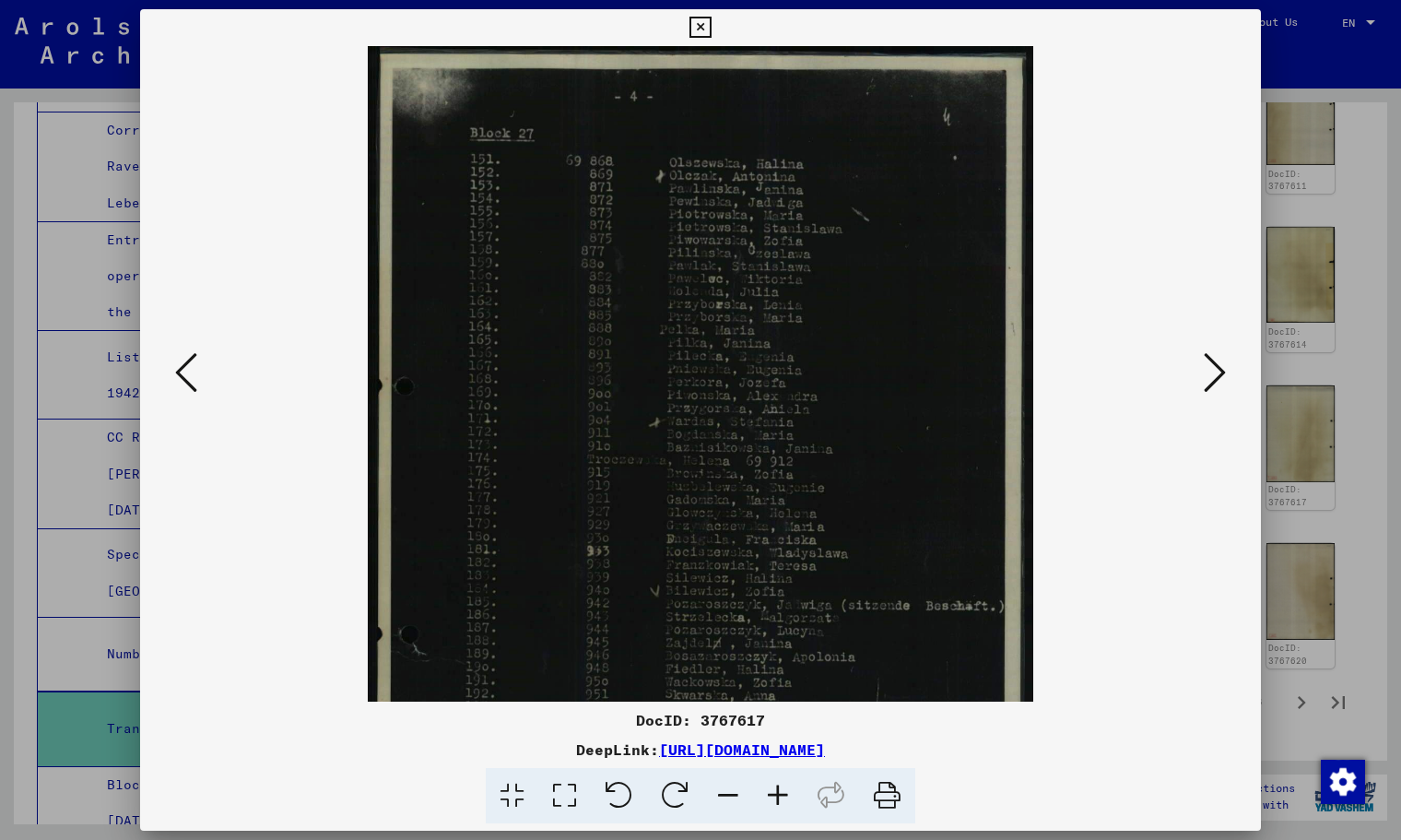
click at [773, 793] on icon at bounding box center [778, 796] width 50 height 56
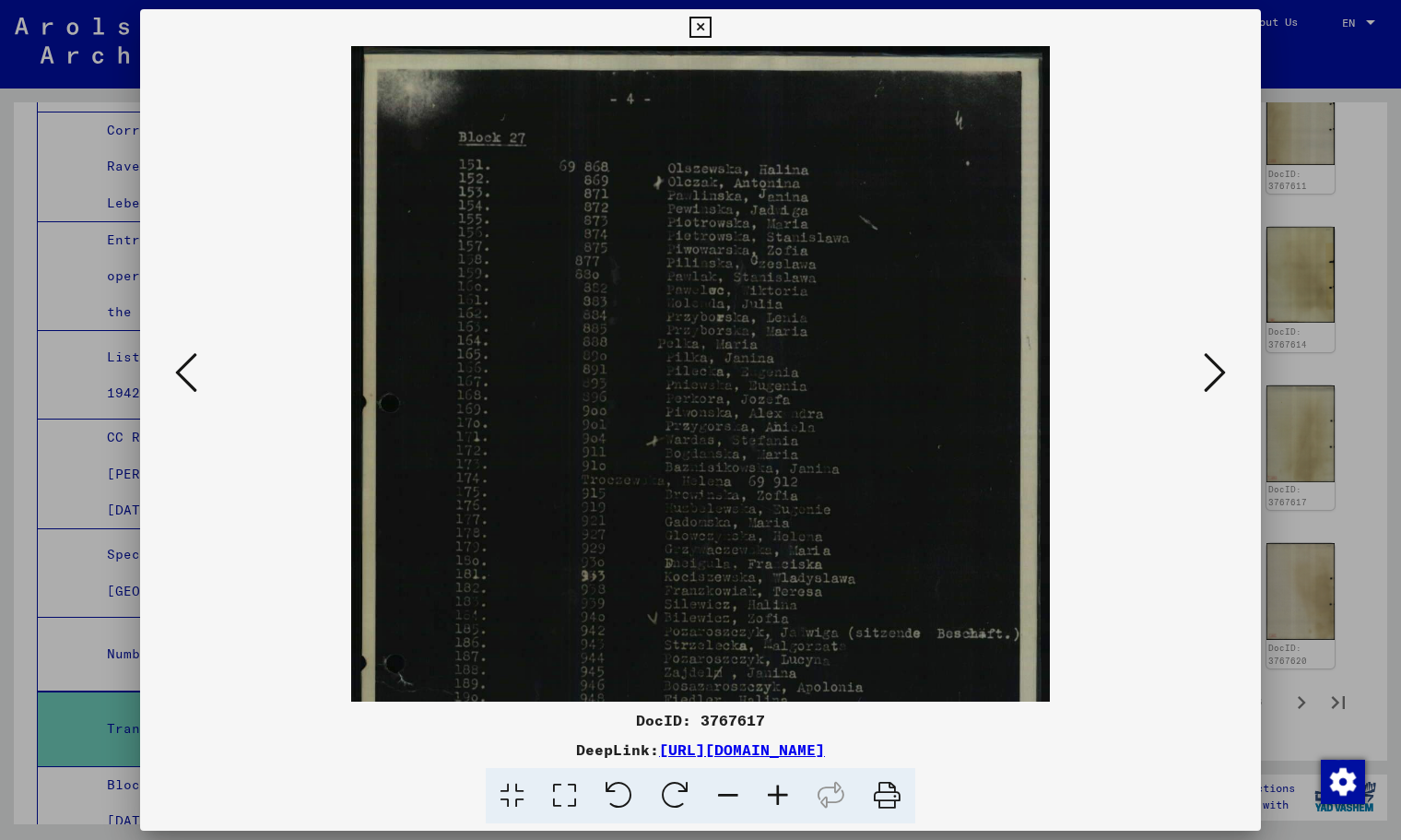
click at [773, 793] on icon at bounding box center [778, 796] width 50 height 56
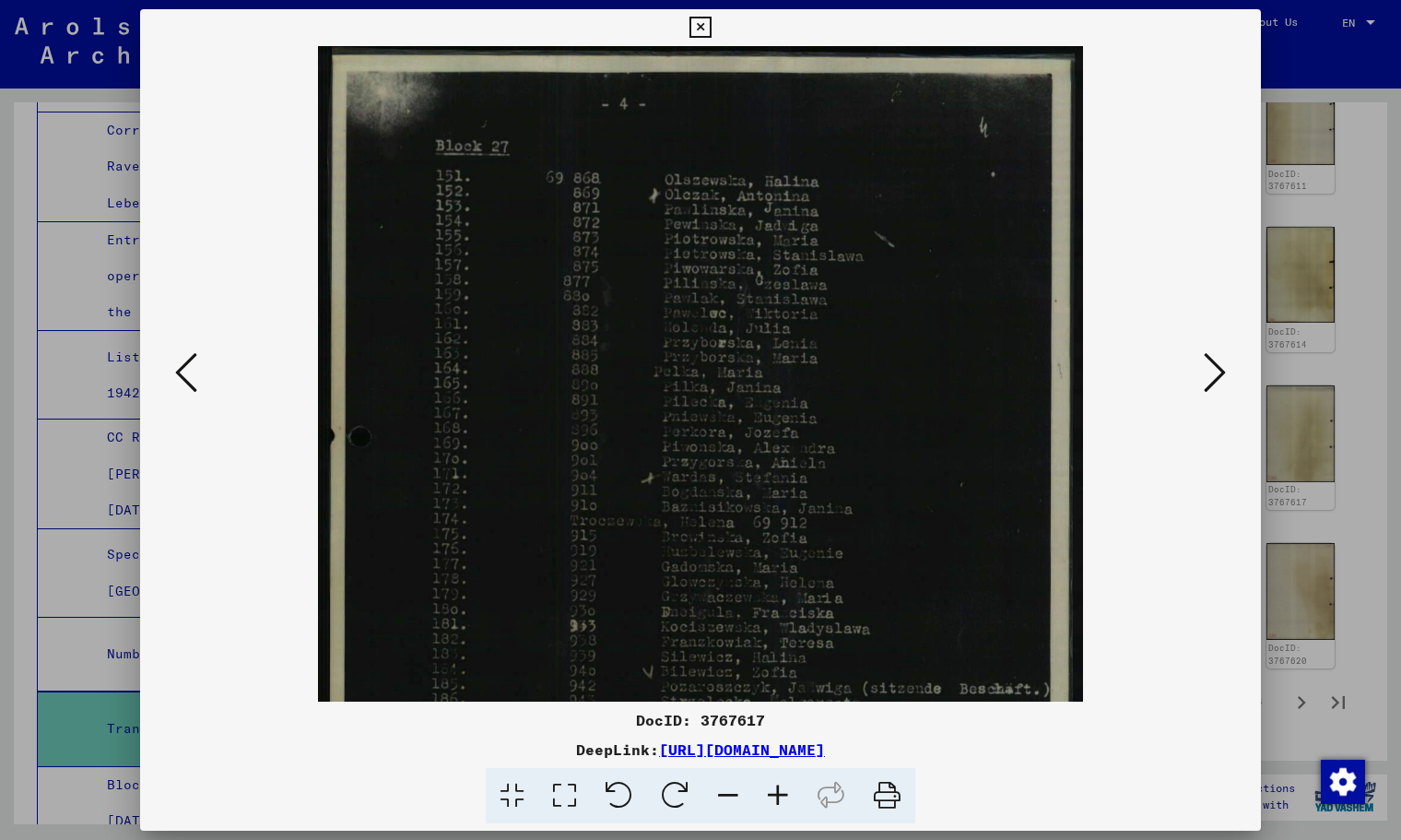
click at [773, 793] on icon at bounding box center [778, 796] width 50 height 56
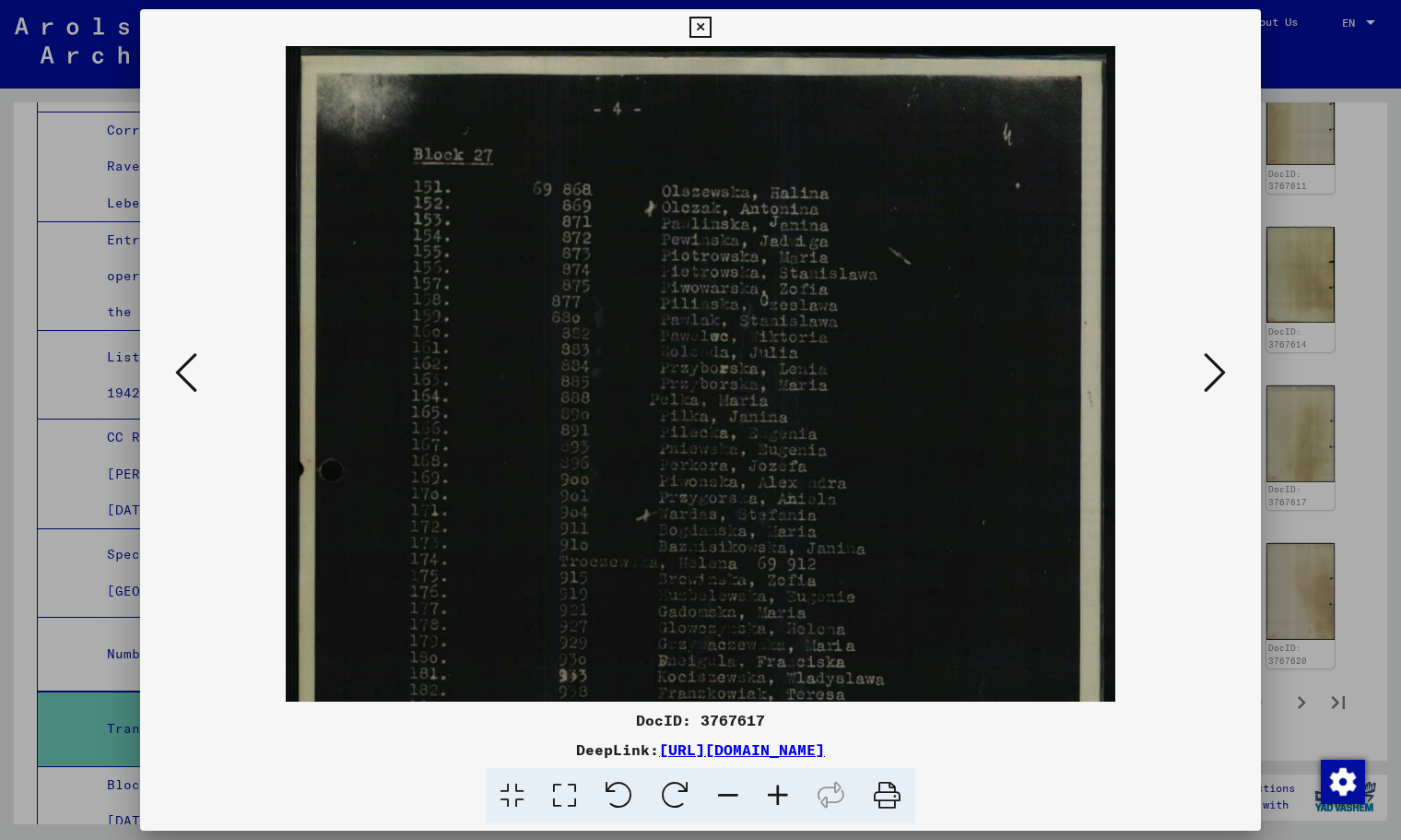
click at [773, 793] on icon at bounding box center [778, 796] width 50 height 56
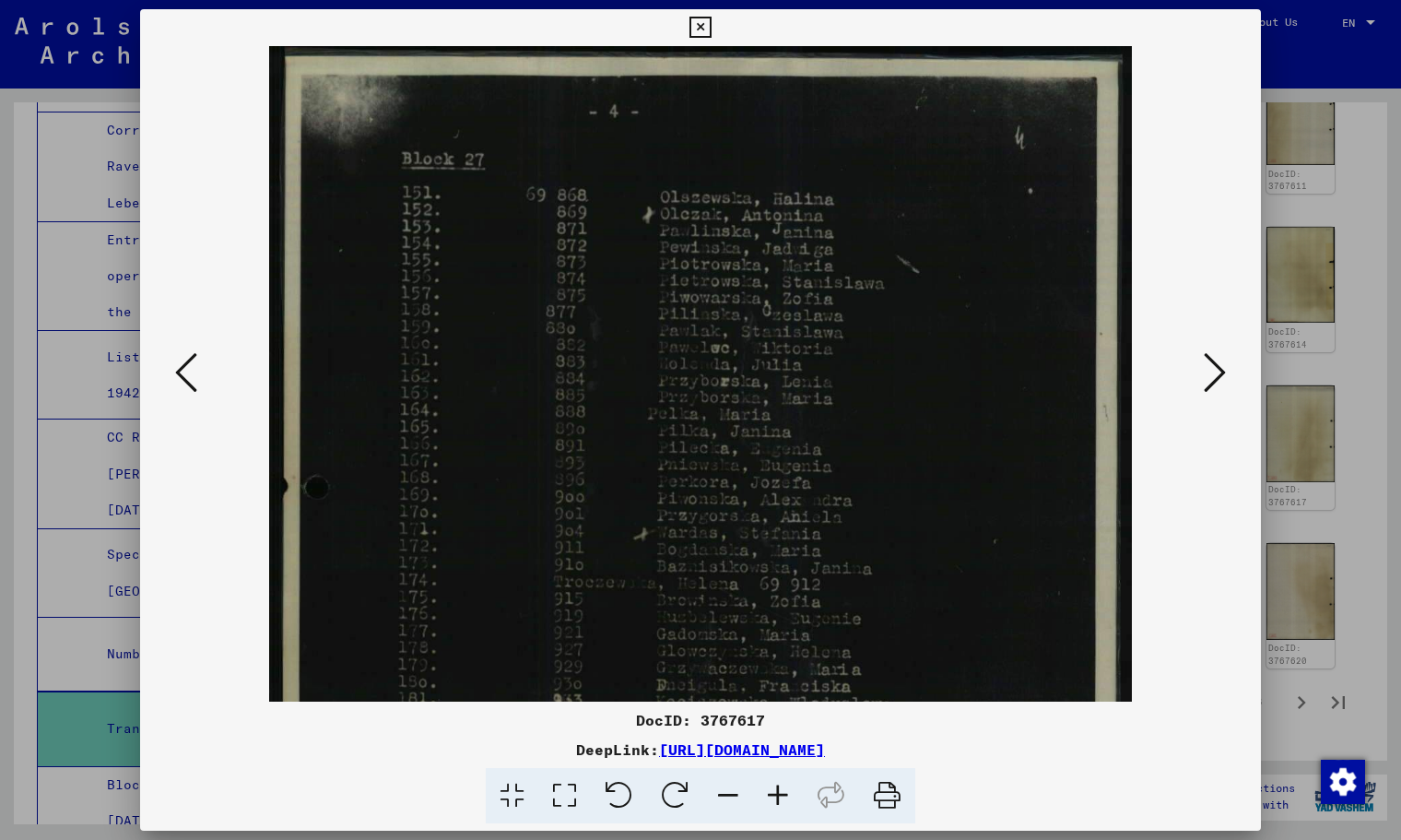
click at [171, 373] on button at bounding box center [186, 374] width 33 height 53
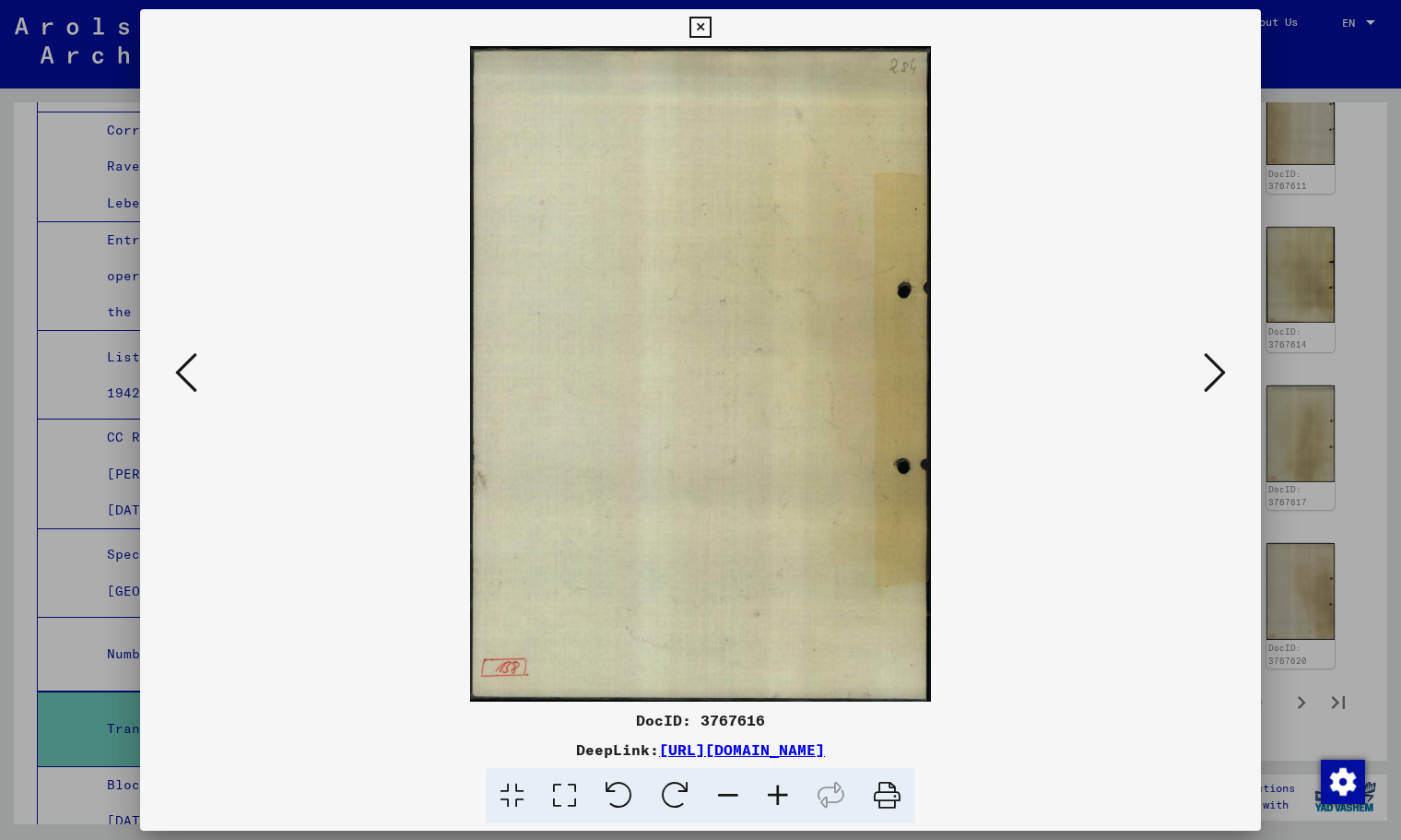
click at [180, 369] on icon at bounding box center [186, 372] width 22 height 44
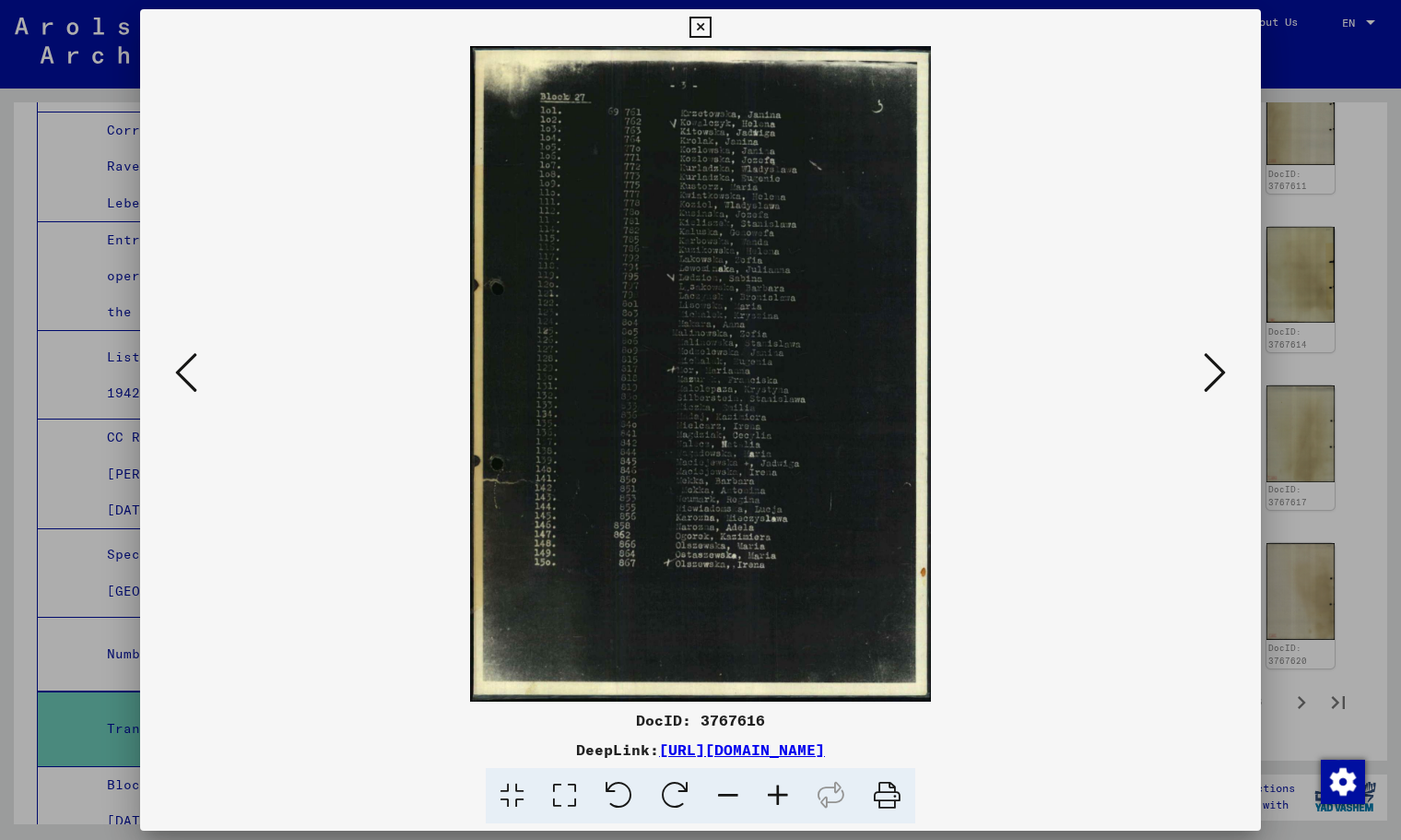
click at [180, 369] on icon at bounding box center [186, 372] width 22 height 44
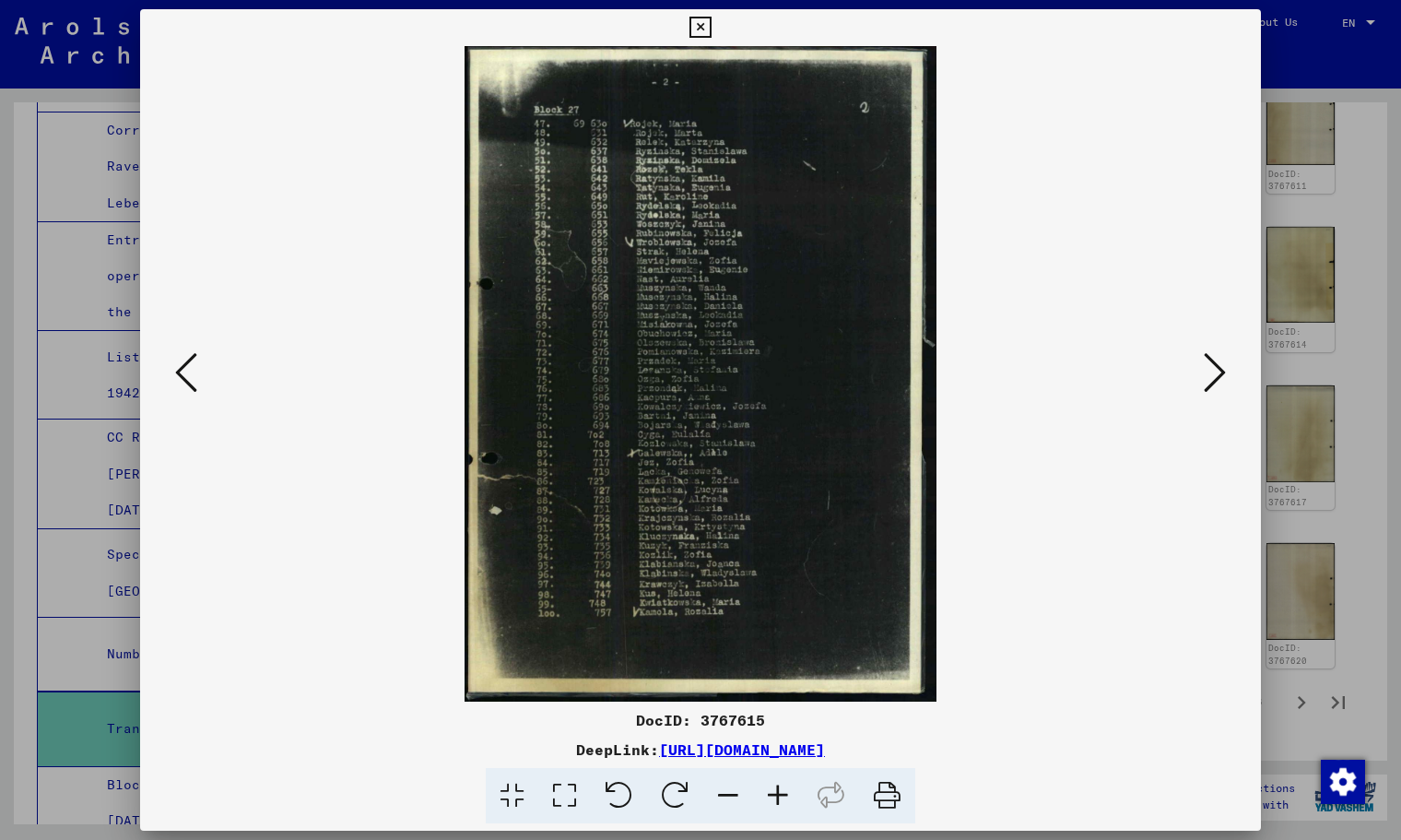
click at [180, 369] on icon at bounding box center [186, 372] width 22 height 44
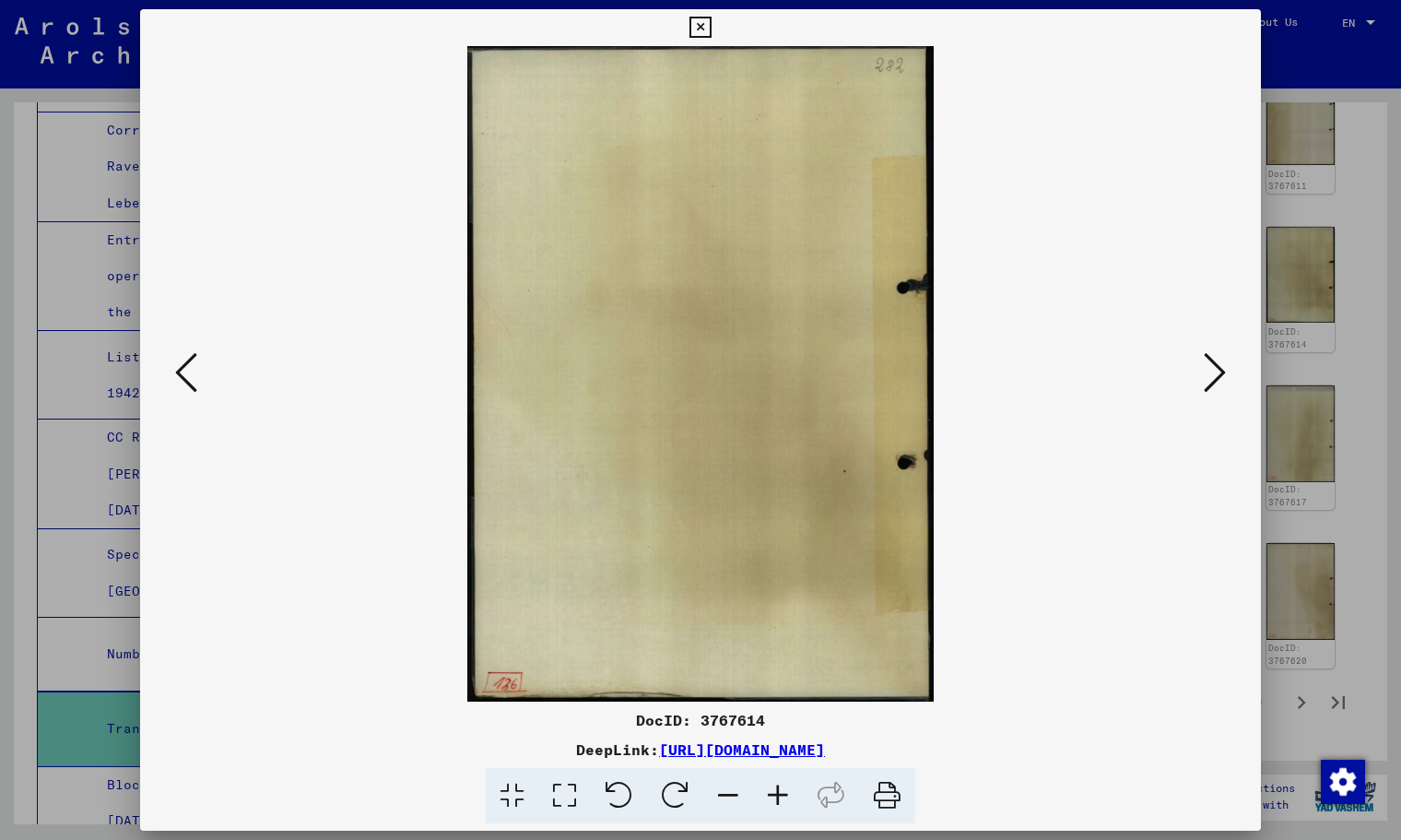
click at [180, 369] on icon at bounding box center [186, 372] width 22 height 44
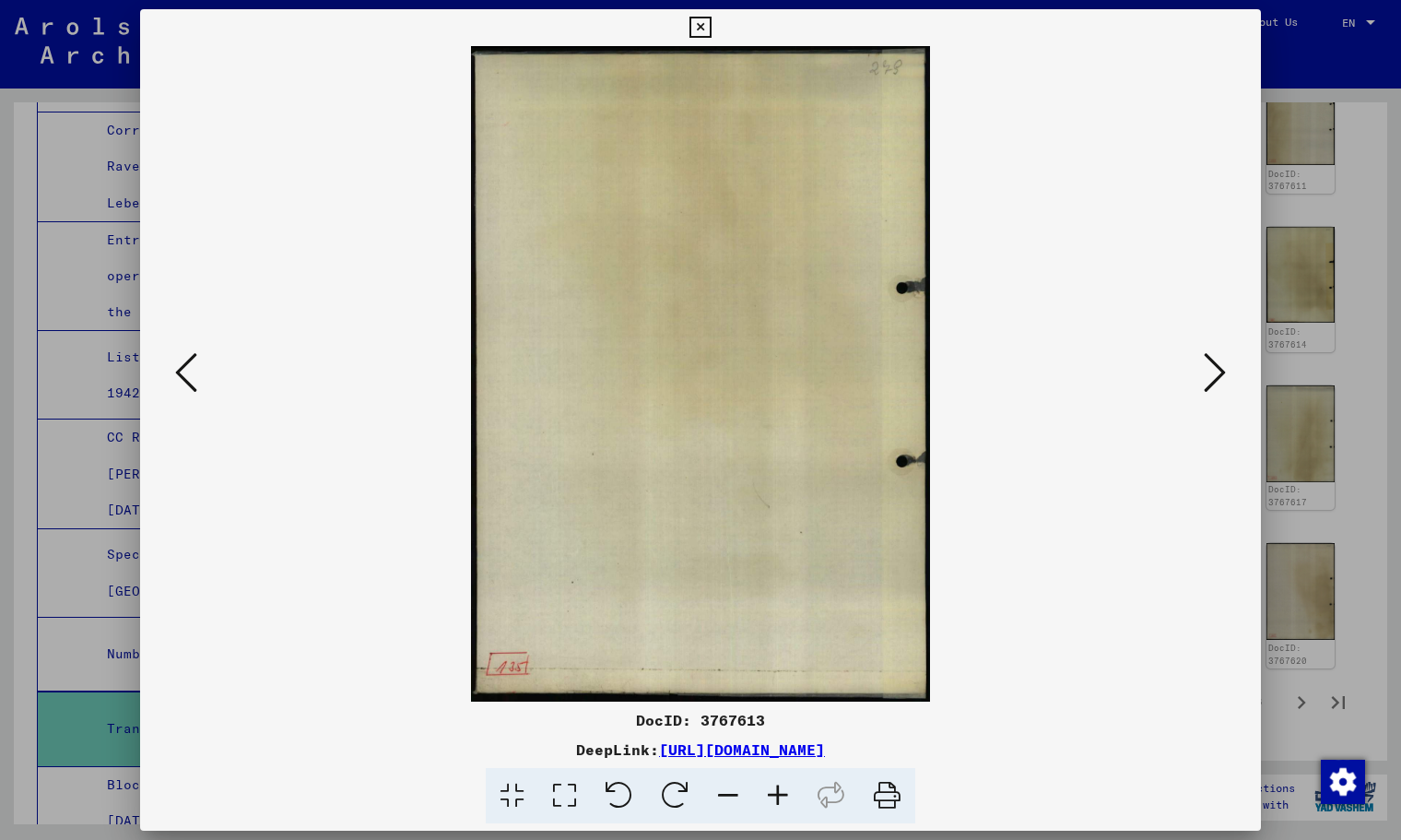
click at [180, 369] on icon at bounding box center [186, 372] width 22 height 44
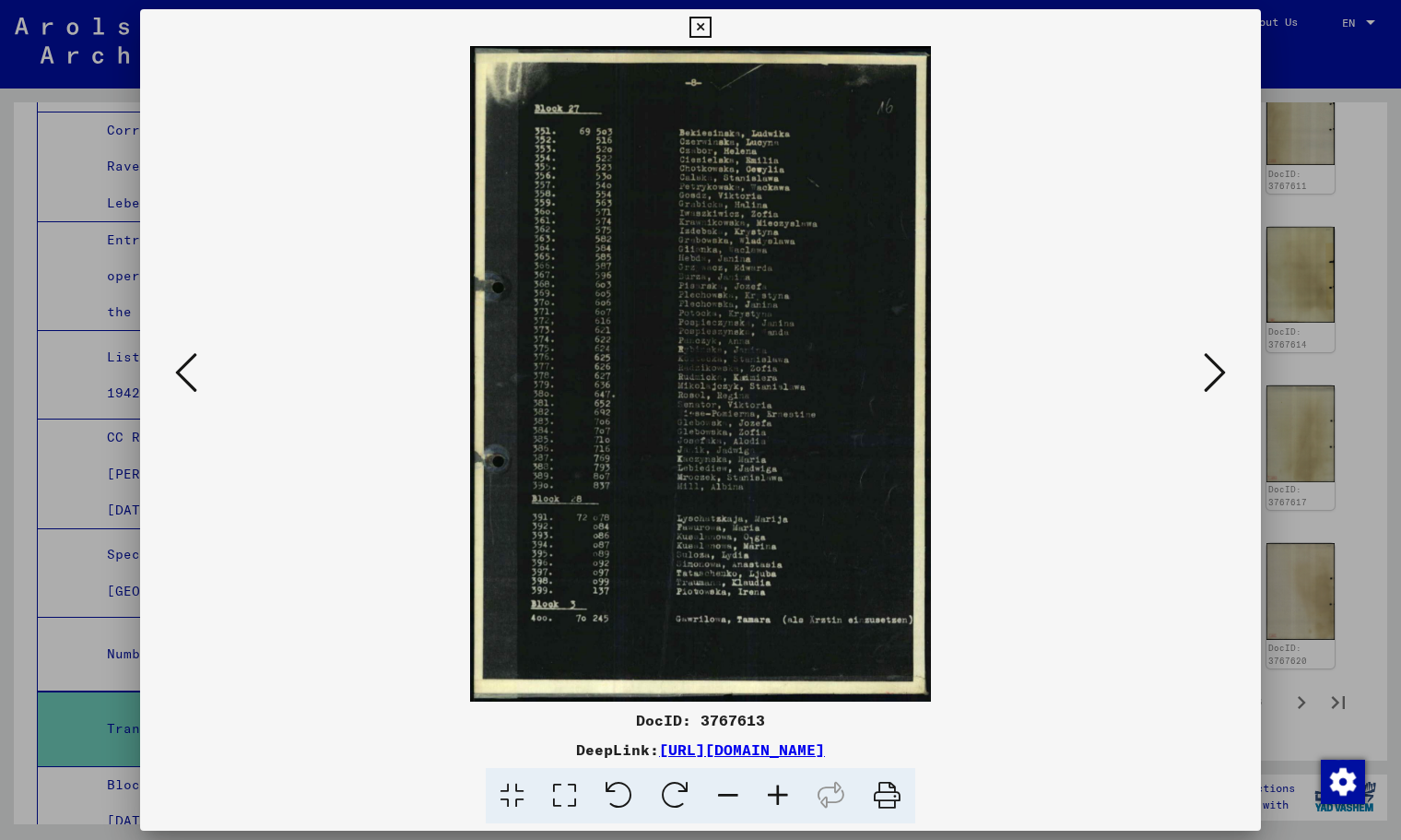
click at [1212, 385] on icon at bounding box center [1215, 372] width 22 height 44
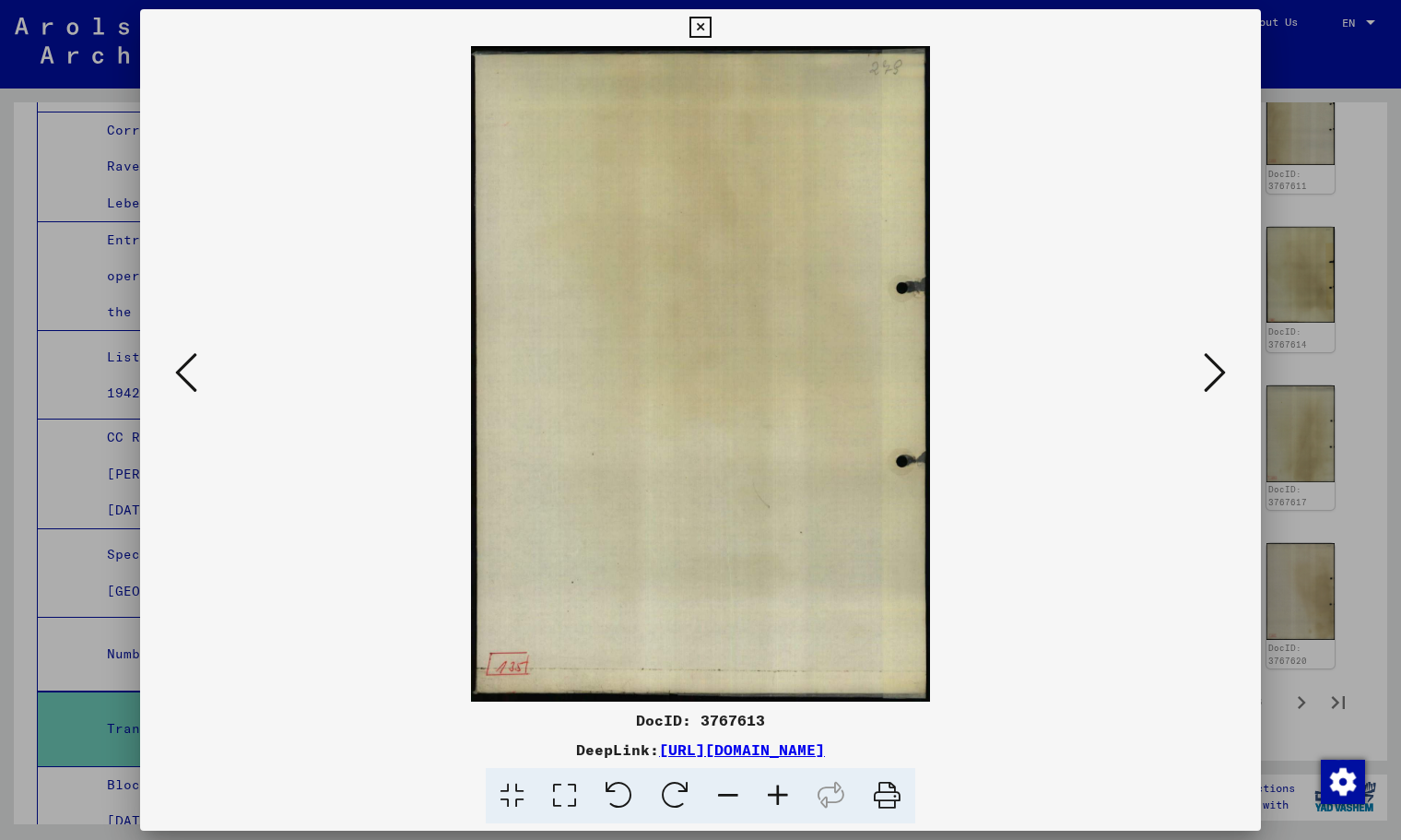
click at [1211, 385] on icon at bounding box center [1215, 372] width 22 height 44
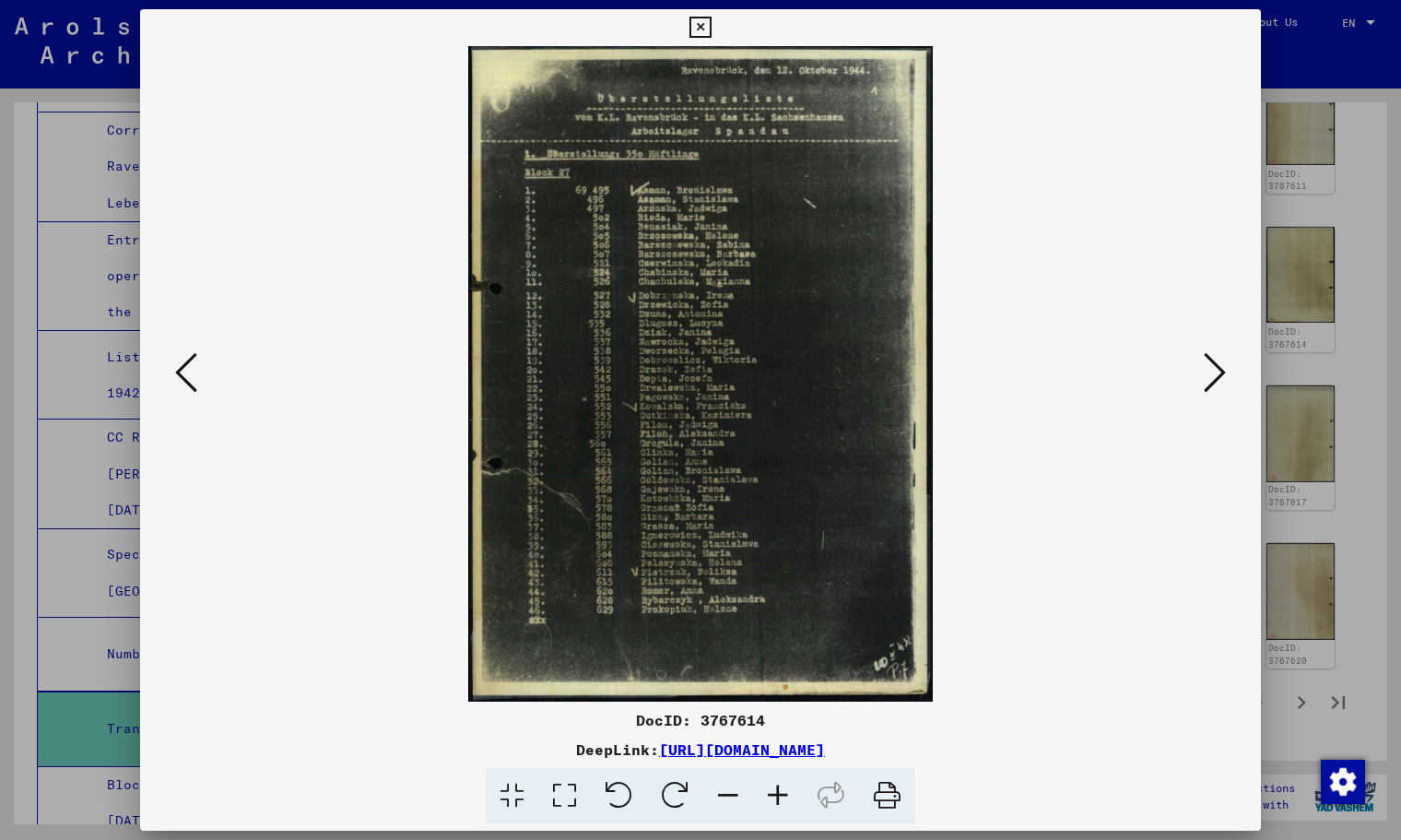
click at [1200, 380] on button at bounding box center [1215, 374] width 33 height 53
click at [1200, 379] on button at bounding box center [1215, 374] width 33 height 53
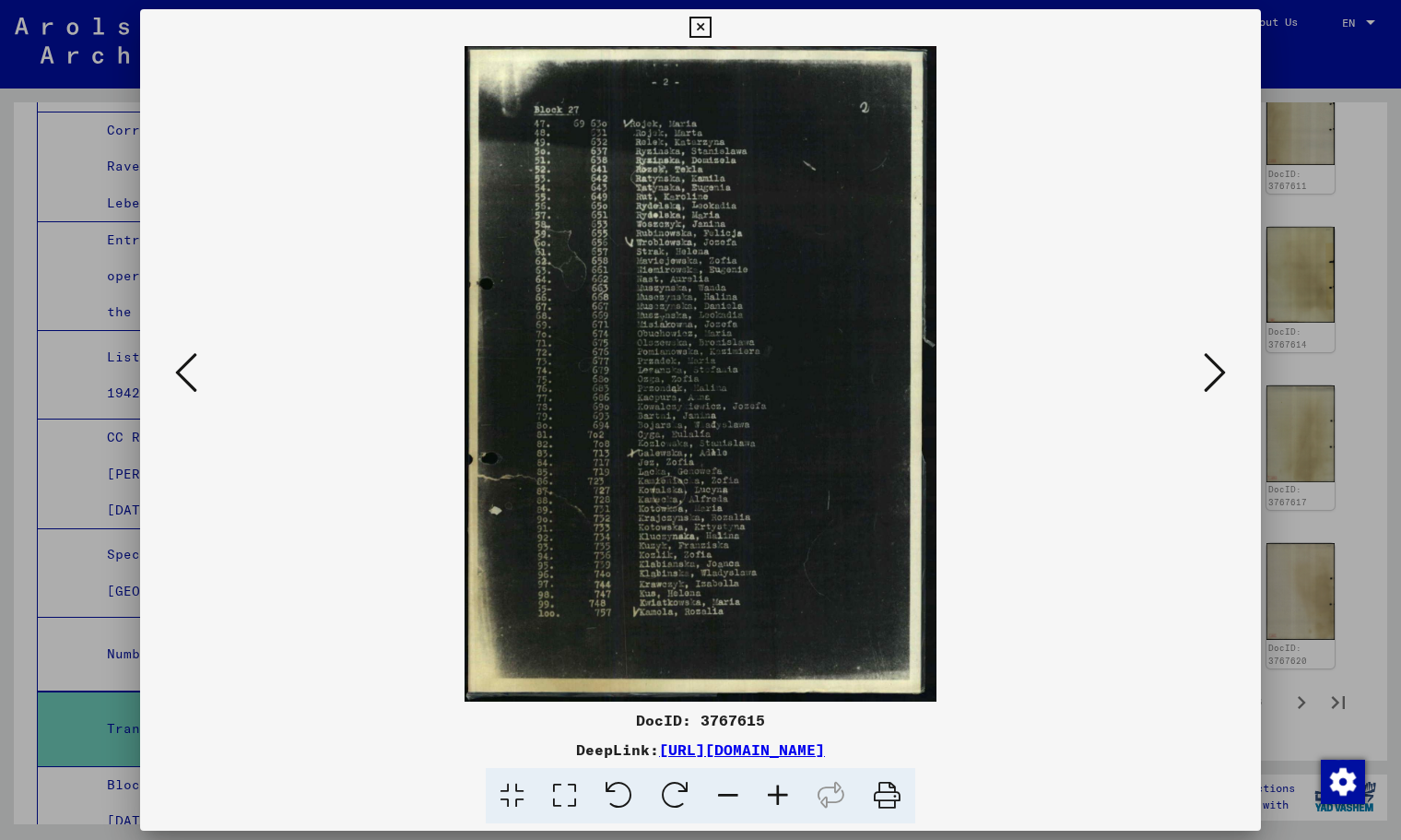
click at [1200, 379] on button at bounding box center [1215, 374] width 33 height 53
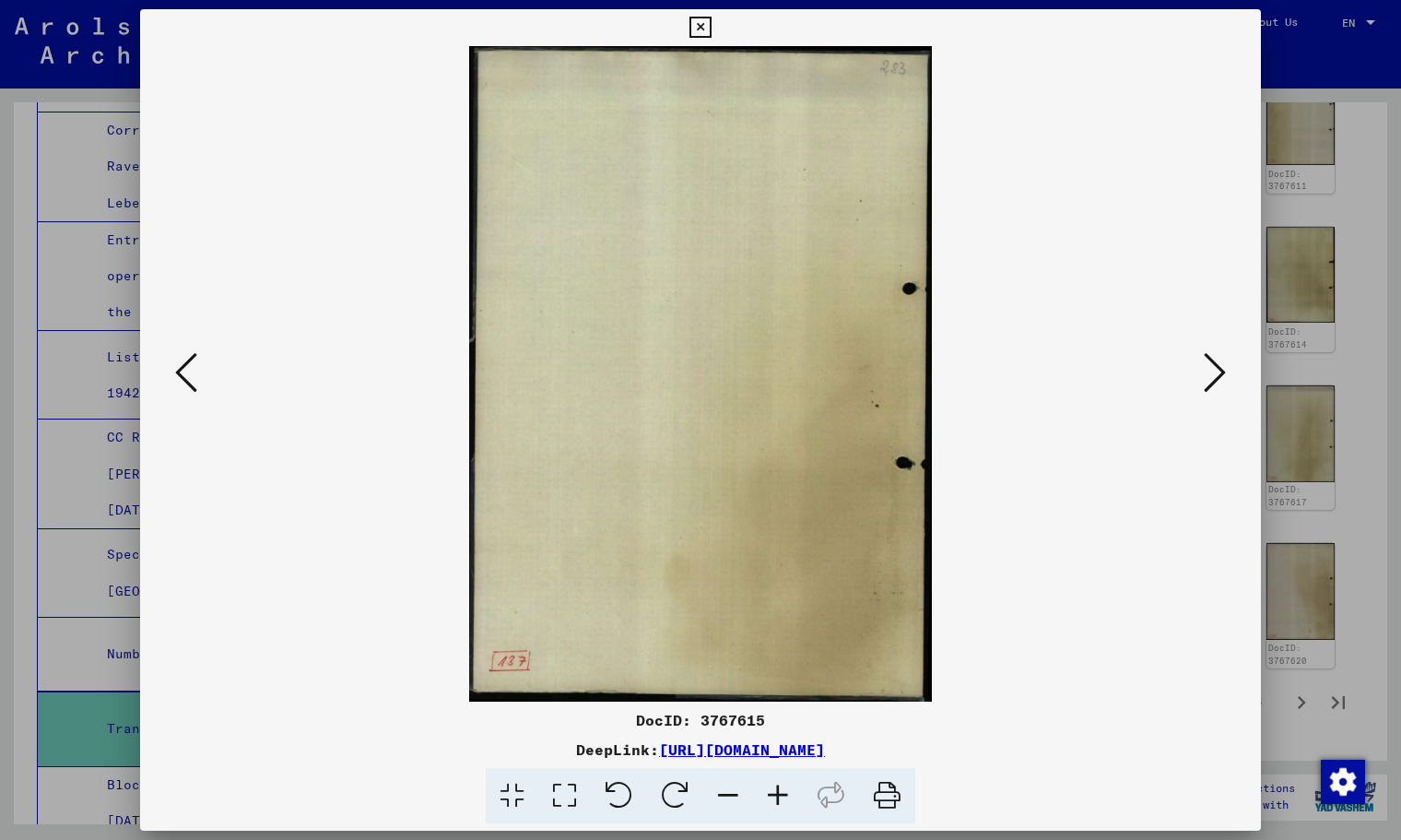
click at [1200, 379] on button at bounding box center [1215, 374] width 33 height 53
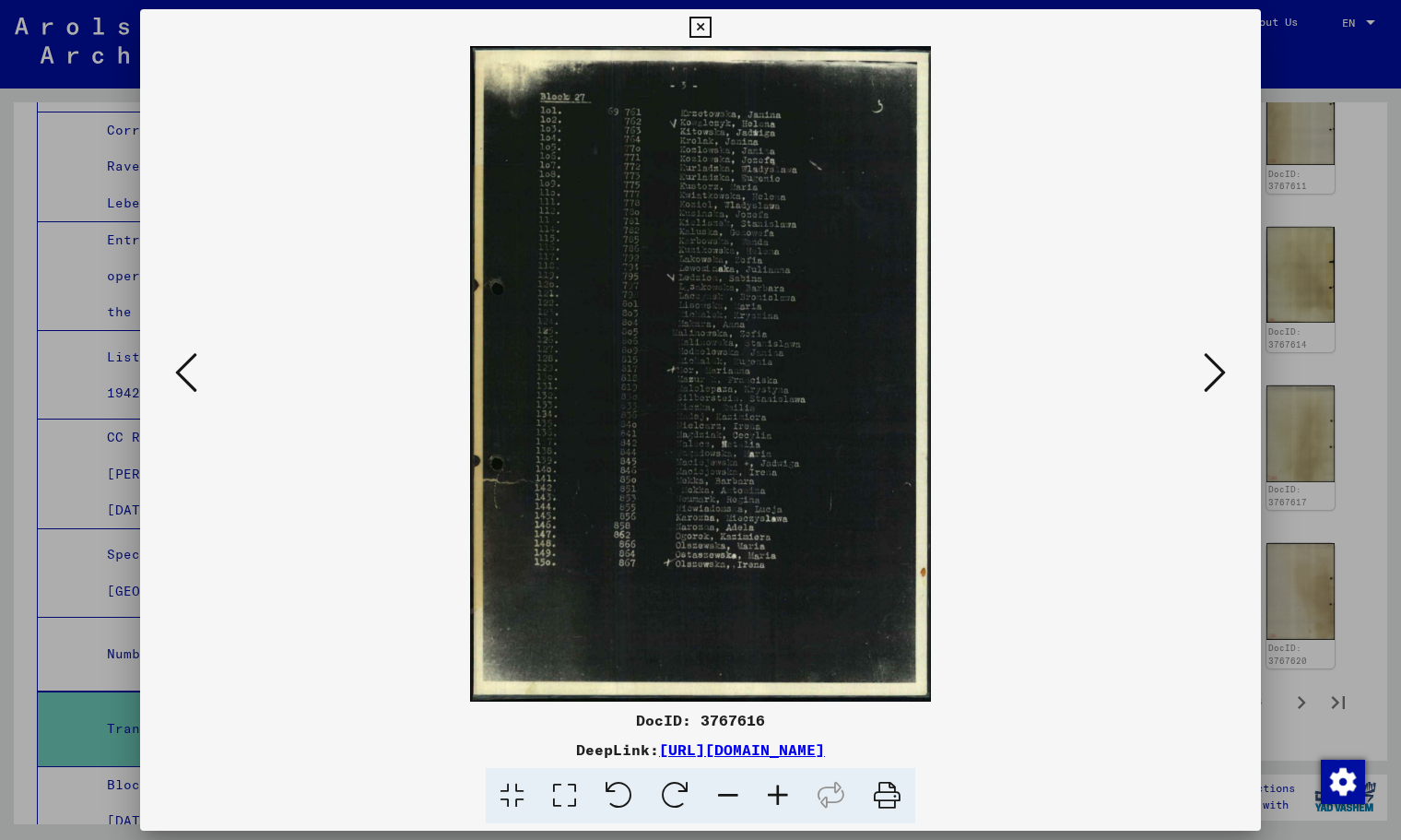
click at [1200, 378] on button at bounding box center [1215, 374] width 33 height 53
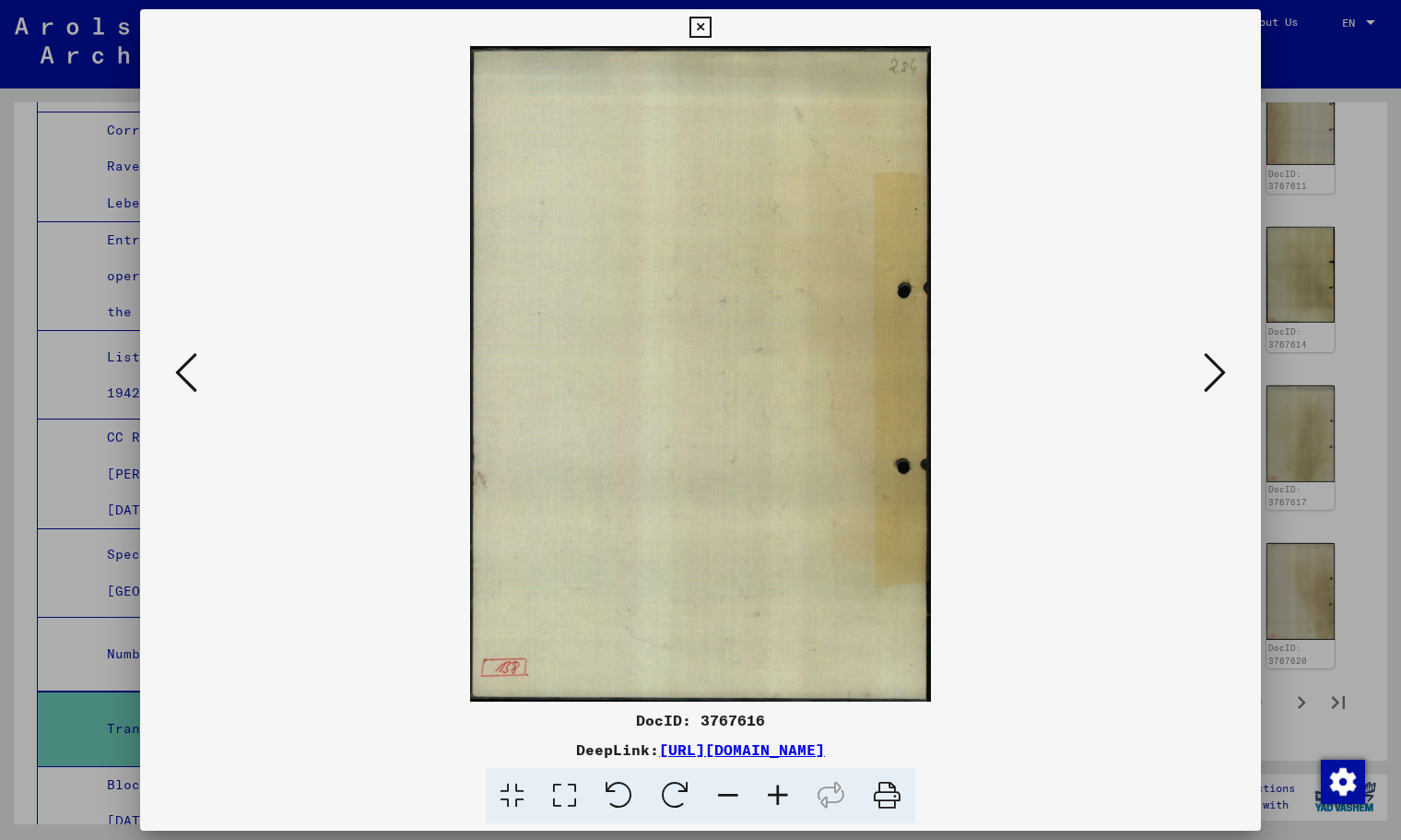
click at [1200, 378] on button at bounding box center [1215, 374] width 33 height 53
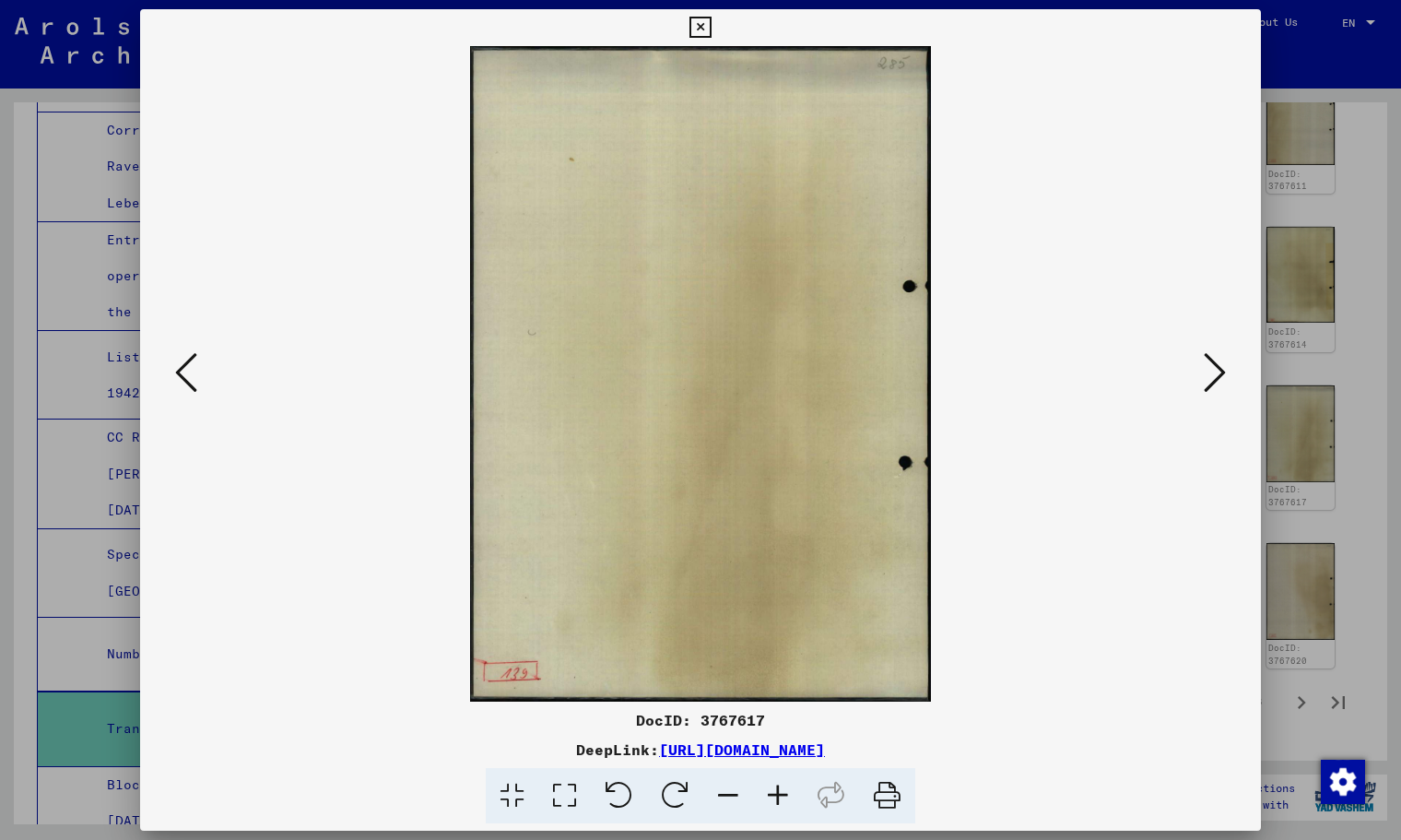
click at [1200, 378] on button at bounding box center [1215, 374] width 33 height 53
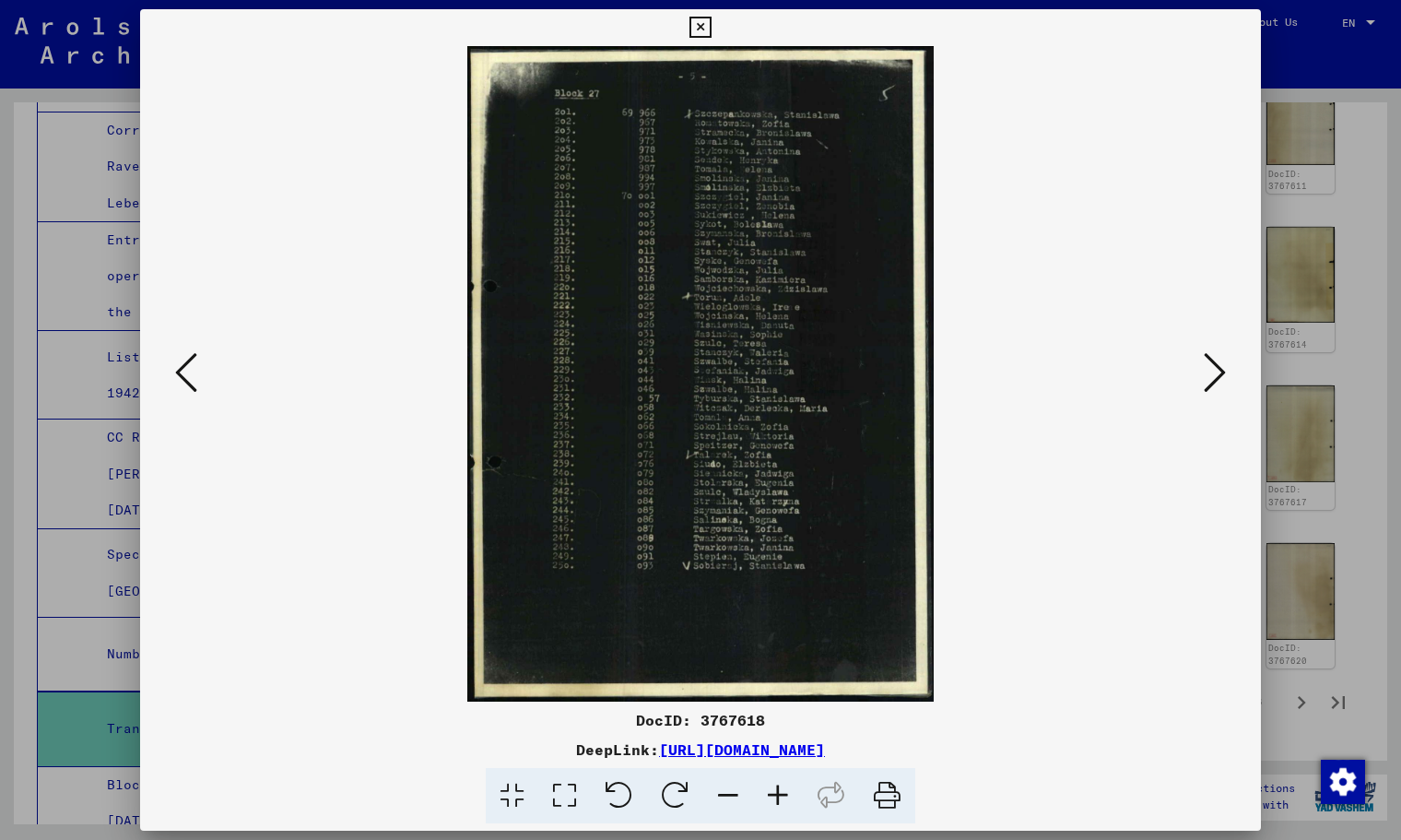
click at [1200, 378] on button at bounding box center [1215, 374] width 33 height 53
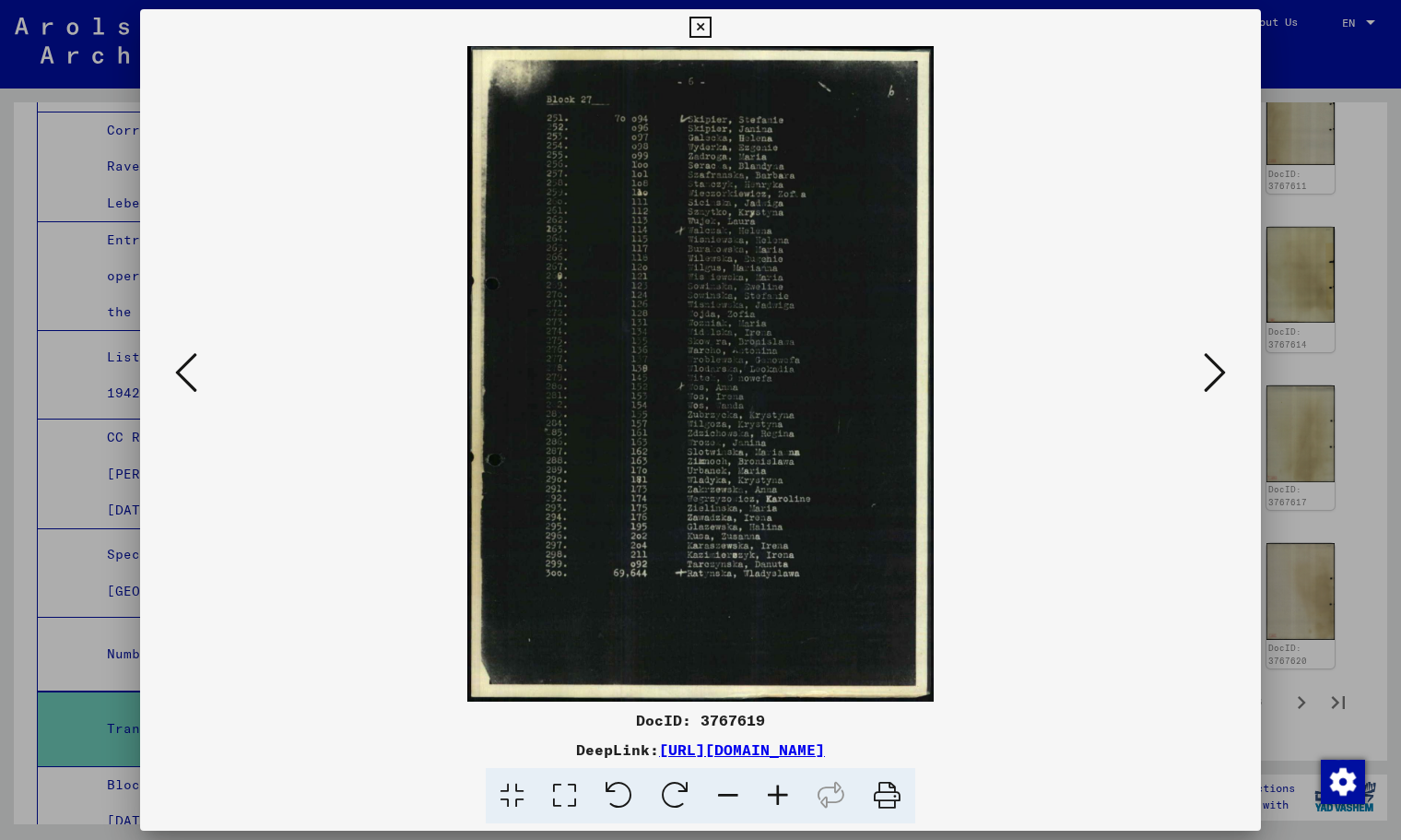
click at [1200, 378] on button at bounding box center [1215, 374] width 33 height 53
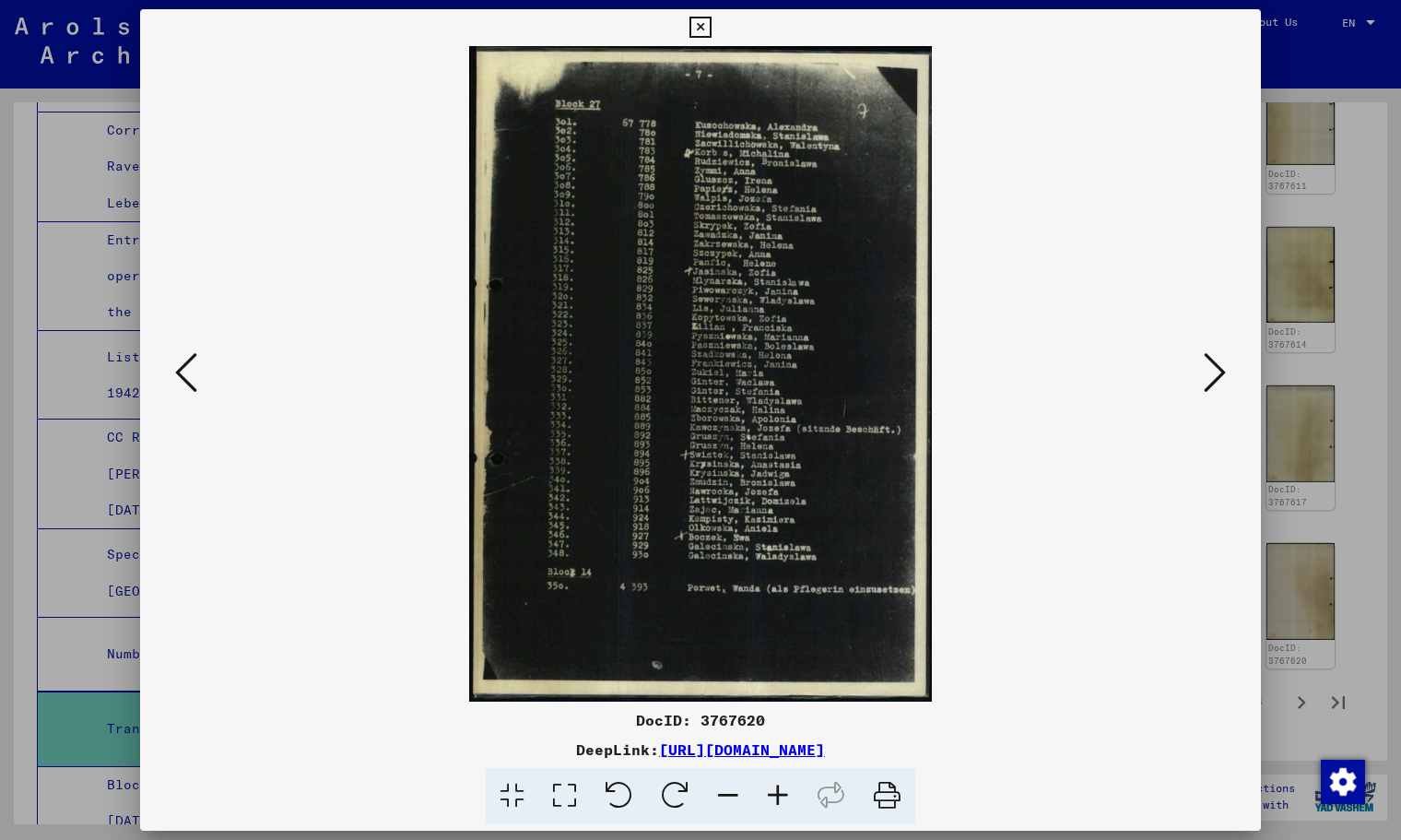
click at [1200, 378] on button at bounding box center [1215, 374] width 33 height 53
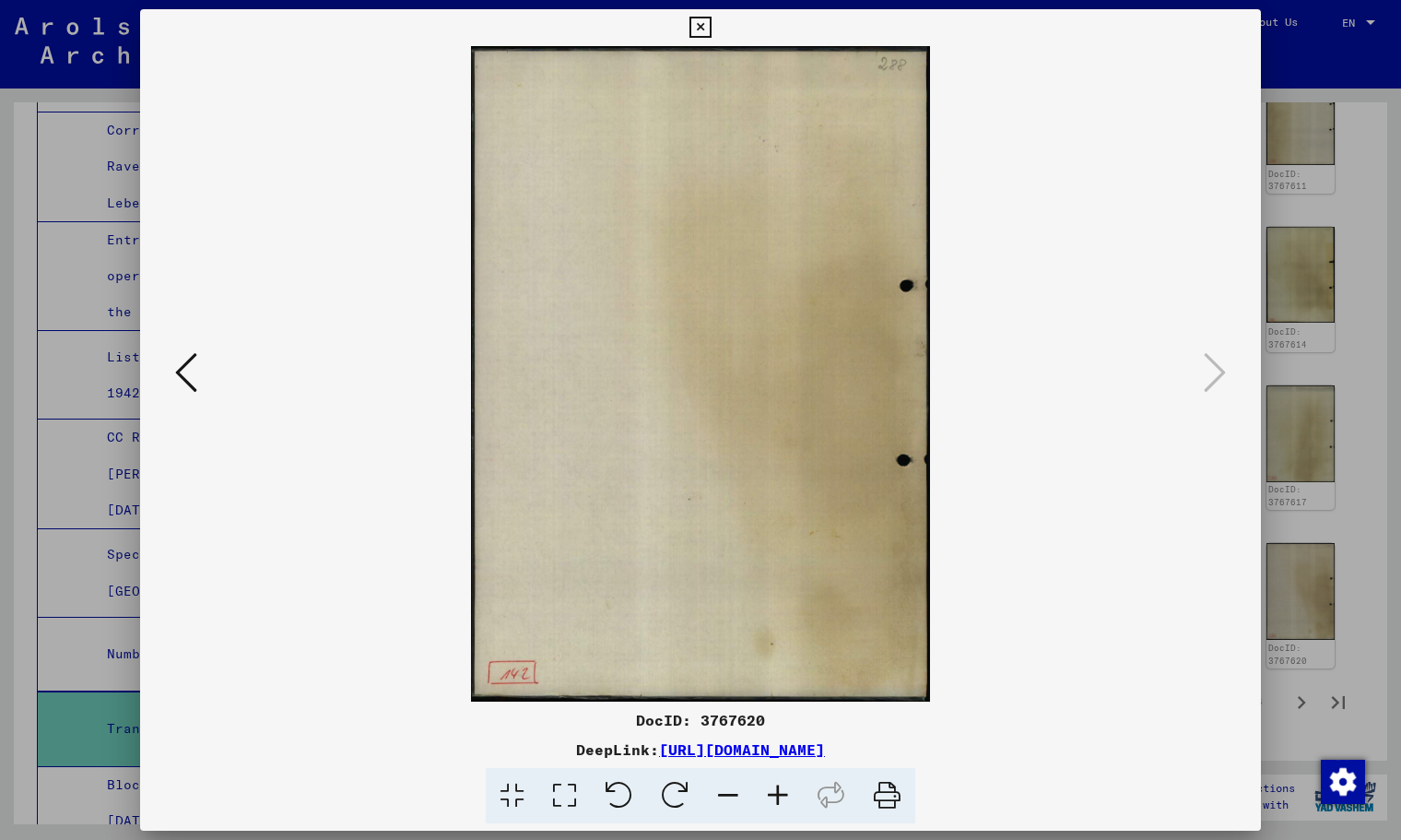
click at [691, 34] on icon at bounding box center [700, 27] width 21 height 22
